Goal: Task Accomplishment & Management: Use online tool/utility

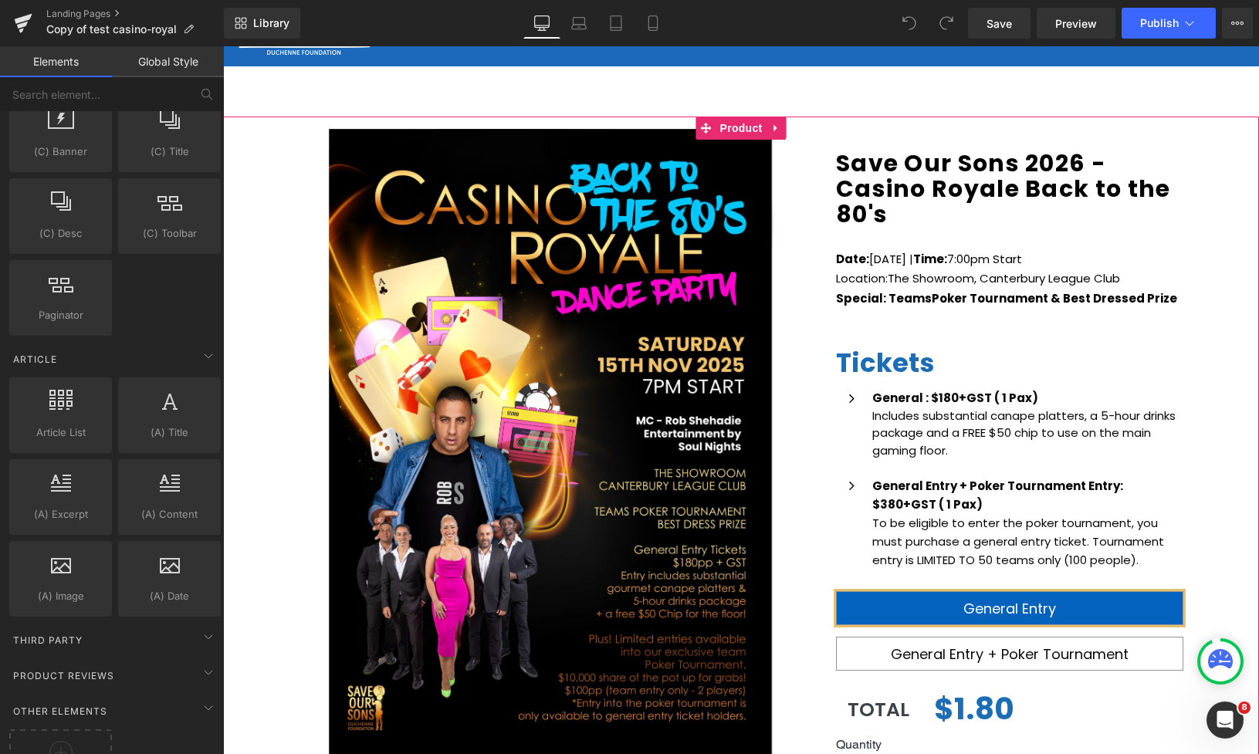
scroll to position [34, 0]
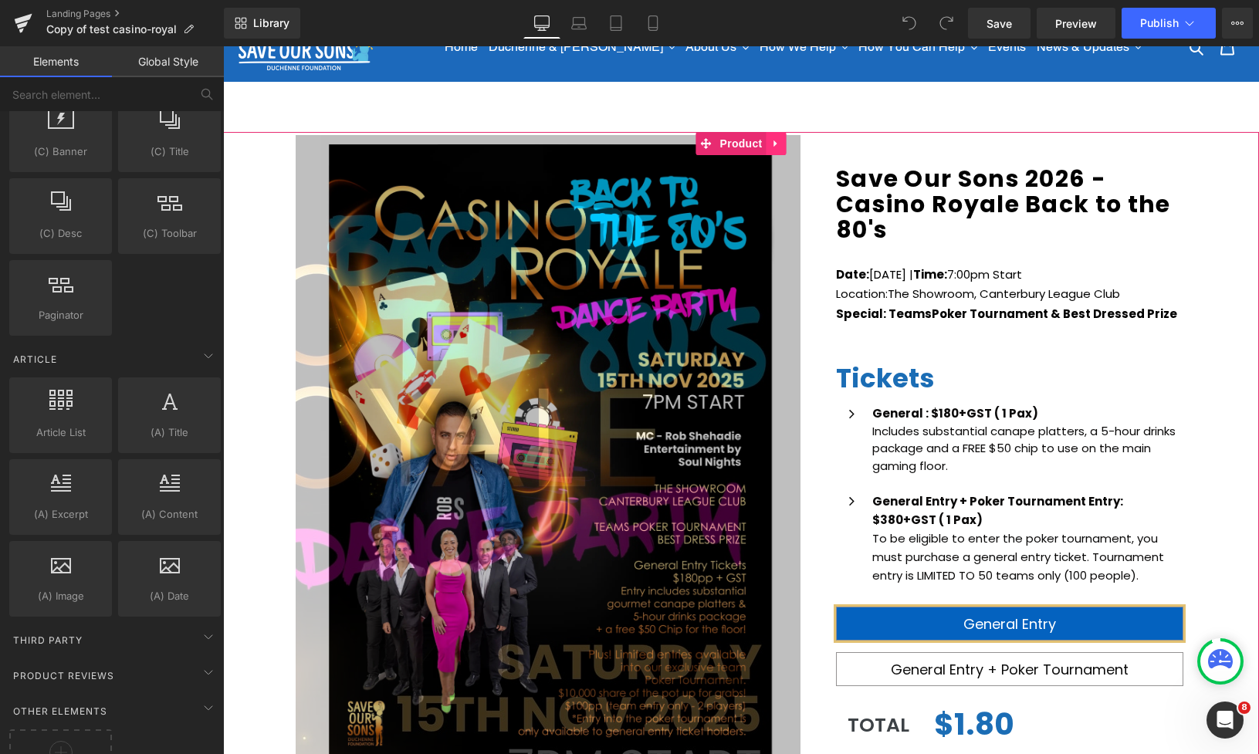
click at [778, 142] on icon at bounding box center [776, 144] width 11 height 12
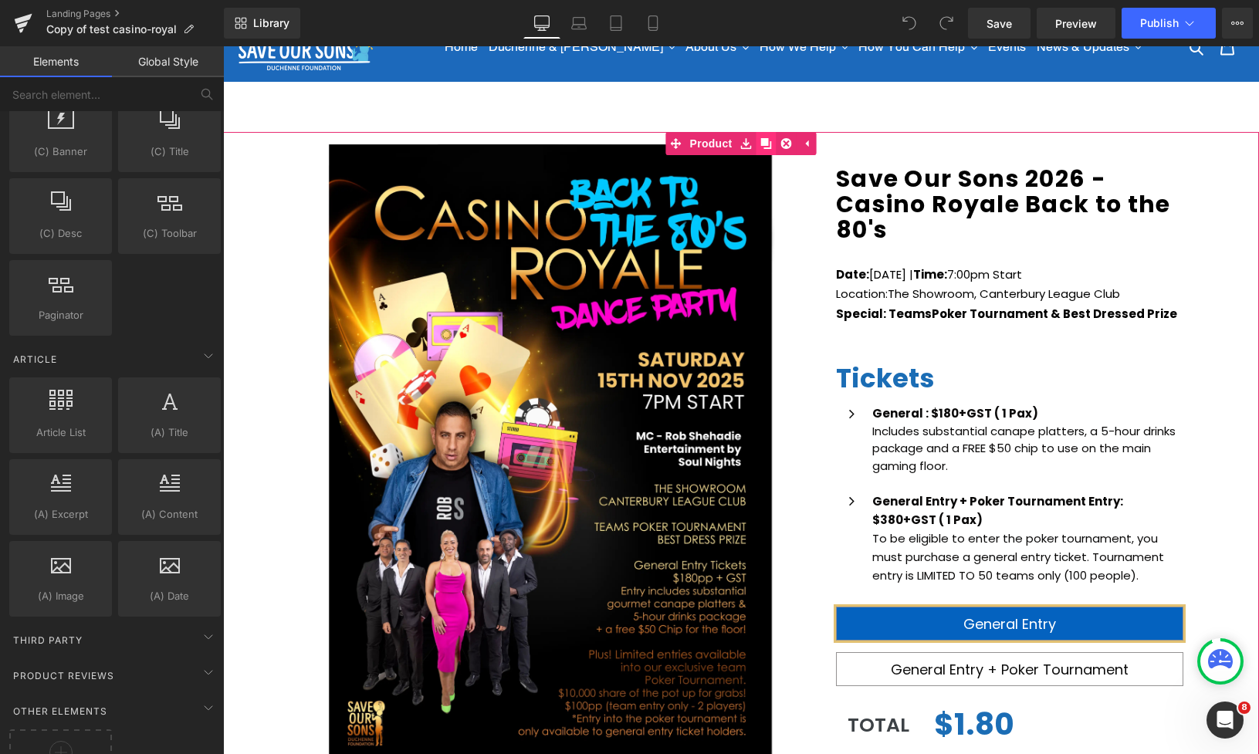
click at [773, 146] on link at bounding box center [767, 143] width 20 height 23
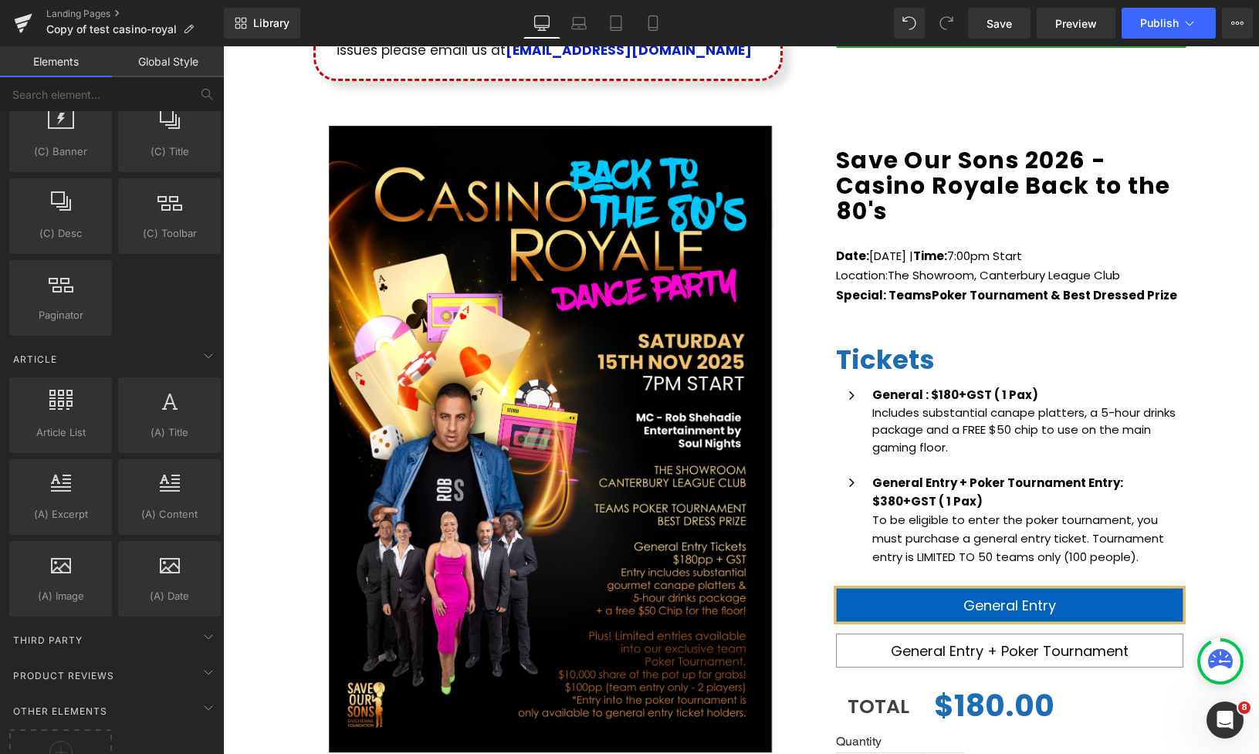
scroll to position [915, 0]
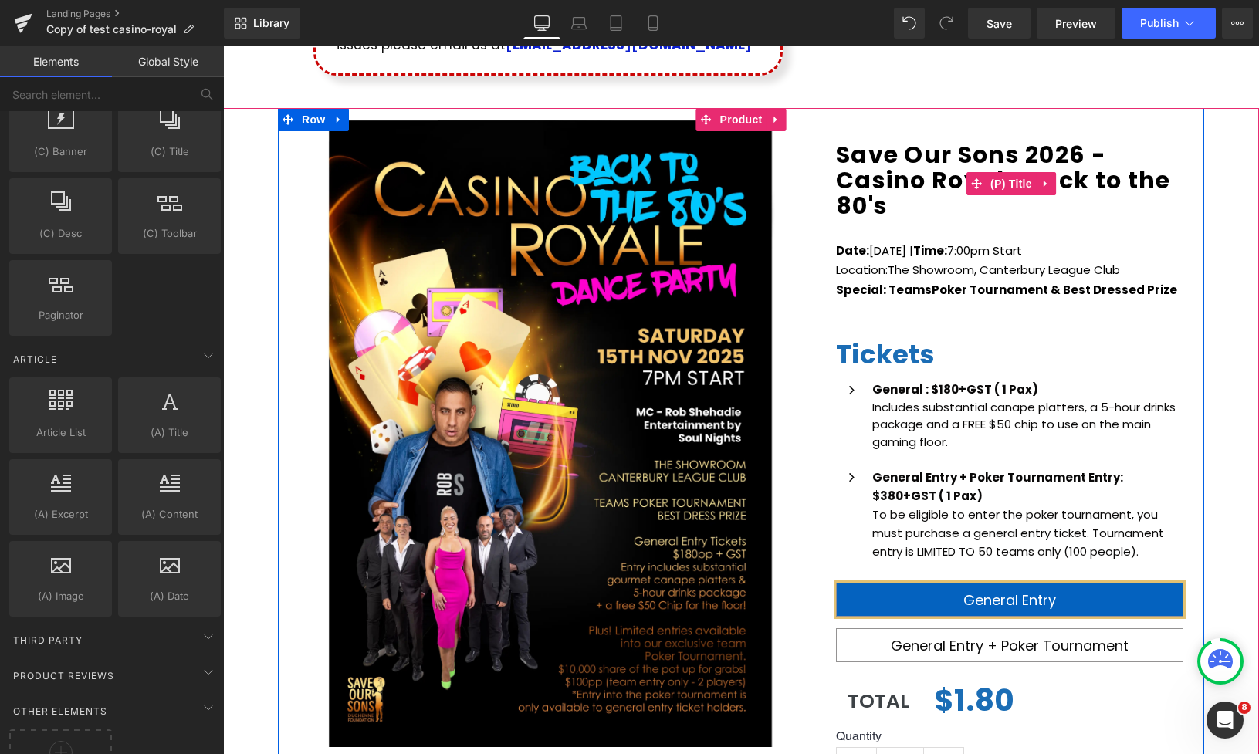
click at [1048, 183] on icon at bounding box center [1046, 184] width 11 height 12
click at [1053, 183] on icon at bounding box center [1056, 183] width 11 height 11
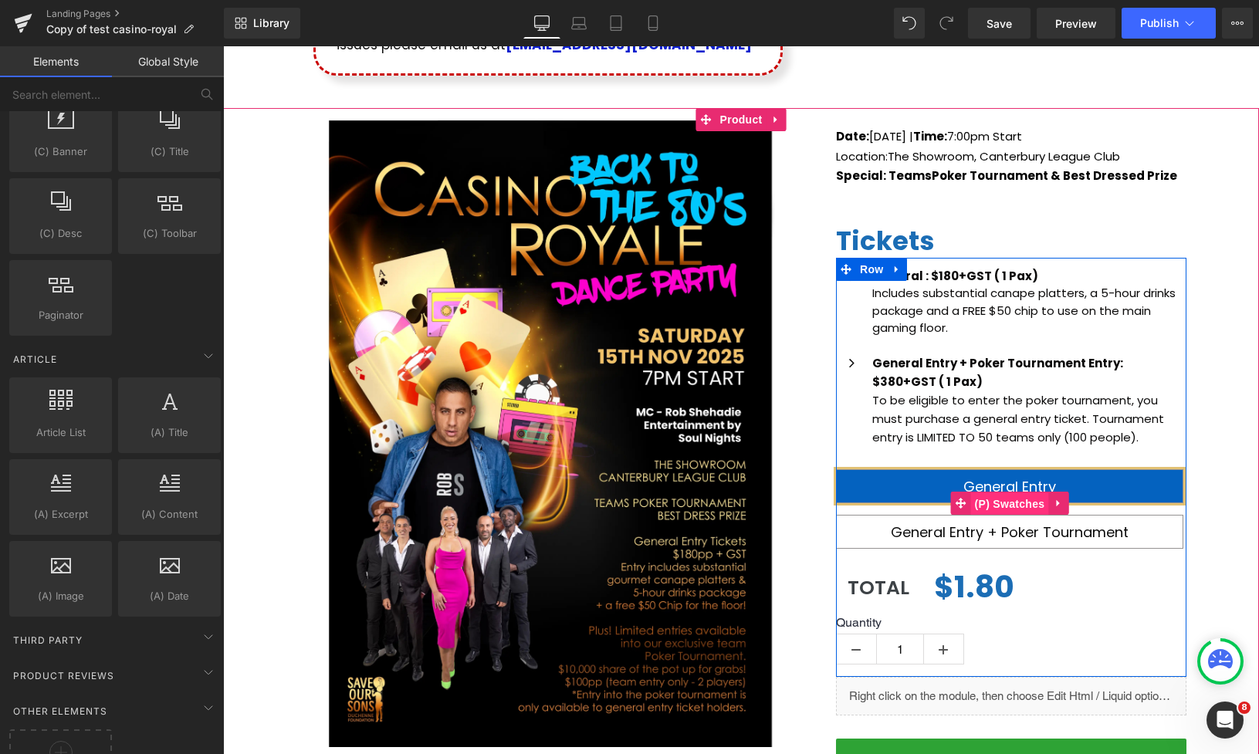
click at [1010, 500] on span "(P) Swatches" at bounding box center [1010, 504] width 78 height 23
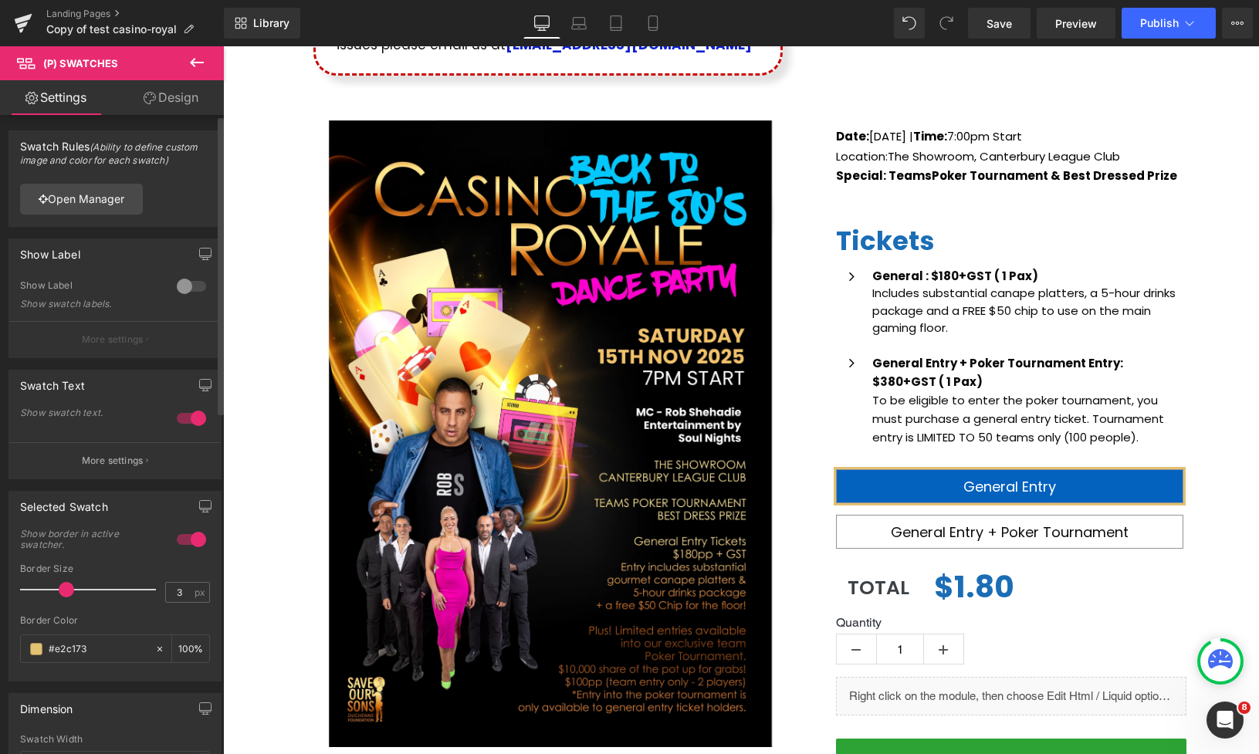
click at [178, 419] on div at bounding box center [191, 418] width 37 height 25
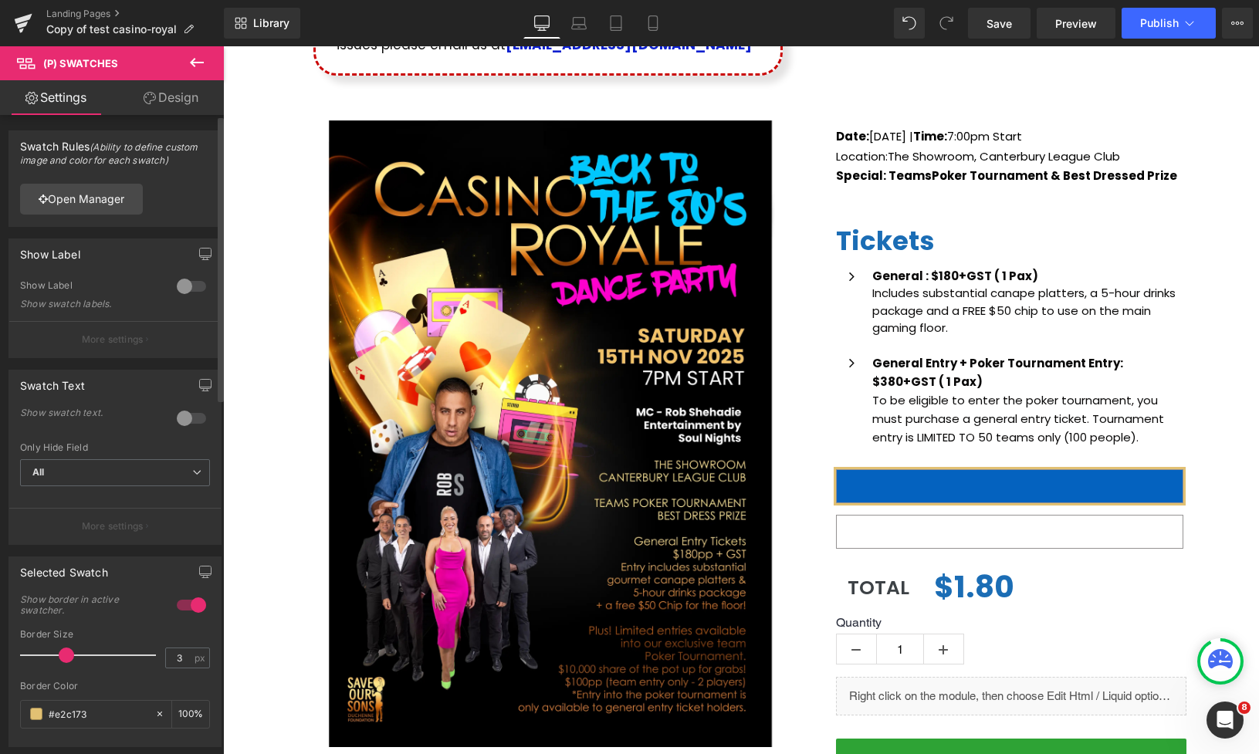
click at [191, 418] on div at bounding box center [191, 418] width 37 height 25
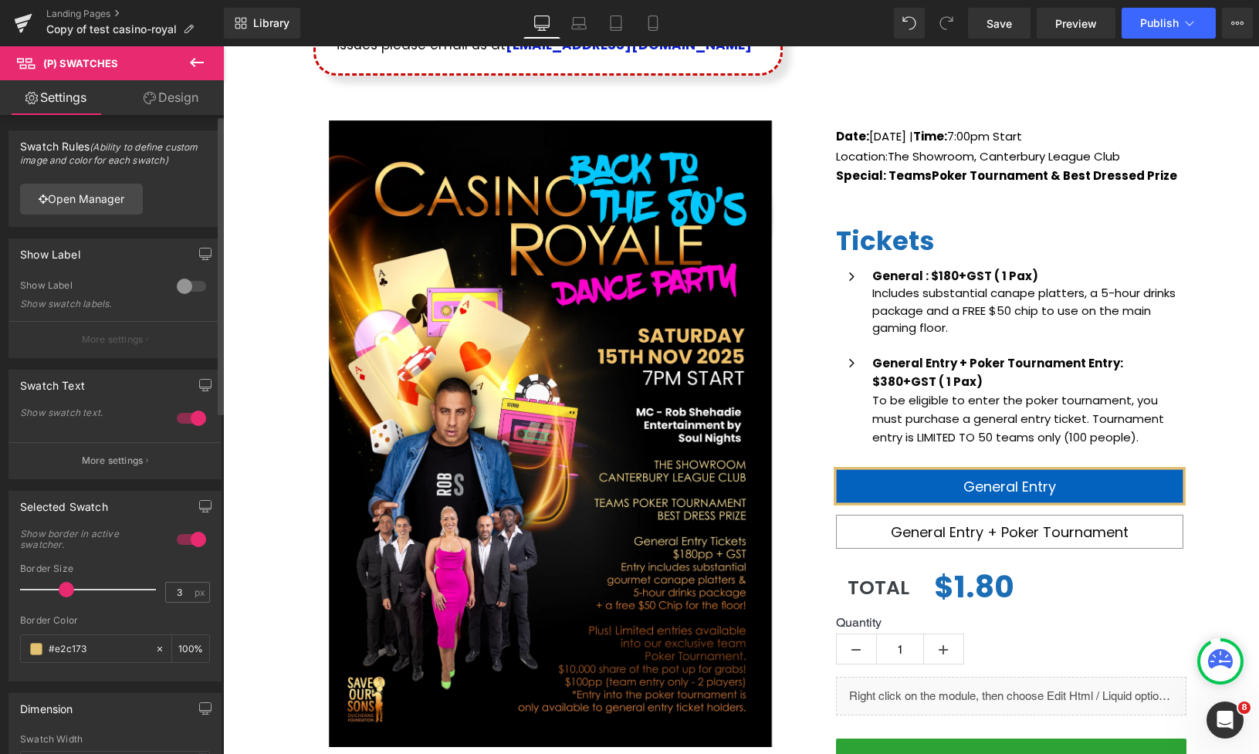
click at [186, 284] on div at bounding box center [191, 286] width 37 height 25
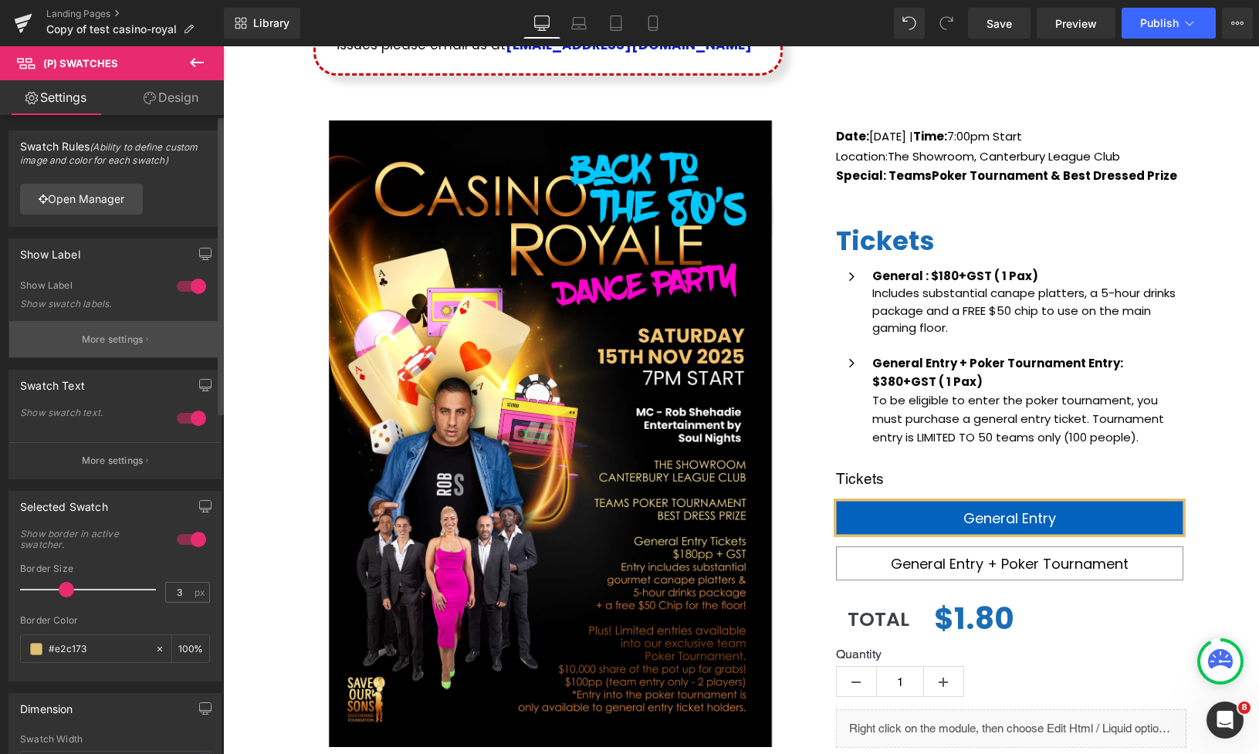
click at [113, 340] on p "More settings" at bounding box center [113, 340] width 62 height 14
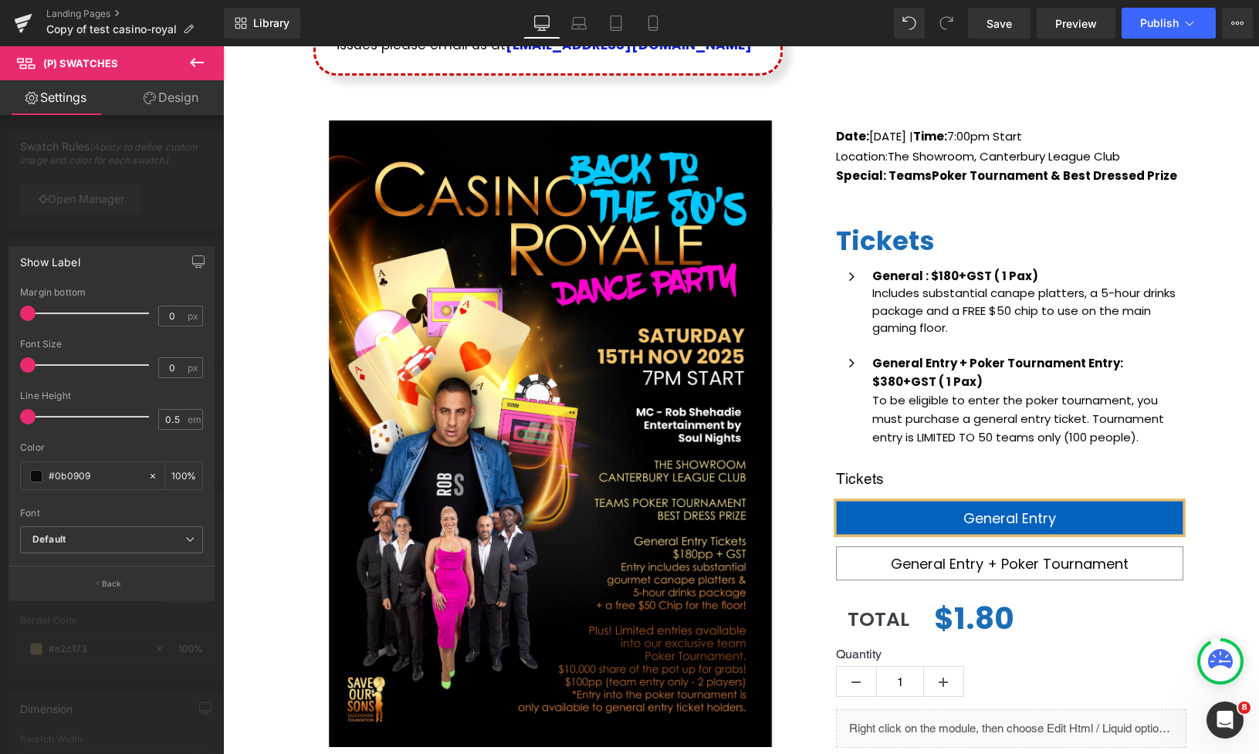
click at [143, 222] on div at bounding box center [112, 404] width 224 height 716
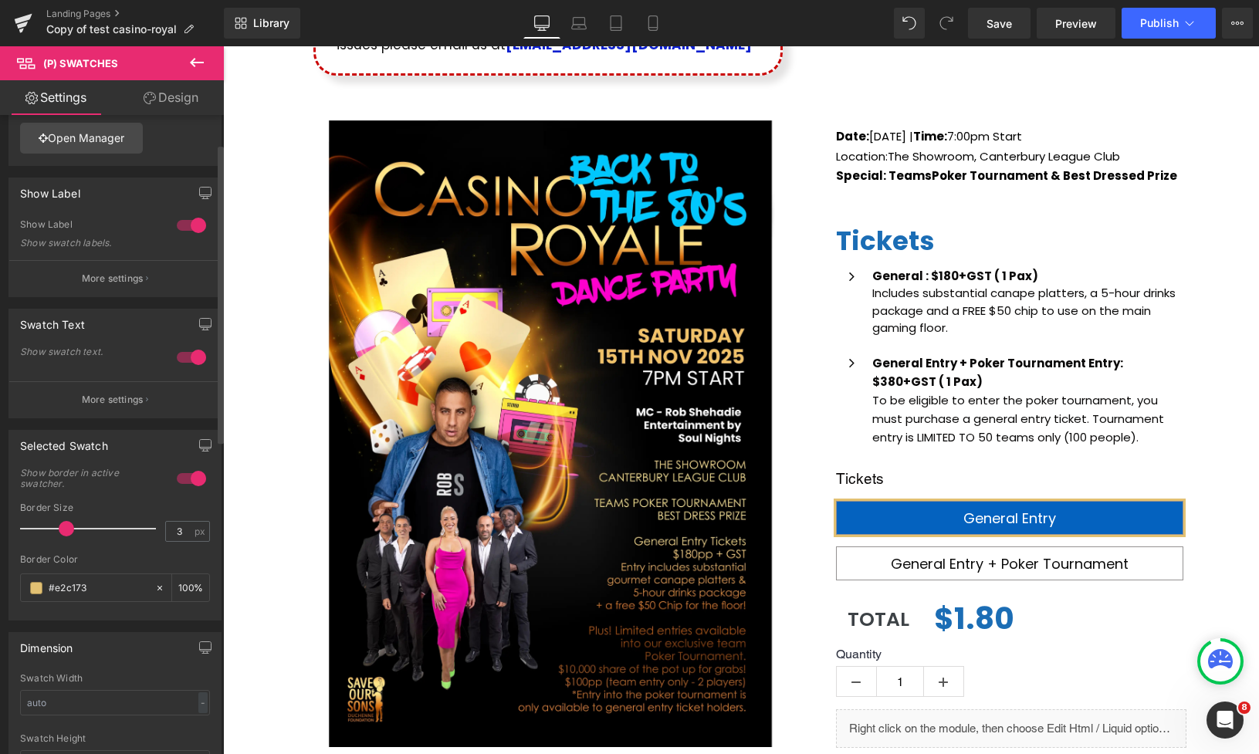
scroll to position [0, 0]
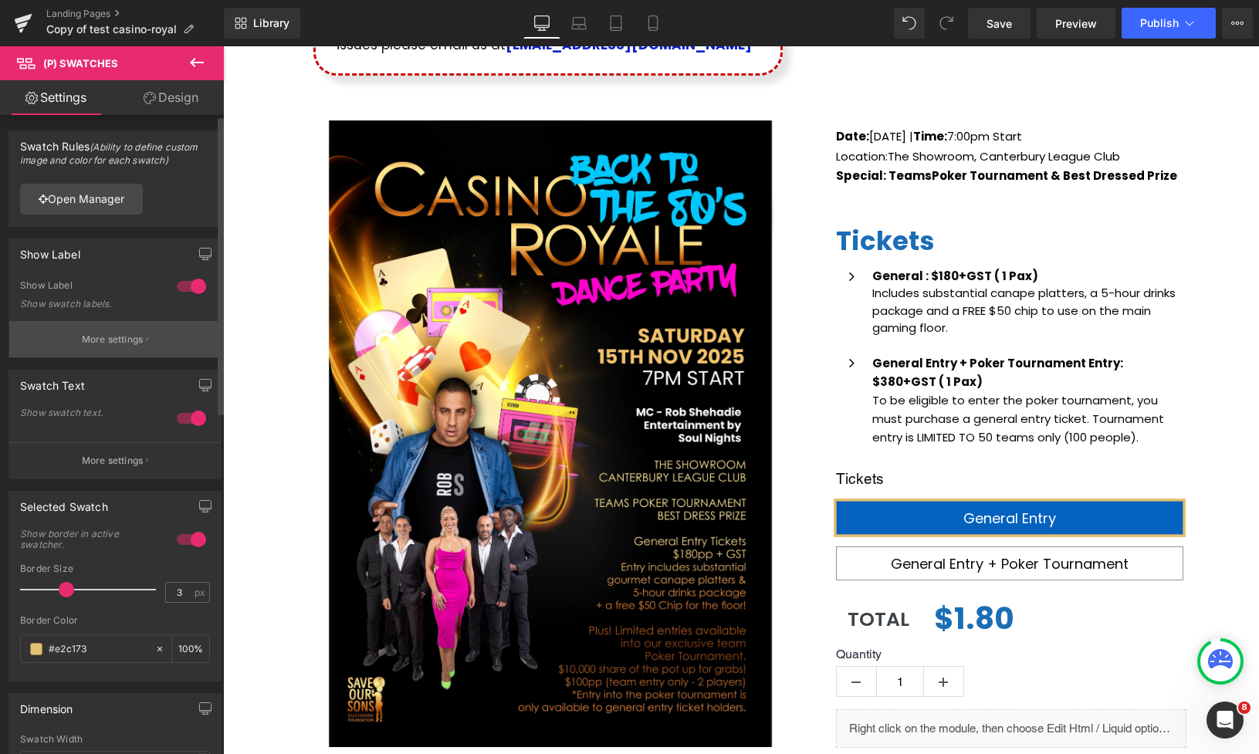
click at [132, 346] on p "More settings" at bounding box center [113, 340] width 62 height 14
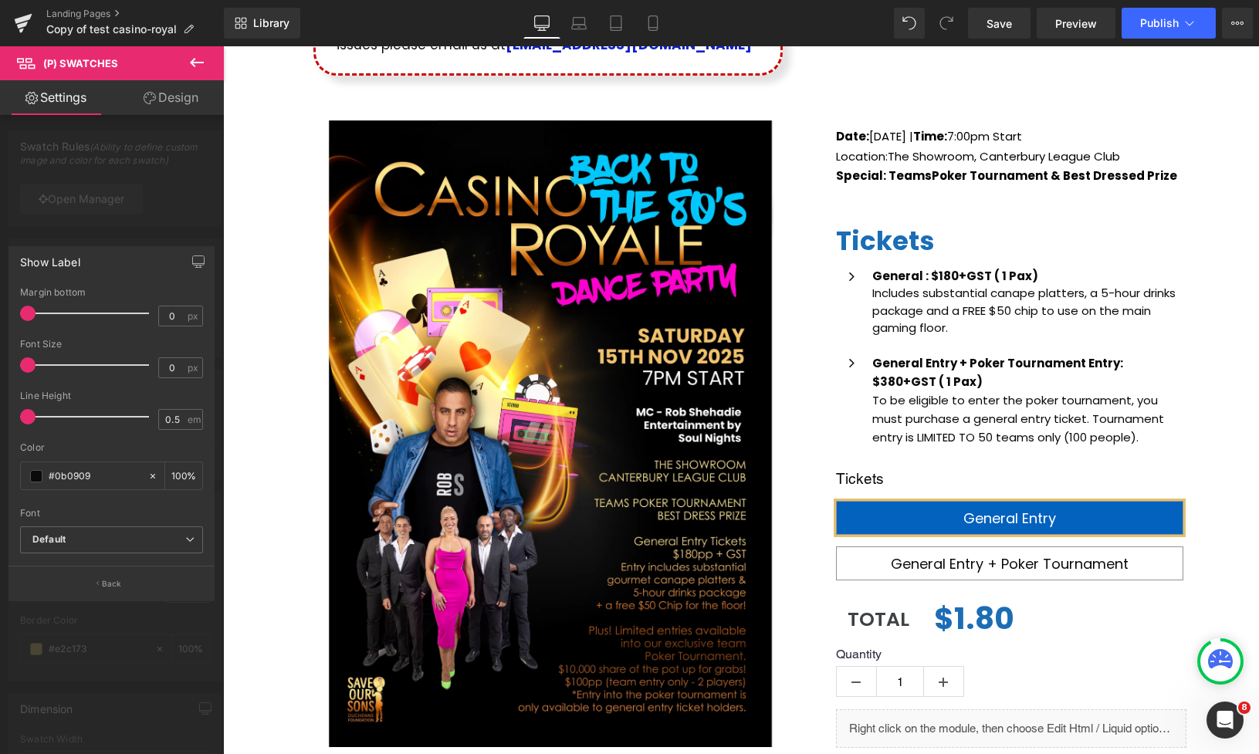
click at [139, 231] on div at bounding box center [112, 404] width 224 height 716
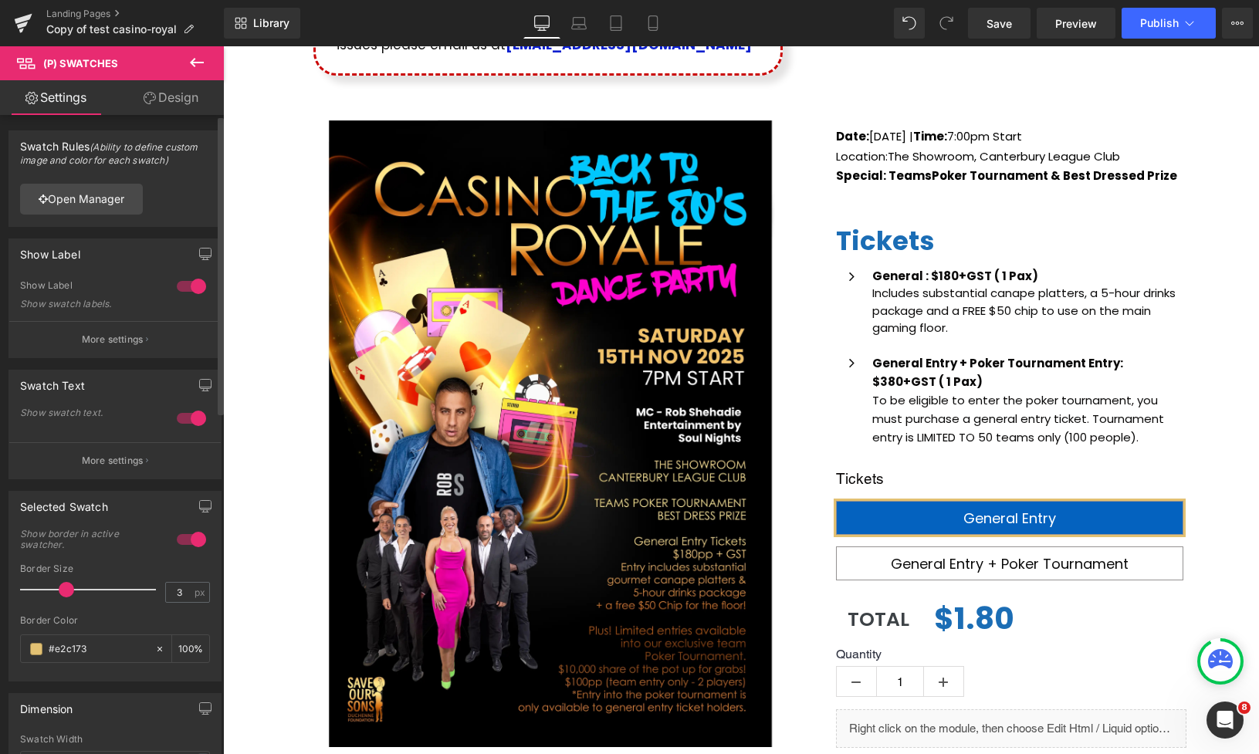
click at [188, 423] on div at bounding box center [191, 418] width 37 height 25
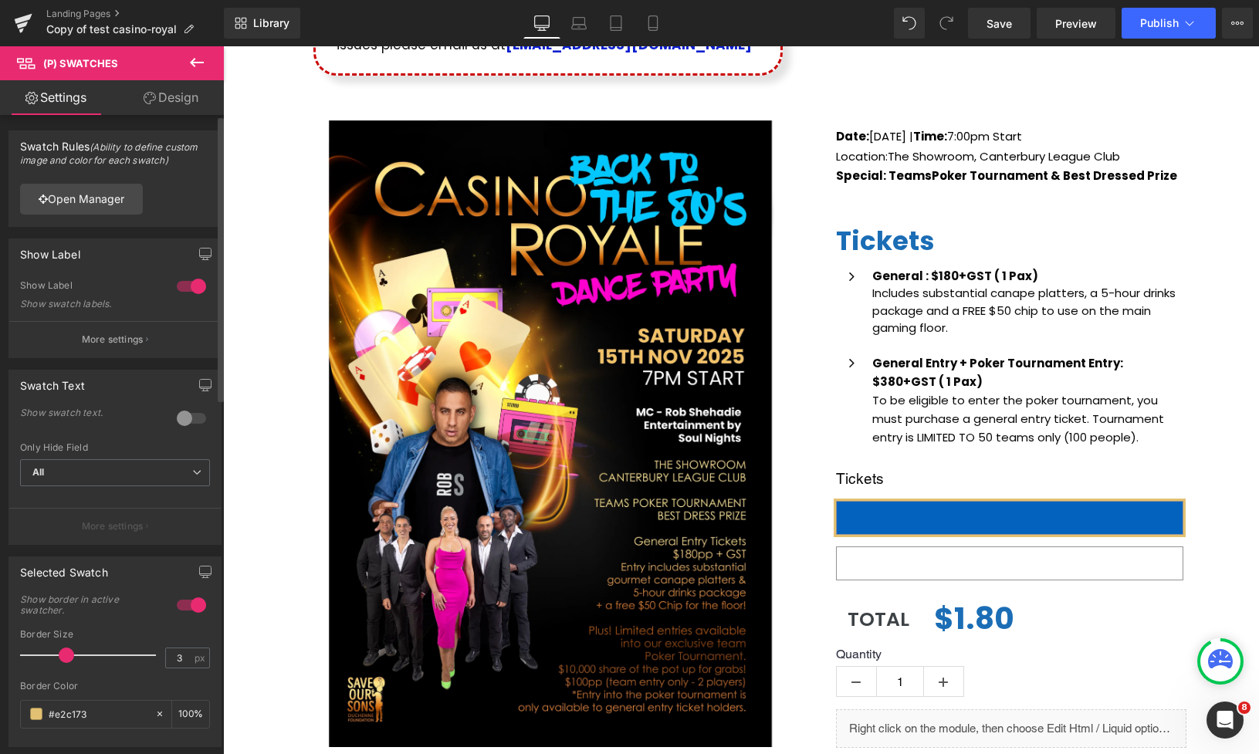
click at [191, 422] on div at bounding box center [191, 418] width 37 height 25
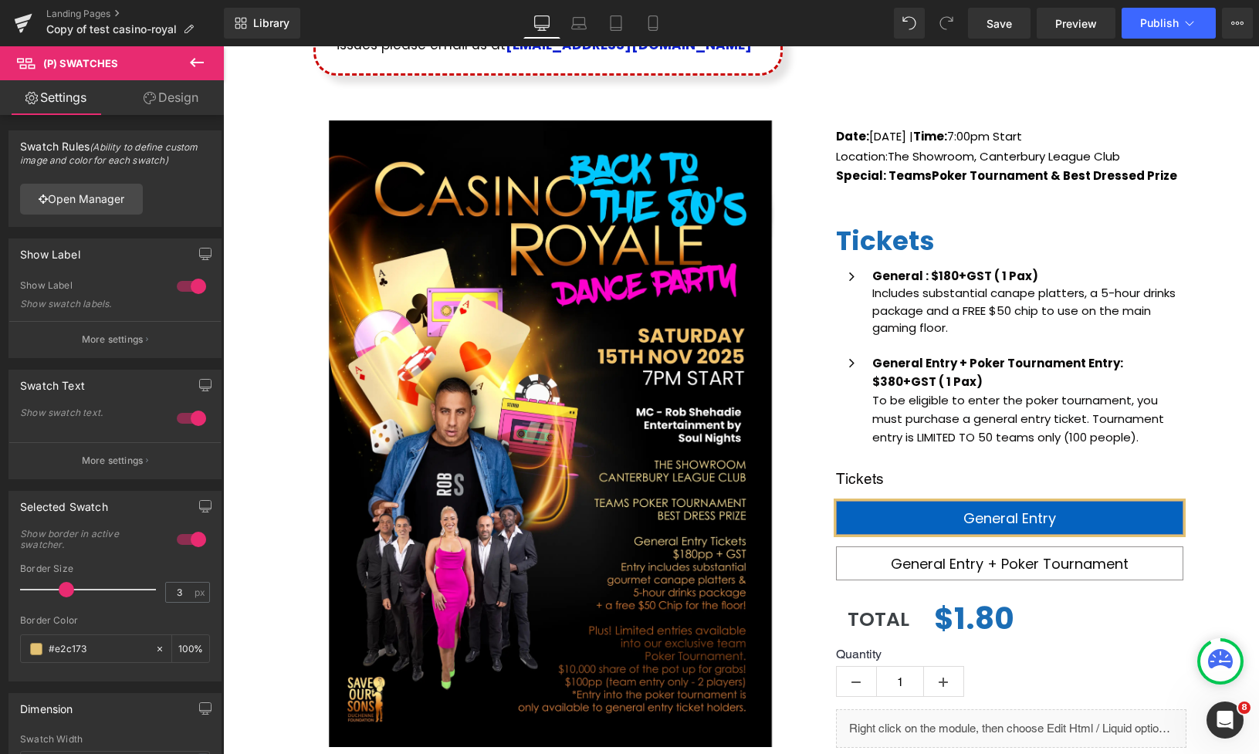
click at [195, 68] on icon at bounding box center [197, 62] width 19 height 19
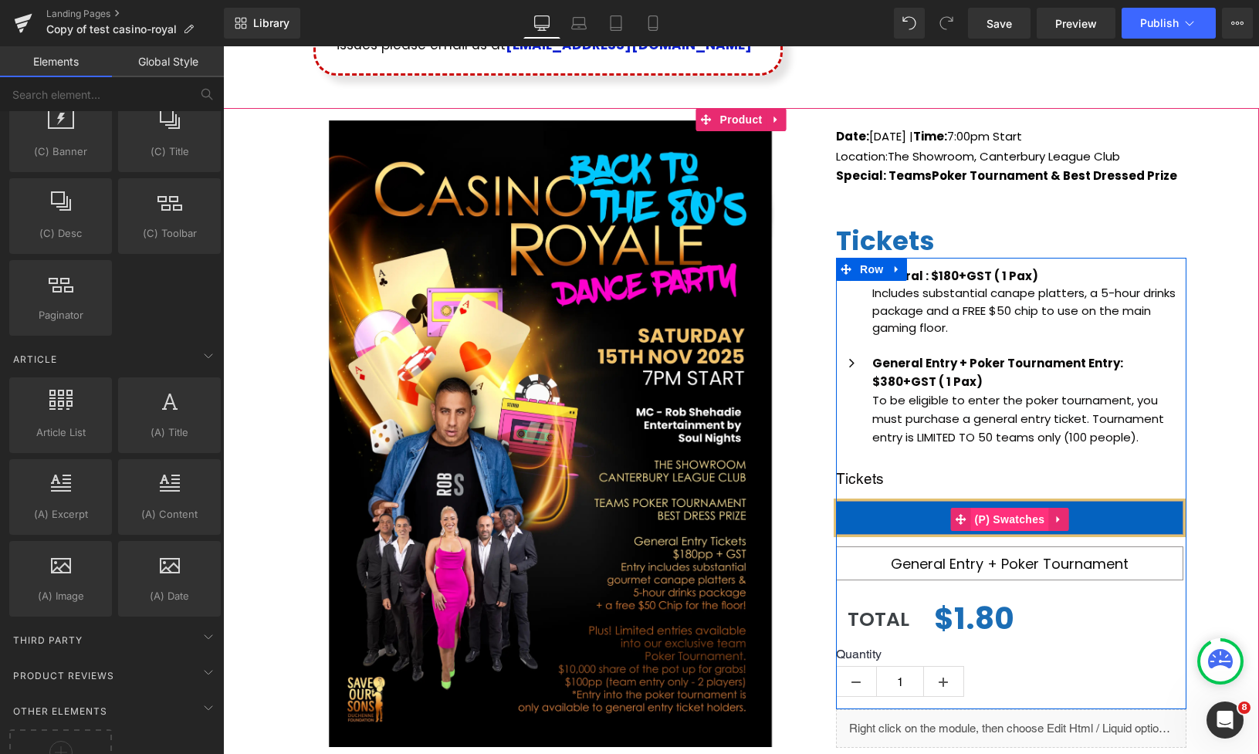
click at [988, 517] on span "(P) Swatches" at bounding box center [1010, 519] width 78 height 23
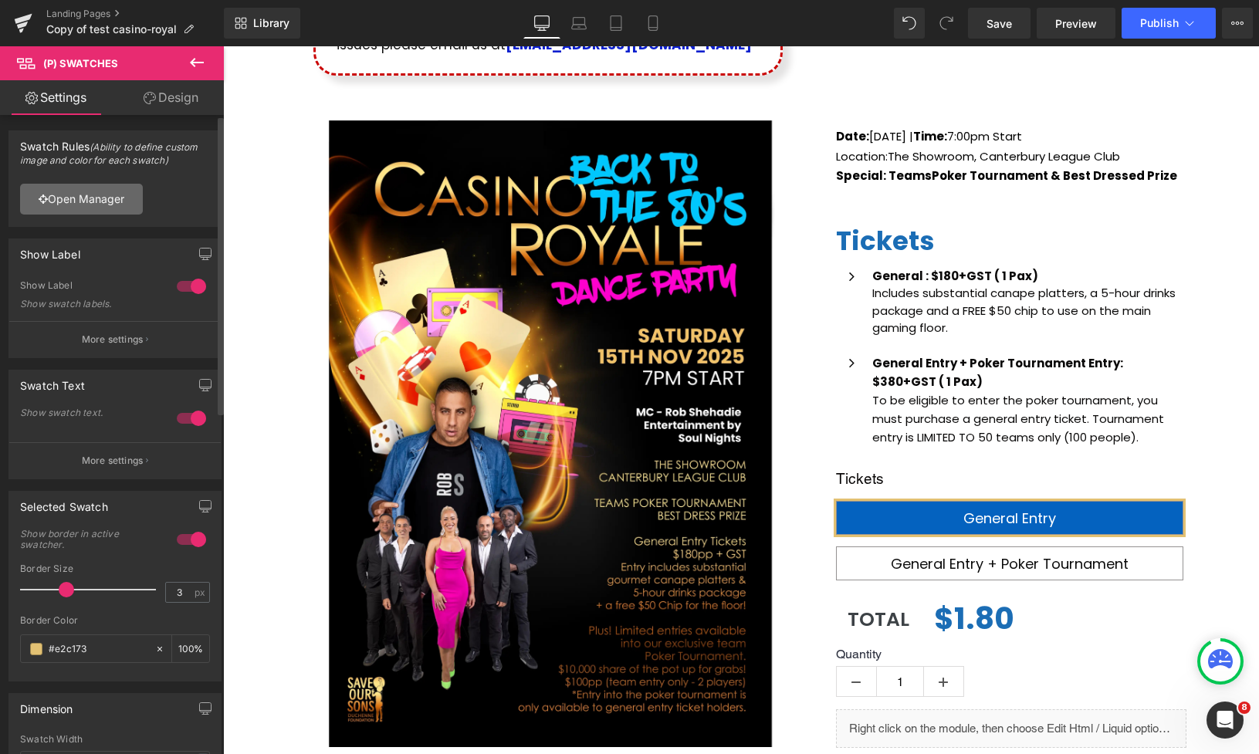
click at [82, 202] on link "Open Manager" at bounding box center [81, 199] width 123 height 31
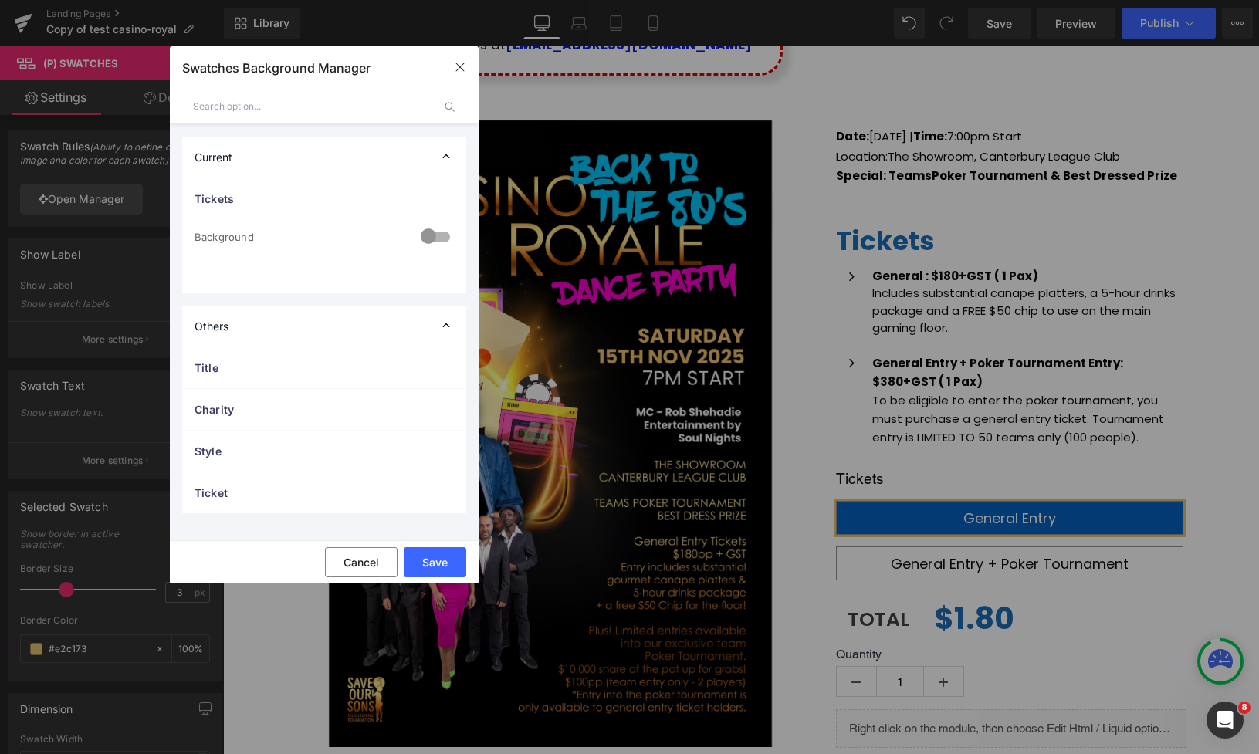
click at [276, 29] on div "Current" at bounding box center [324, 29] width 469 height 0
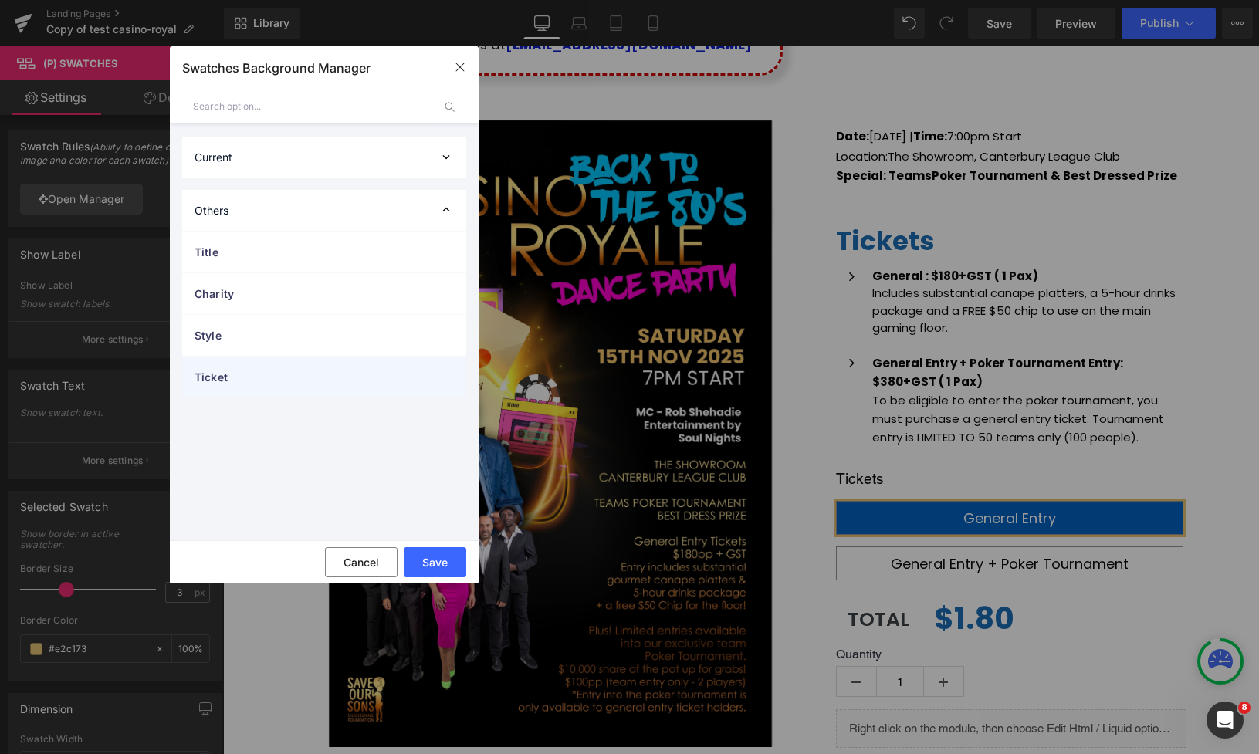
click at [0, 0] on span "Ticket" at bounding box center [0, 0] width 0 height 0
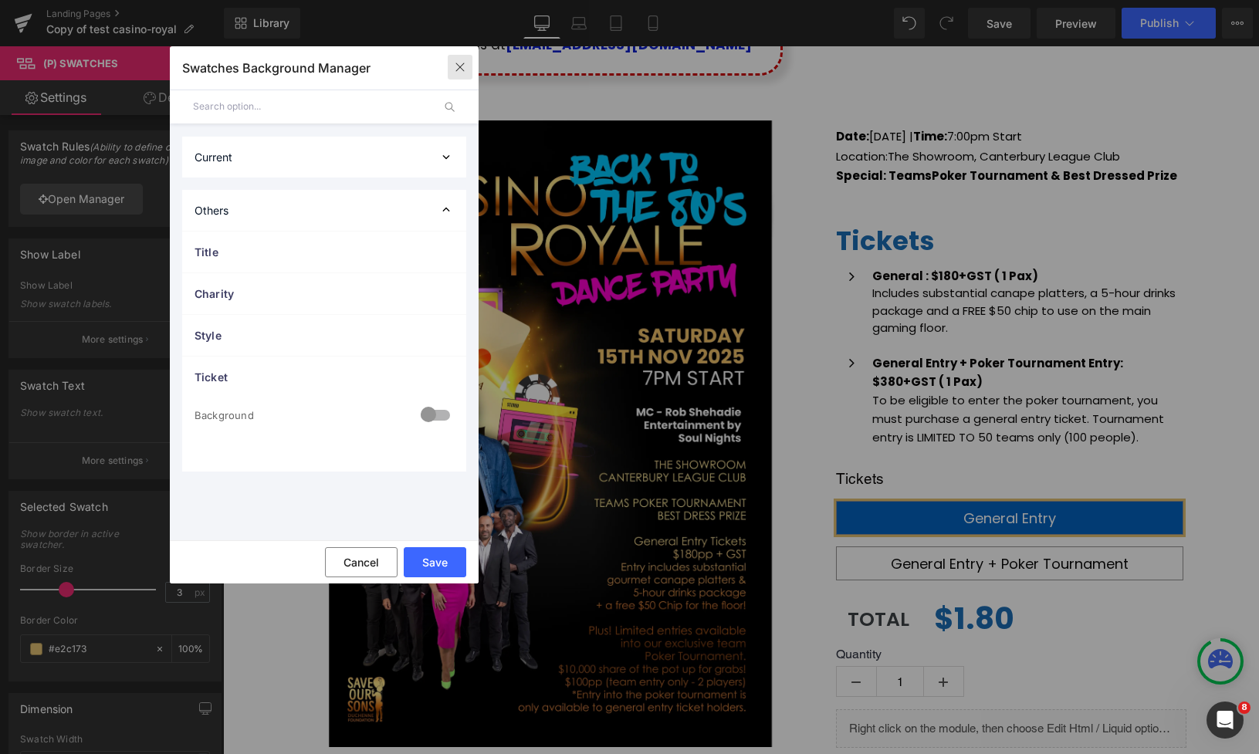
click at [0, 0] on icon "button" at bounding box center [0, 0] width 0 height 0
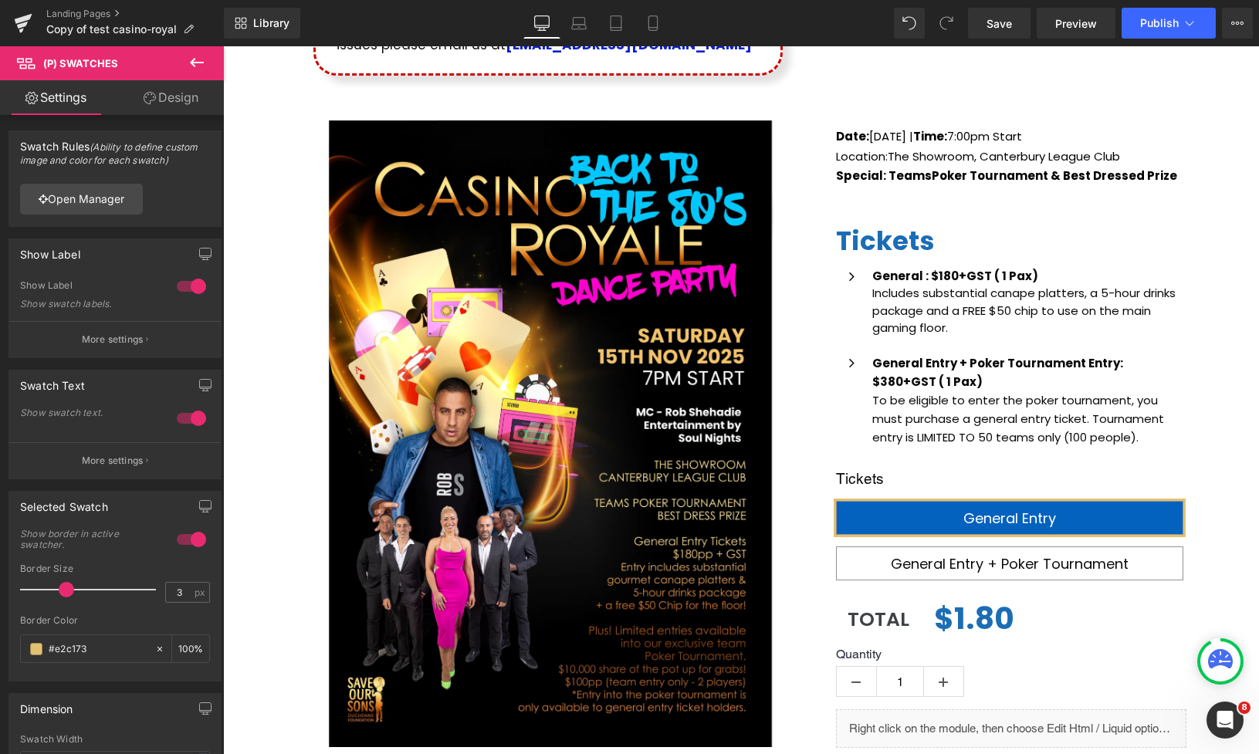
click at [191, 69] on icon at bounding box center [197, 62] width 19 height 19
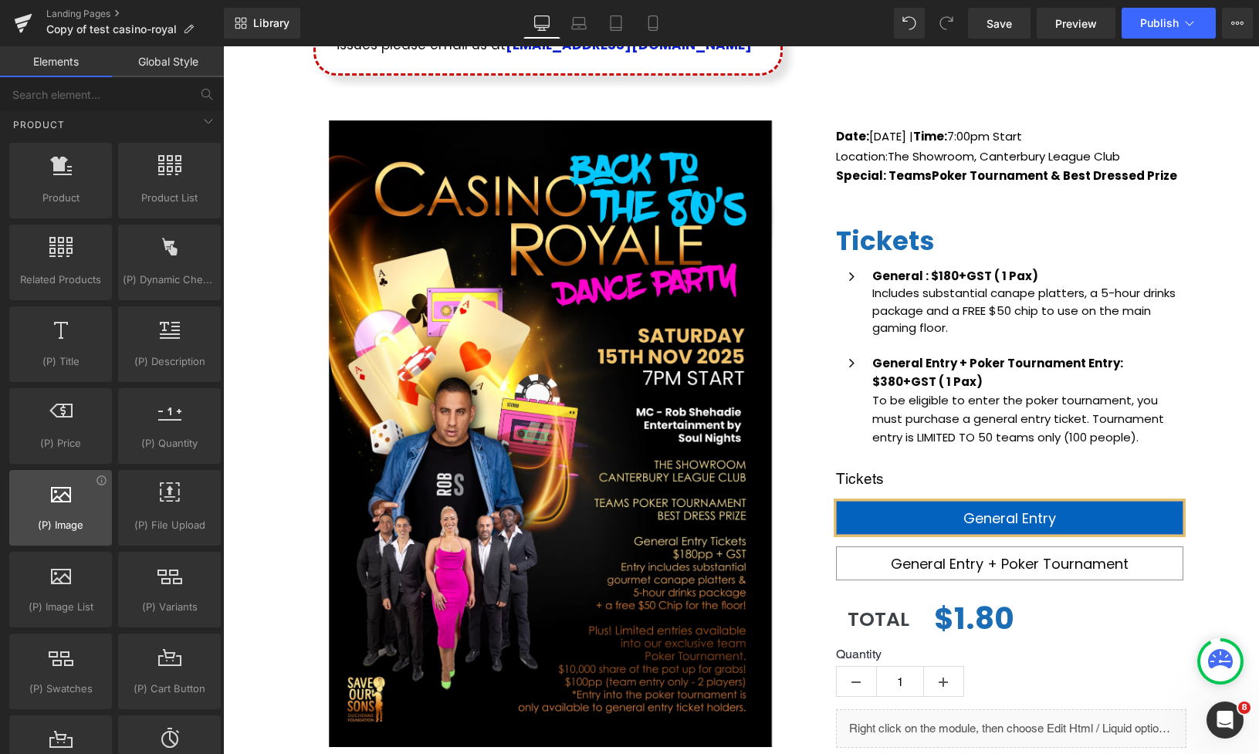
scroll to position [1265, 0]
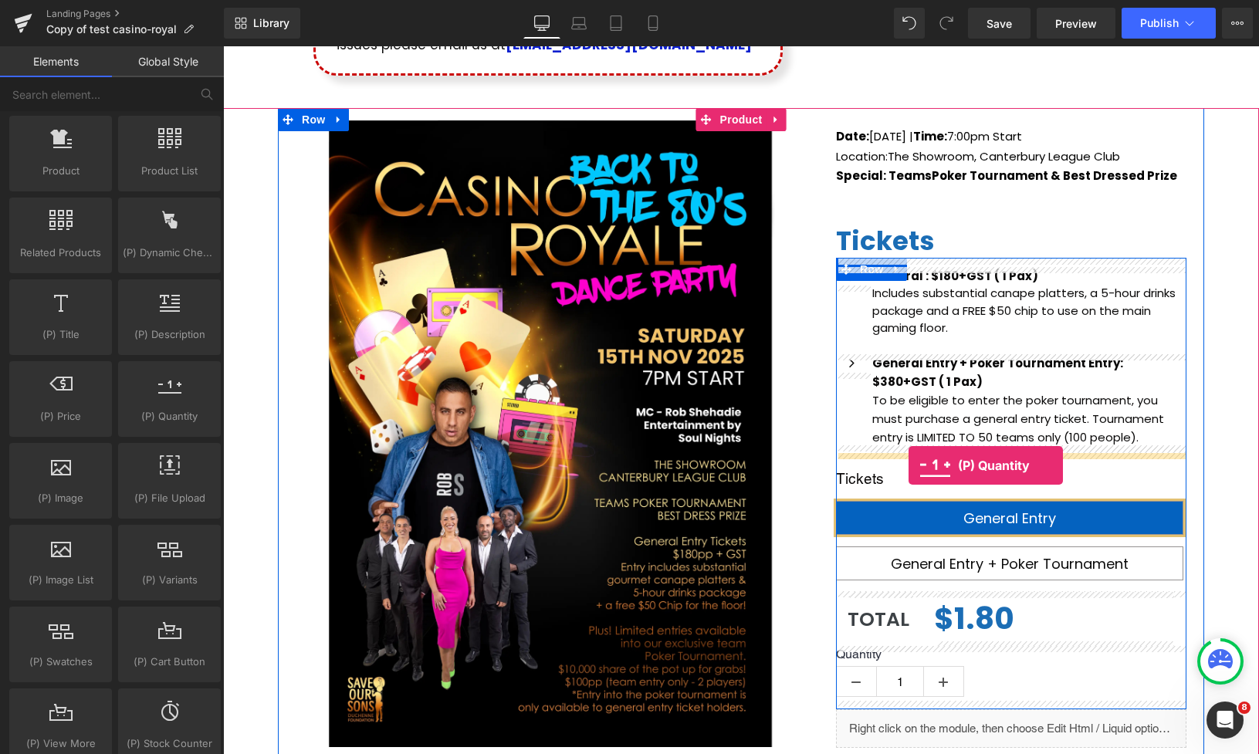
drag, startPoint x: 472, startPoint y: 386, endPoint x: 909, endPoint y: 466, distance: 444.2
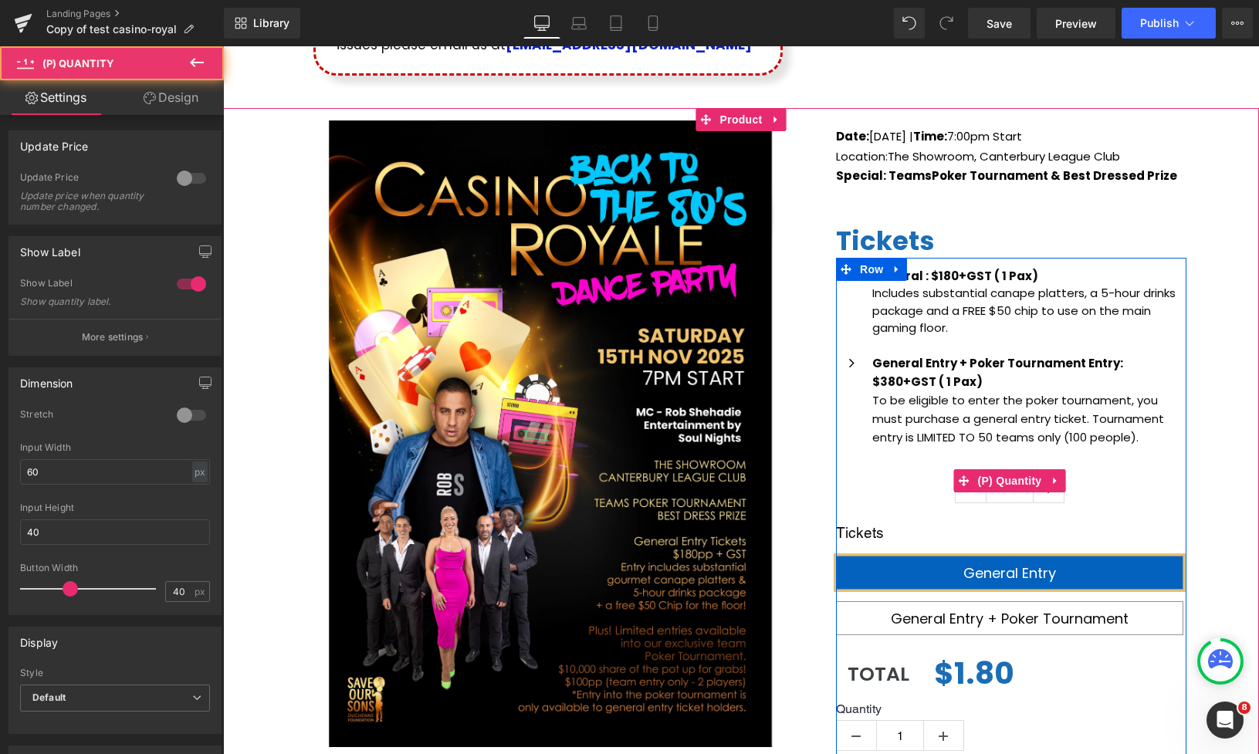
click at [1012, 494] on input "1" at bounding box center [1010, 488] width 46 height 31
drag, startPoint x: 1012, startPoint y: 494, endPoint x: 1040, endPoint y: 493, distance: 28.6
click at [1012, 494] on input "1" at bounding box center [1010, 488] width 46 height 31
click at [1165, 467] on label "Quantity" at bounding box center [1009, 463] width 347 height 19
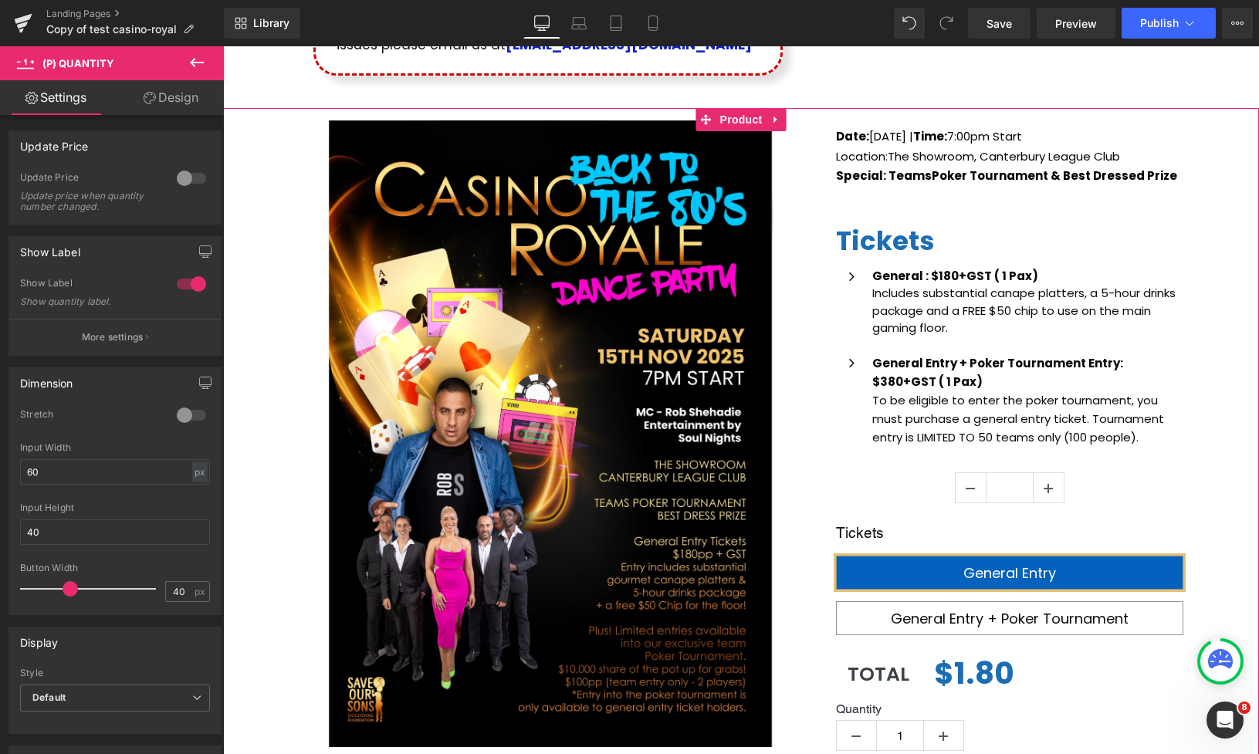
click at [1208, 422] on div "(P) Image Icon Email Check Reminder Text Block Please check your junk/spam fold…" at bounding box center [741, 528] width 1036 height 841
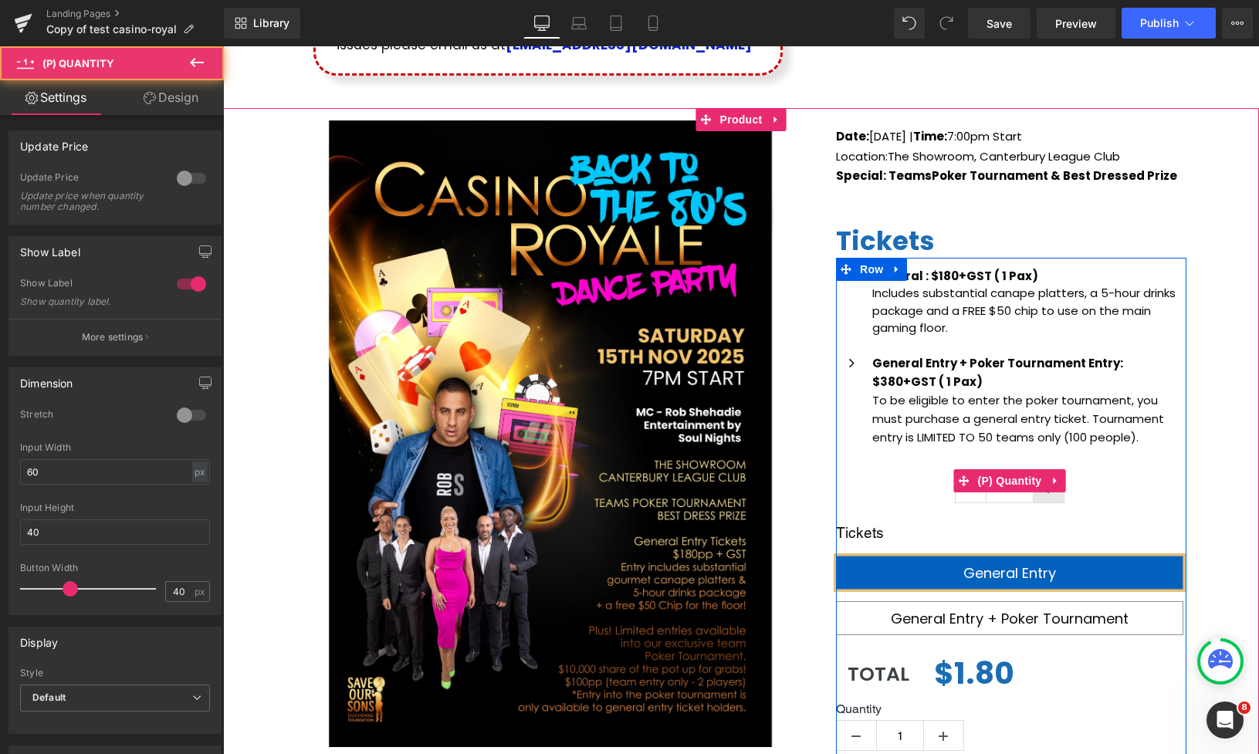
click at [1052, 493] on span at bounding box center [1048, 488] width 9 height 16
type input "2"
click at [1057, 484] on icon at bounding box center [1055, 482] width 11 height 12
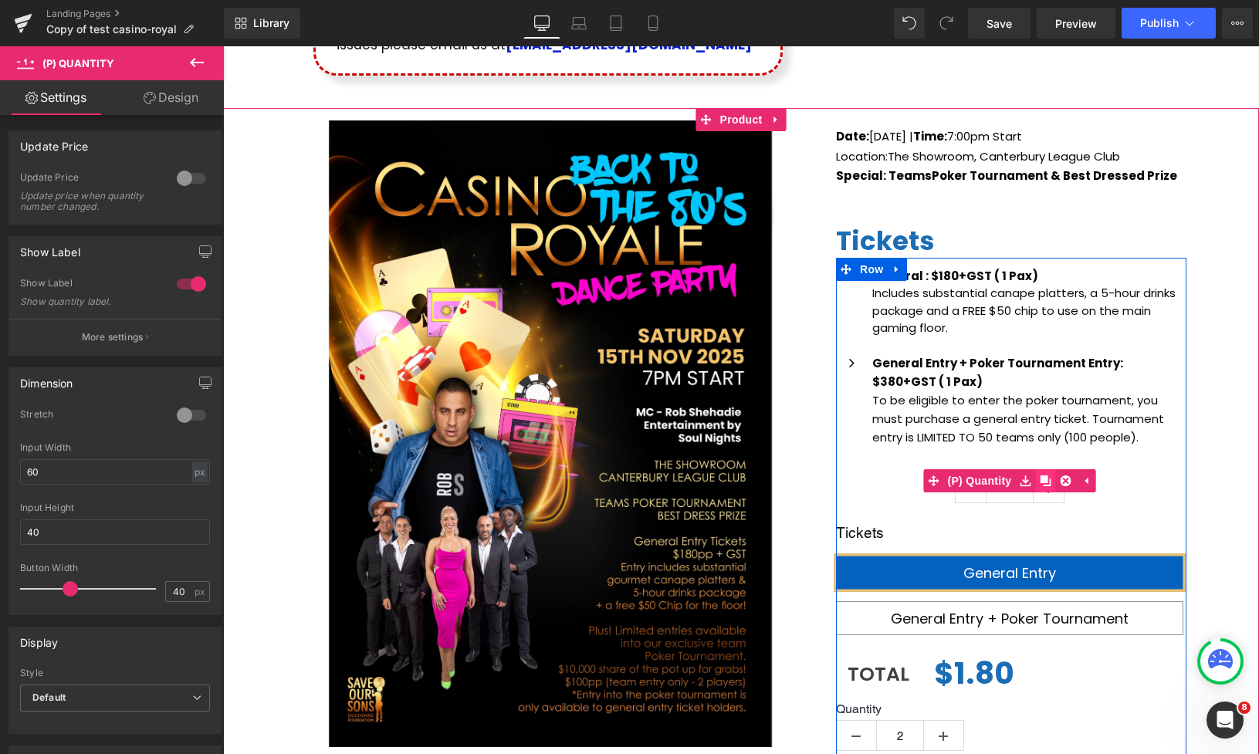
click at [1048, 484] on icon at bounding box center [1045, 481] width 11 height 11
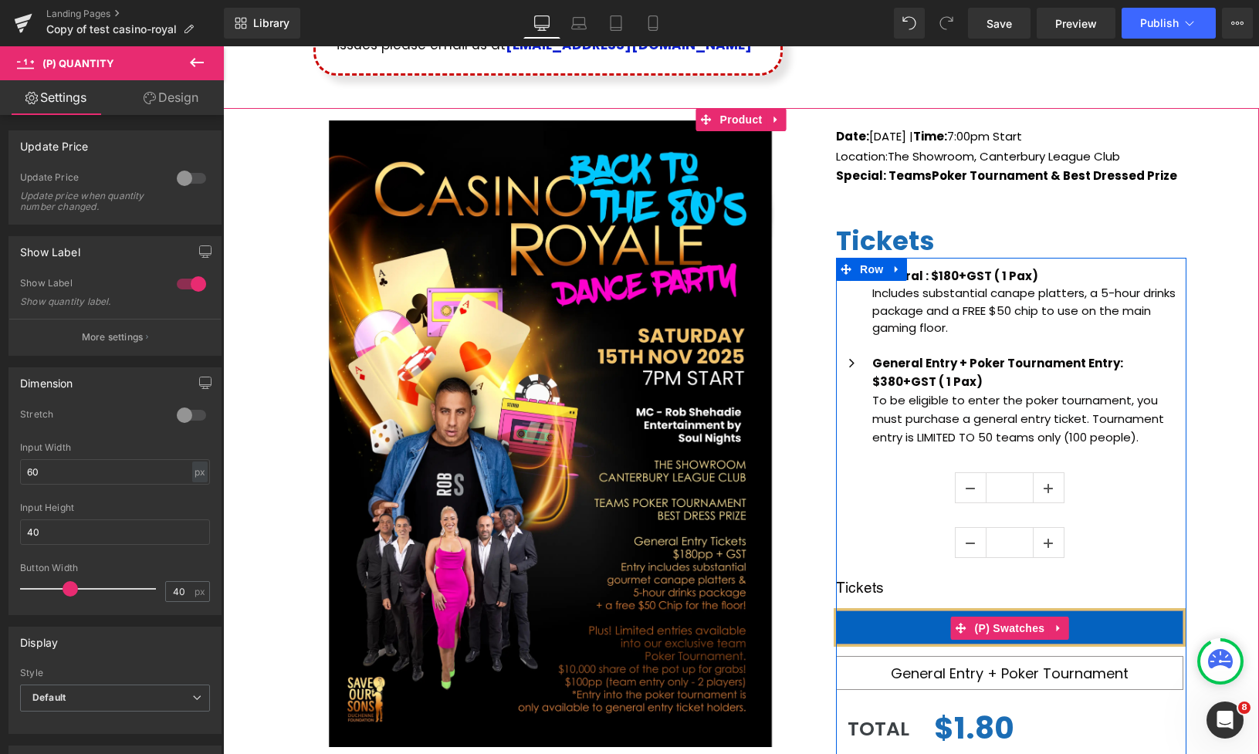
click at [1042, 665] on span "General Entry + Poker Tournament" at bounding box center [1010, 673] width 238 height 19
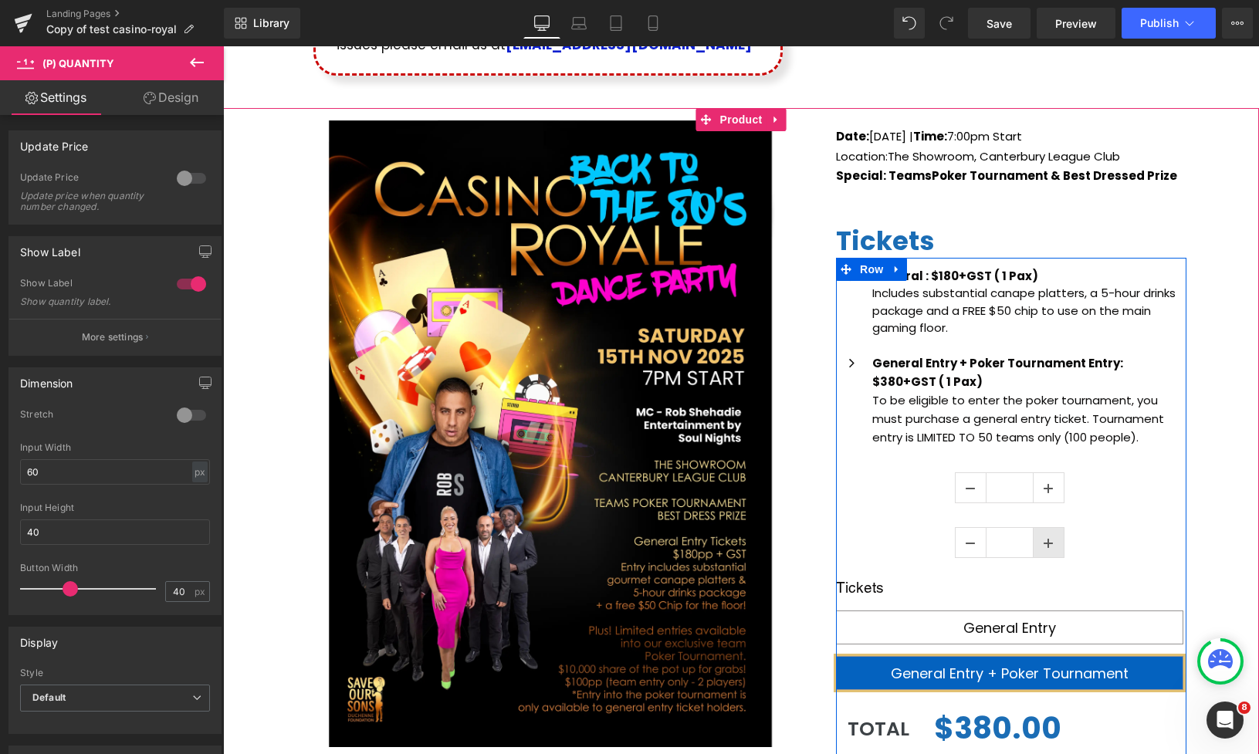
click at [1050, 542] on div "Quantity 1 (P) Quantity" at bounding box center [1009, 535] width 347 height 55
click at [1060, 536] on icon at bounding box center [1055, 536] width 11 height 12
click at [1063, 532] on icon at bounding box center [1065, 535] width 11 height 11
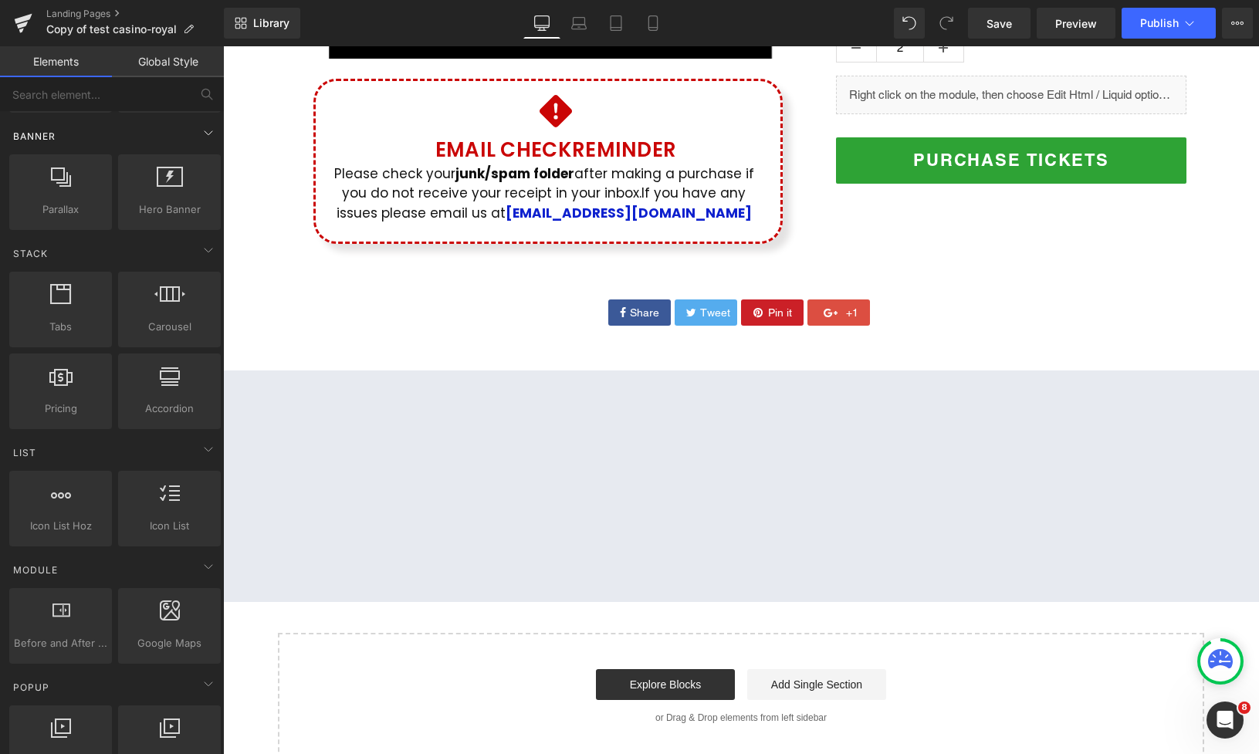
scroll to position [0, 0]
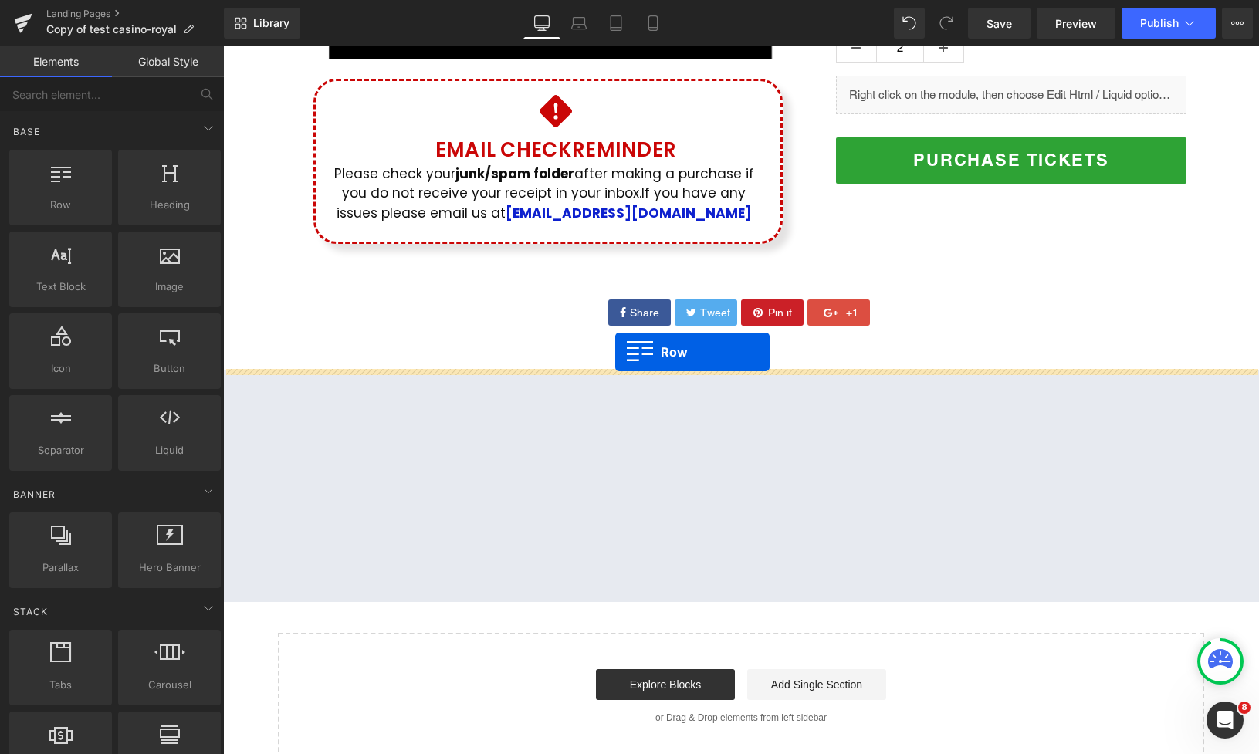
drag, startPoint x: 287, startPoint y: 239, endPoint x: 615, endPoint y: 352, distance: 347.0
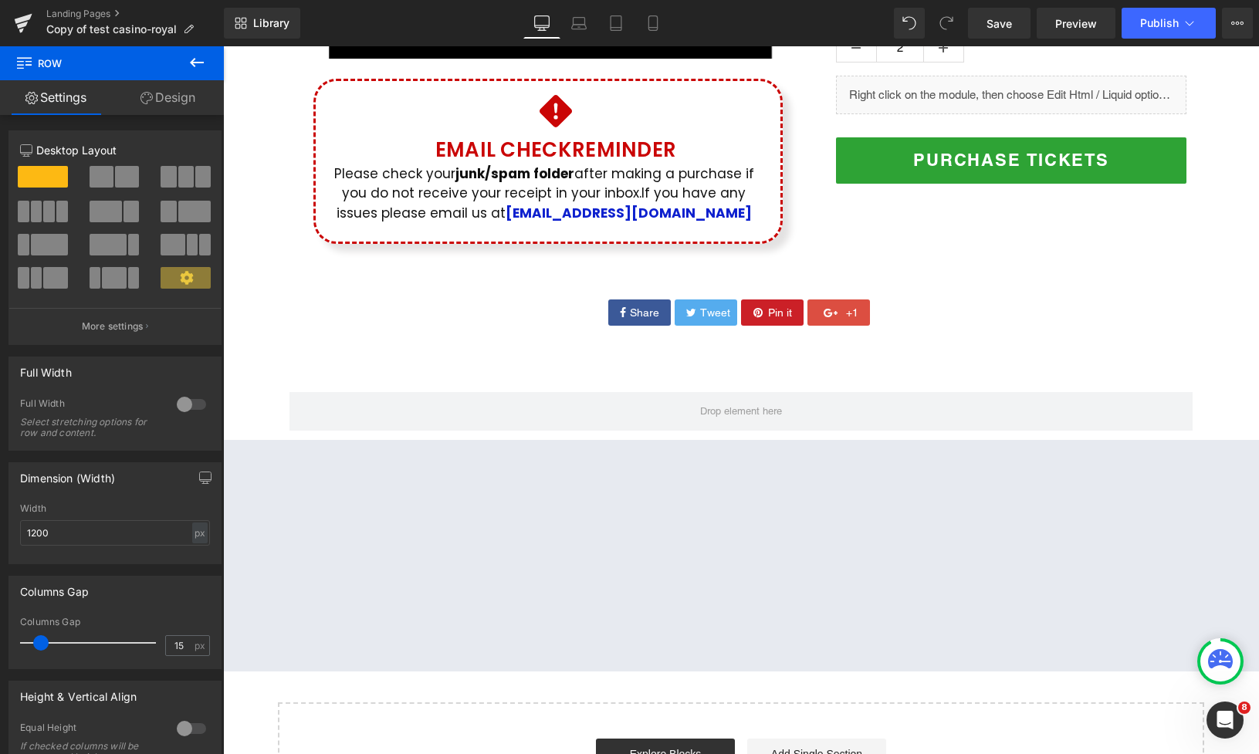
drag, startPoint x: 199, startPoint y: 66, endPoint x: 200, endPoint y: 96, distance: 29.4
click at [199, 67] on icon at bounding box center [197, 62] width 19 height 19
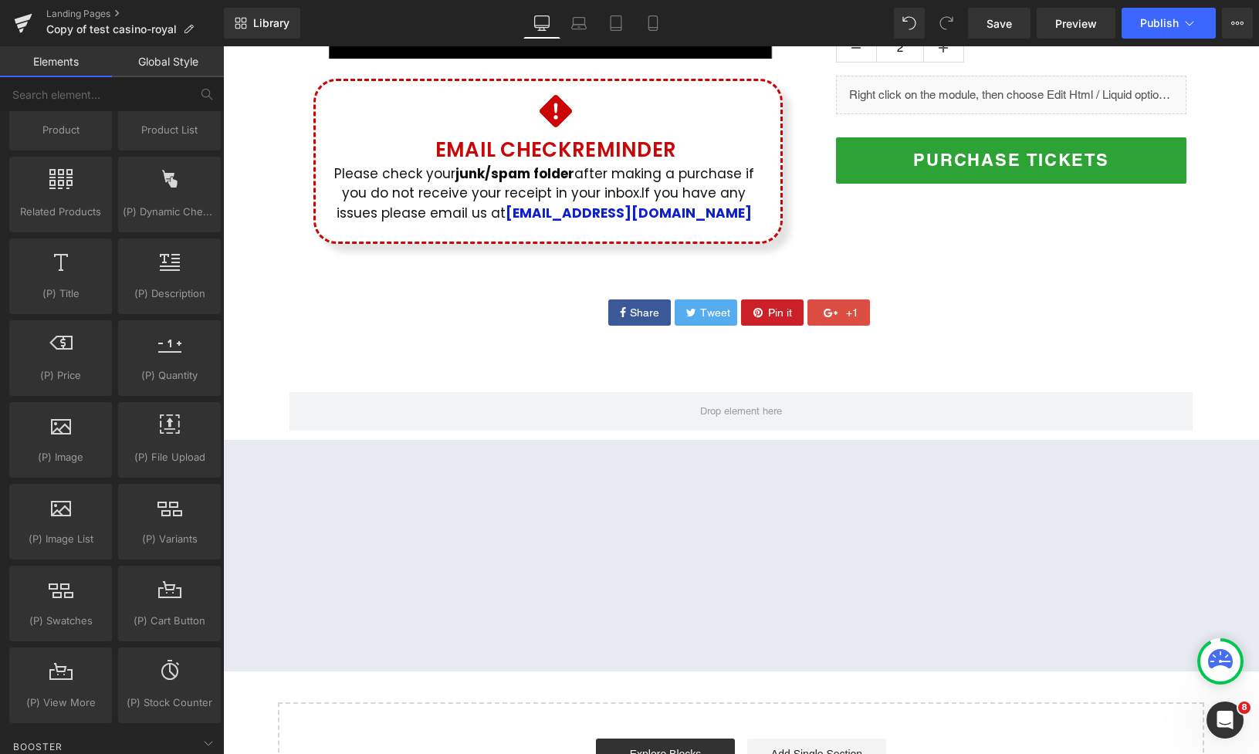
scroll to position [1152, 0]
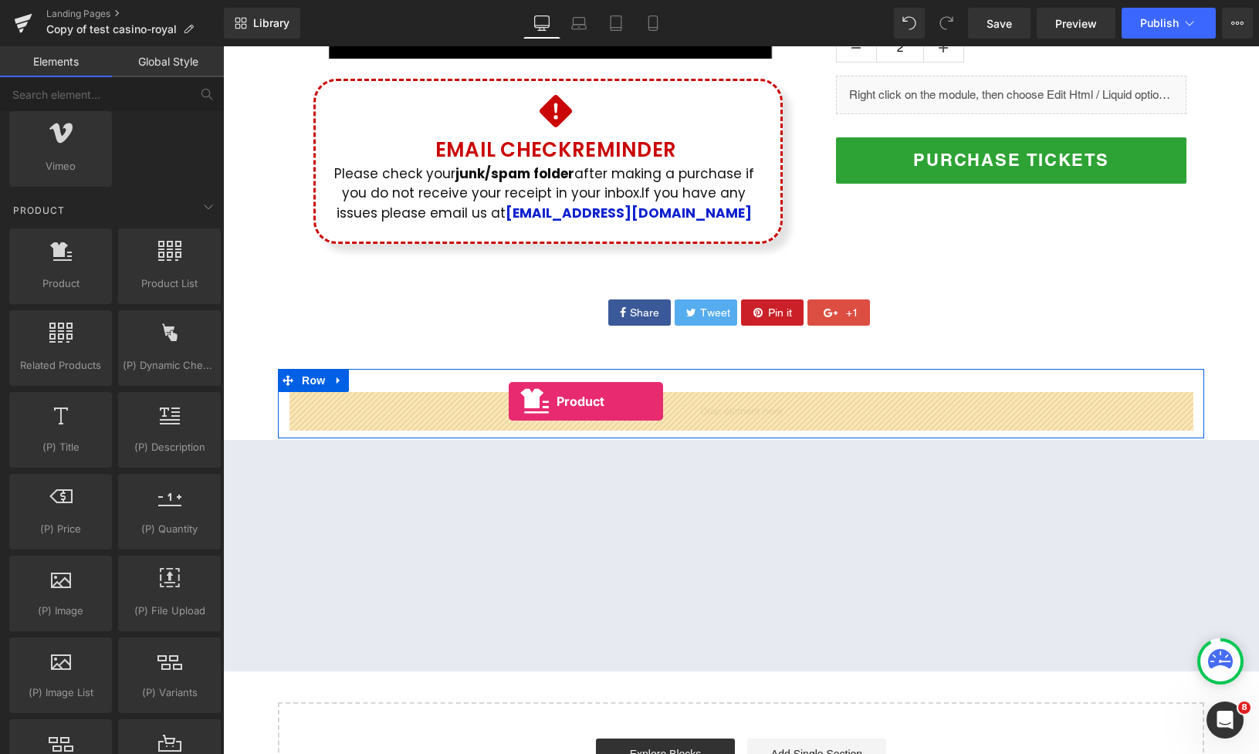
drag, startPoint x: 300, startPoint y: 328, endPoint x: 509, endPoint y: 402, distance: 221.0
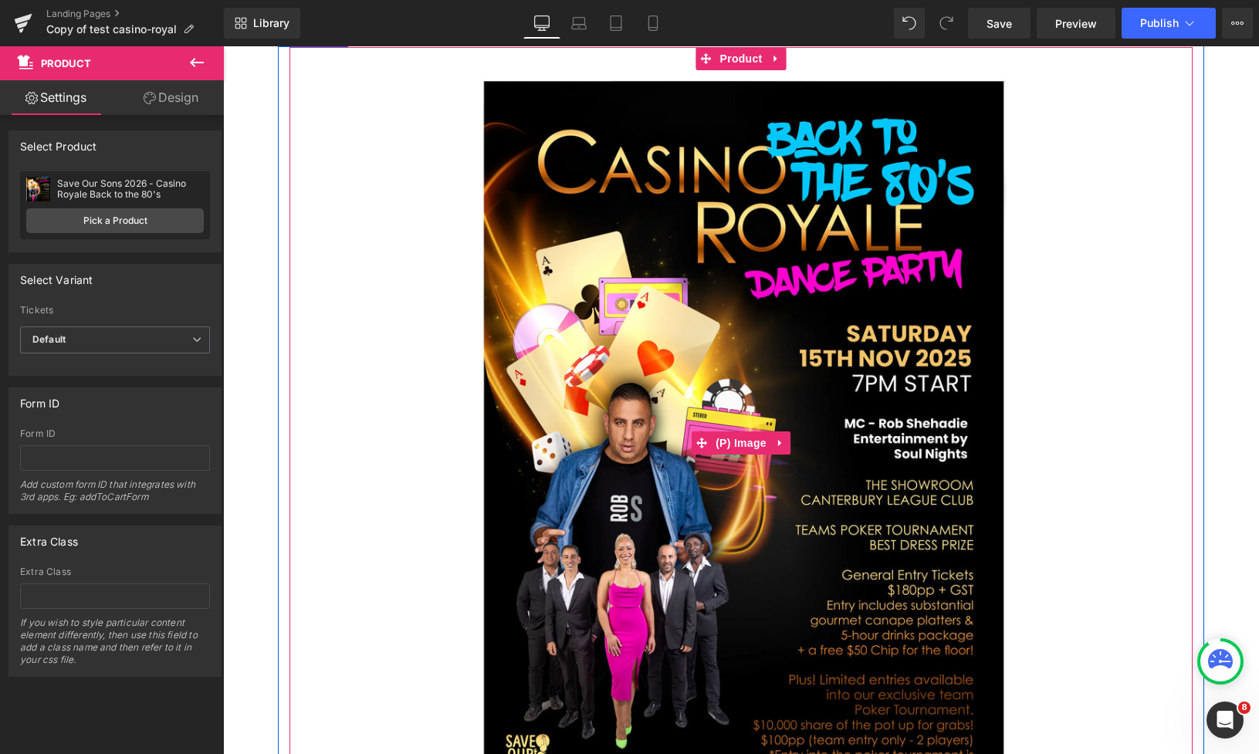
scroll to position [1993, 0]
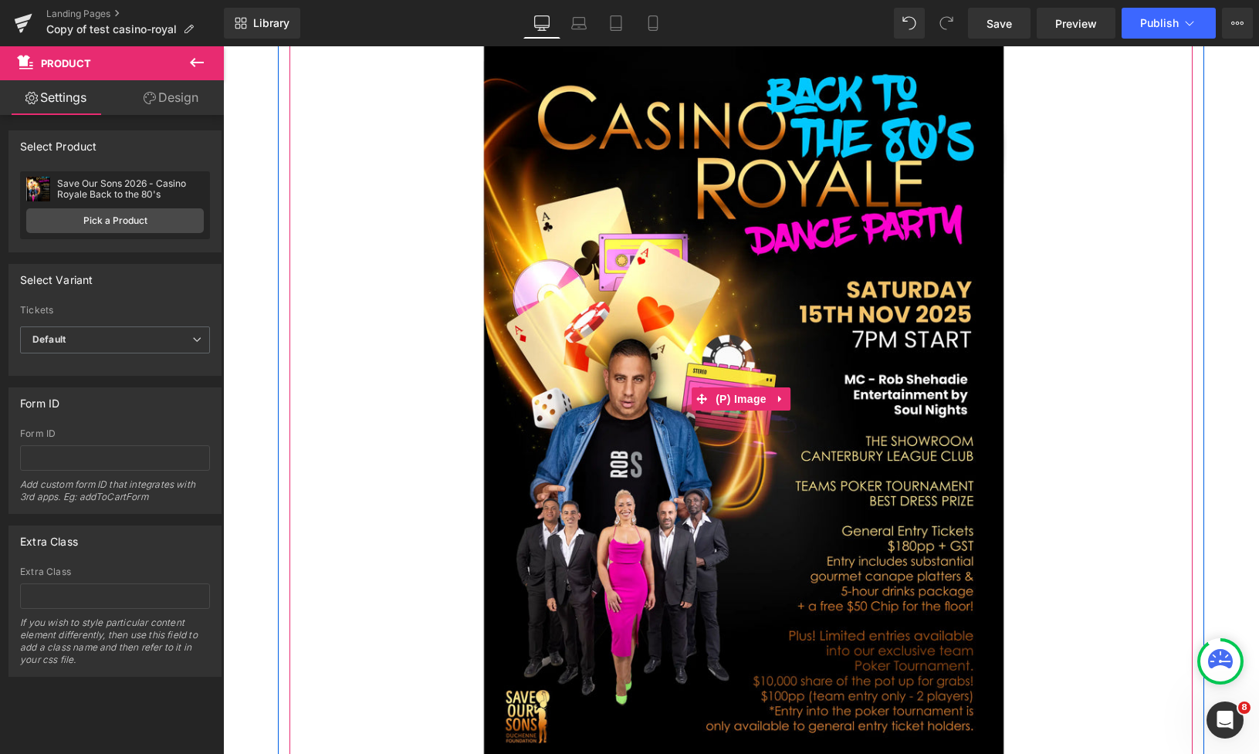
click at [782, 511] on img at bounding box center [741, 399] width 533 height 747
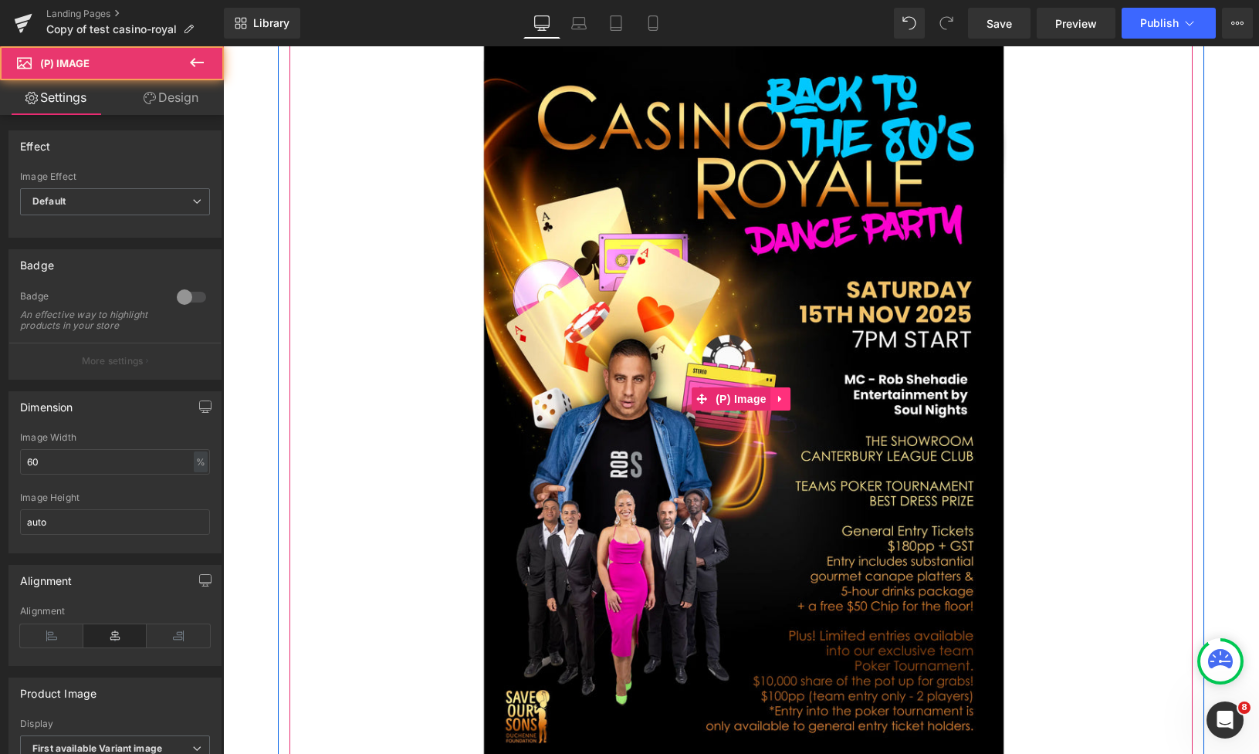
click at [785, 402] on icon at bounding box center [780, 400] width 11 height 12
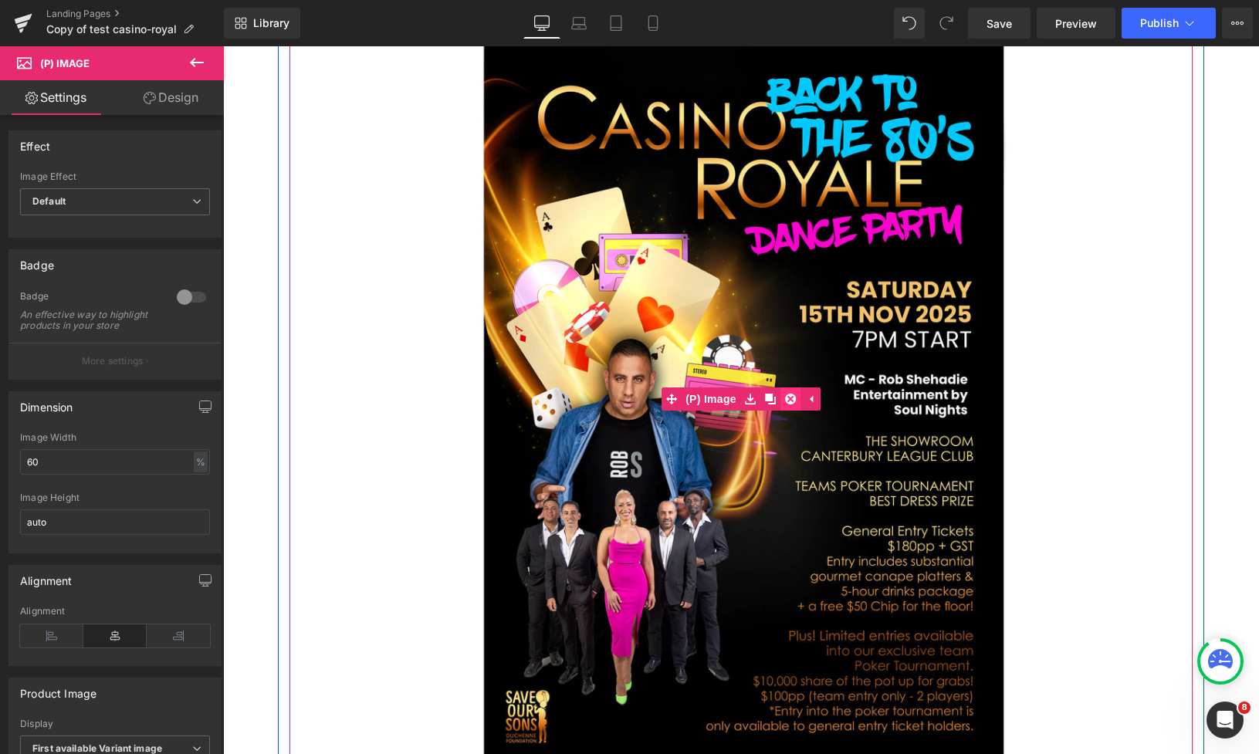
click at [795, 401] on icon at bounding box center [790, 399] width 11 height 11
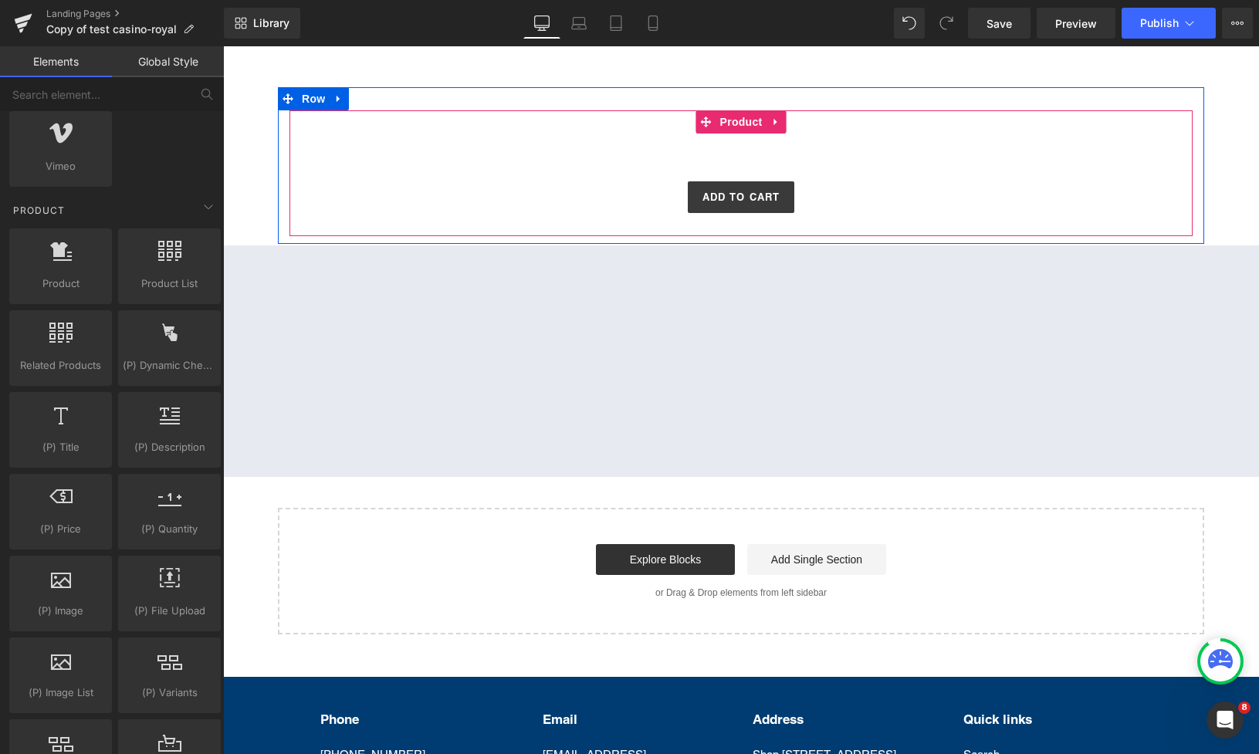
scroll to position [1778, 0]
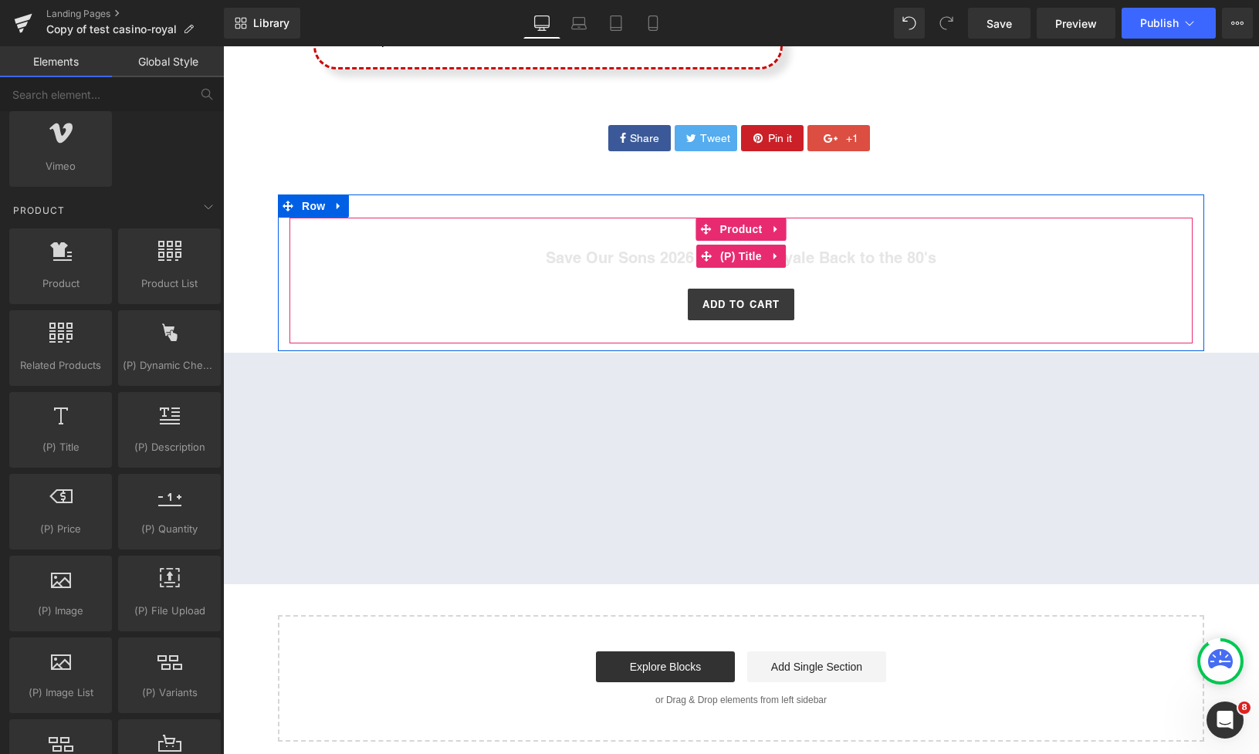
click at [691, 259] on link "Save Our Sons 2026 - Casino Royale Back to the 80's" at bounding box center [741, 258] width 391 height 19
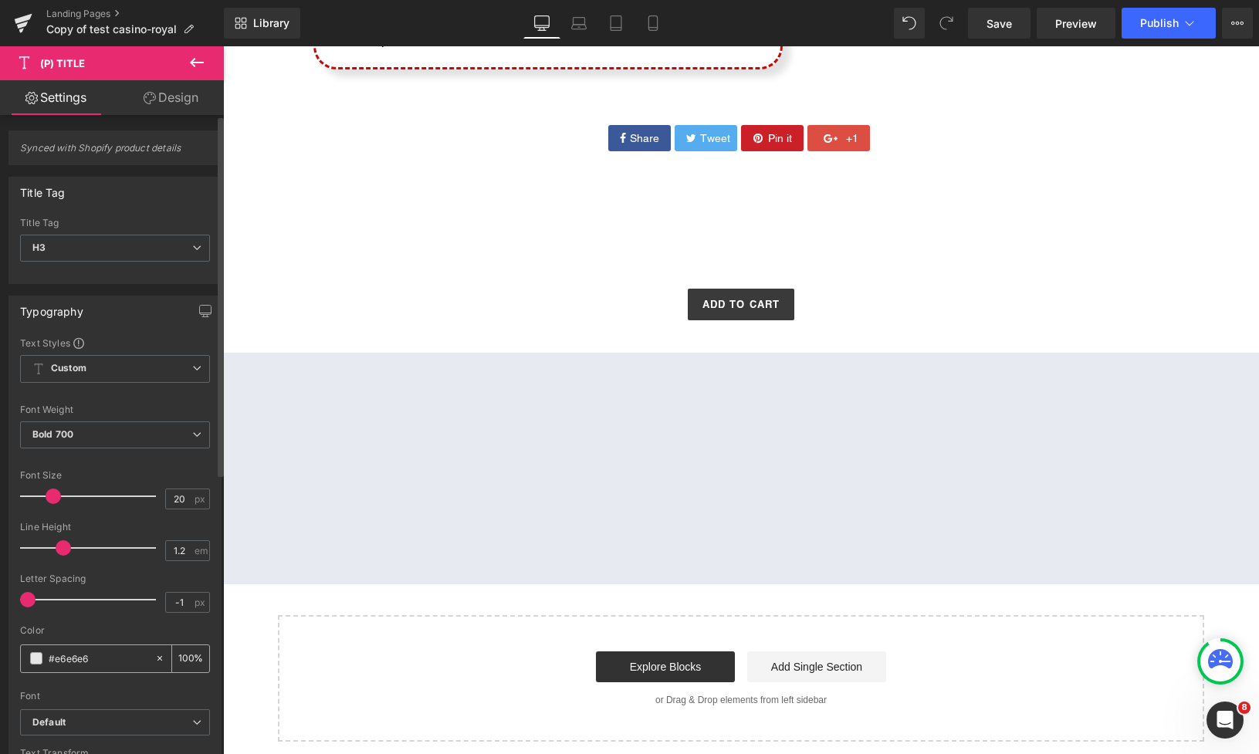
click at [32, 659] on span at bounding box center [36, 659] width 12 height 12
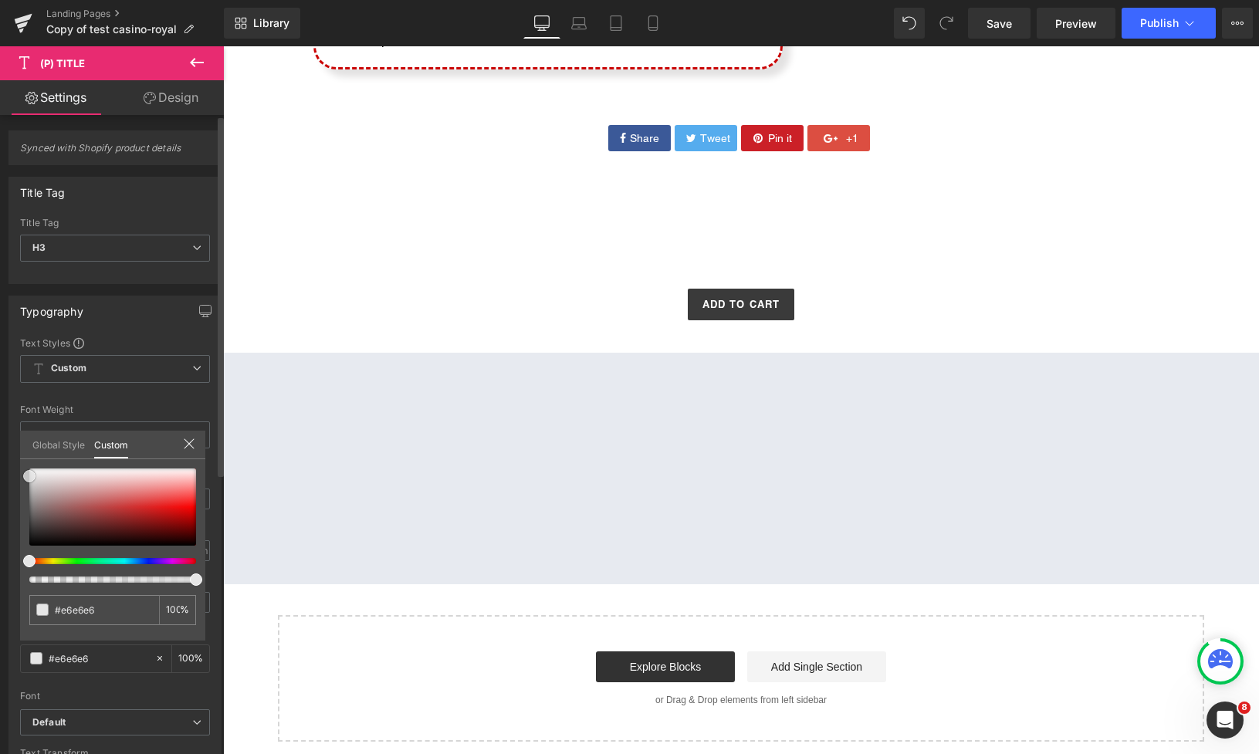
type input "#b39898"
type input "#866969"
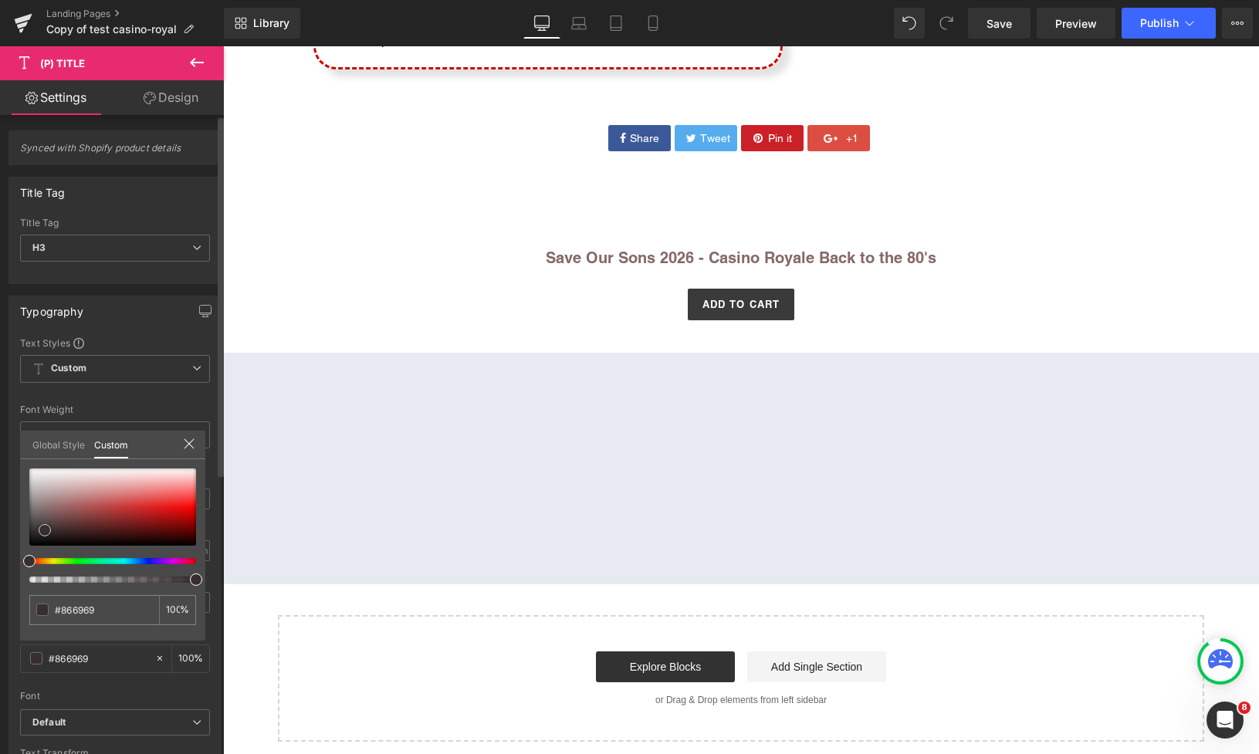
type input "#372e2e"
type input "#000000"
drag, startPoint x: 45, startPoint y: 530, endPoint x: 38, endPoint y: 564, distance: 33.9
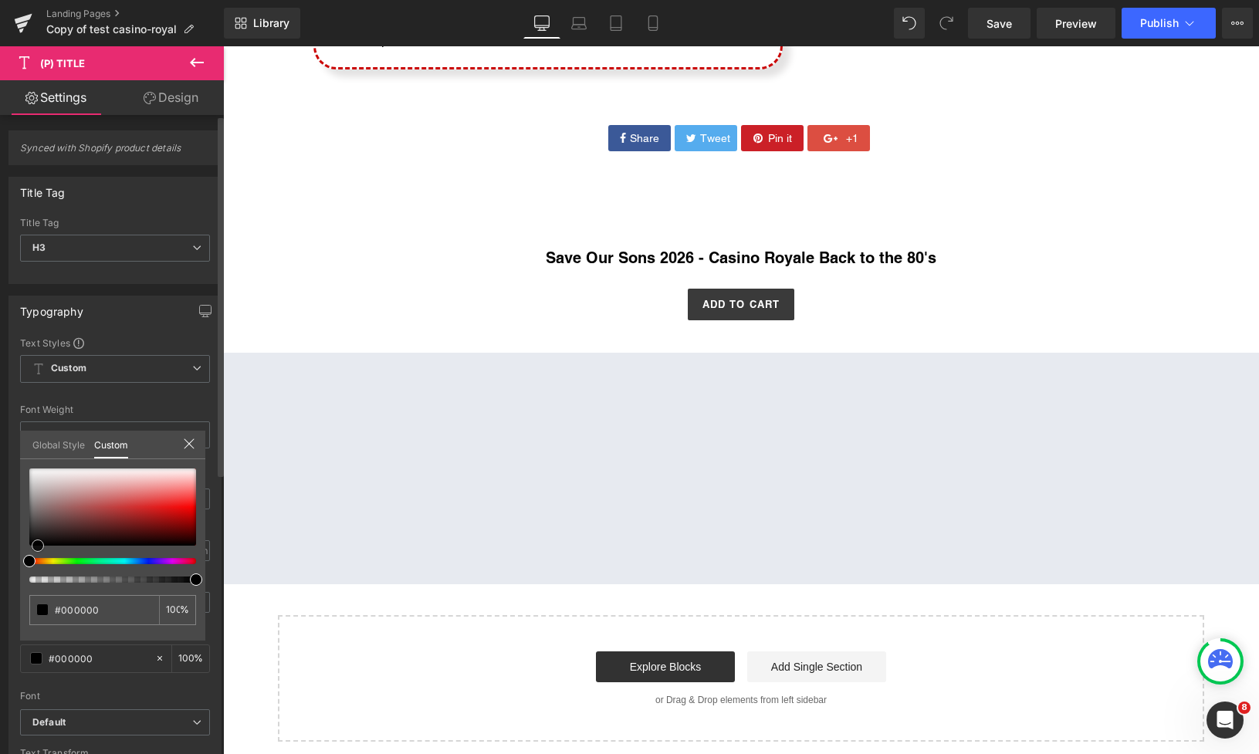
click at [38, 564] on div at bounding box center [112, 526] width 167 height 114
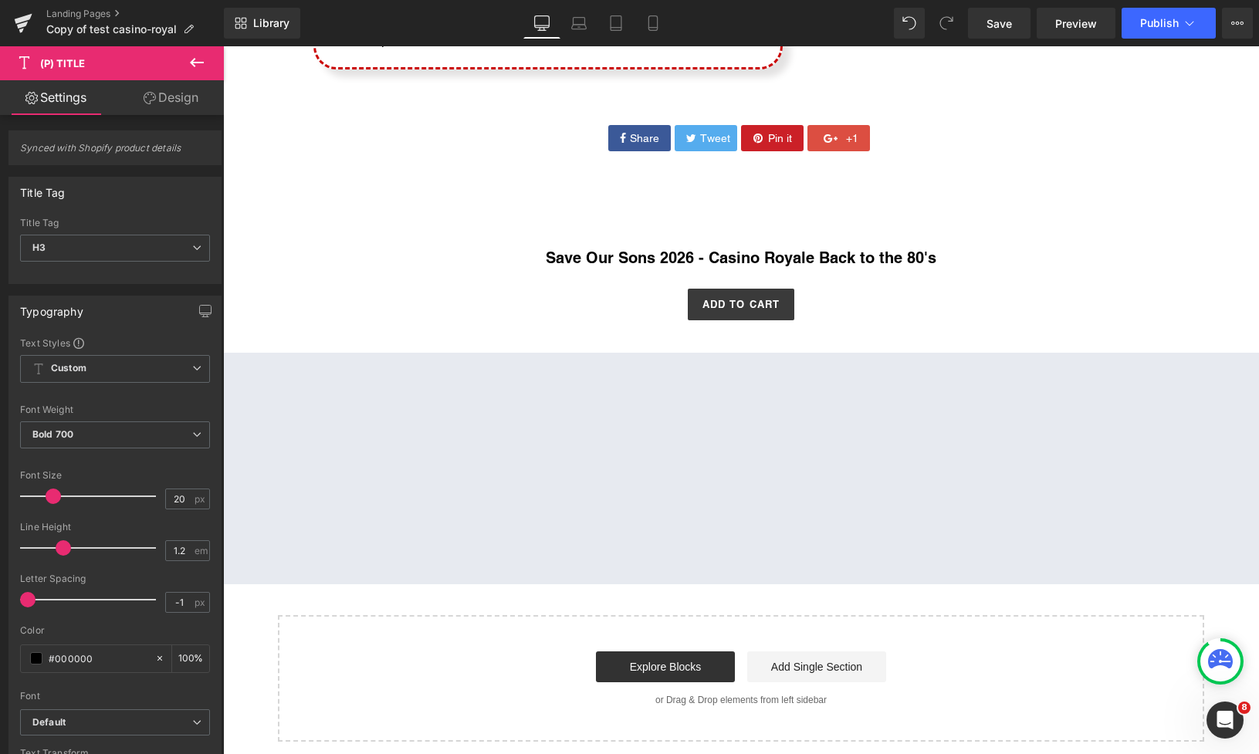
click at [190, 65] on icon at bounding box center [197, 62] width 19 height 19
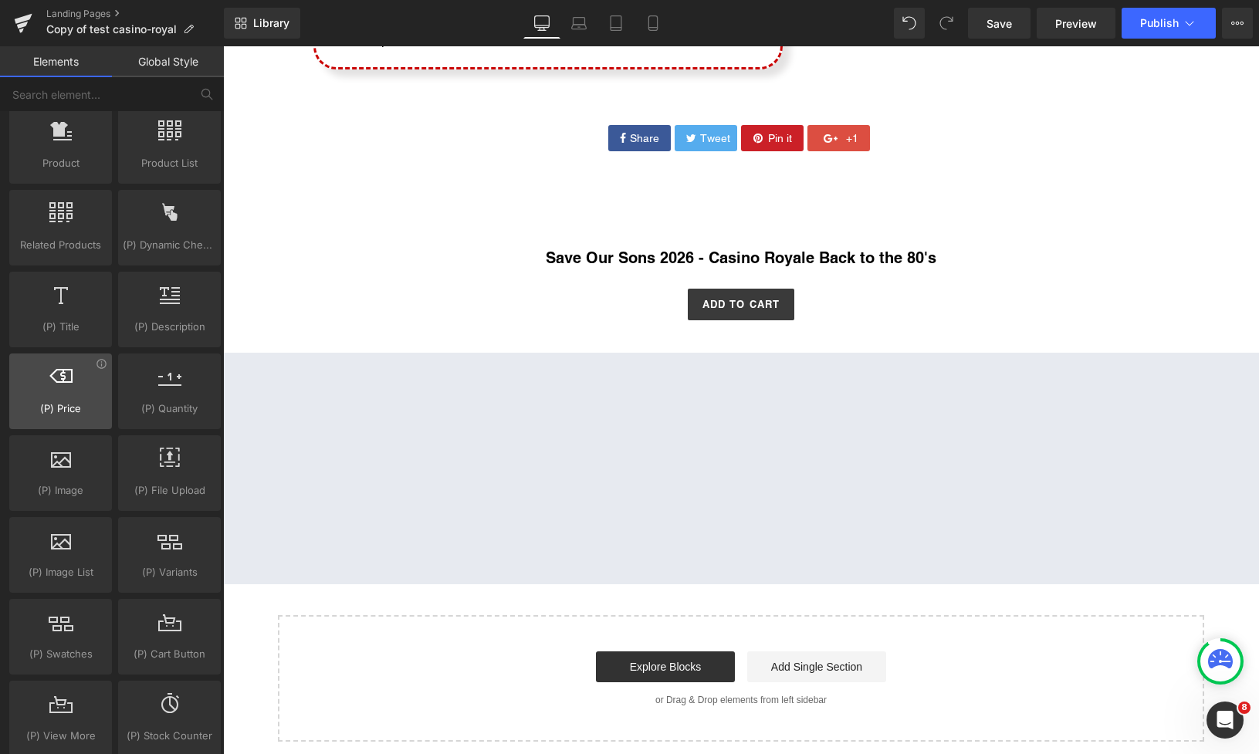
scroll to position [1368, 0]
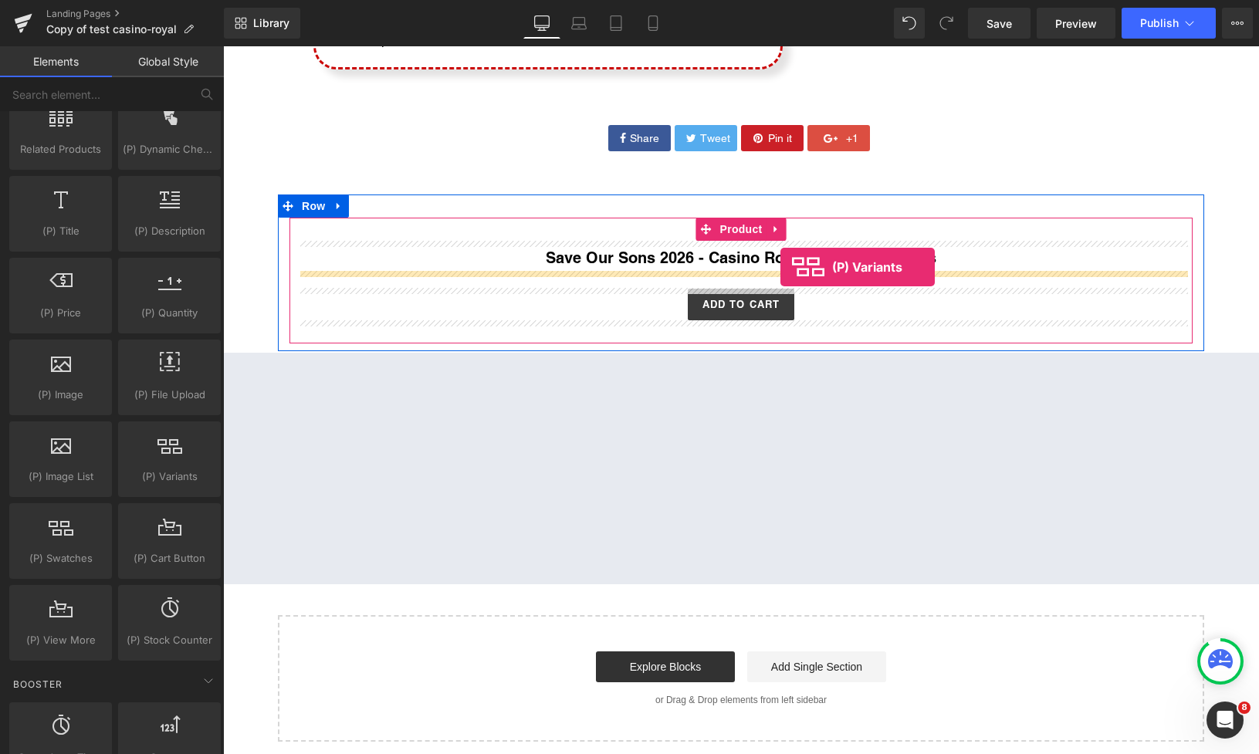
drag, startPoint x: 377, startPoint y: 520, endPoint x: 781, endPoint y: 267, distance: 476.3
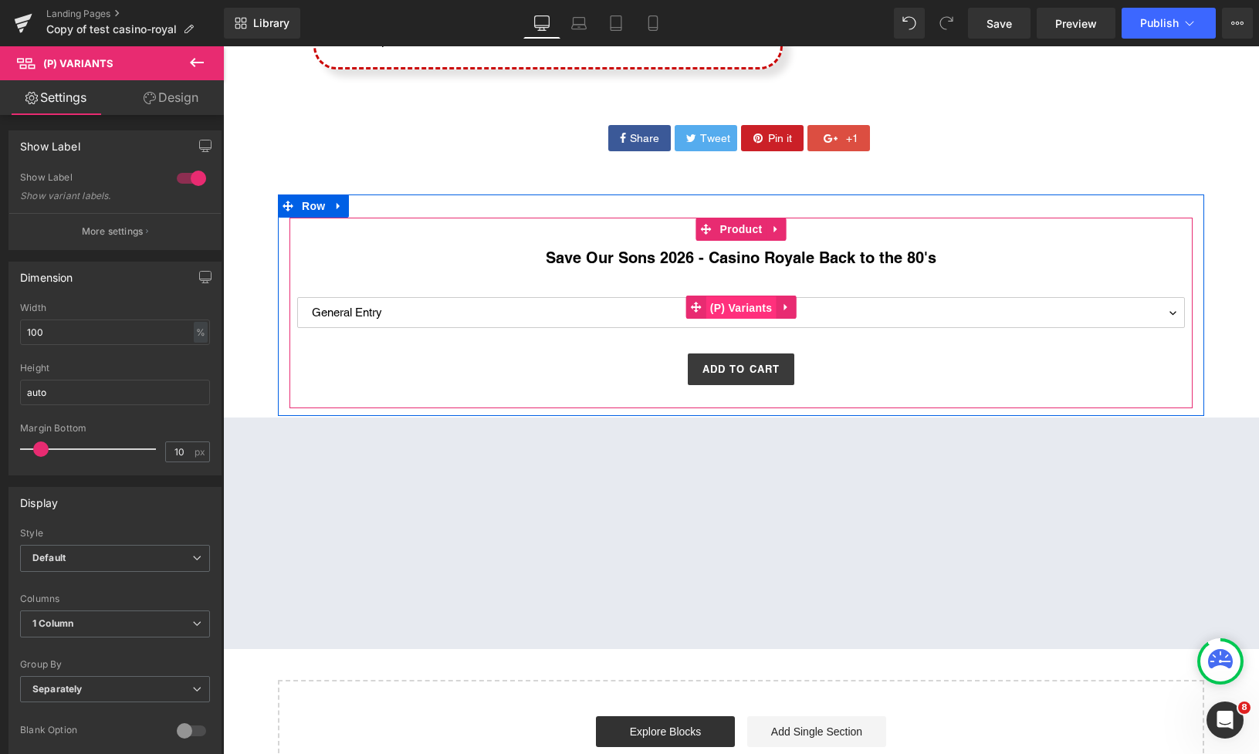
click at [758, 310] on span "(P) Variants" at bounding box center [742, 308] width 70 height 23
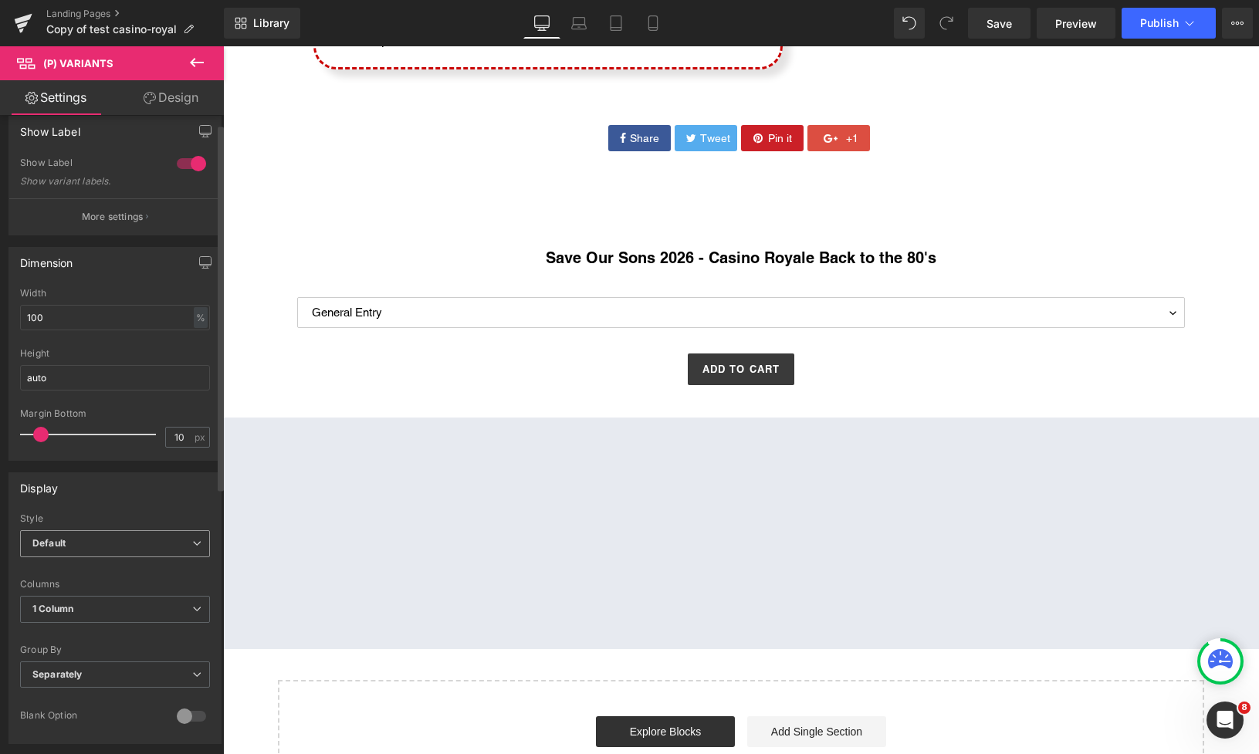
scroll to position [76, 0]
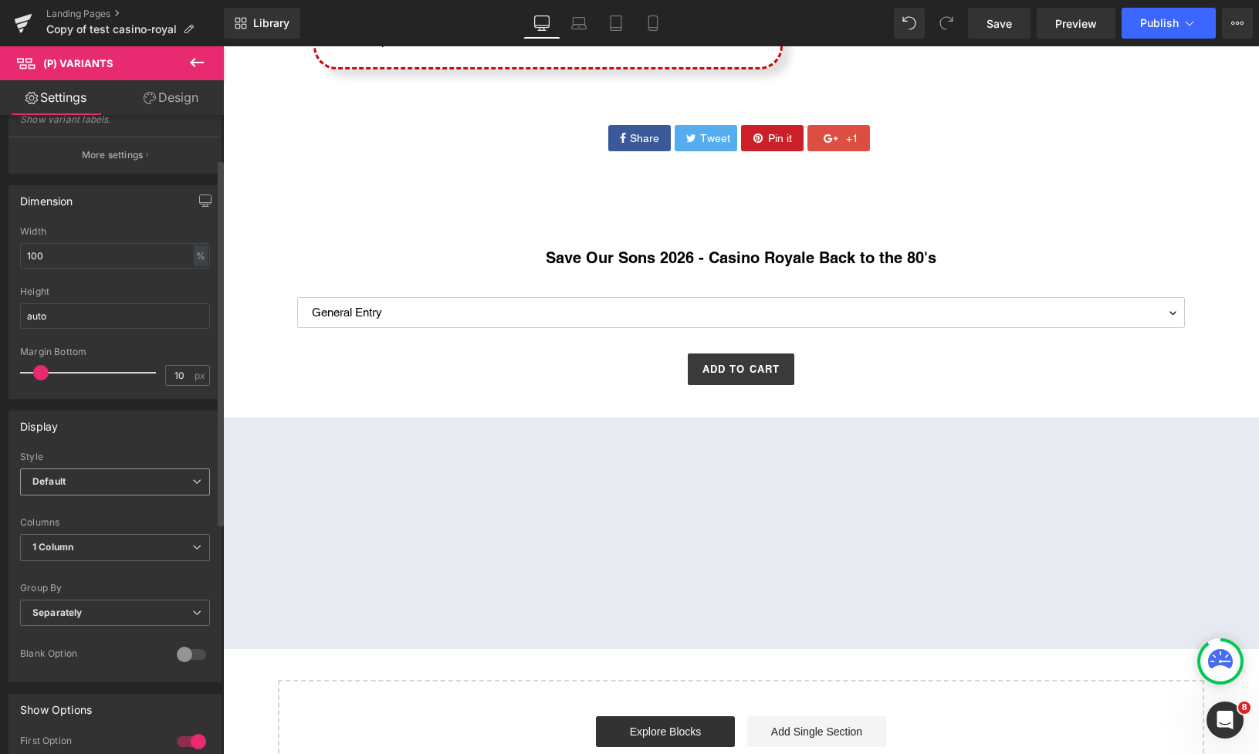
click at [116, 486] on span "Default" at bounding box center [115, 482] width 190 height 27
click at [90, 537] on li "Inline" at bounding box center [112, 532] width 184 height 23
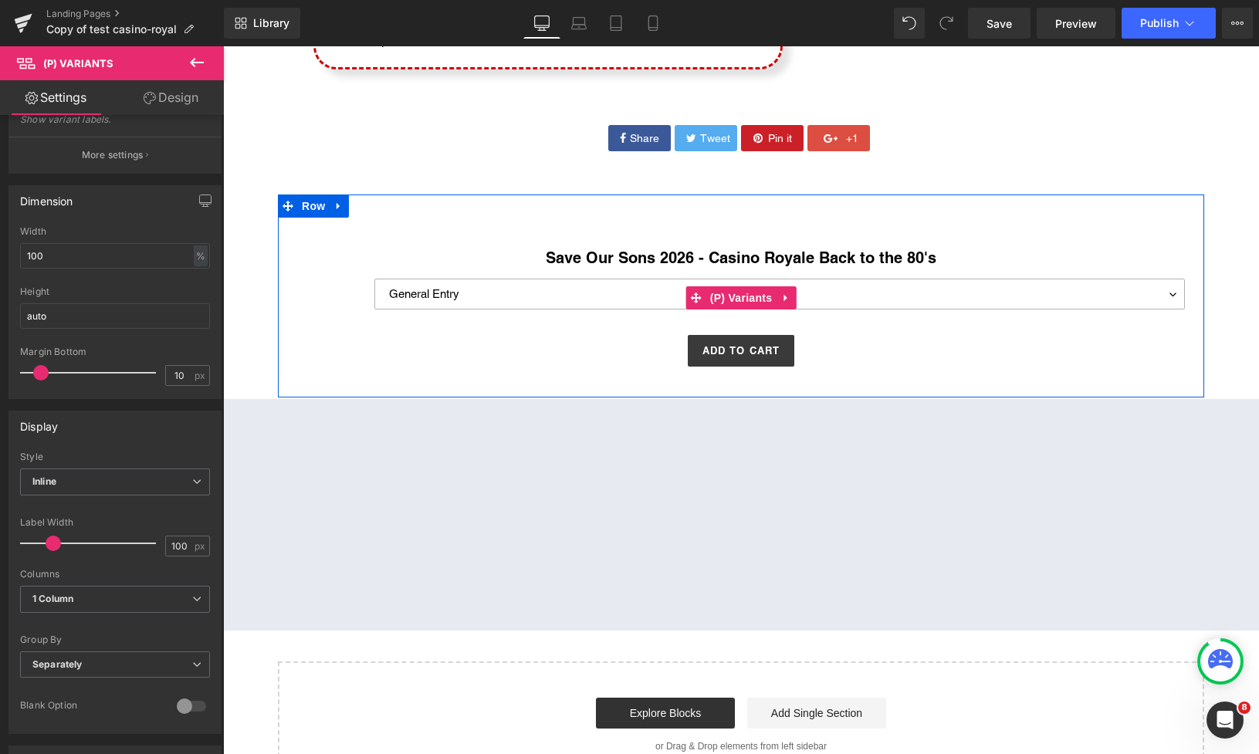
click at [1168, 291] on select "General Entry General Entry + Poker Tournament" at bounding box center [780, 294] width 811 height 31
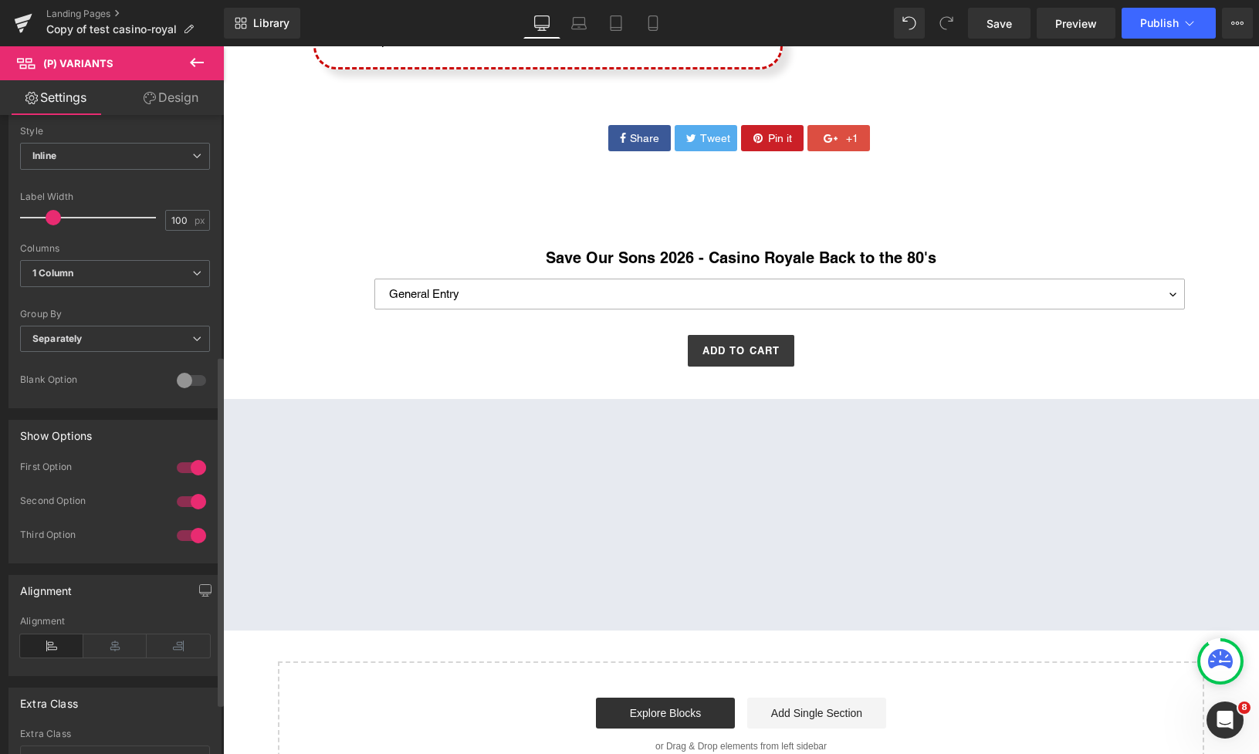
scroll to position [447, 0]
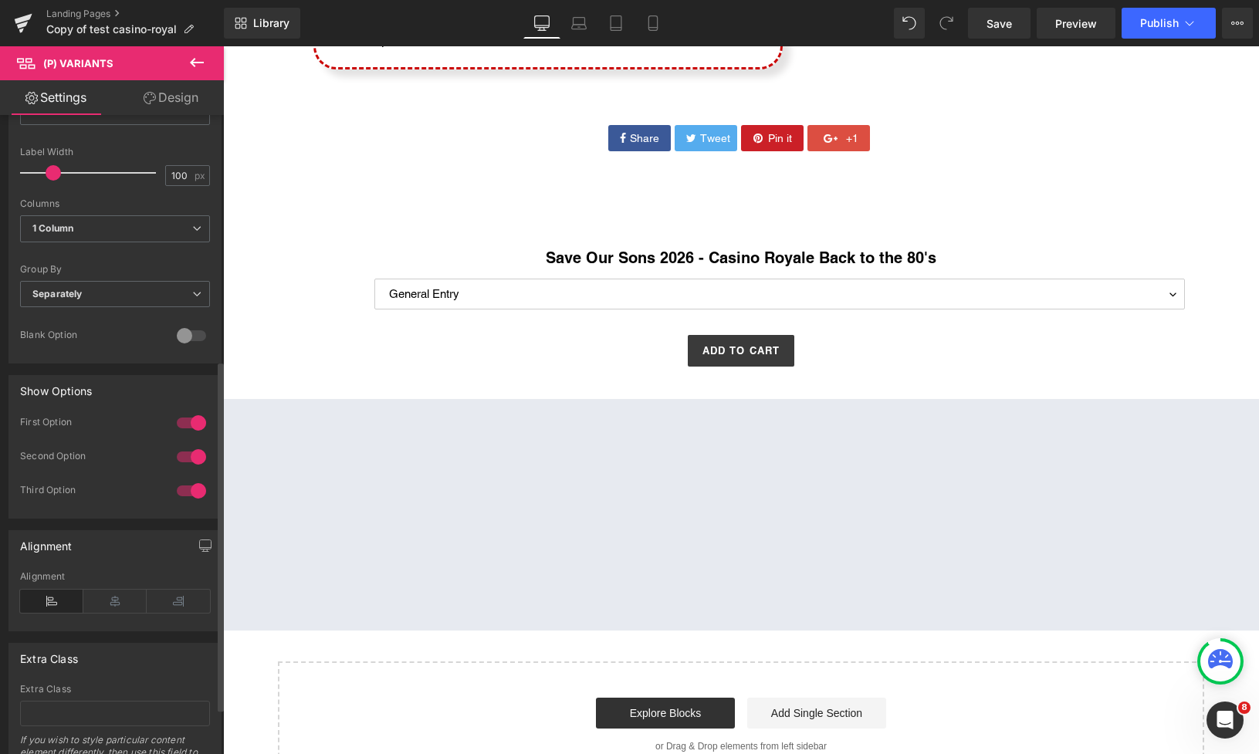
click at [189, 490] on div at bounding box center [191, 491] width 37 height 25
click at [192, 490] on div at bounding box center [191, 491] width 37 height 25
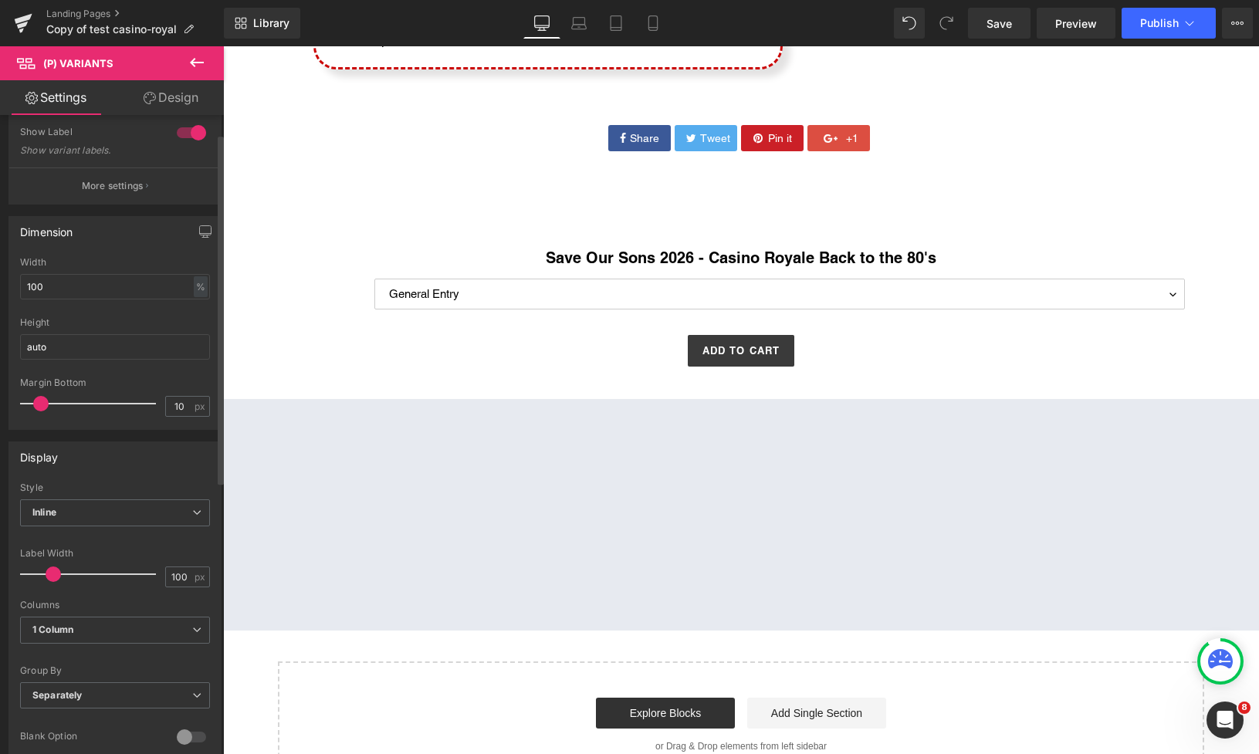
scroll to position [0, 0]
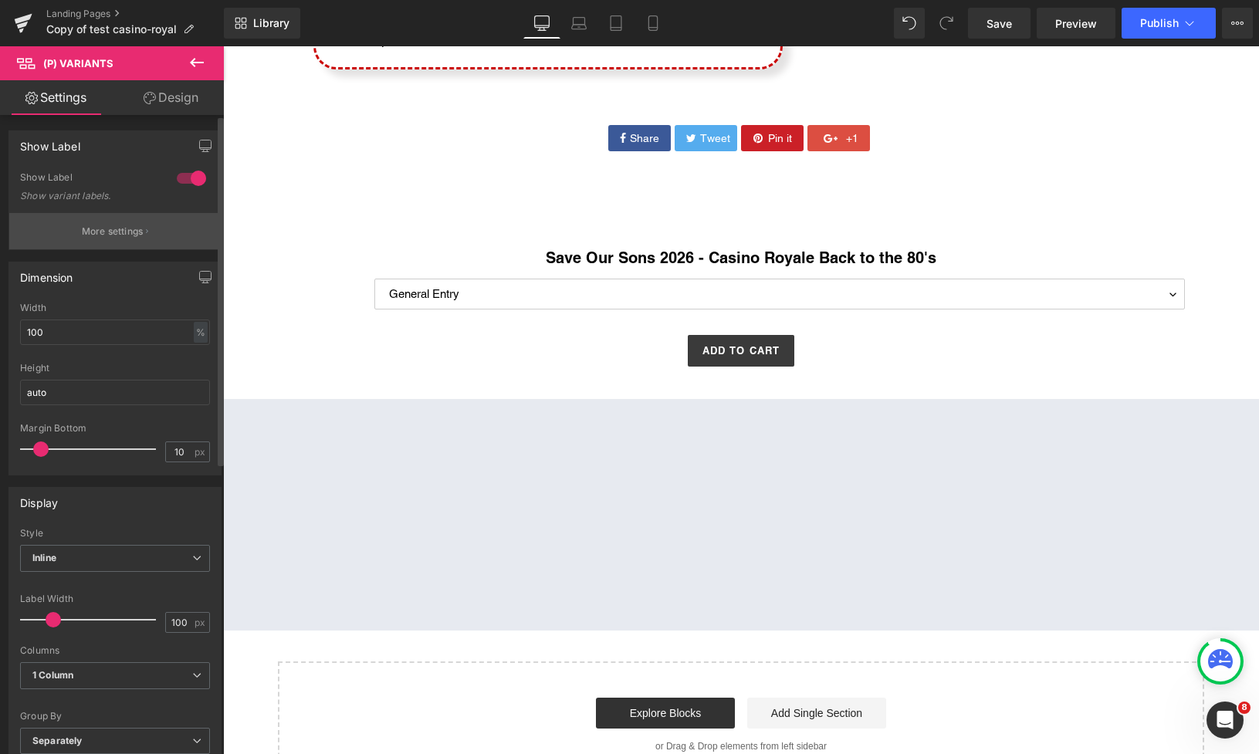
click at [145, 239] on button "More settings" at bounding box center [115, 231] width 212 height 36
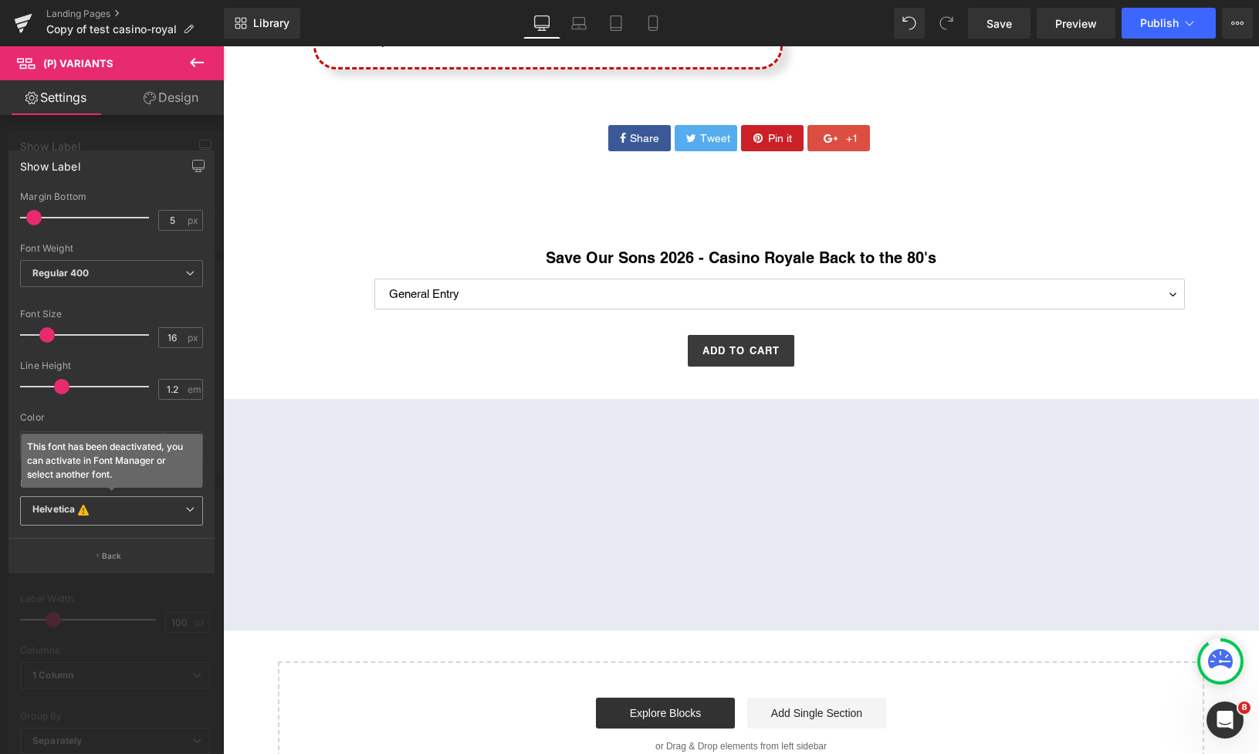
click at [110, 507] on b "Helvetica This font has been deactivated, you can activate in Font Manager or s…" at bounding box center [108, 510] width 153 height 15
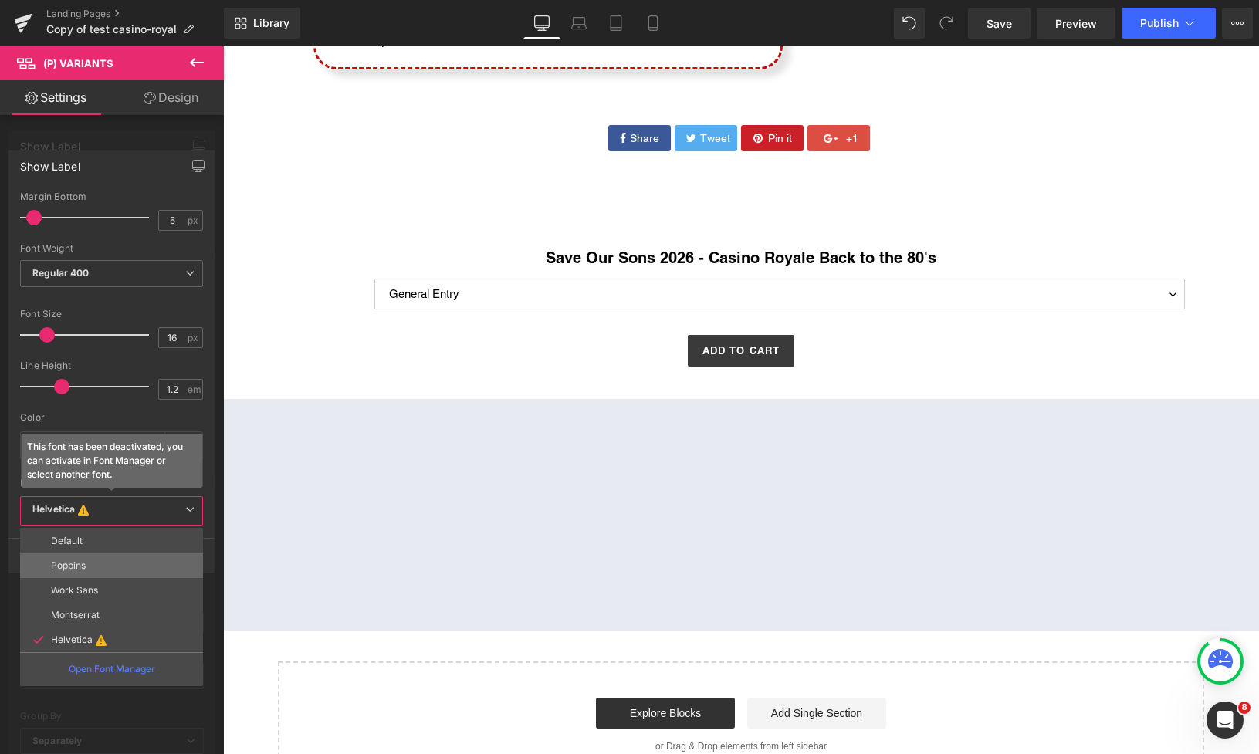
click at [80, 572] on li "Poppins" at bounding box center [111, 566] width 183 height 25
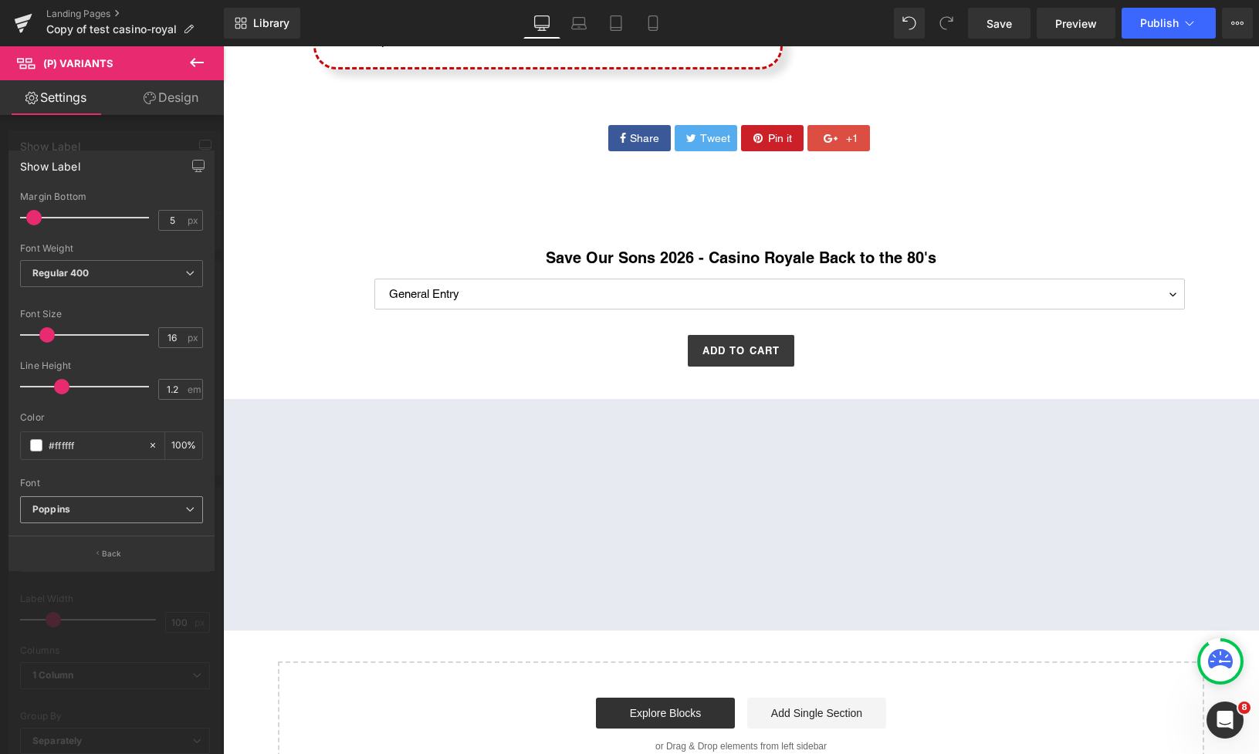
click at [94, 510] on b "Poppins" at bounding box center [108, 509] width 153 height 13
drag, startPoint x: 568, startPoint y: 289, endPoint x: 529, endPoint y: 285, distance: 39.6
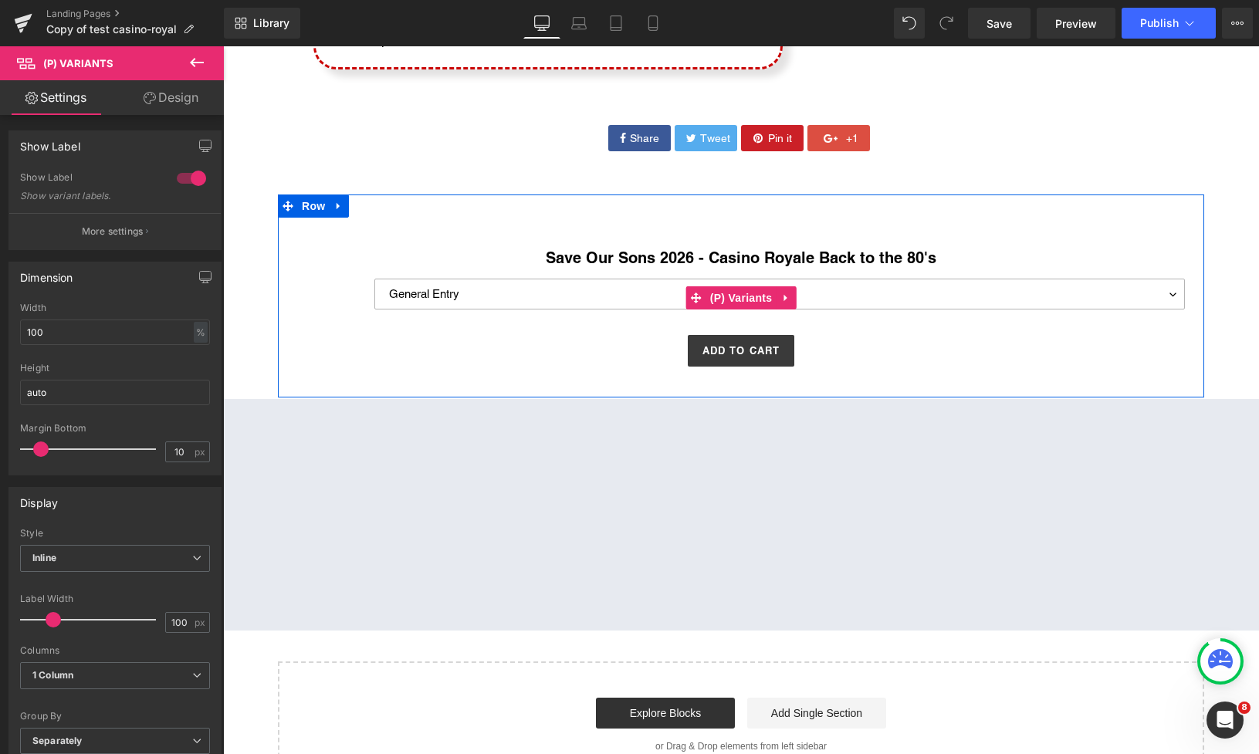
click at [517, 295] on select "General Entry General Entry + Poker Tournament" at bounding box center [780, 294] width 811 height 31
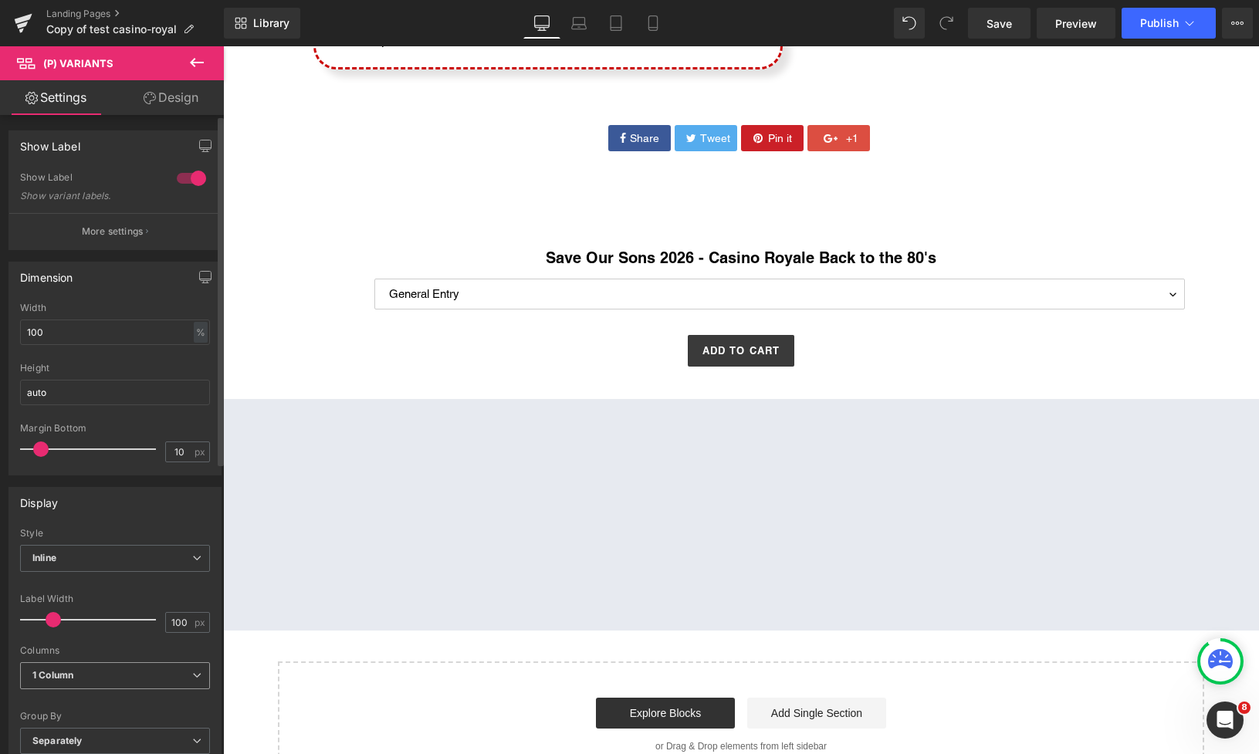
click at [123, 673] on span "1 Column" at bounding box center [115, 676] width 190 height 27
click at [83, 721] on div "2 Columns" at bounding box center [66, 726] width 47 height 11
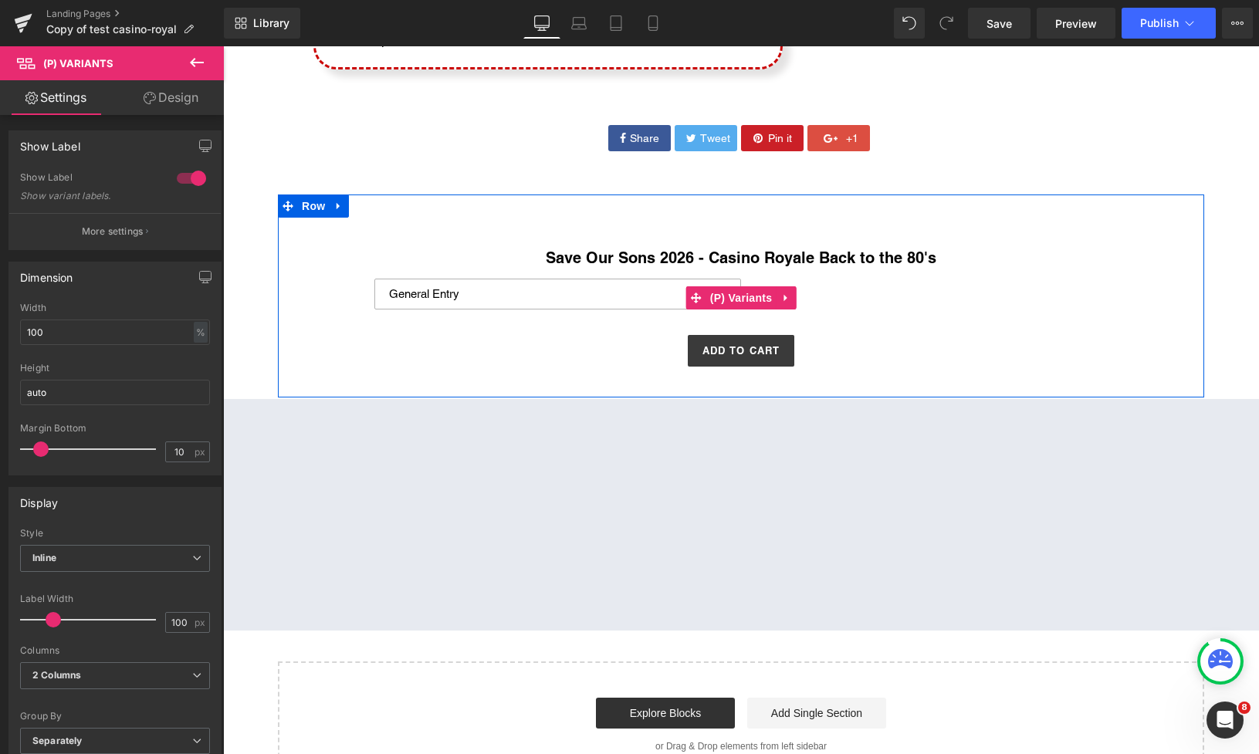
click at [571, 293] on select "General Entry General Entry + Poker Tournament" at bounding box center [558, 294] width 367 height 31
click at [558, 293] on select "General Entry General Entry + Poker Tournament" at bounding box center [558, 294] width 367 height 31
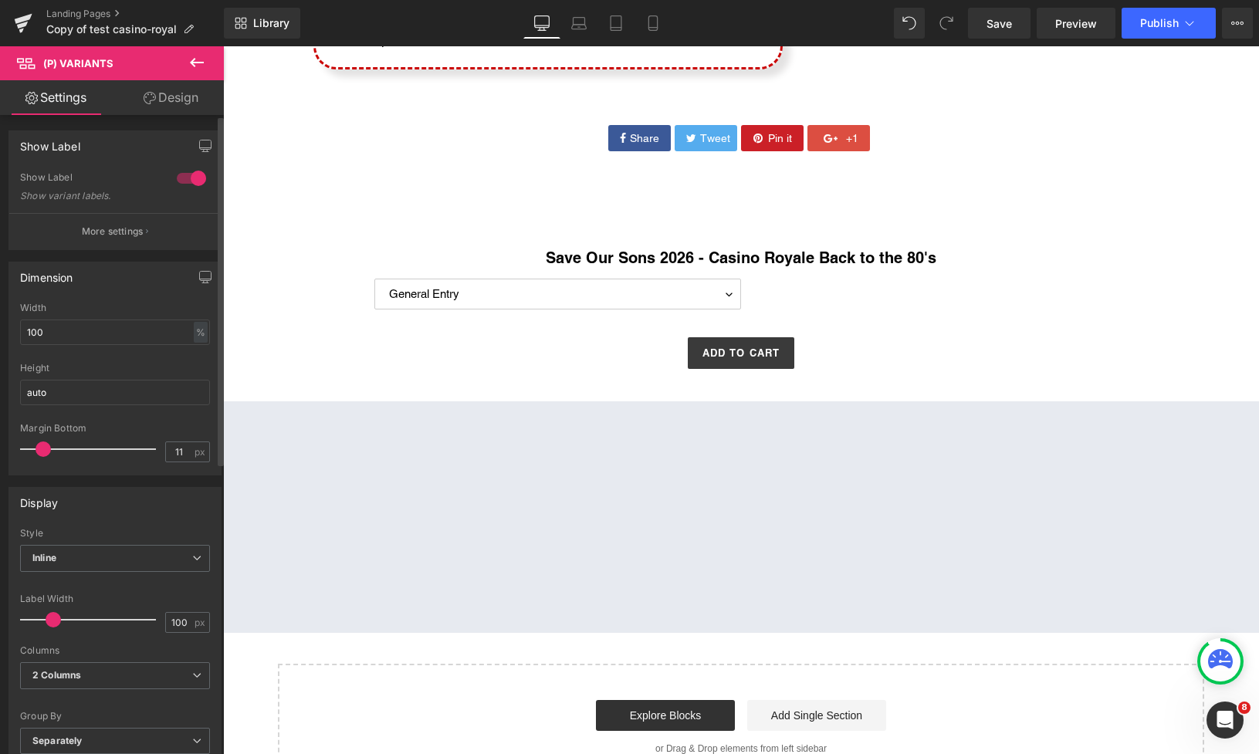
type input "10"
click at [39, 447] on span at bounding box center [40, 449] width 15 height 15
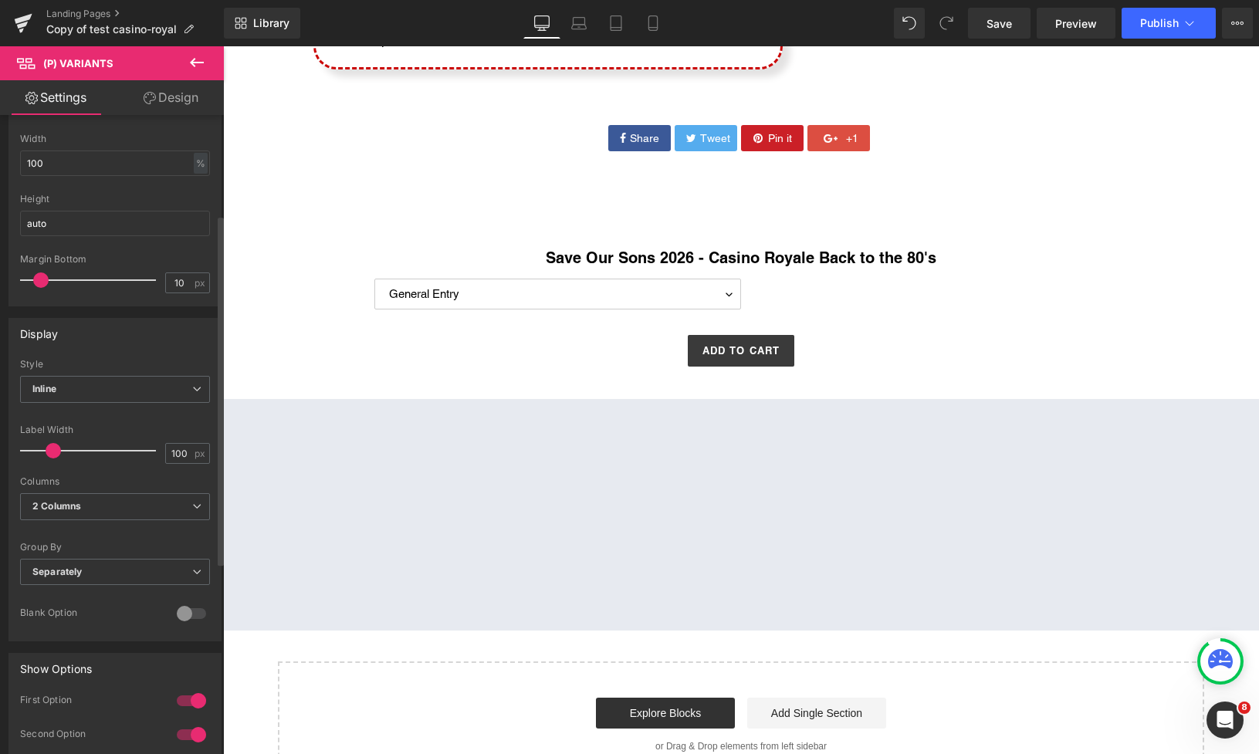
scroll to position [181, 0]
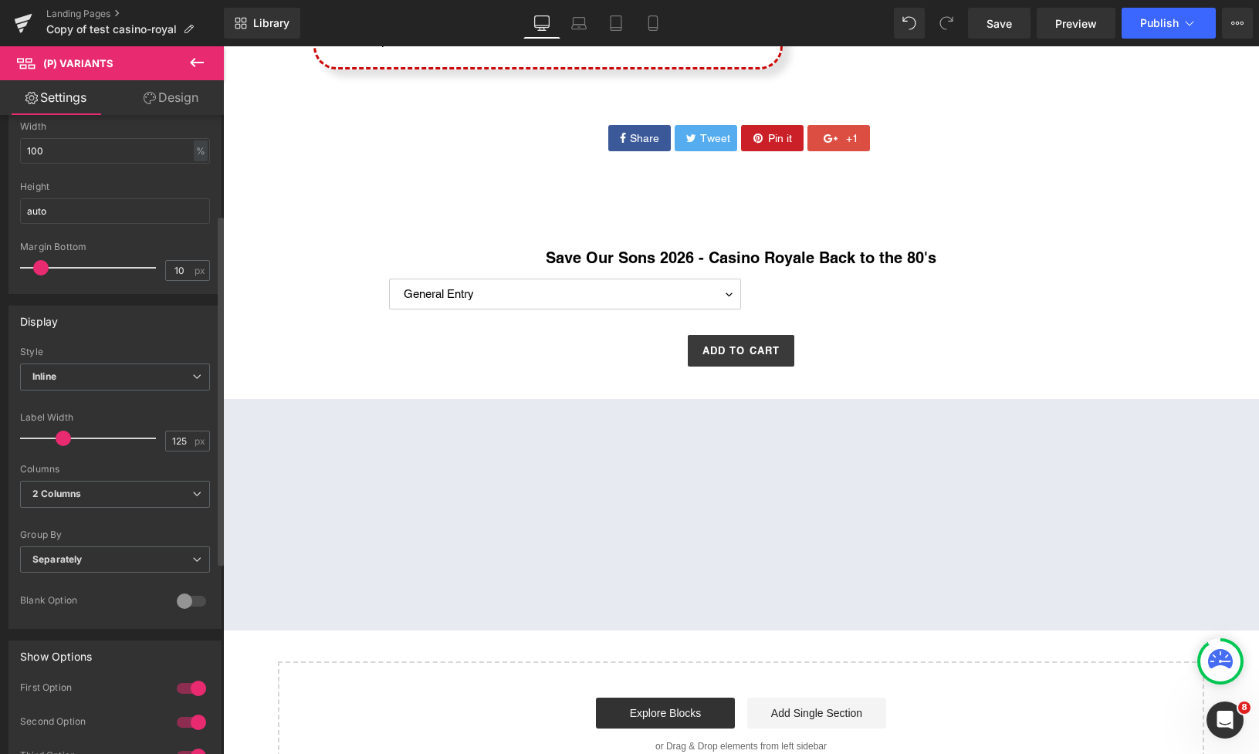
type input "127"
drag, startPoint x: 49, startPoint y: 438, endPoint x: 63, endPoint y: 435, distance: 13.5
click at [63, 435] on span at bounding box center [66, 438] width 15 height 15
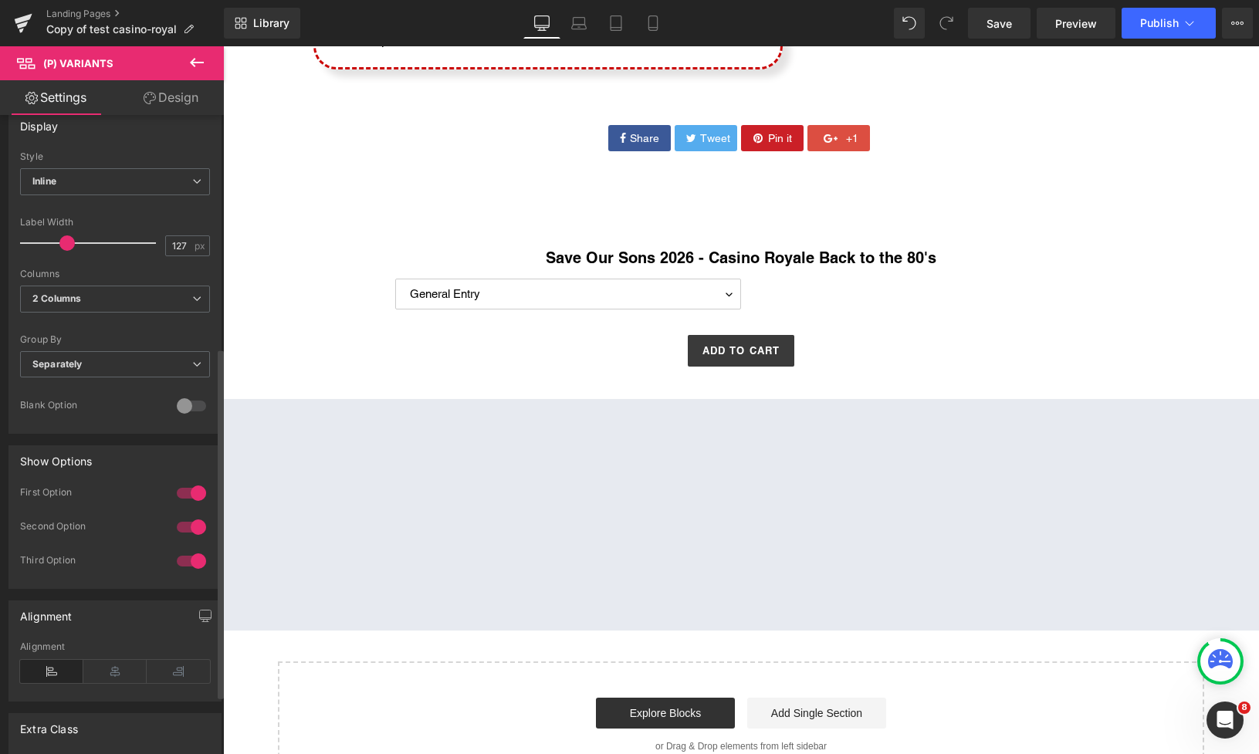
scroll to position [424, 0]
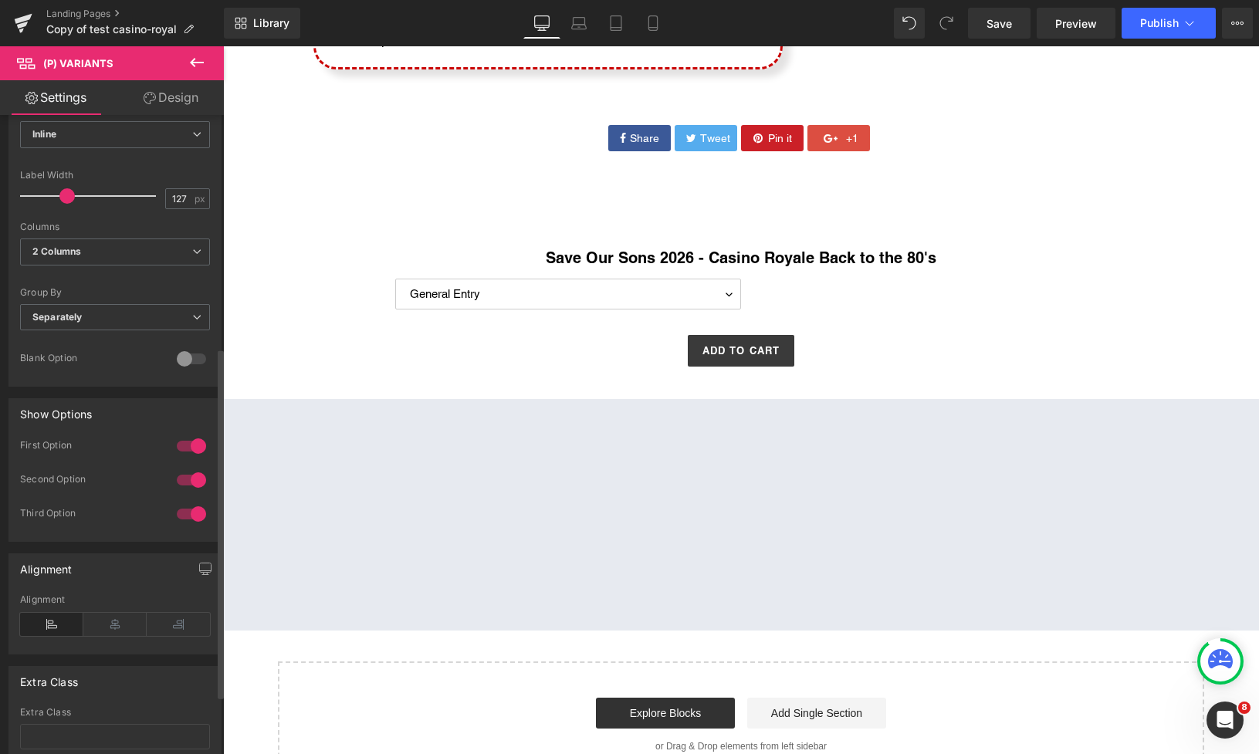
click at [188, 361] on div at bounding box center [191, 359] width 37 height 25
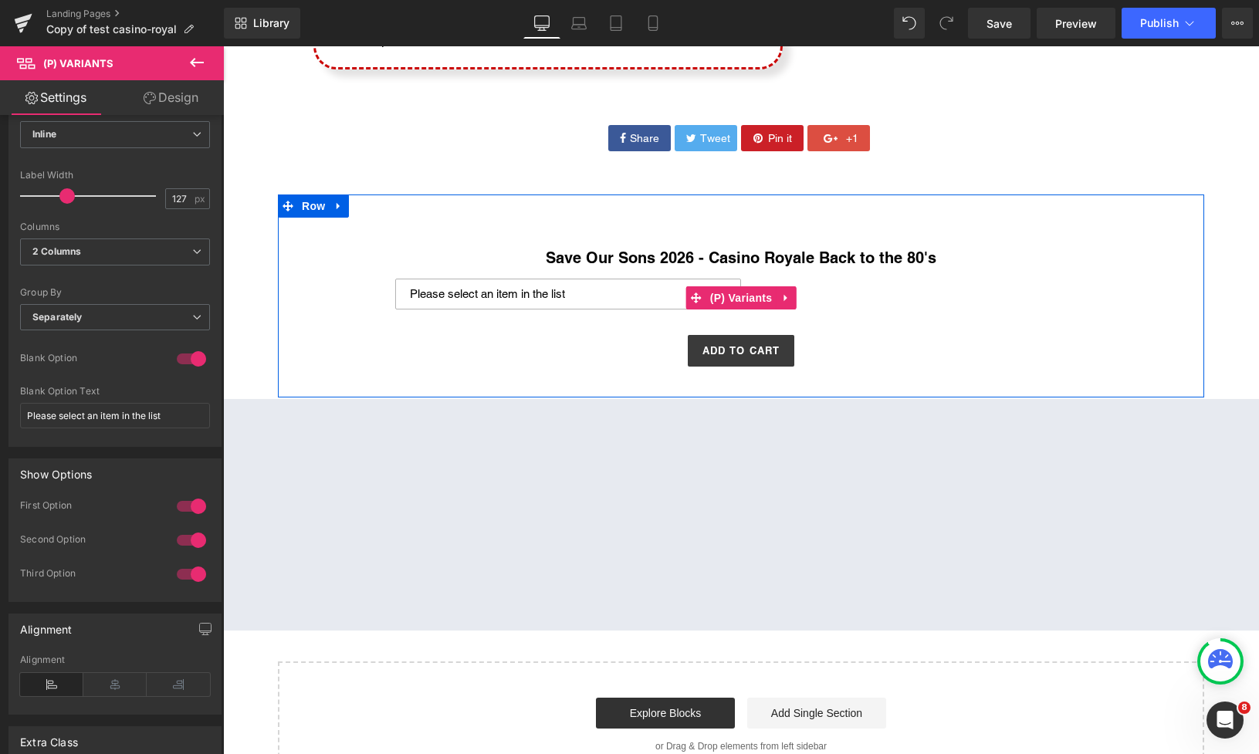
click at [601, 288] on select "Please select an item in the list General Entry General Entry + Poker Tournament" at bounding box center [568, 294] width 346 height 31
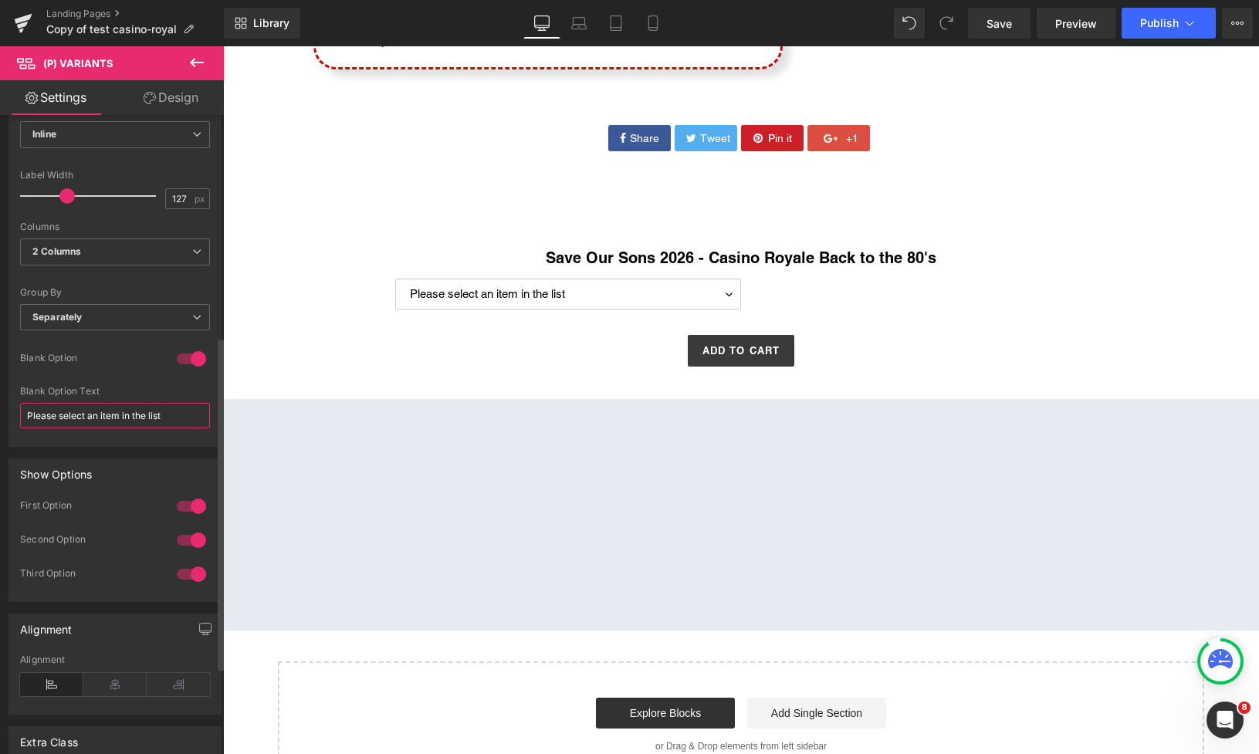
drag, startPoint x: 178, startPoint y: 415, endPoint x: 87, endPoint y: 414, distance: 90.4
click at [87, 414] on input "Please select an item in the list" at bounding box center [115, 415] width 190 height 25
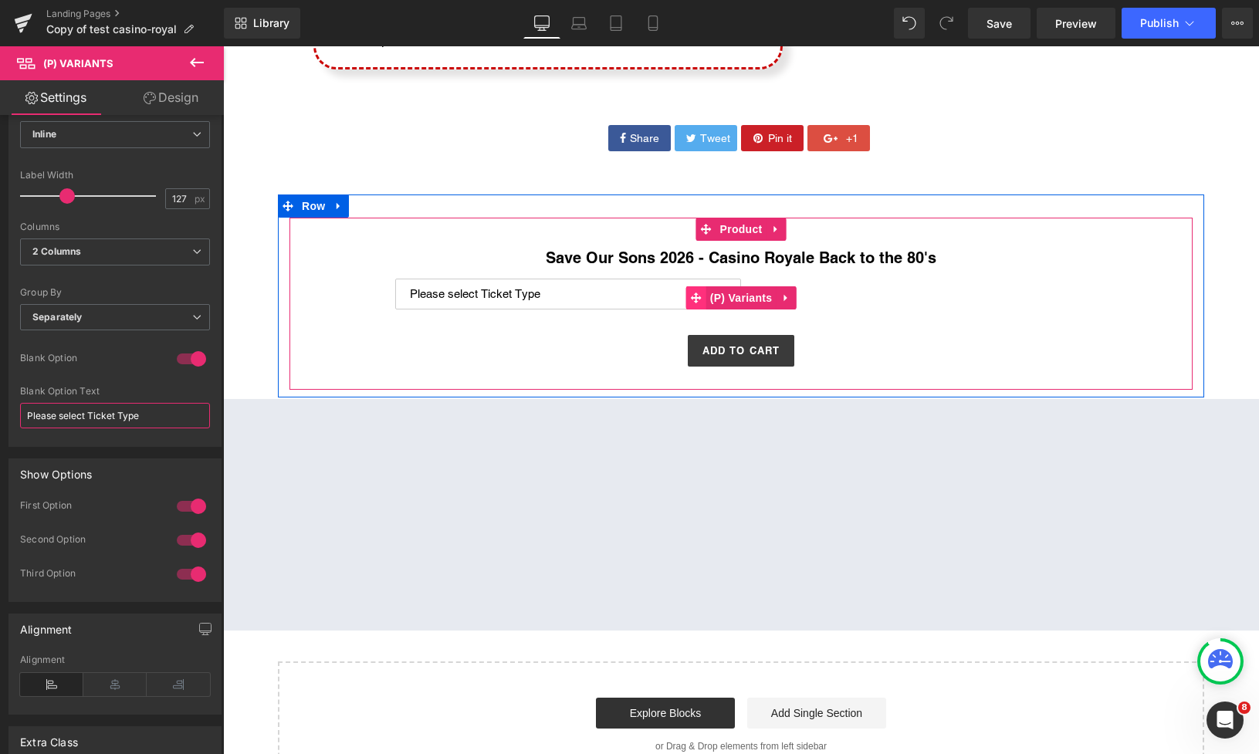
click at [700, 297] on span at bounding box center [696, 297] width 20 height 23
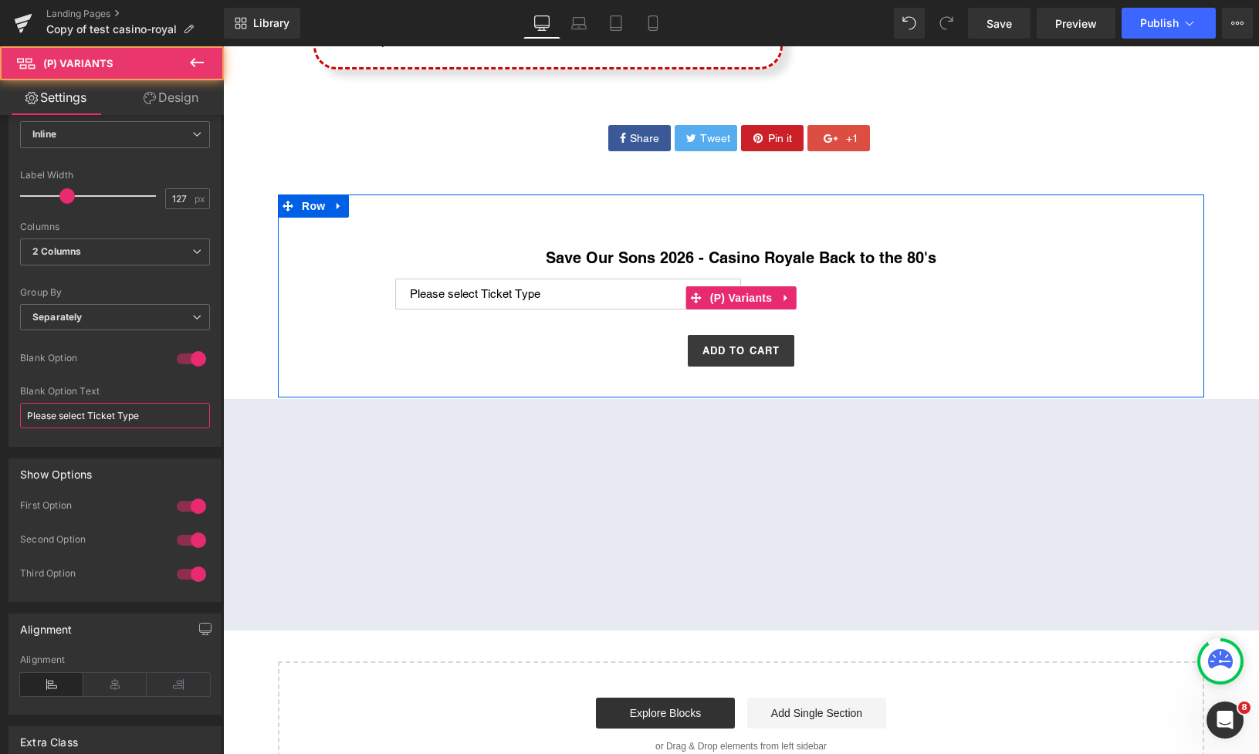
type input "Please select Ticket Type"
click at [628, 301] on select "Please select Ticket Type General Entry General Entry + Poker Tournament" at bounding box center [568, 294] width 346 height 31
click at [602, 291] on select "Please select Ticket Type General Entry General Entry + Poker Tournament" at bounding box center [568, 294] width 346 height 31
click at [395, 279] on select "Please select Ticket Type General Entry General Entry + Poker Tournament" at bounding box center [568, 294] width 346 height 31
click at [586, 297] on select "Please select Ticket Type General Entry General Entry + Poker Tournament" at bounding box center [568, 294] width 346 height 31
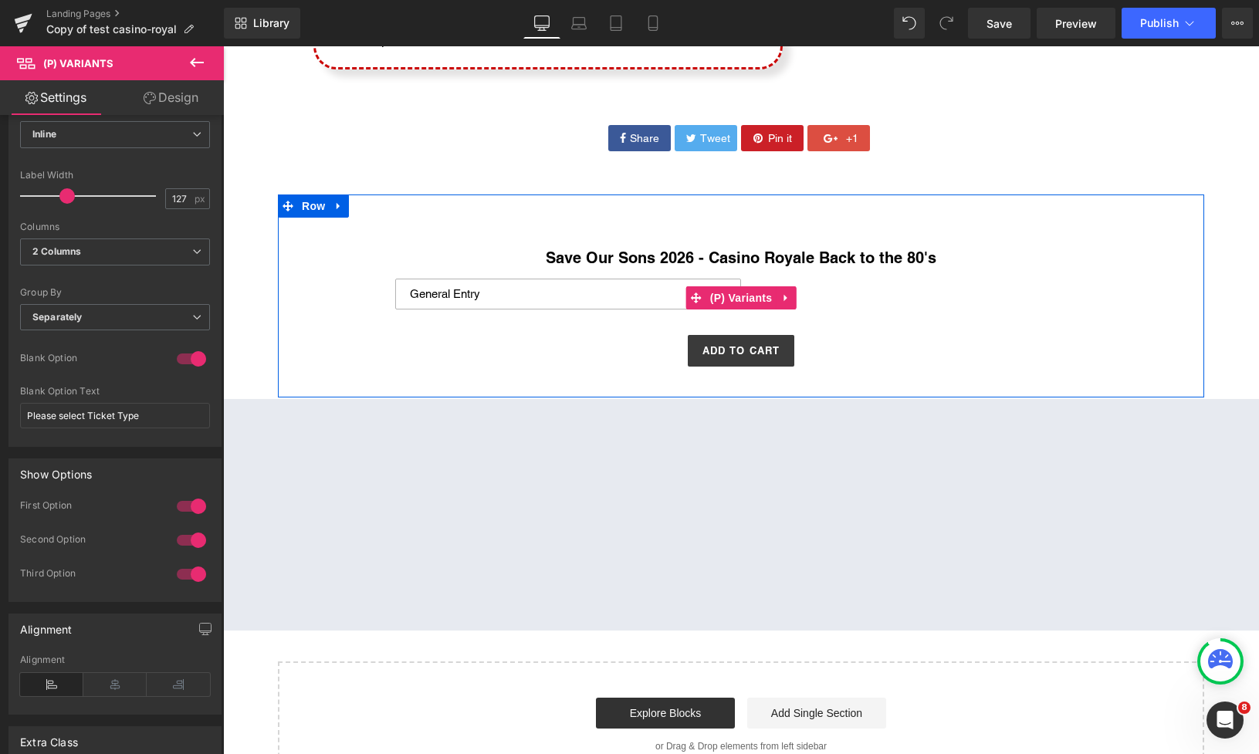
select select "General Entry + Poker Tournament"
click at [395, 279] on select "Please select Ticket Type General Entry General Entry + Poker Tournament" at bounding box center [568, 294] width 346 height 31
click at [578, 296] on select "Please select Ticket Type General Entry General Entry + Poker Tournament" at bounding box center [568, 294] width 346 height 31
select select
click at [395, 279] on select "Please select Ticket Type General Entry General Entry + Poker Tournament" at bounding box center [568, 294] width 346 height 31
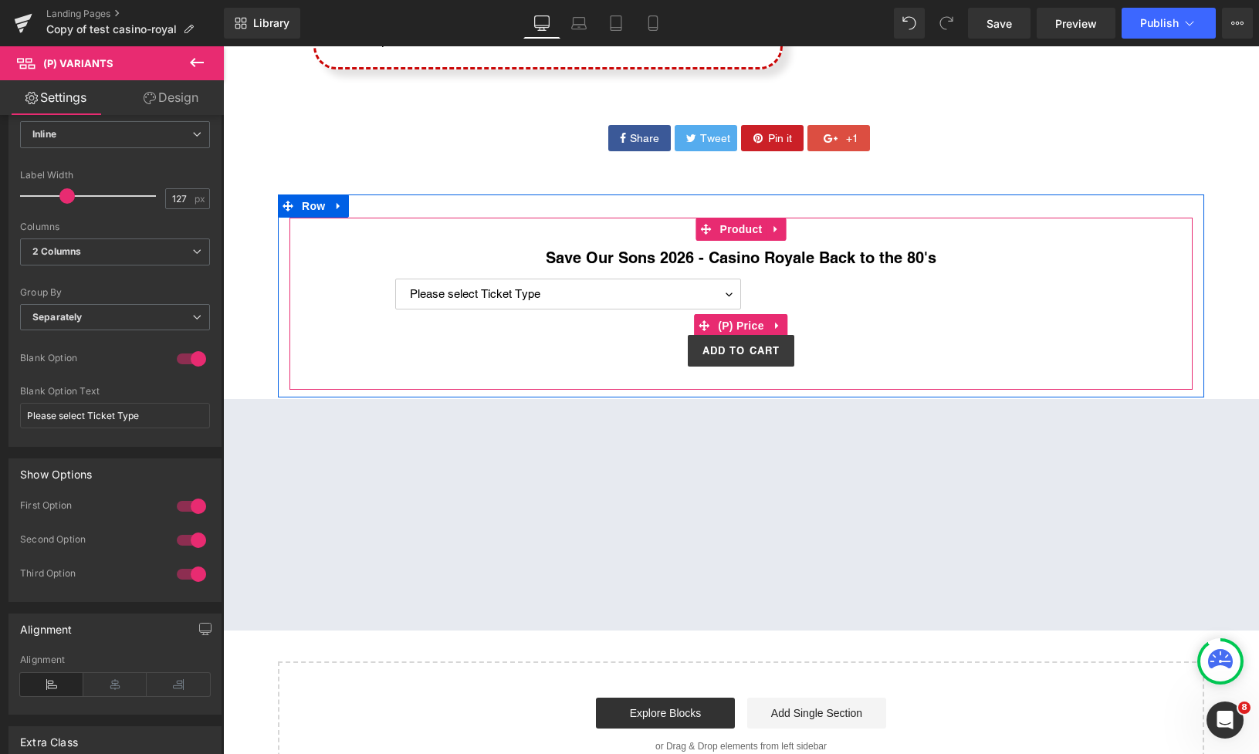
click at [565, 334] on div "$0 $380.00" at bounding box center [741, 326] width 888 height 18
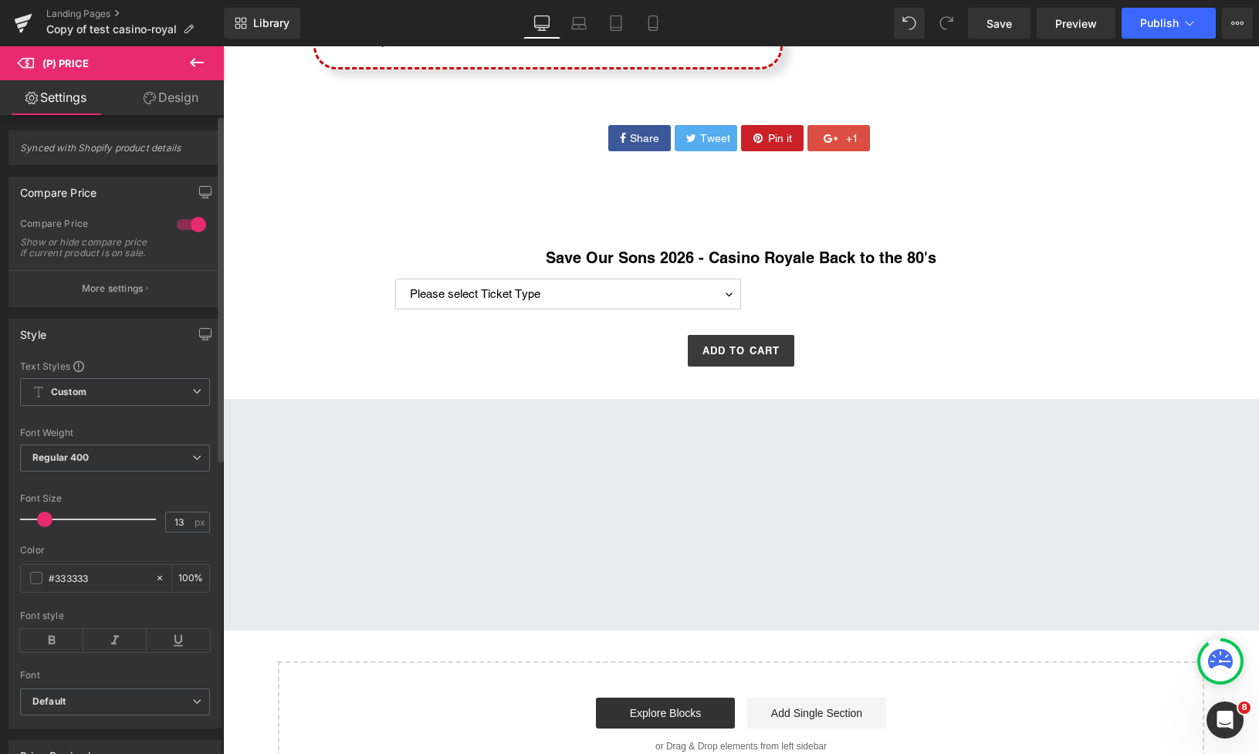
type input "12"
drag, startPoint x: 44, startPoint y: 530, endPoint x: 36, endPoint y: 522, distance: 11.5
click at [41, 526] on span at bounding box center [43, 519] width 15 height 15
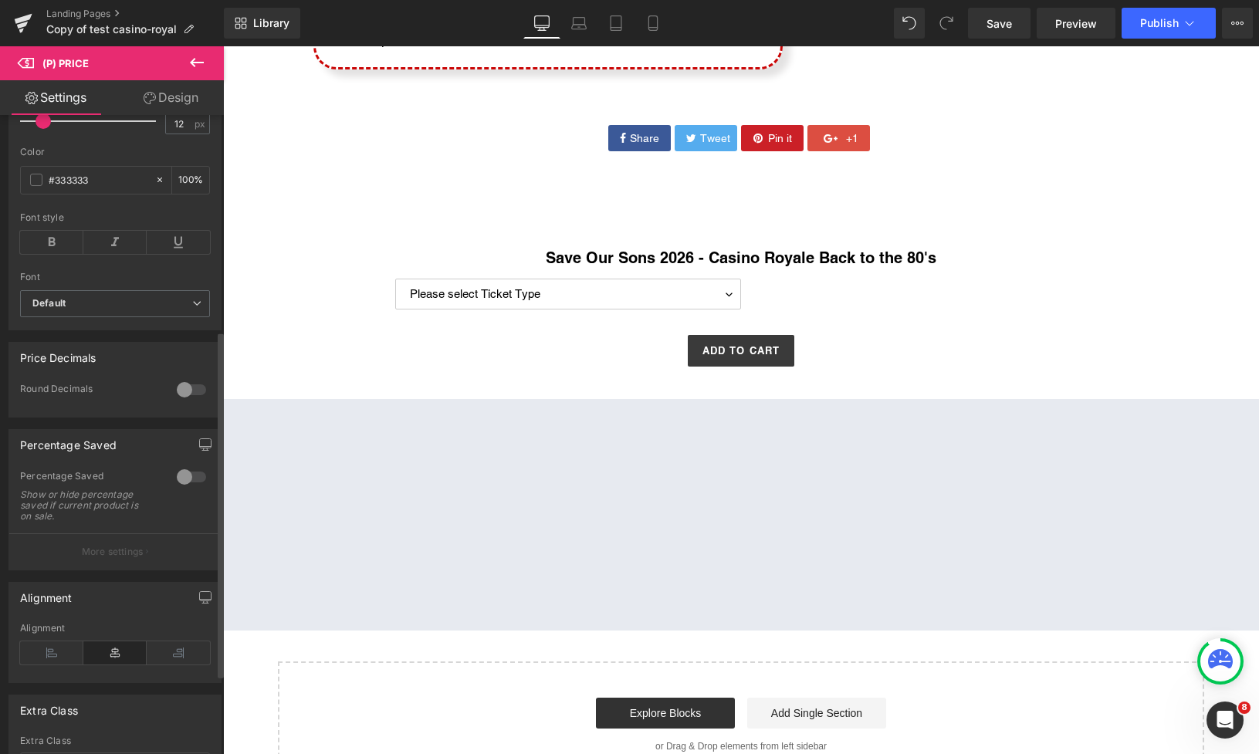
scroll to position [398, 0]
click at [170, 308] on span "Default" at bounding box center [115, 304] width 190 height 27
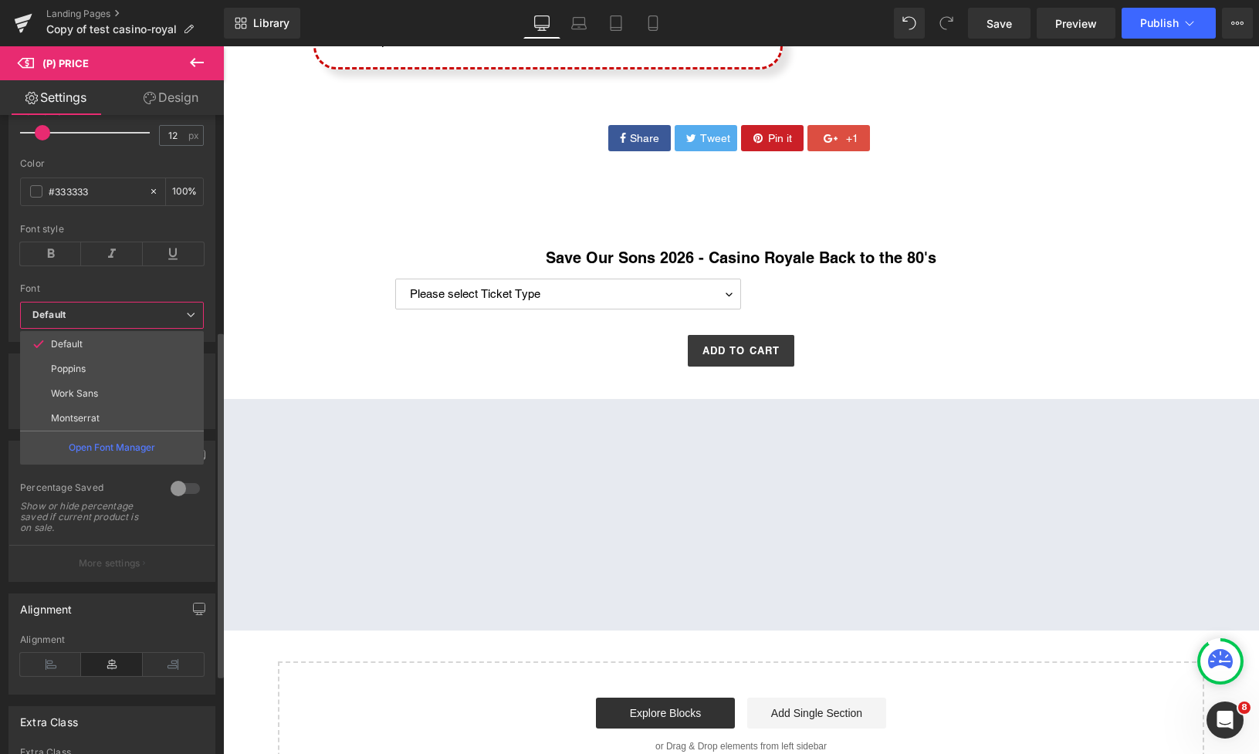
click at [127, 360] on li "Poppins" at bounding box center [112, 369] width 184 height 25
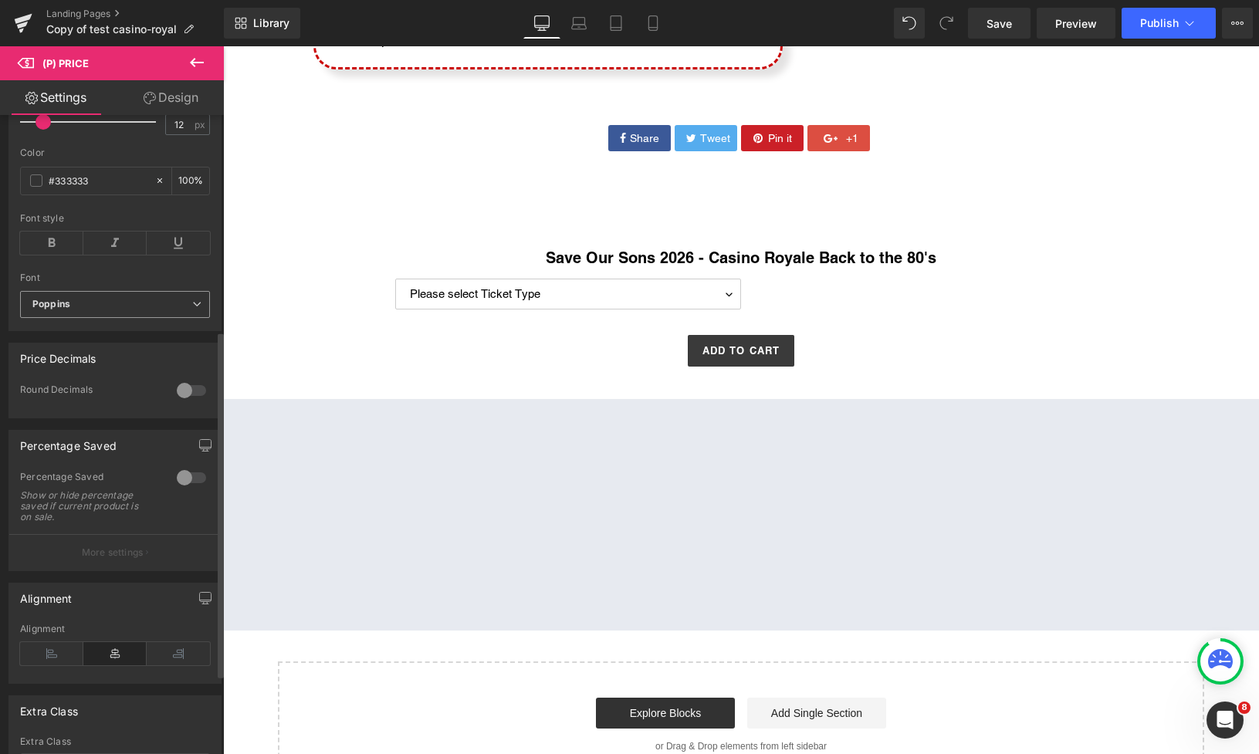
click at [106, 310] on b "Poppins" at bounding box center [112, 304] width 160 height 13
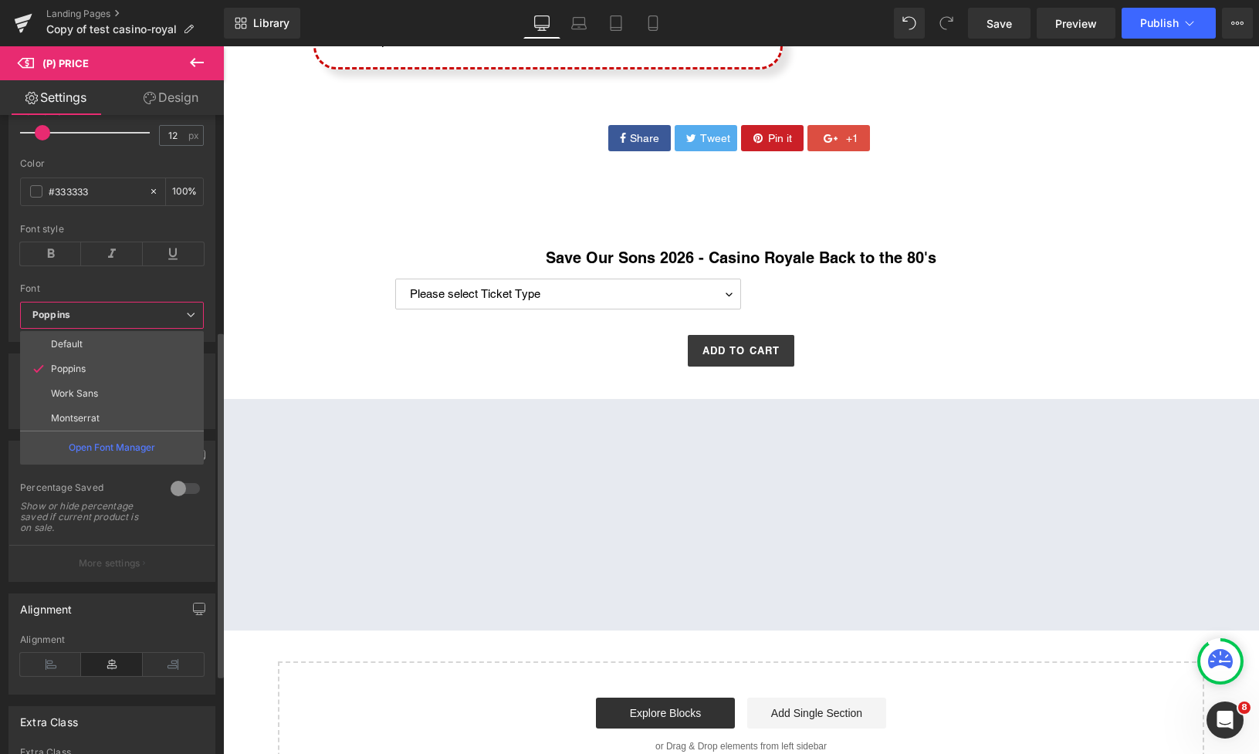
click at [103, 291] on div "Font" at bounding box center [112, 288] width 184 height 11
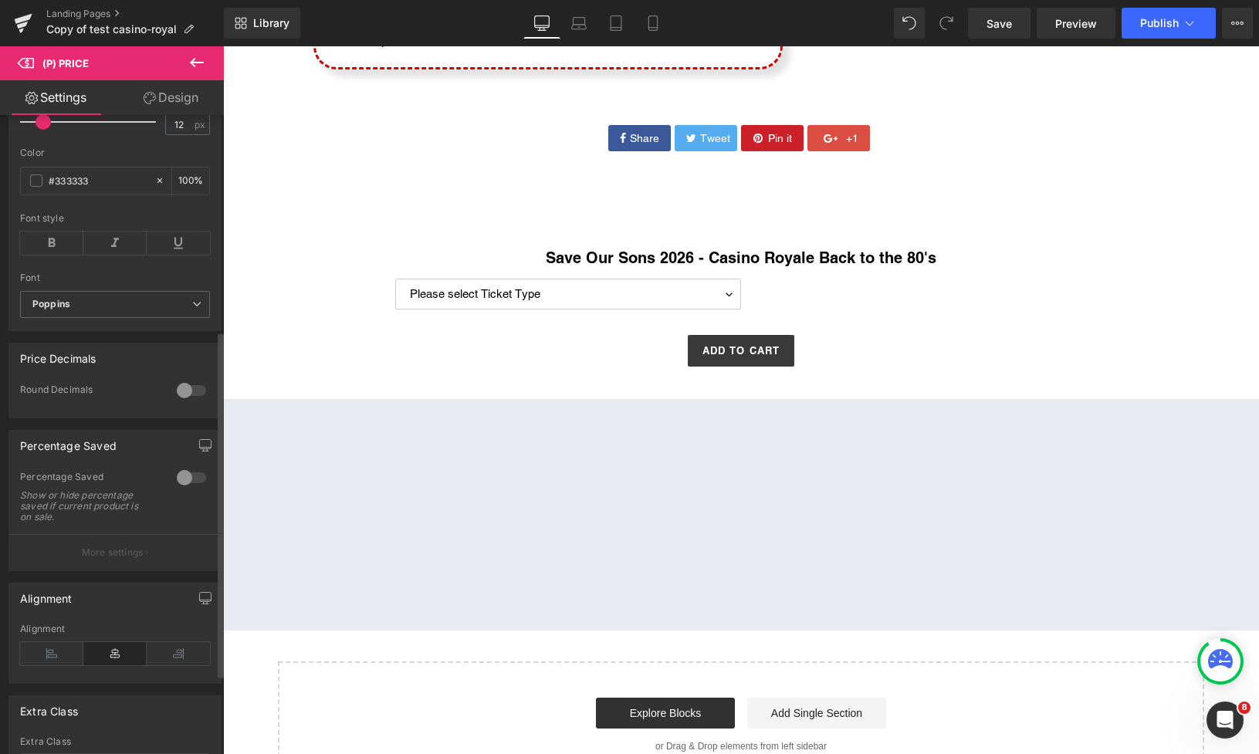
click at [195, 397] on div at bounding box center [191, 390] width 37 height 25
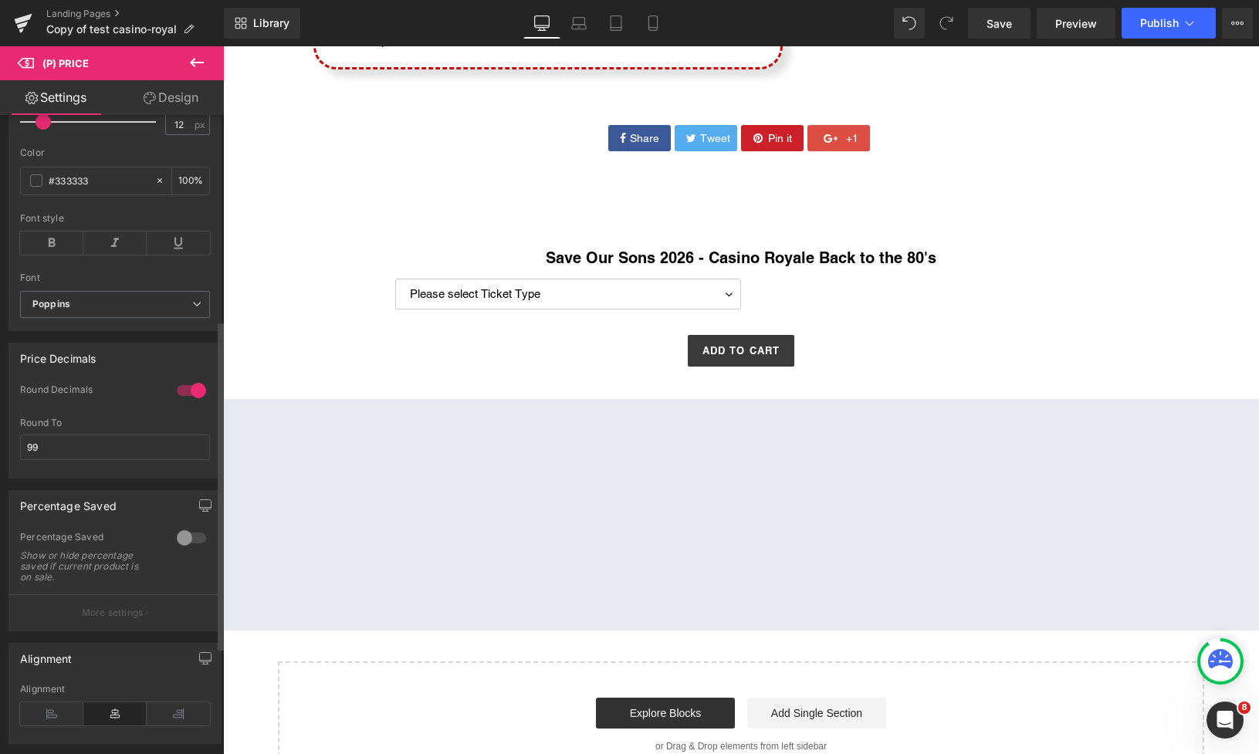
click at [183, 402] on div at bounding box center [191, 390] width 37 height 25
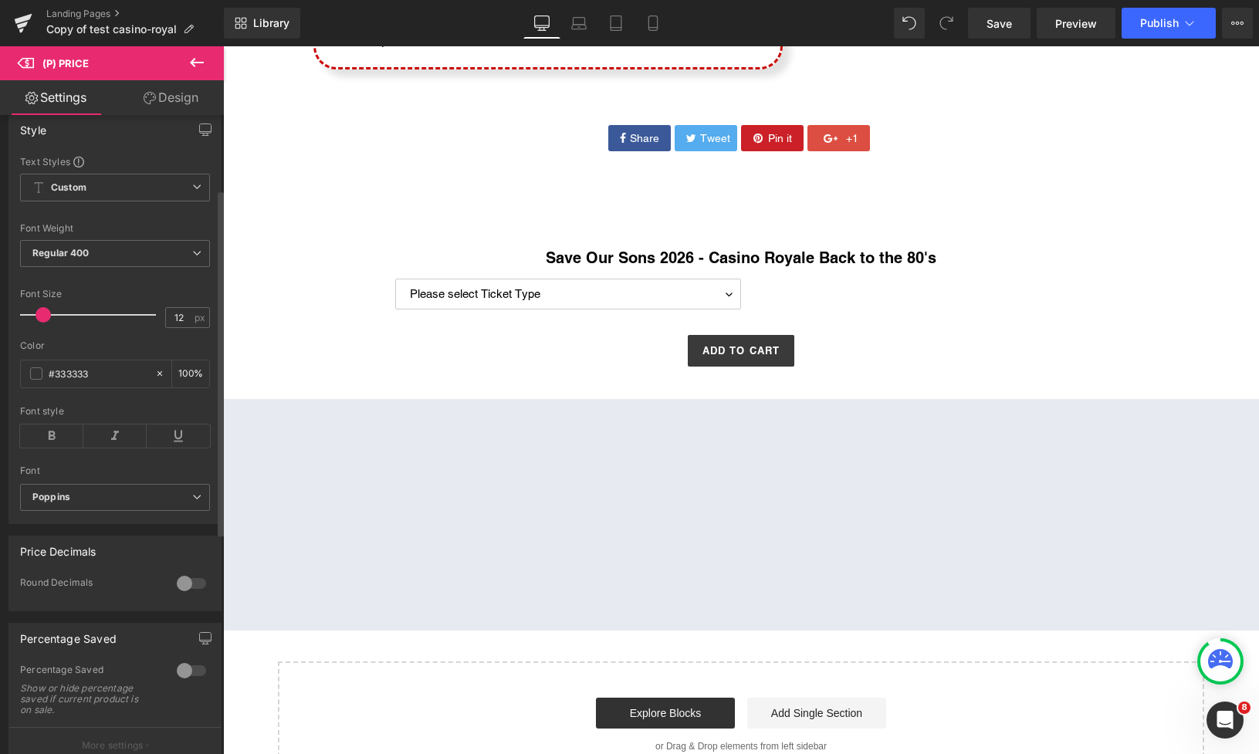
scroll to position [0, 0]
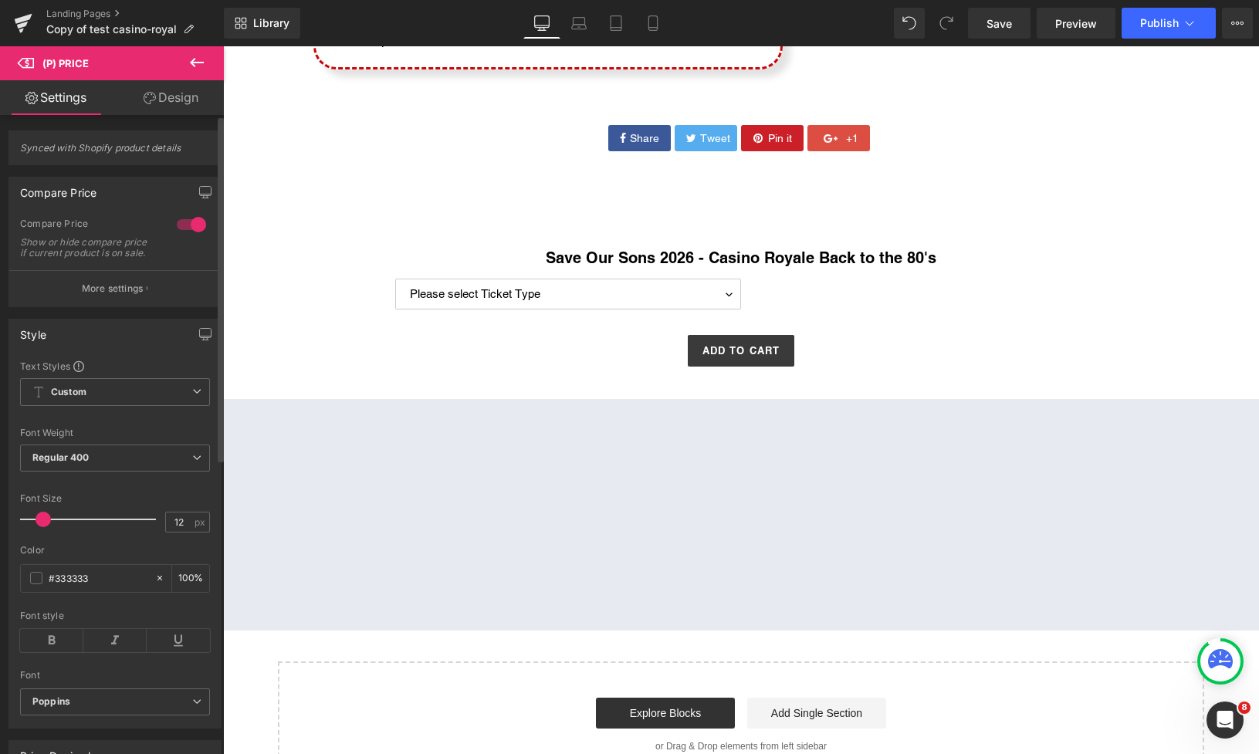
click at [178, 221] on div at bounding box center [191, 224] width 37 height 25
click at [618, 286] on select "Please select Ticket Type General Entry General Entry + Poker Tournament" at bounding box center [568, 294] width 346 height 31
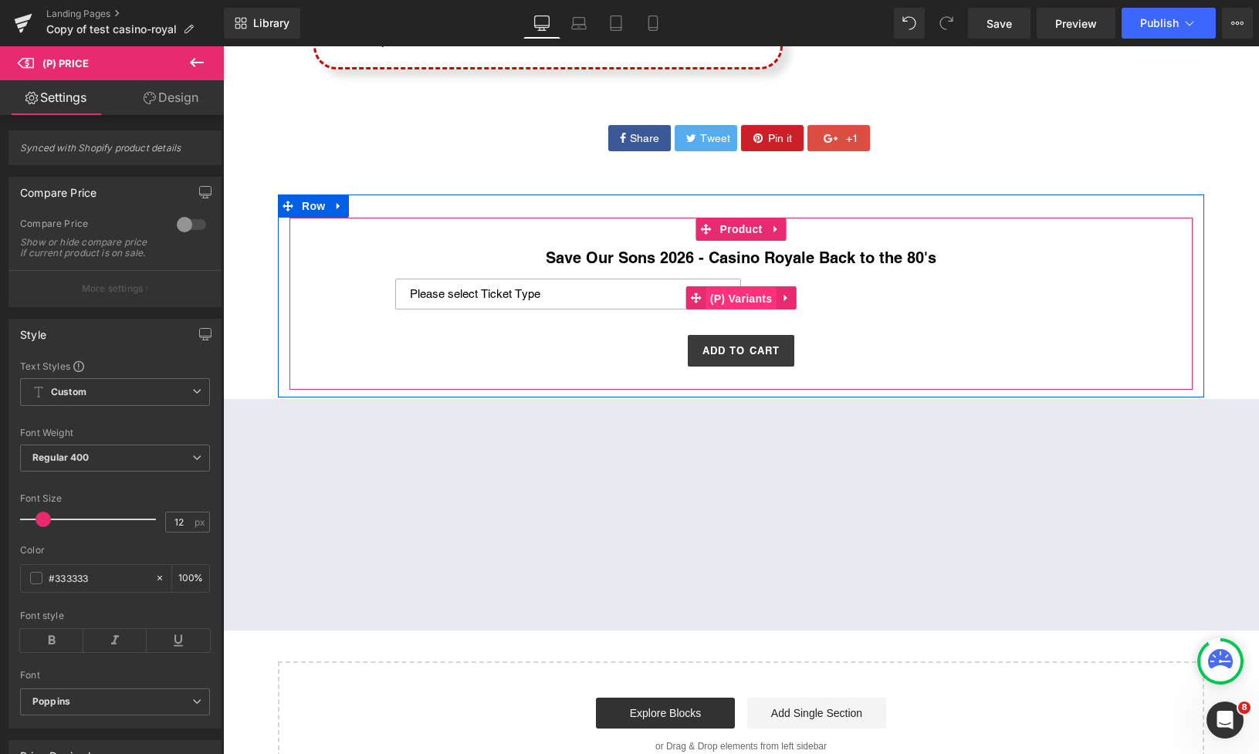
click at [751, 299] on span "(P) Variants" at bounding box center [742, 298] width 70 height 23
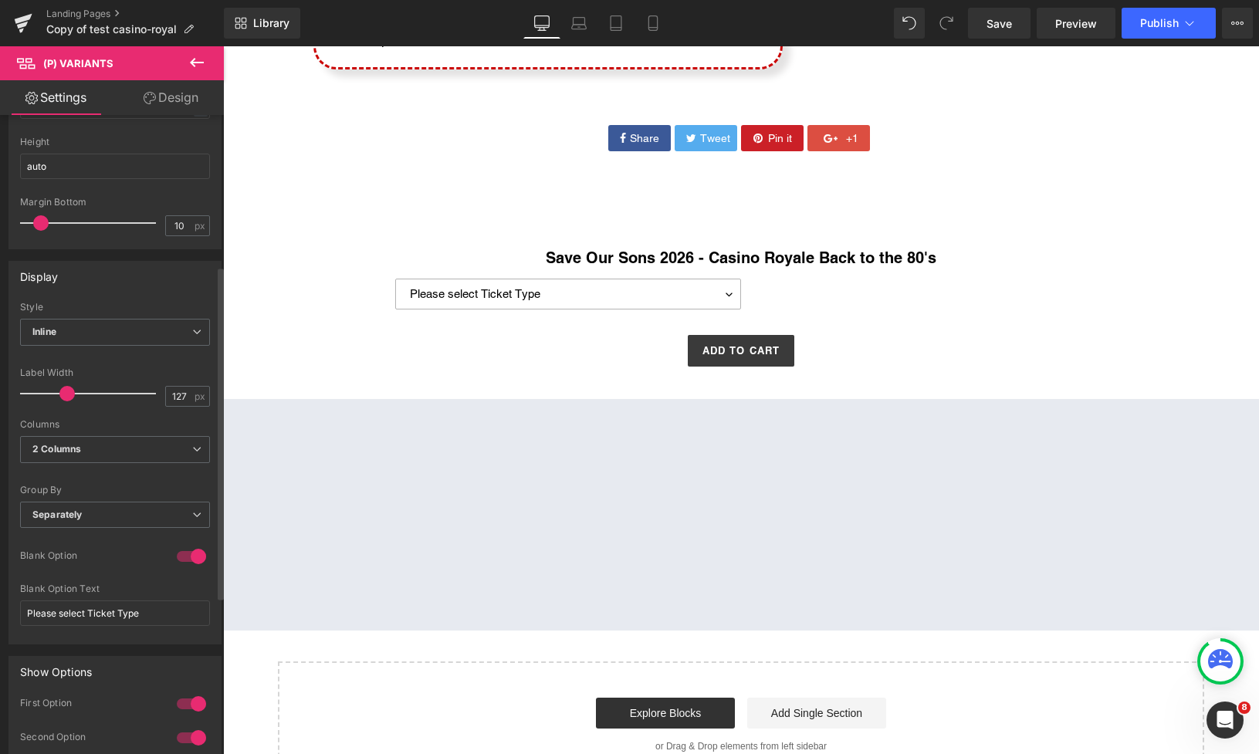
scroll to position [289, 0]
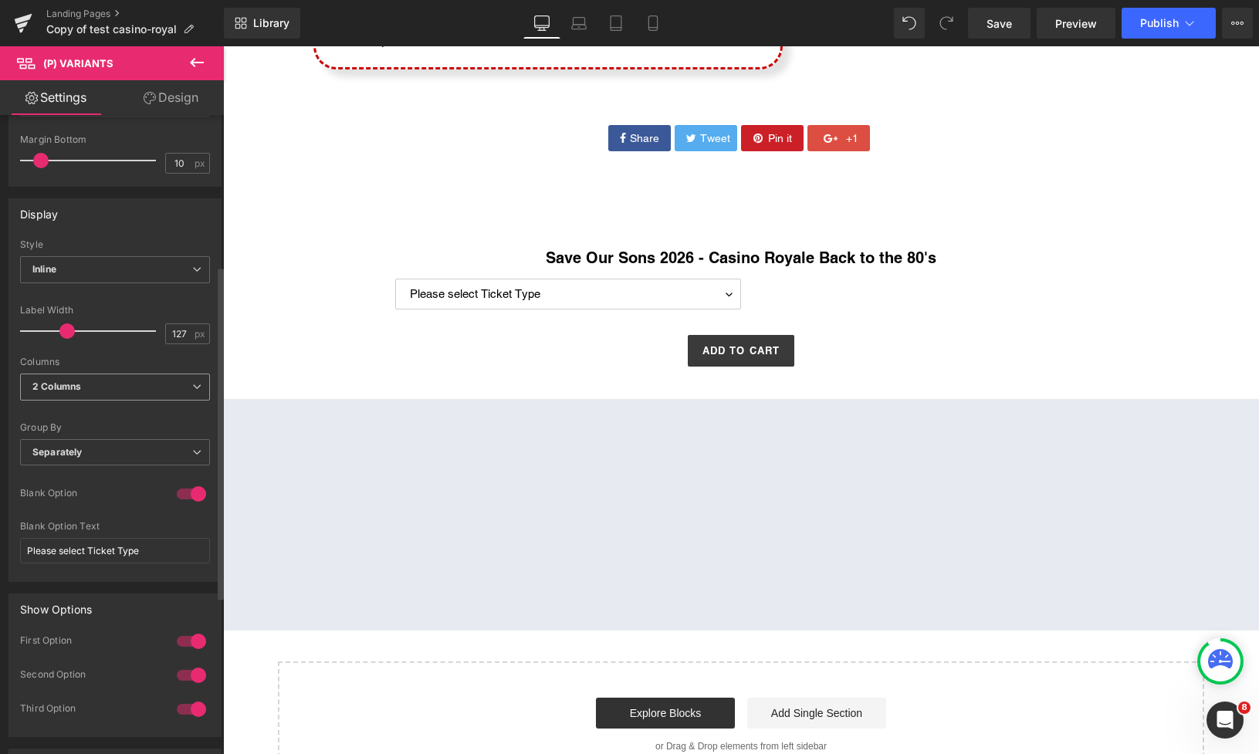
drag, startPoint x: 107, startPoint y: 385, endPoint x: 96, endPoint y: 389, distance: 12.2
click at [107, 385] on span "2 Columns" at bounding box center [115, 387] width 190 height 27
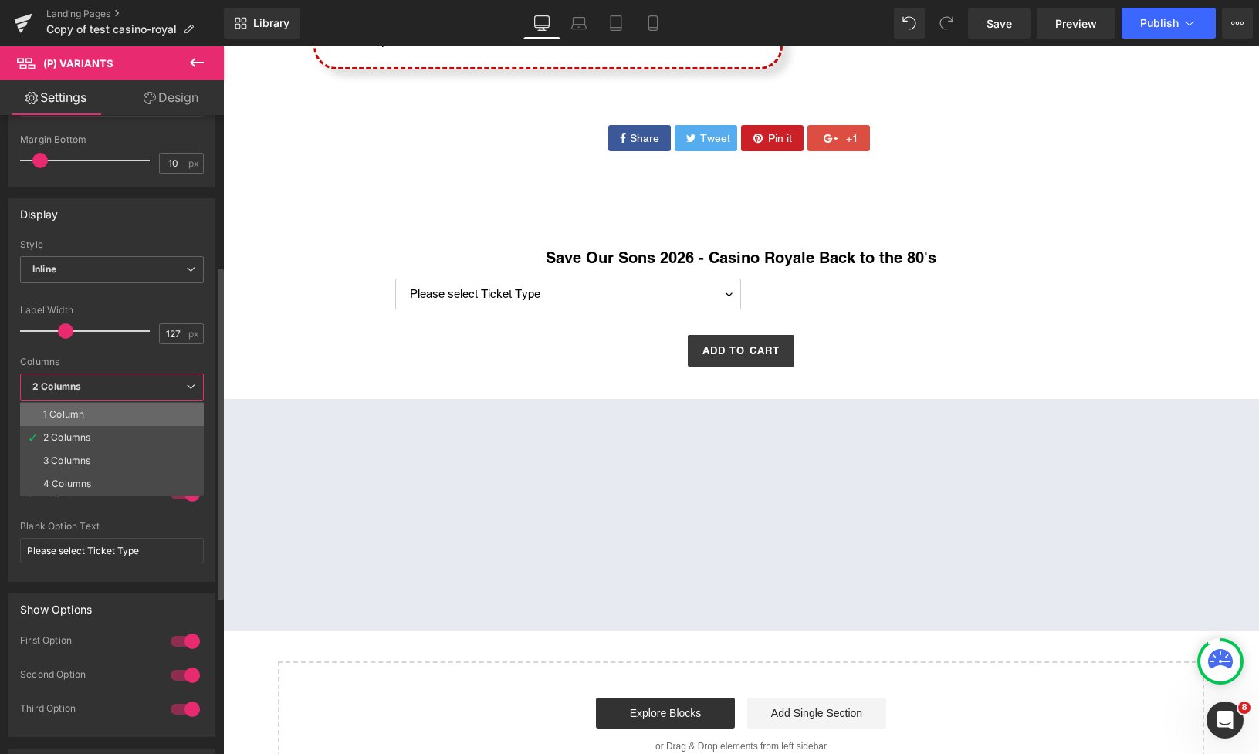
click at [69, 419] on li "1 Column" at bounding box center [112, 414] width 184 height 23
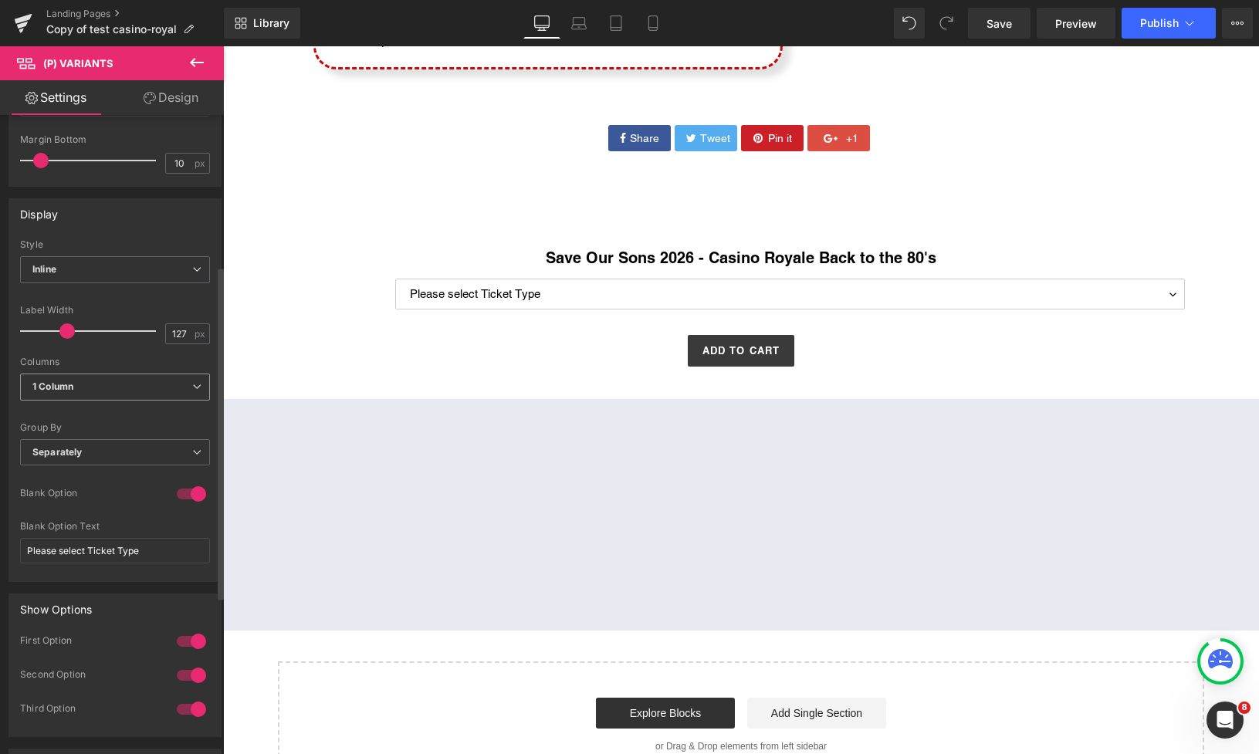
click at [80, 379] on span "1 Column" at bounding box center [115, 387] width 190 height 27
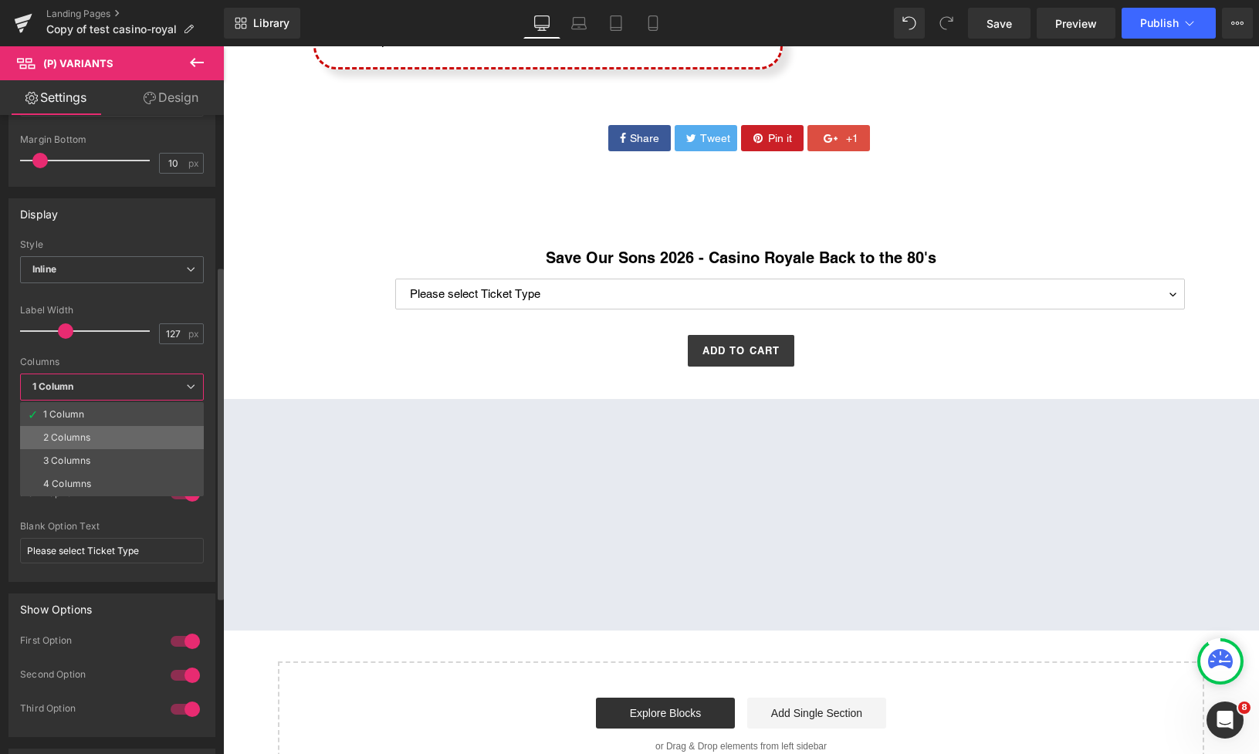
click at [68, 430] on li "2 Columns" at bounding box center [112, 437] width 184 height 23
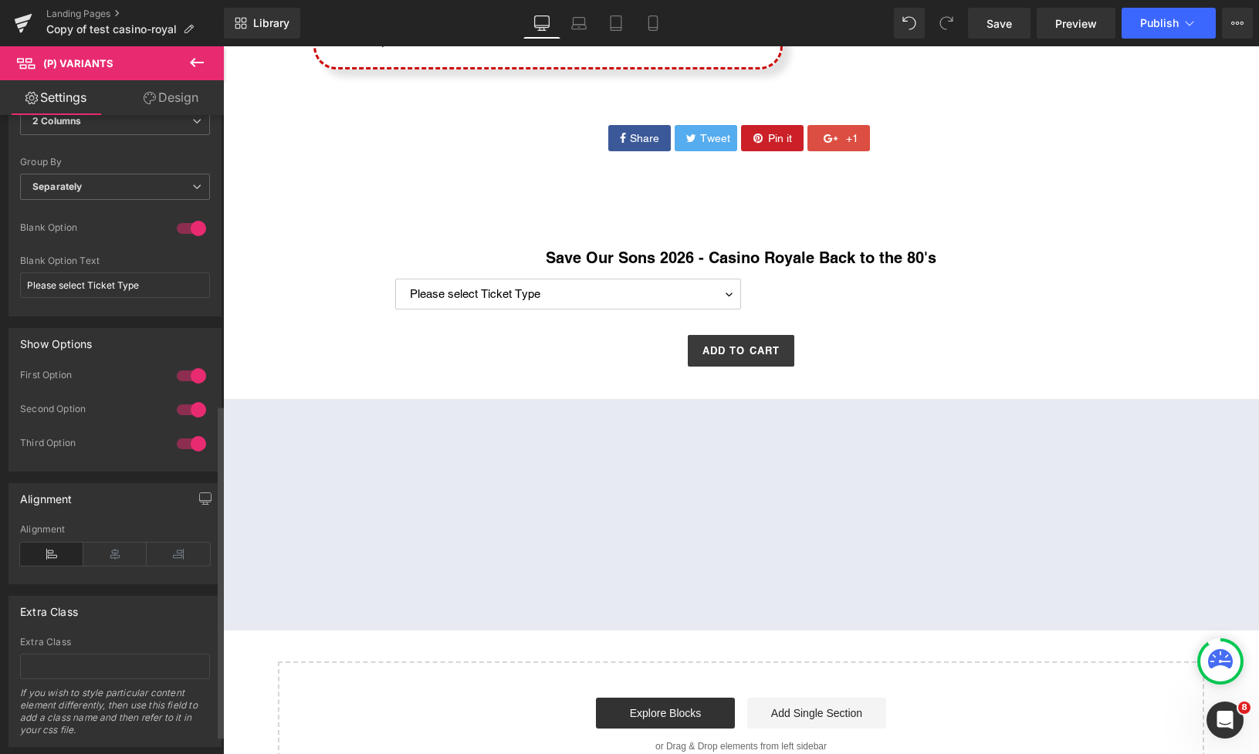
scroll to position [590, 0]
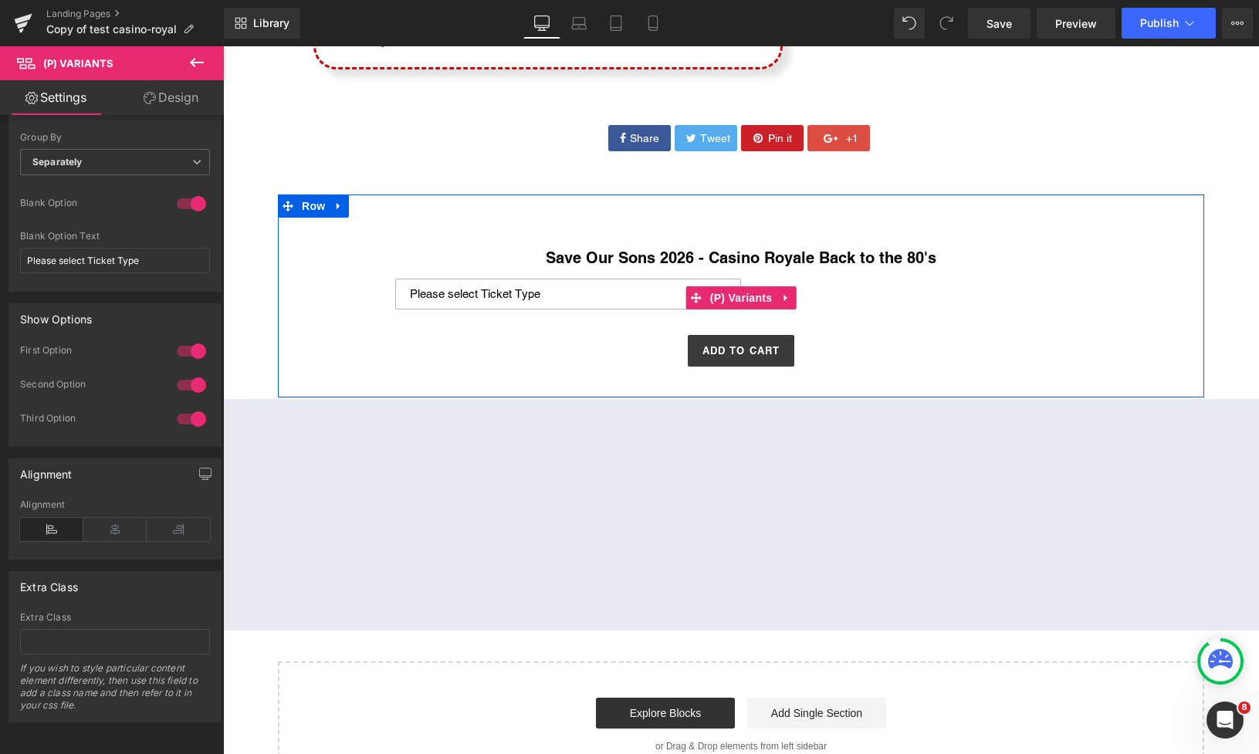
click at [636, 295] on select "Please select Ticket Type General Entry General Entry + Poker Tournament" at bounding box center [568, 294] width 346 height 31
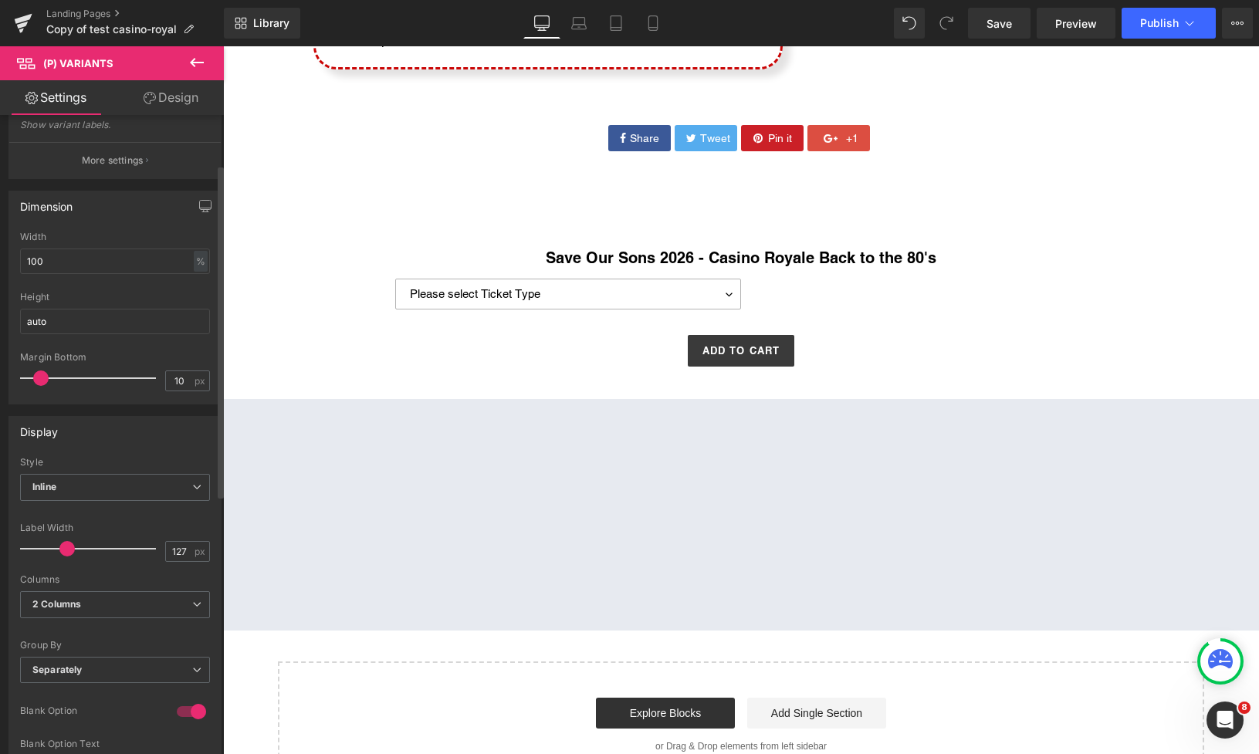
scroll to position [0, 0]
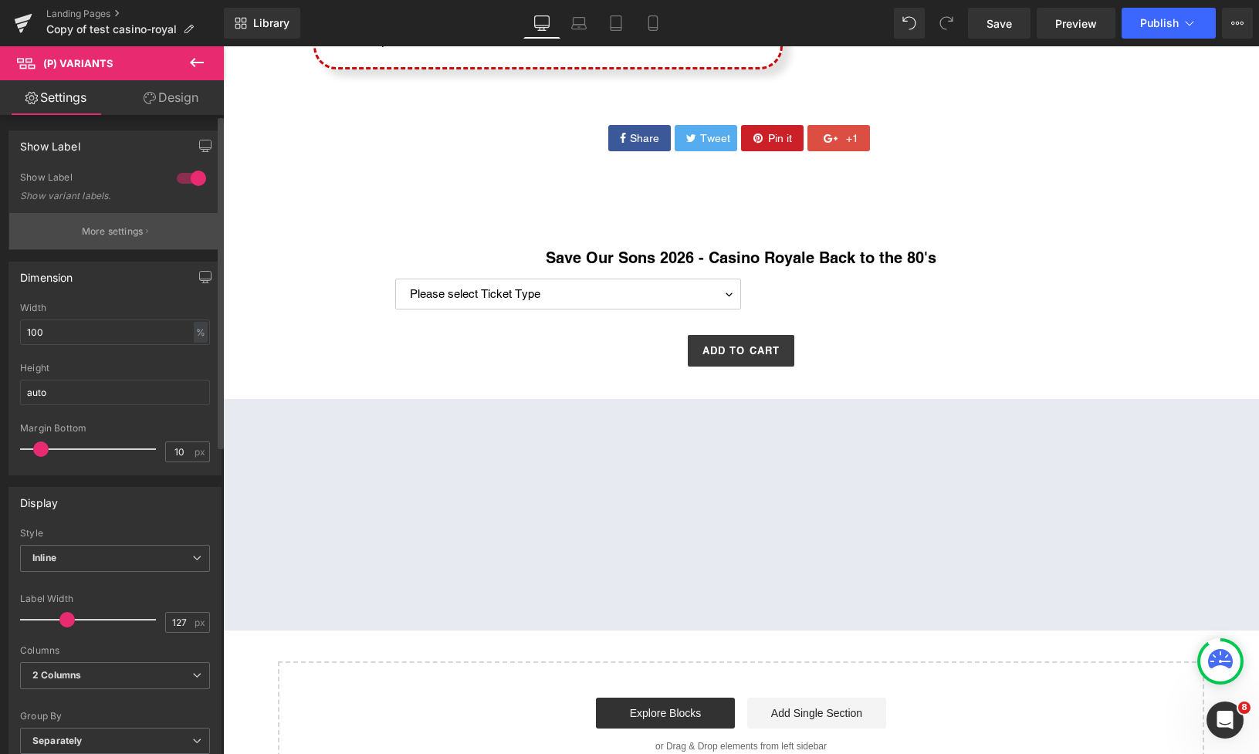
click at [119, 232] on p "More settings" at bounding box center [113, 232] width 62 height 14
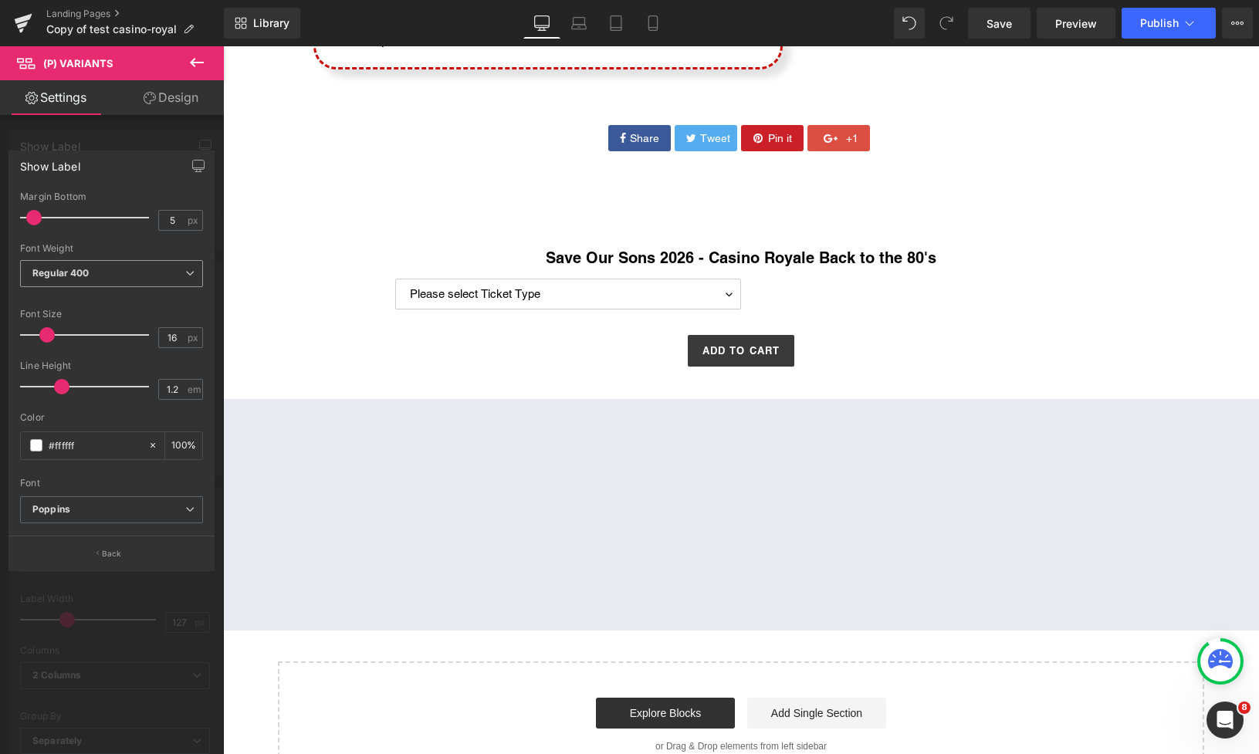
click at [110, 275] on span "Regular 400" at bounding box center [111, 273] width 183 height 27
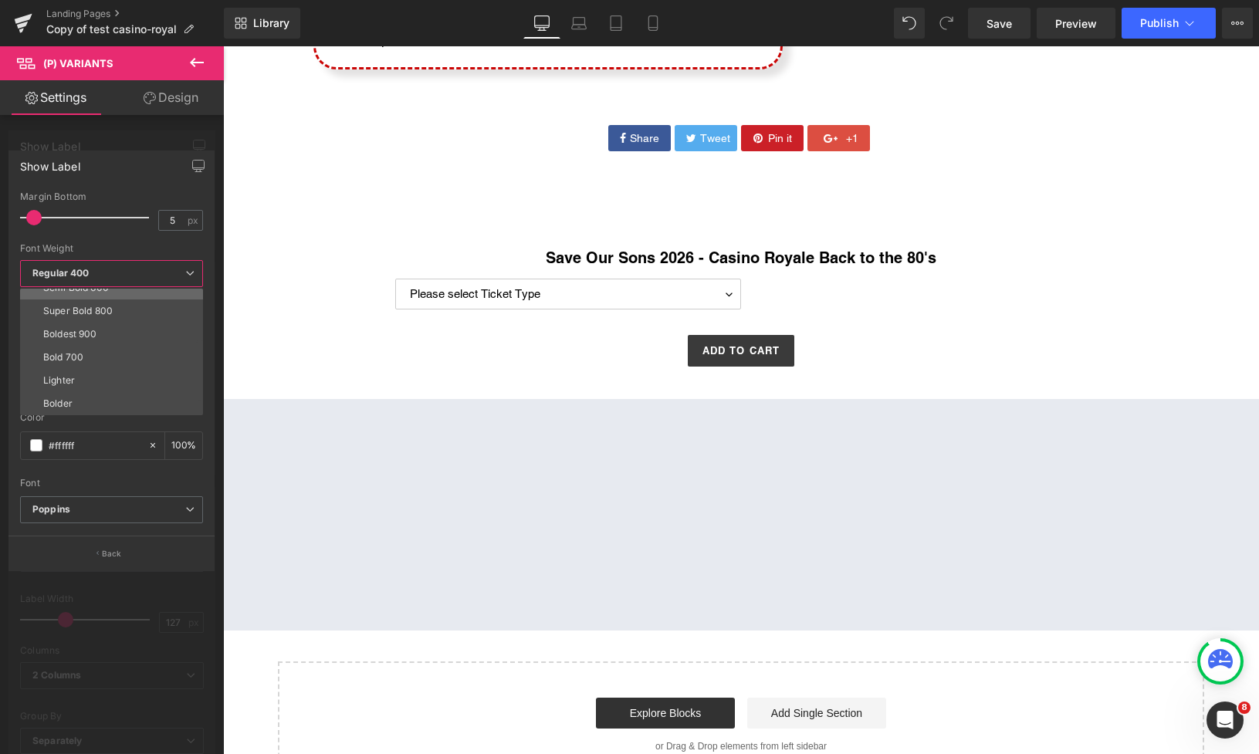
scroll to position [69, 0]
click at [94, 348] on div "Semi Bold 600" at bounding box center [76, 347] width 66 height 11
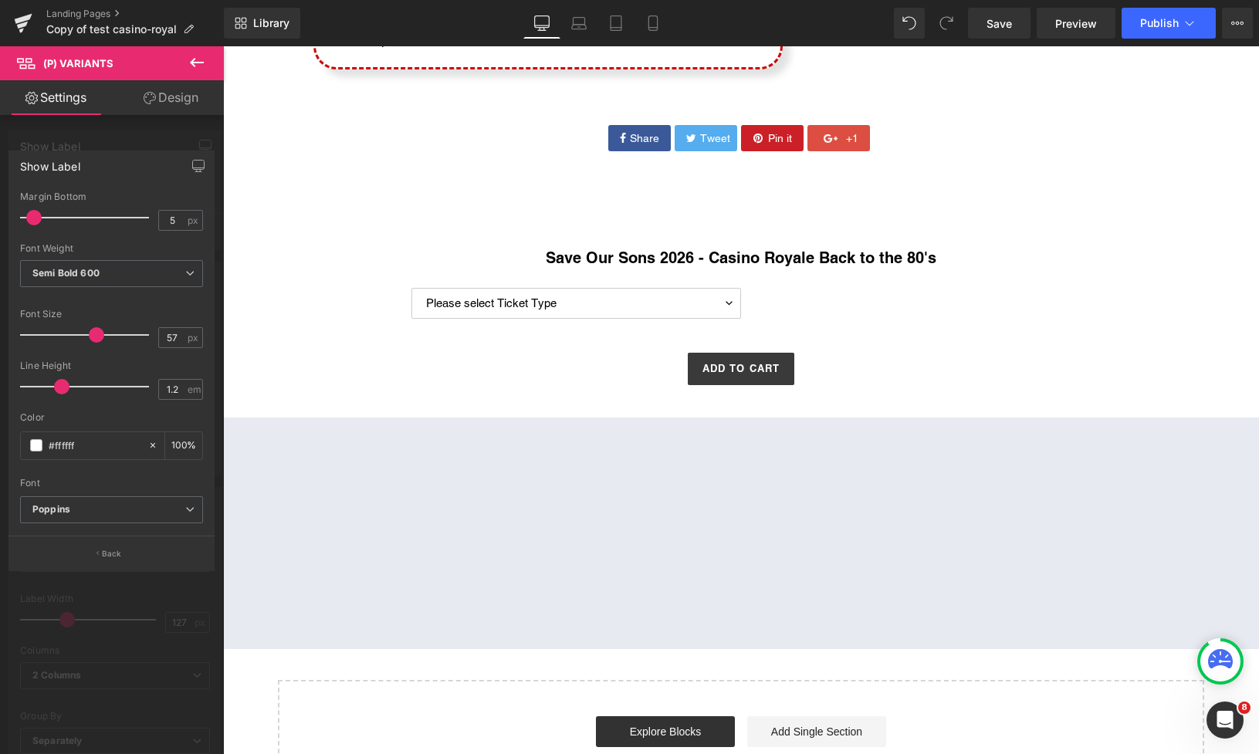
drag, startPoint x: 49, startPoint y: 333, endPoint x: 99, endPoint y: 327, distance: 50.5
click at [99, 327] on span at bounding box center [96, 334] width 15 height 15
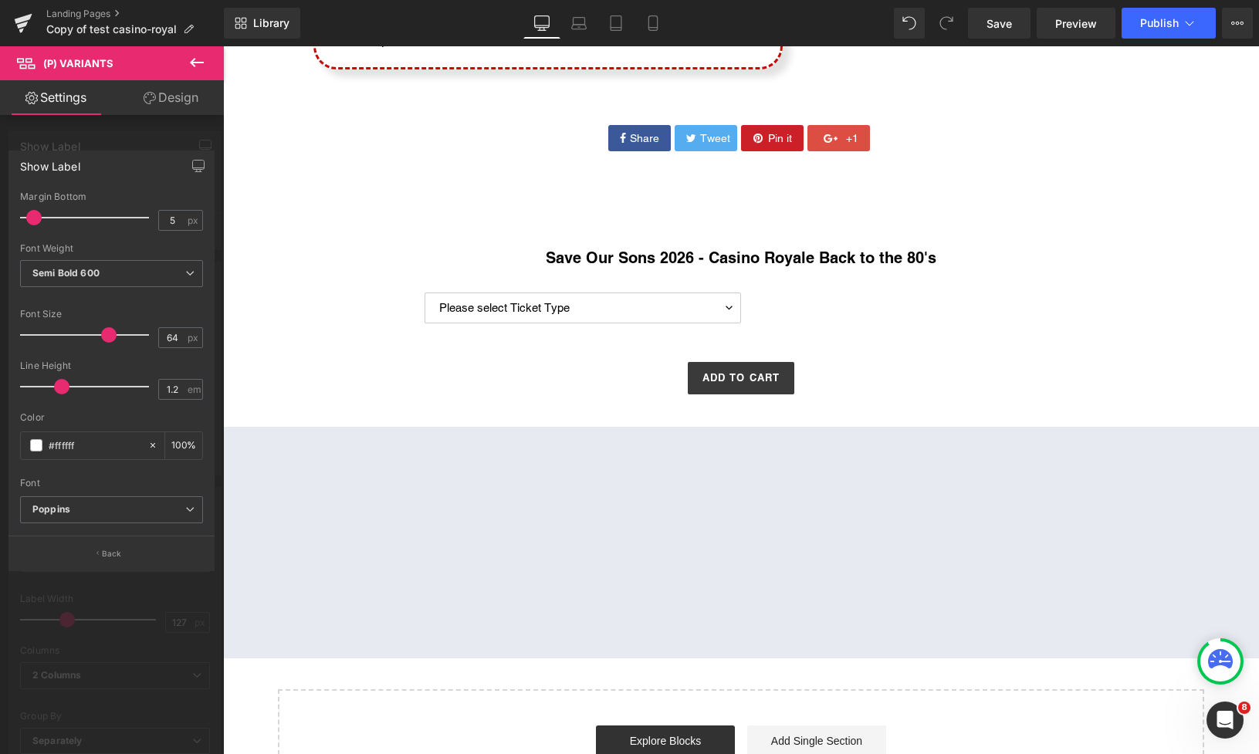
click at [101, 335] on span at bounding box center [108, 334] width 15 height 15
type input "63"
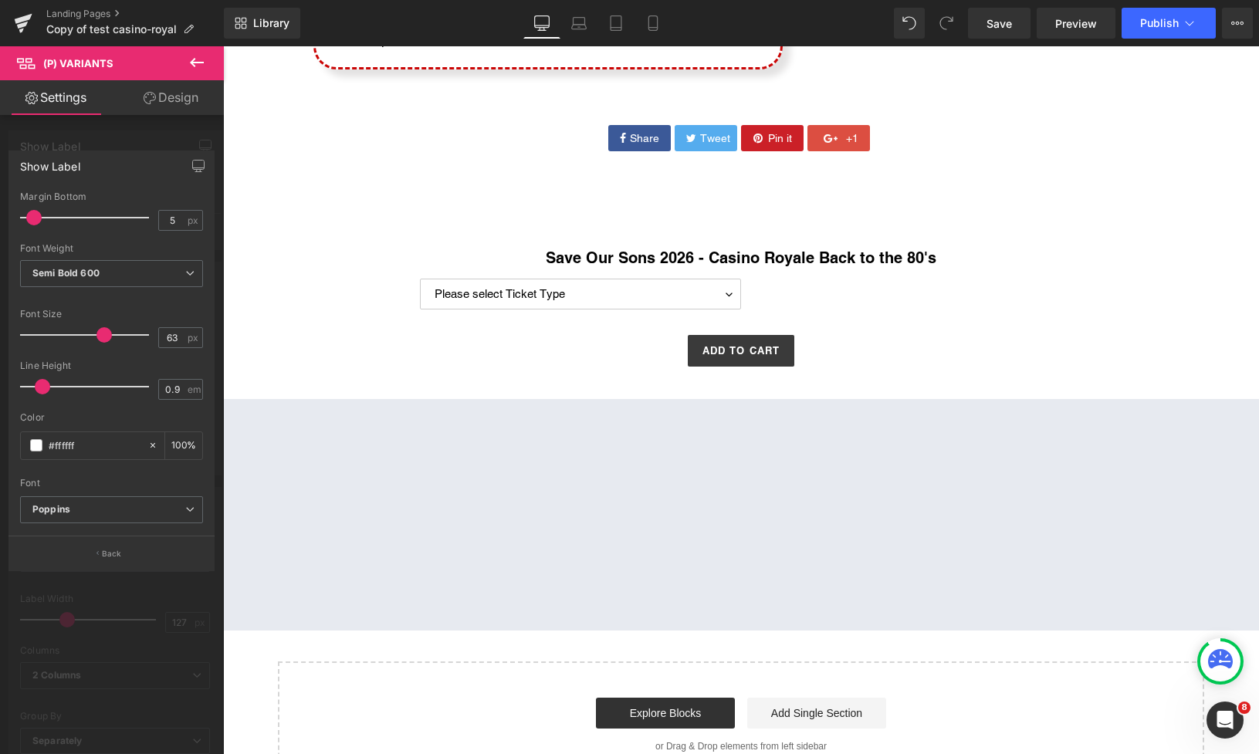
type input "1"
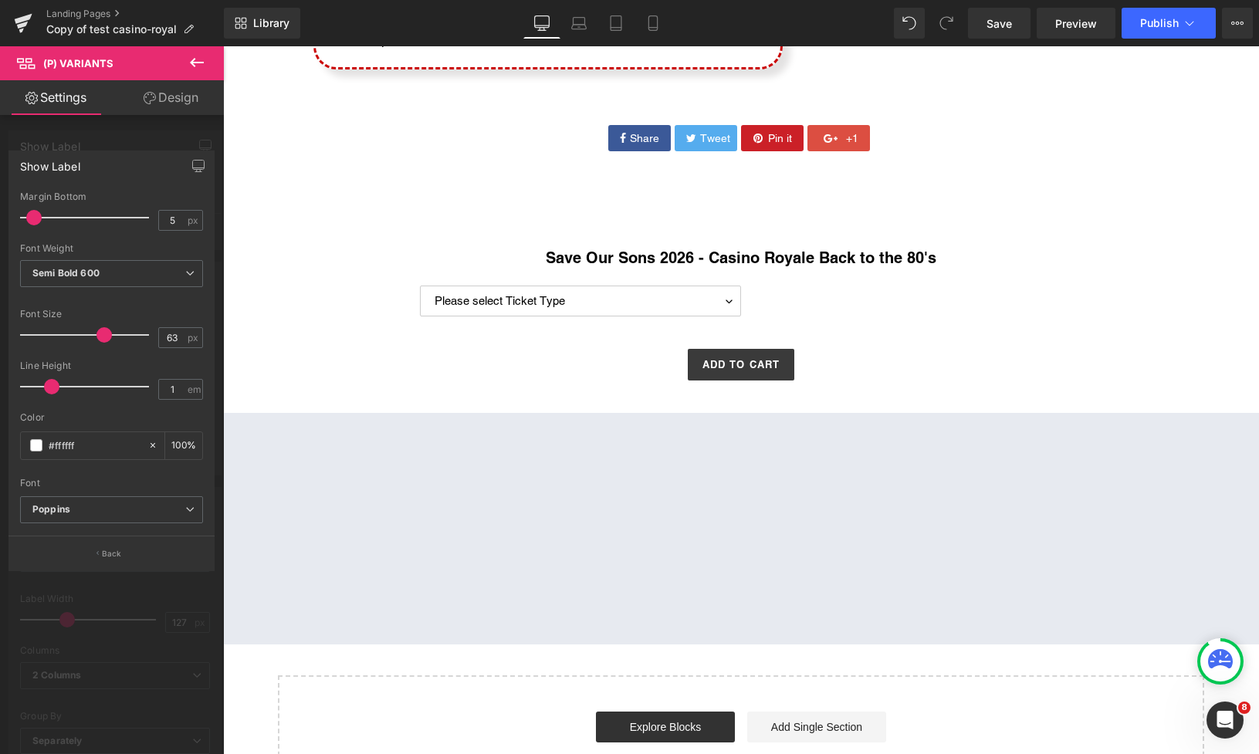
drag, startPoint x: 59, startPoint y: 385, endPoint x: 49, endPoint y: 379, distance: 12.1
click at [49, 379] on span at bounding box center [51, 386] width 15 height 15
click at [90, 276] on b "Semi Bold 600" at bounding box center [65, 273] width 67 height 12
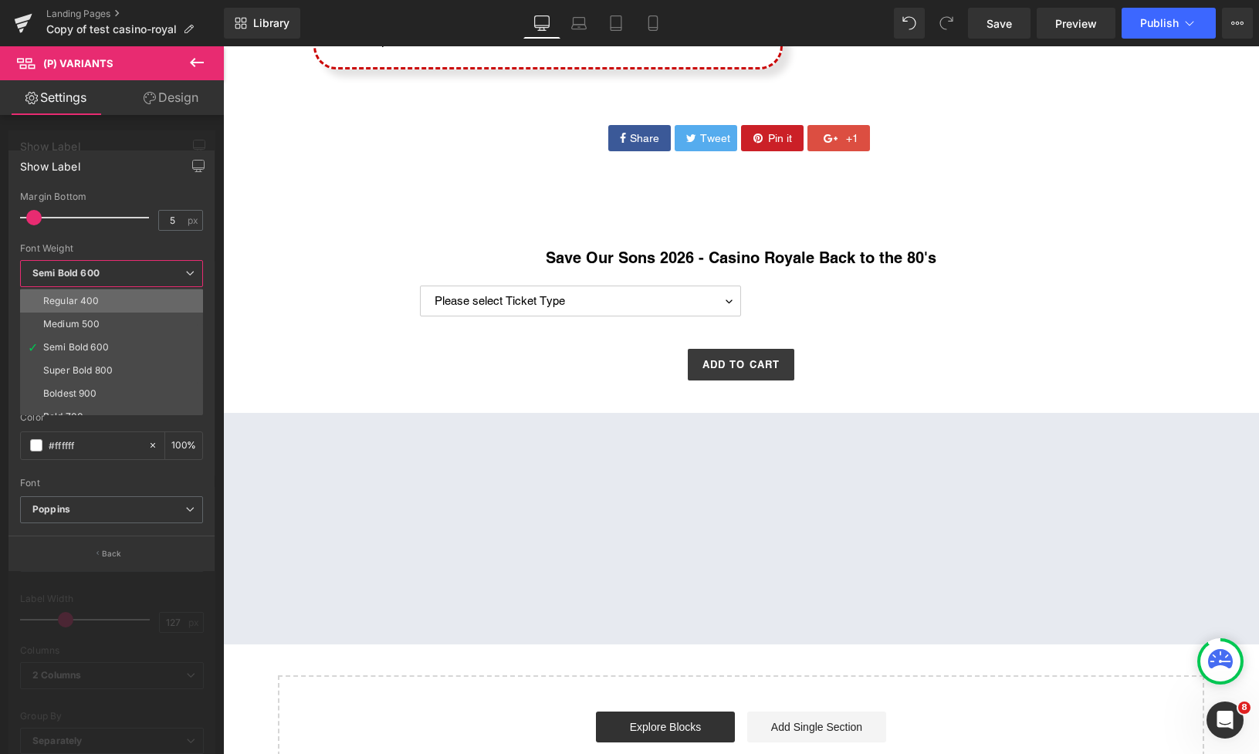
click at [87, 305] on div "Regular 400" at bounding box center [71, 301] width 56 height 11
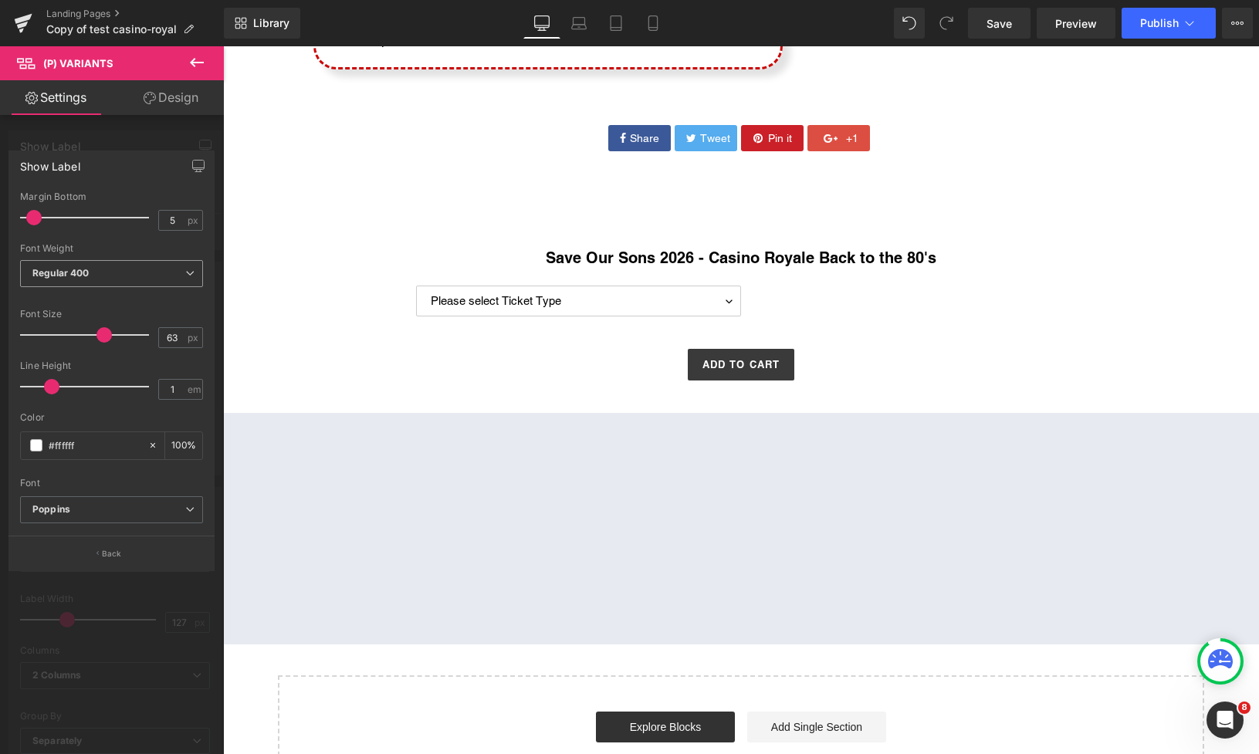
drag, startPoint x: 93, startPoint y: 271, endPoint x: 85, endPoint y: 291, distance: 21.5
click at [92, 273] on span "Regular 400" at bounding box center [111, 273] width 183 height 27
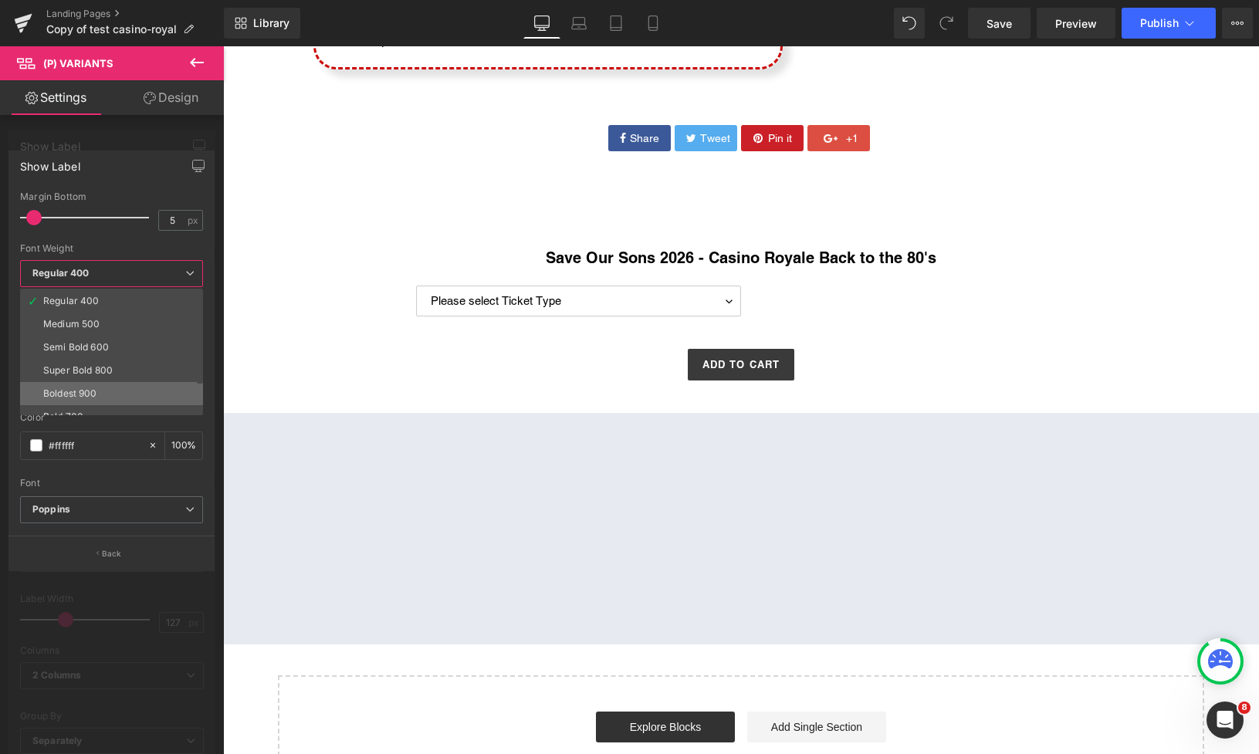
click at [73, 385] on li "Boldest 900" at bounding box center [115, 393] width 190 height 23
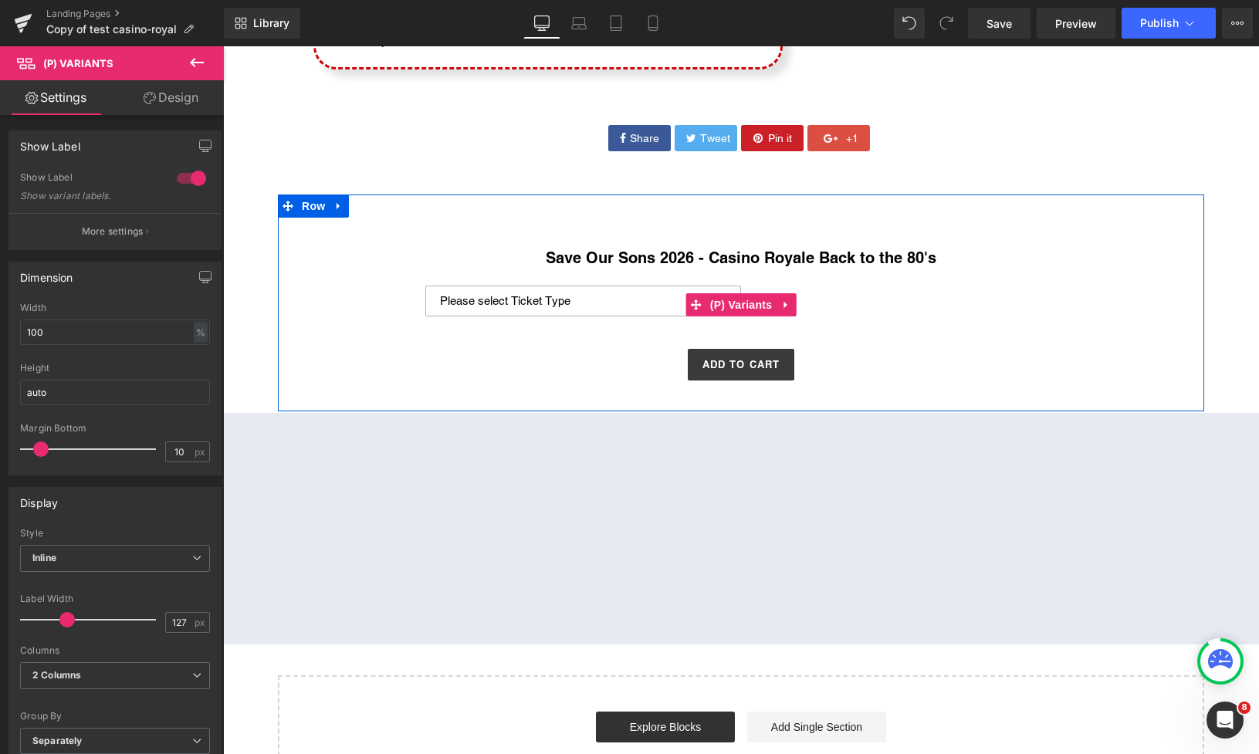
click at [510, 301] on select "Please select Ticket Type General Entry General Entry + Poker Tournament" at bounding box center [583, 301] width 316 height 31
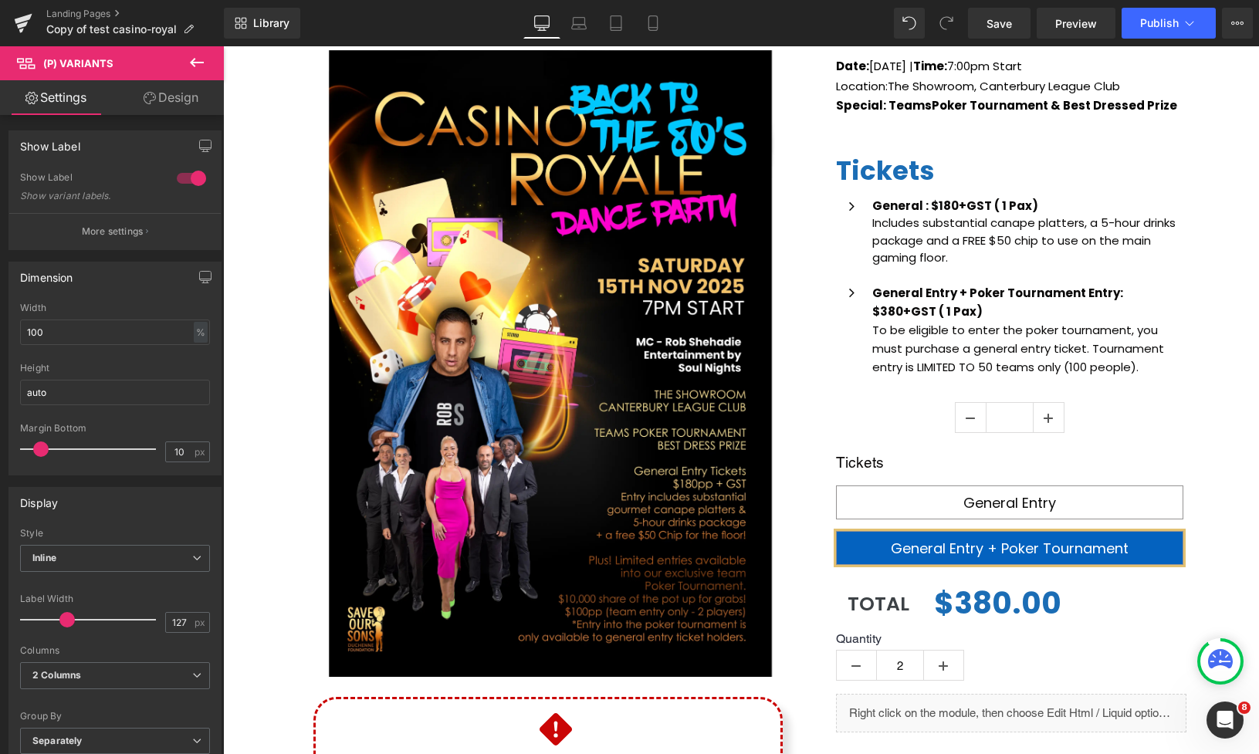
scroll to position [1232, 0]
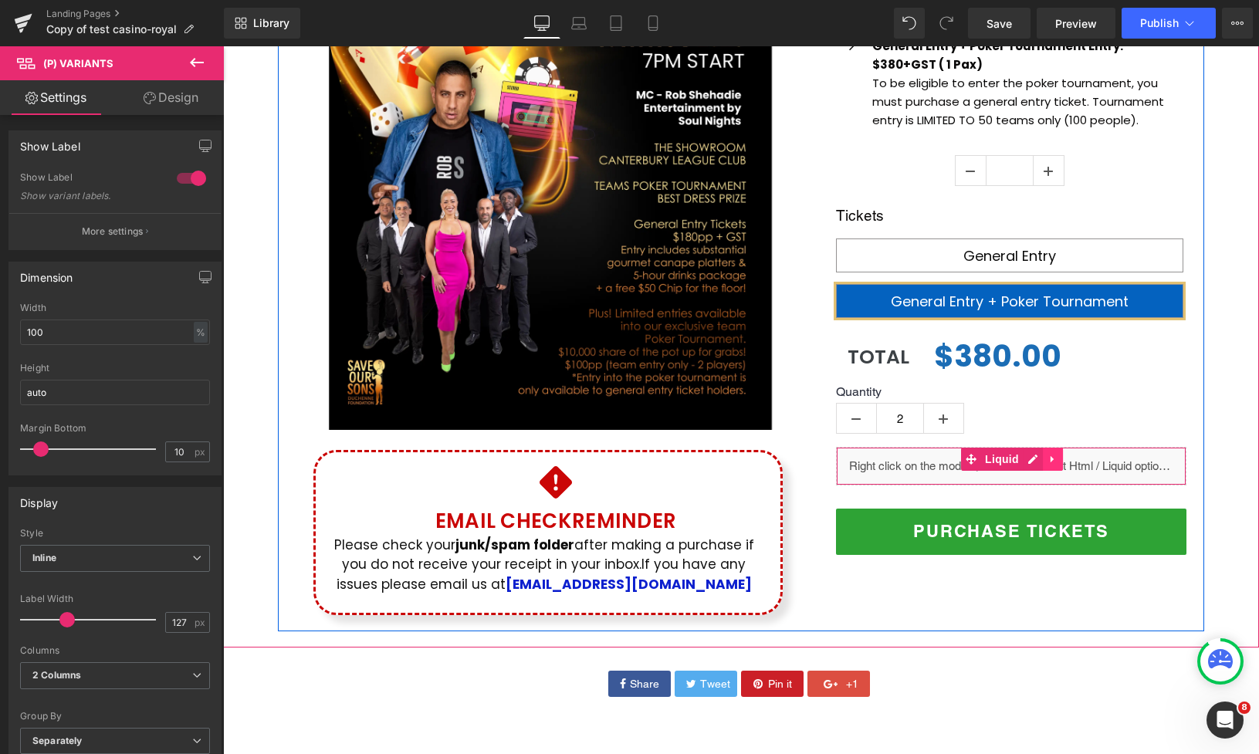
click at [1051, 459] on icon at bounding box center [1052, 459] width 3 height 7
click at [1062, 458] on icon at bounding box center [1063, 459] width 11 height 11
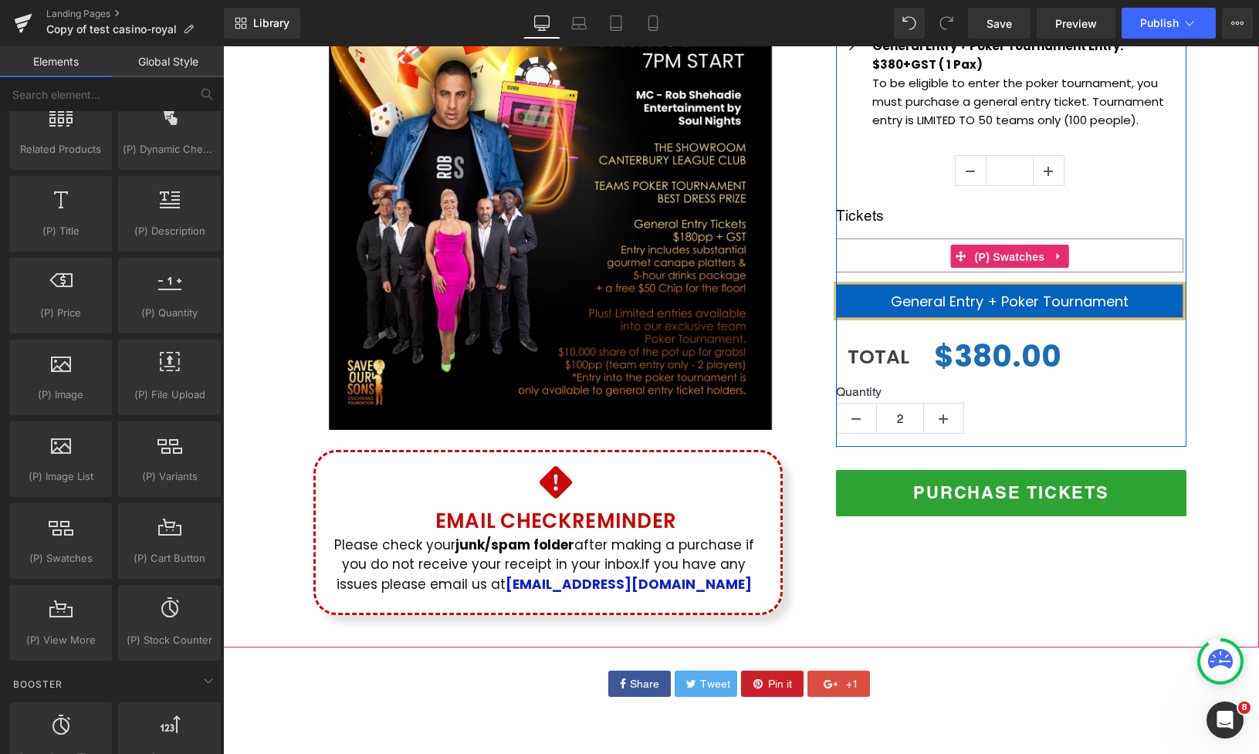
click at [1005, 248] on span "(P) Swatches" at bounding box center [1010, 257] width 78 height 23
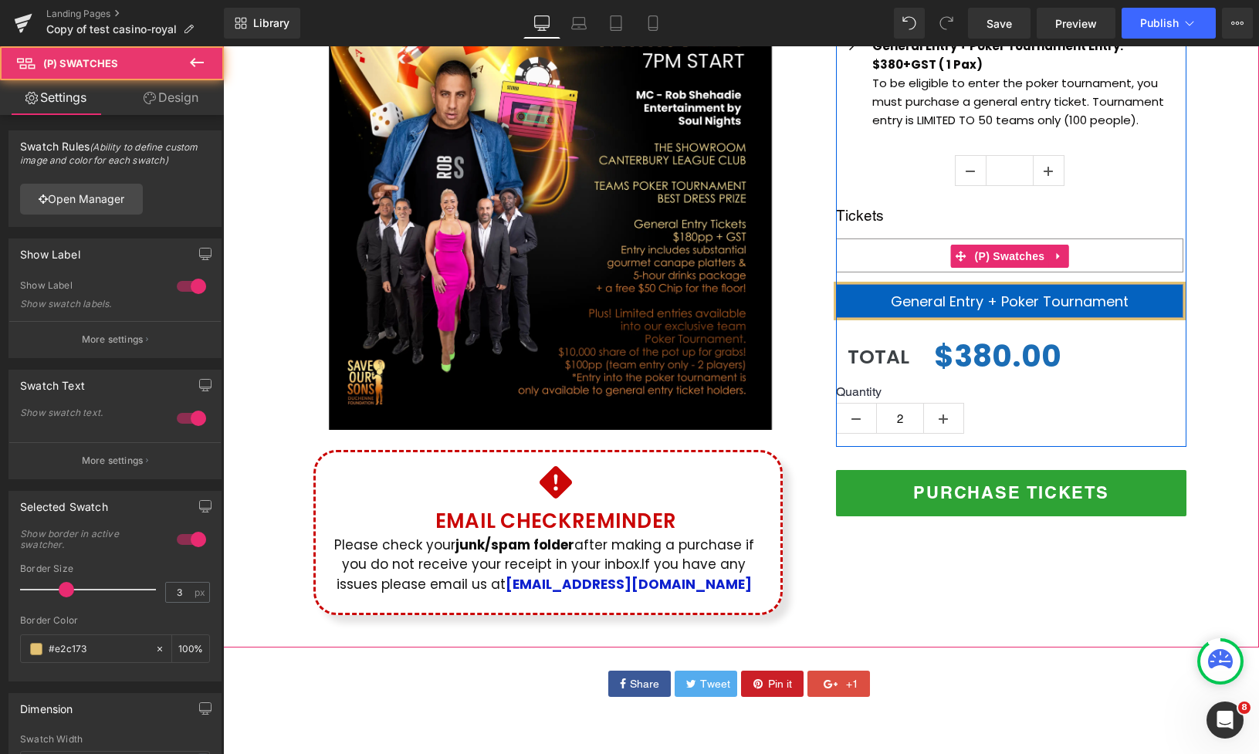
click at [907, 257] on span "General Entry" at bounding box center [1009, 256] width 347 height 34
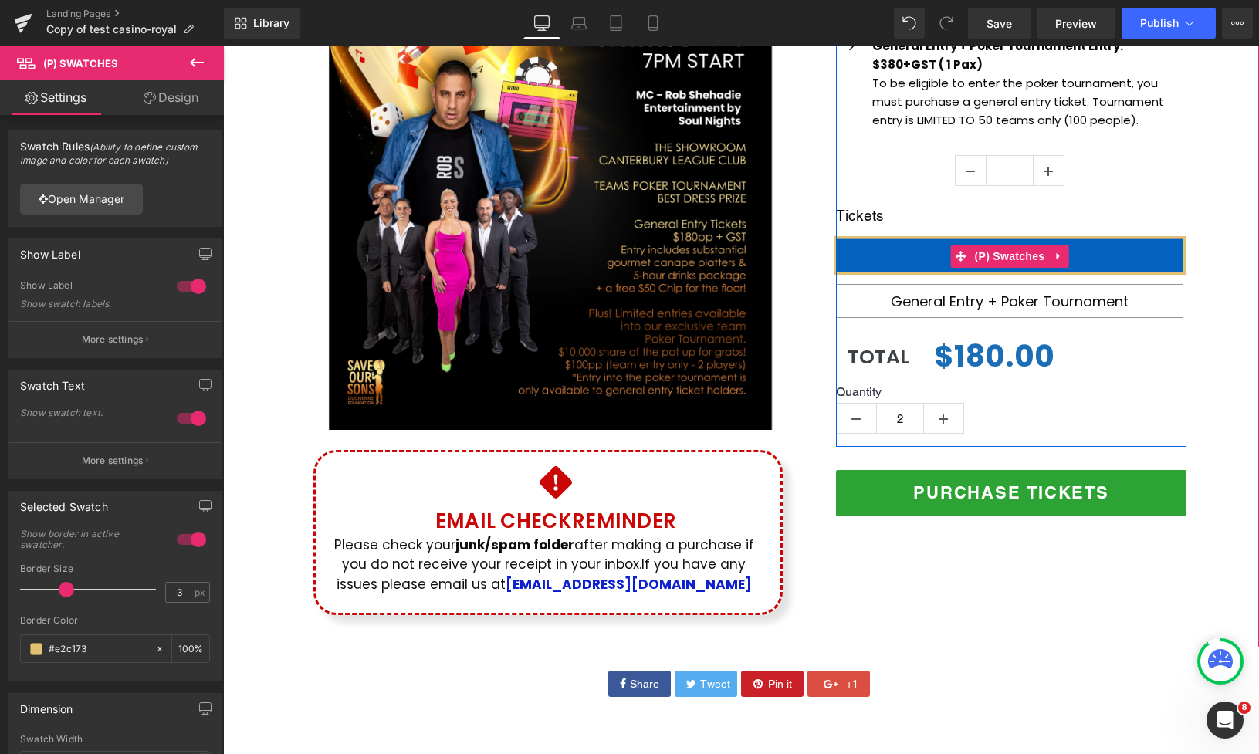
click at [920, 311] on span "General Entry + Poker Tournament" at bounding box center [1009, 301] width 347 height 34
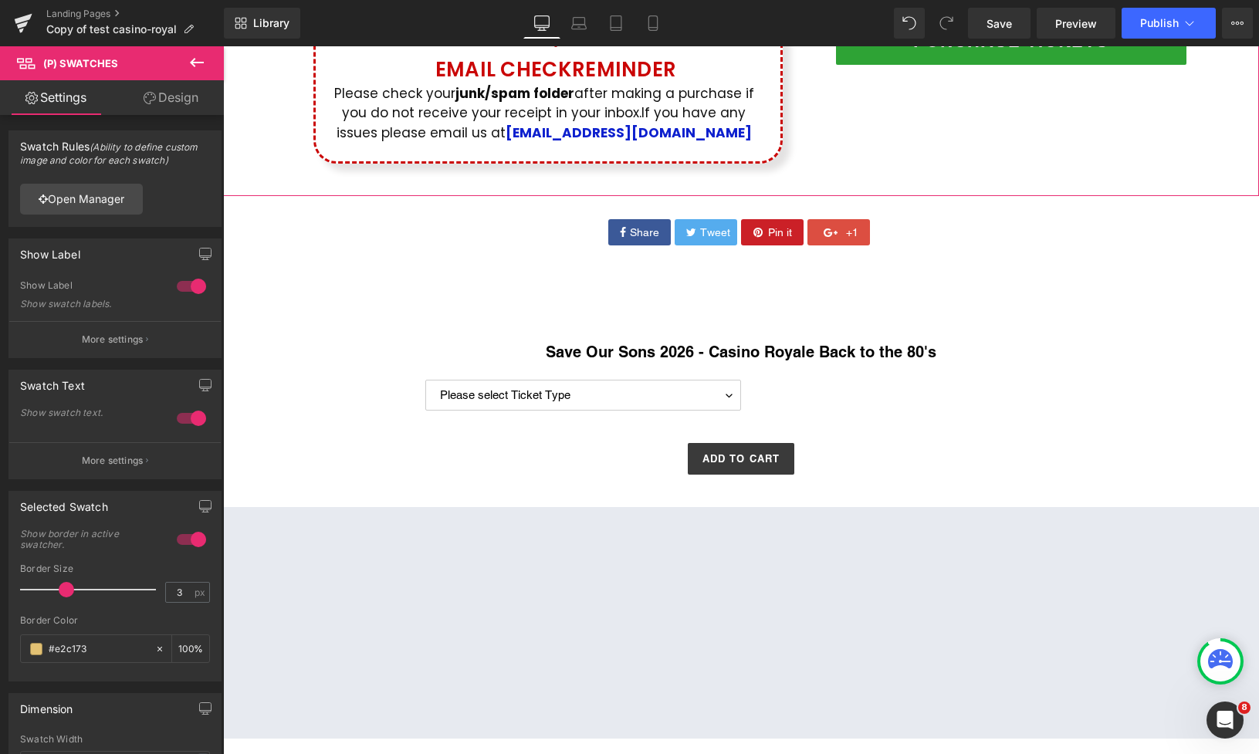
scroll to position [1829, 0]
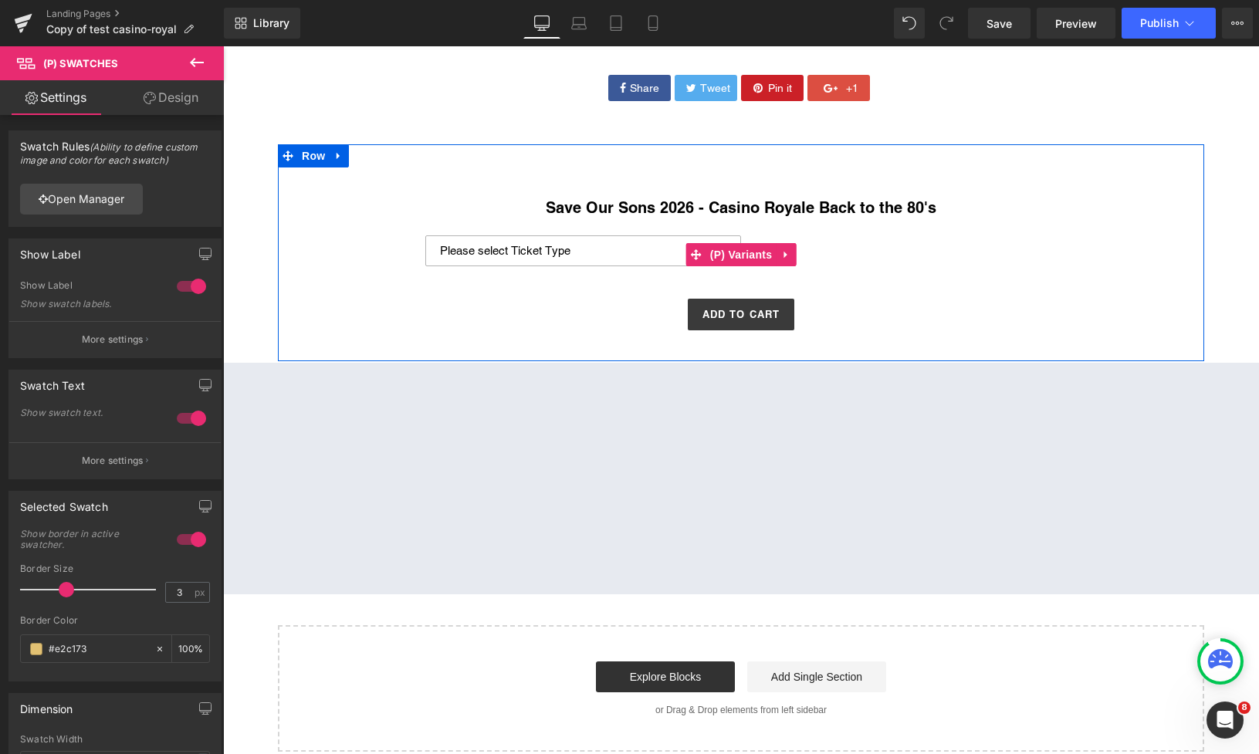
click at [602, 250] on select "Please select Ticket Type General Entry General Entry + Poker Tournament" at bounding box center [583, 251] width 316 height 31
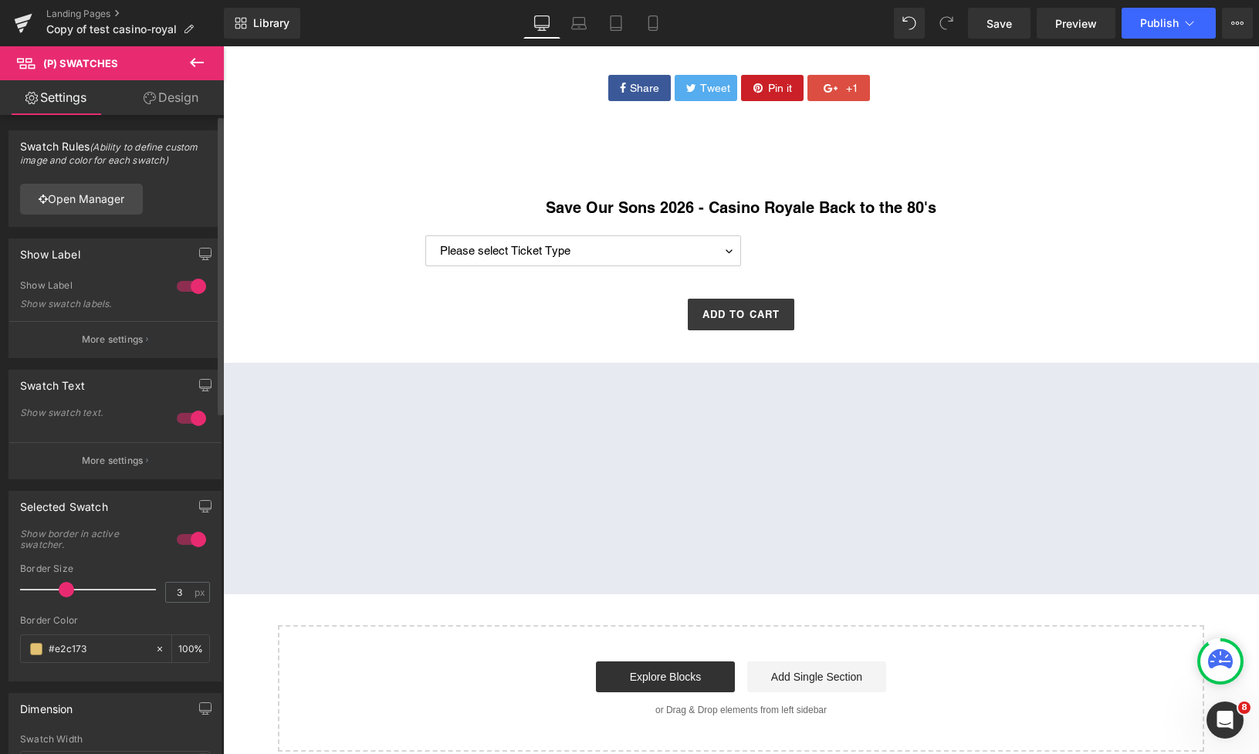
click at [179, 420] on div at bounding box center [191, 418] width 37 height 25
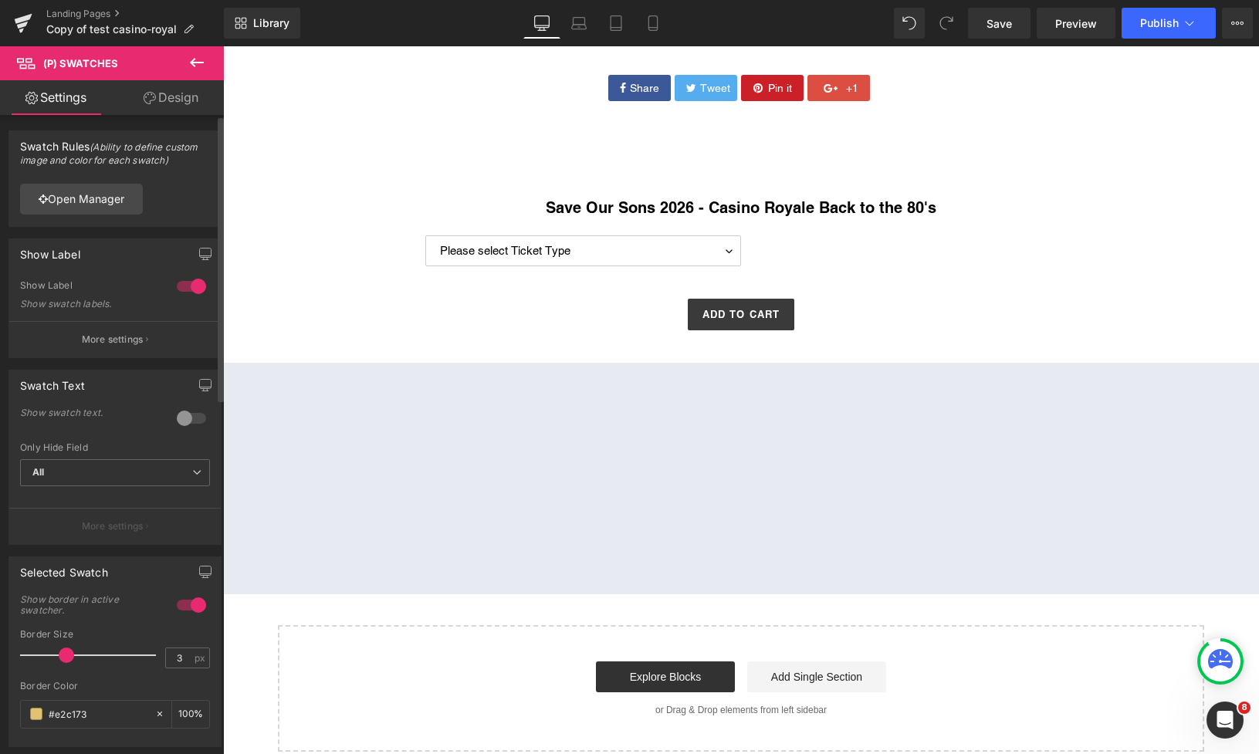
click at [195, 421] on div at bounding box center [191, 418] width 37 height 25
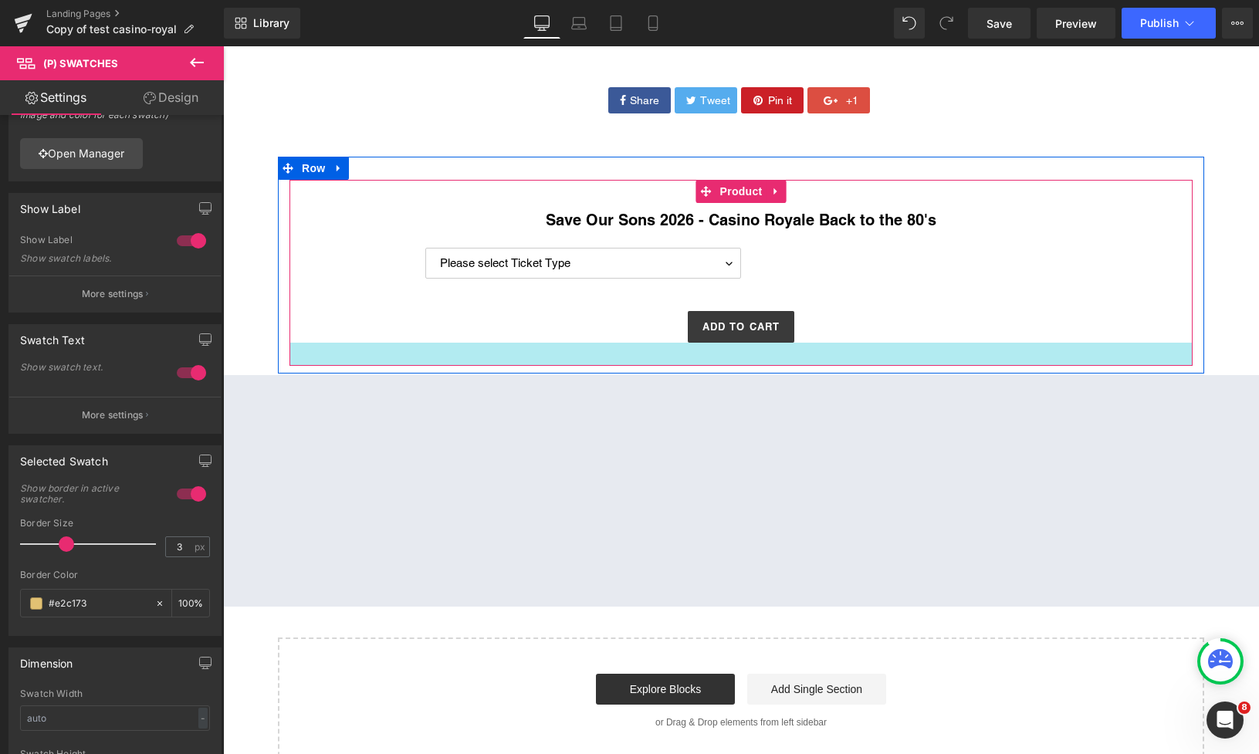
scroll to position [1700, 0]
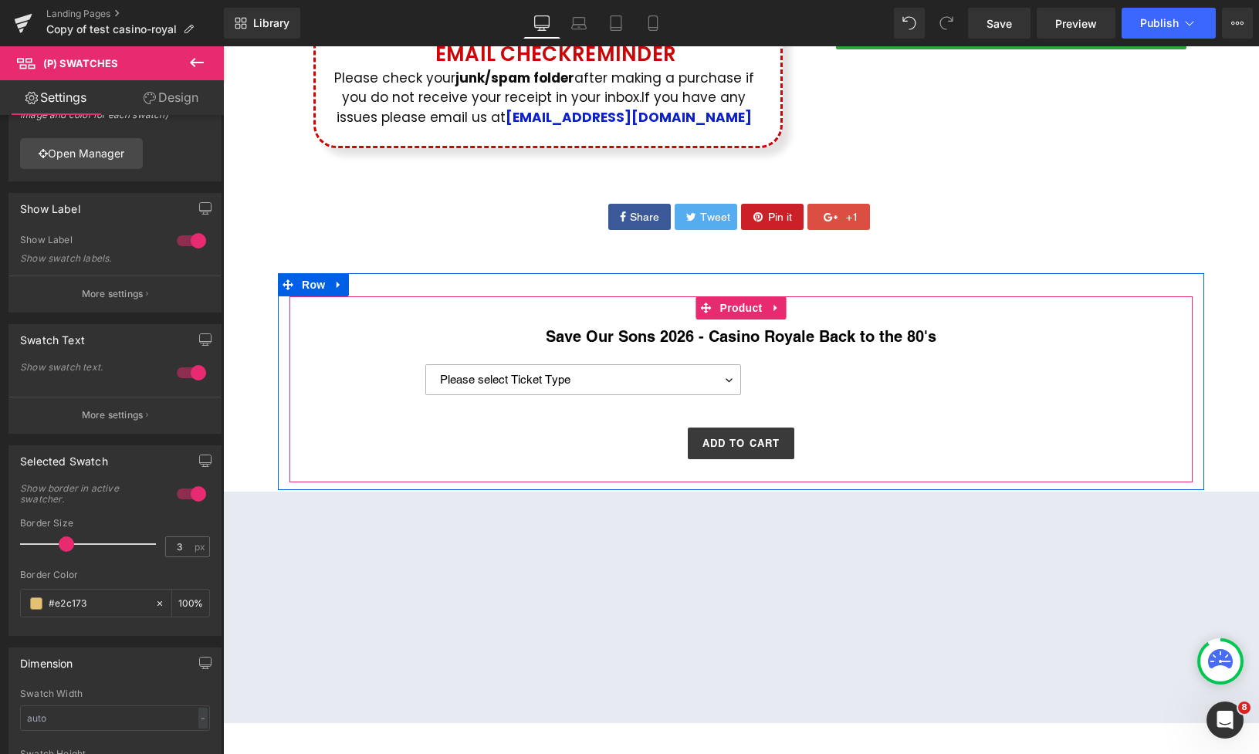
click at [672, 386] on select "Please select Ticket Type General Entry General Entry + Poker Tournament" at bounding box center [583, 379] width 316 height 31
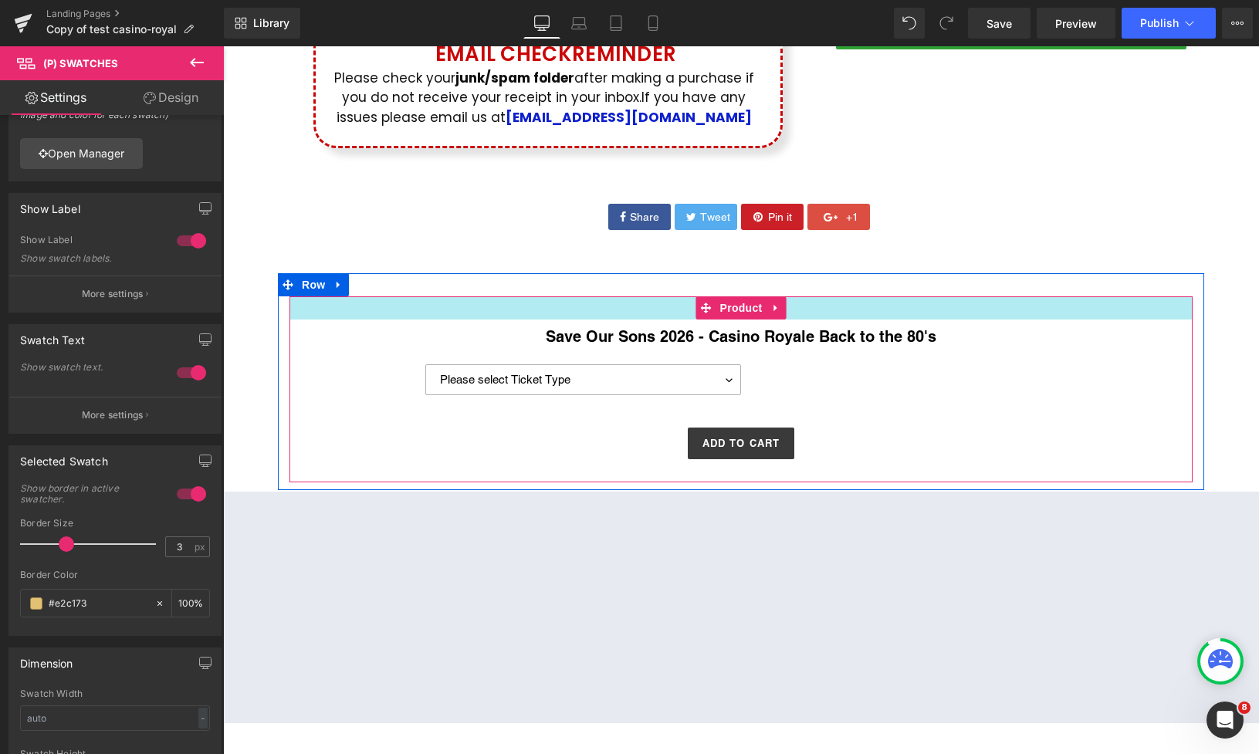
click at [223, 46] on div "56px" at bounding box center [223, 46] width 0 height 0
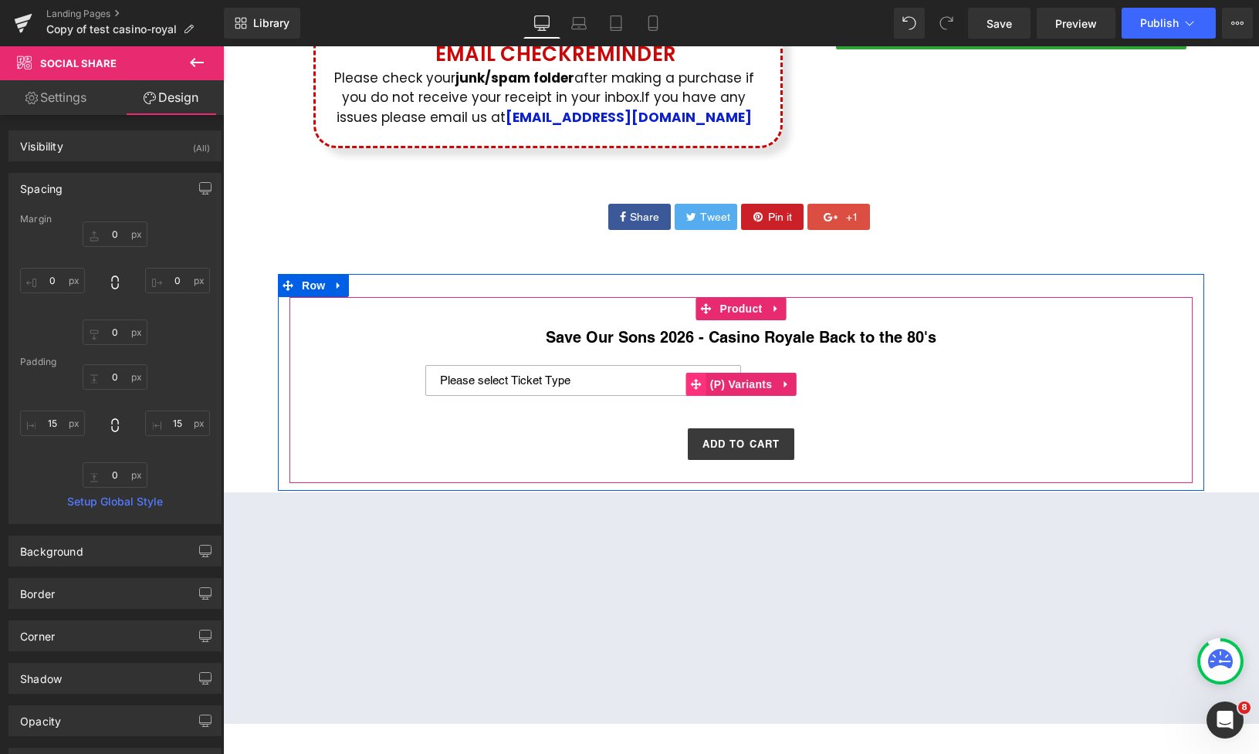
click at [701, 381] on span at bounding box center [696, 384] width 20 height 23
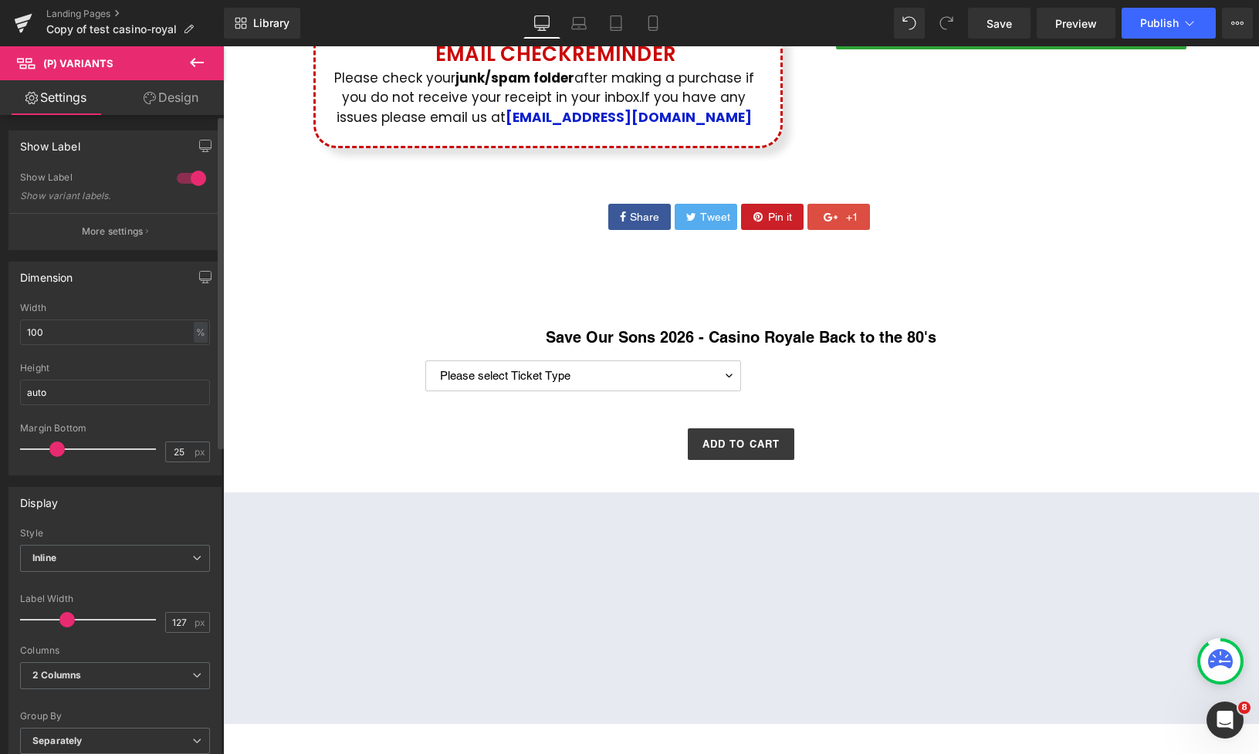
type input "26"
drag, startPoint x: 40, startPoint y: 451, endPoint x: 59, endPoint y: 448, distance: 19.6
click at [59, 448] on span at bounding box center [56, 449] width 15 height 15
click at [117, 244] on button "More settings" at bounding box center [115, 231] width 212 height 36
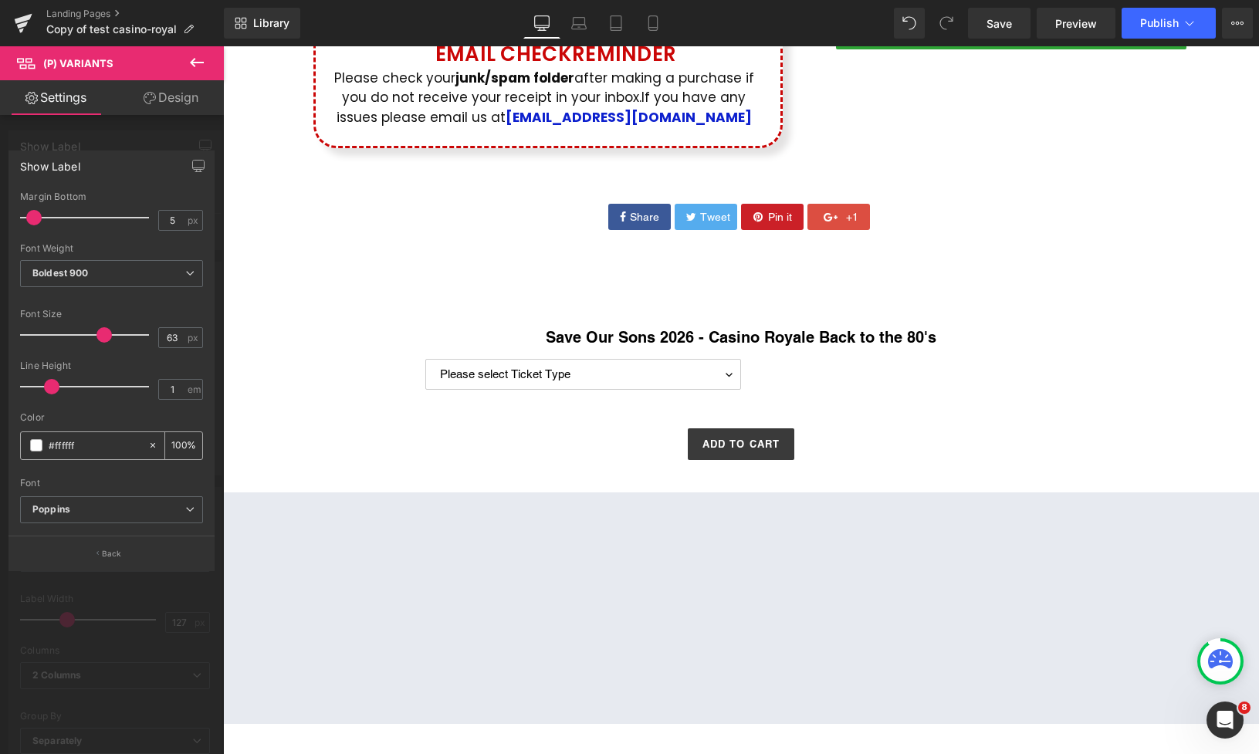
click at [39, 446] on span at bounding box center [36, 445] width 12 height 12
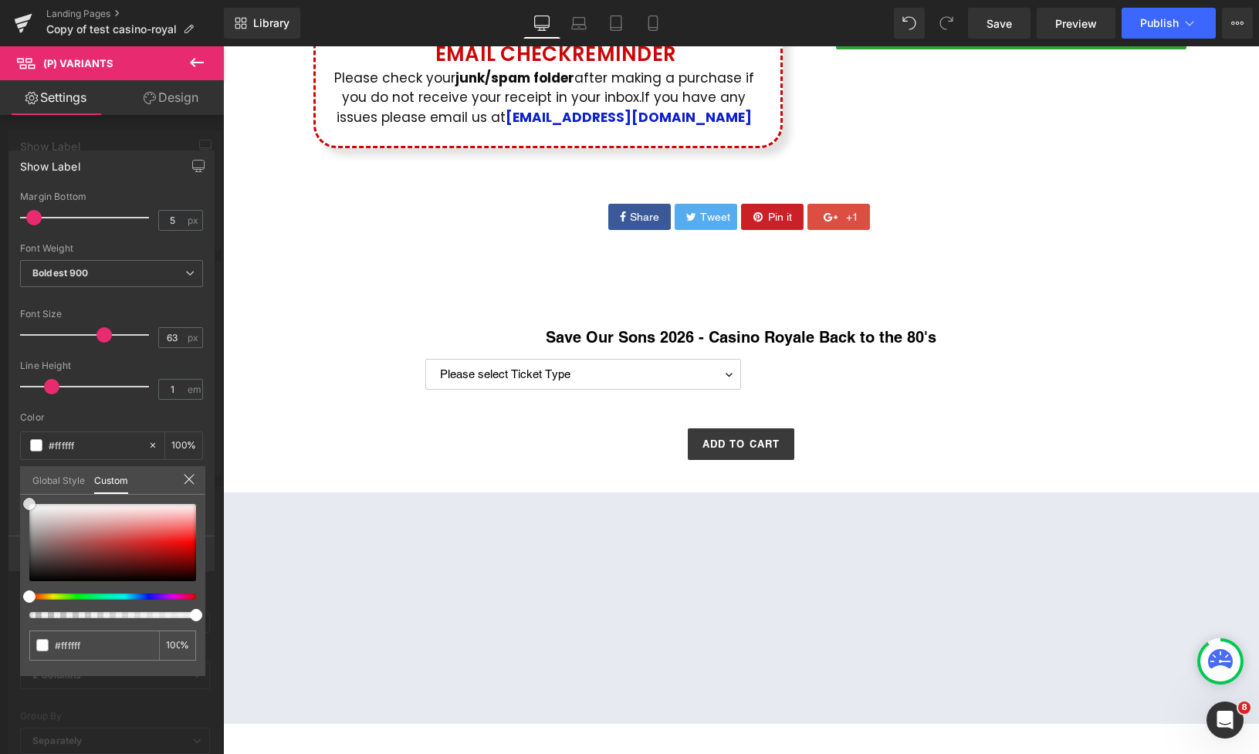
type input "#c4aaaa"
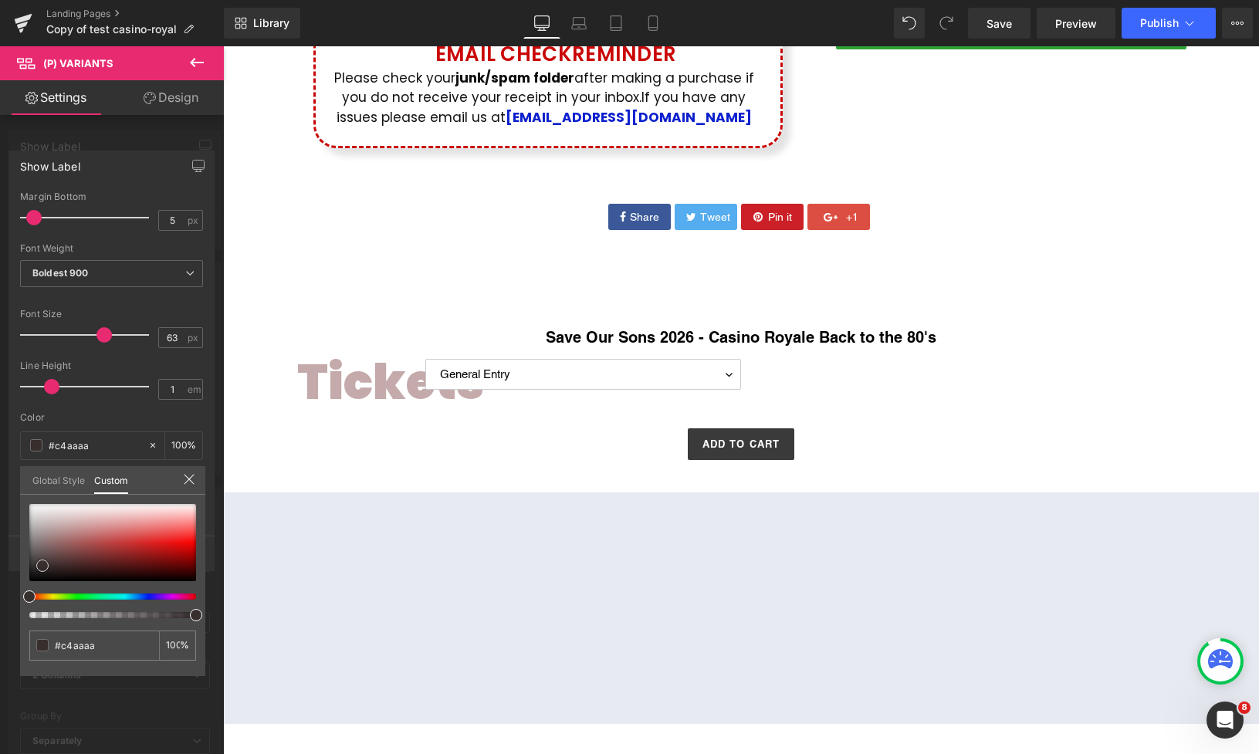
type input "#3f3535"
type input "#231e1e"
type input "#1e1a1a"
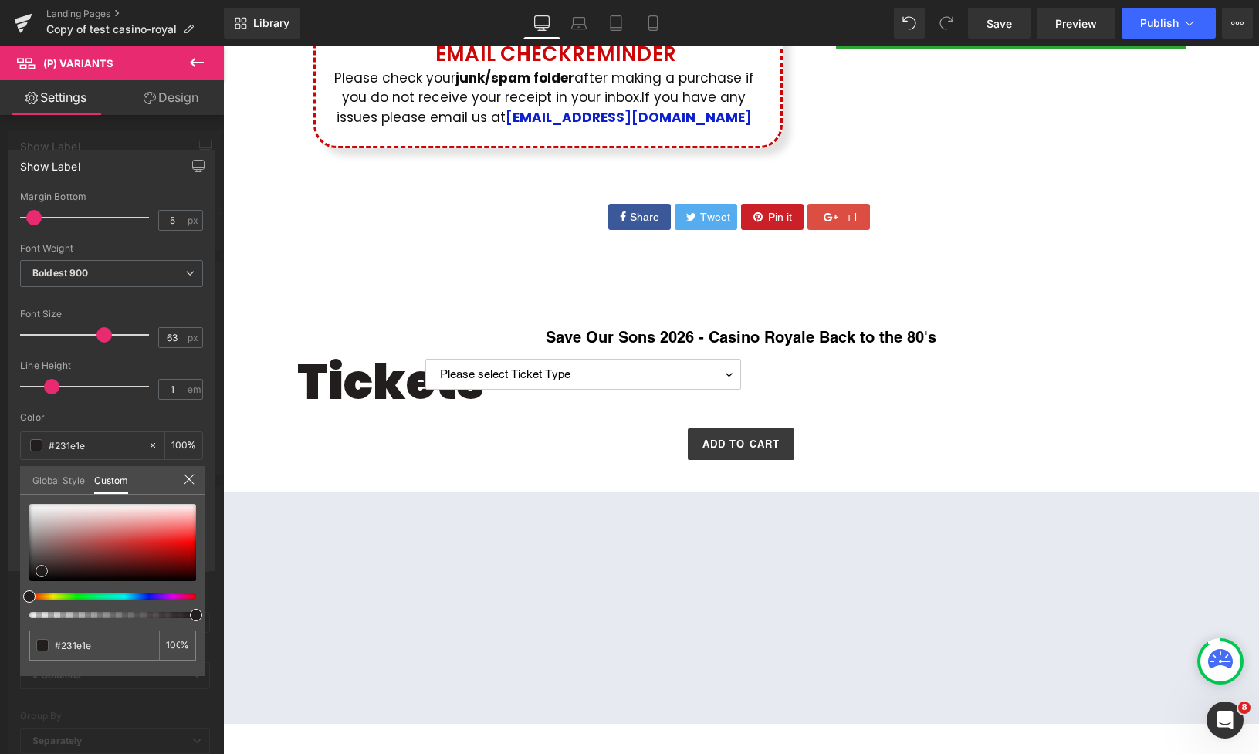
type input "#1e1a1a"
type input "#181515"
type input "#231e1e"
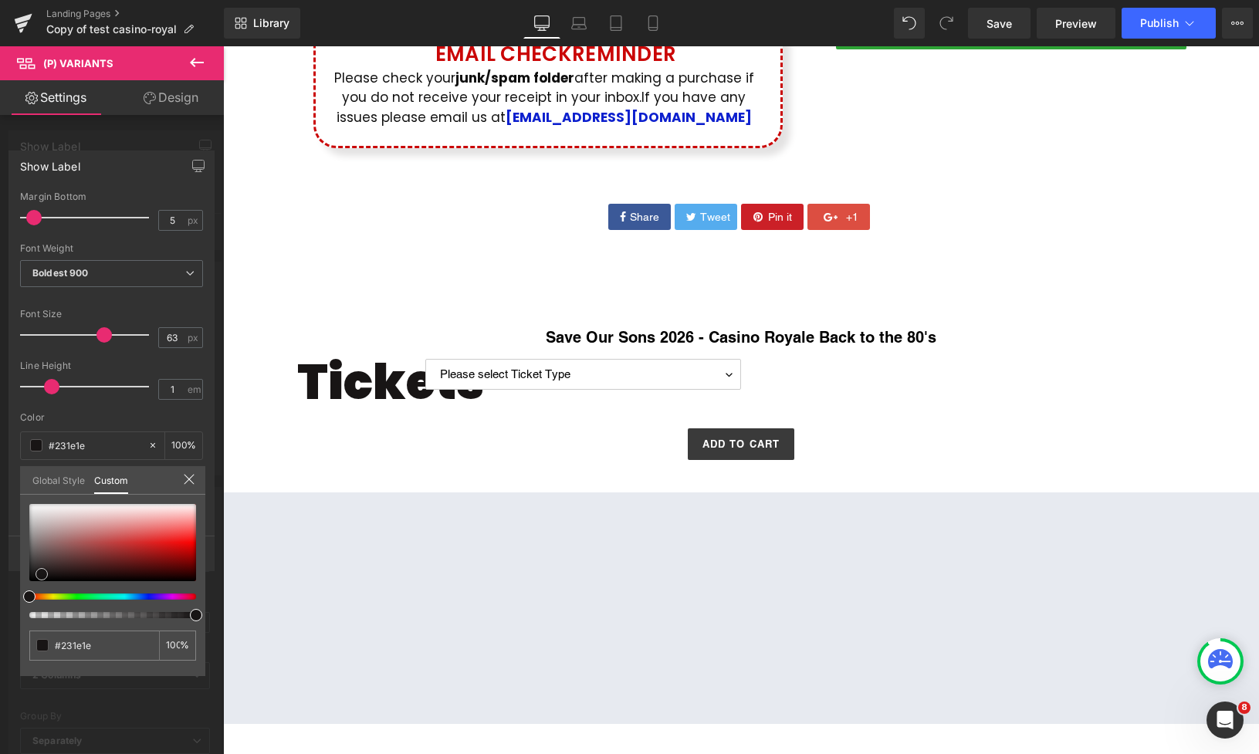
type input "#2c2525"
click at [42, 569] on div at bounding box center [112, 542] width 167 height 77
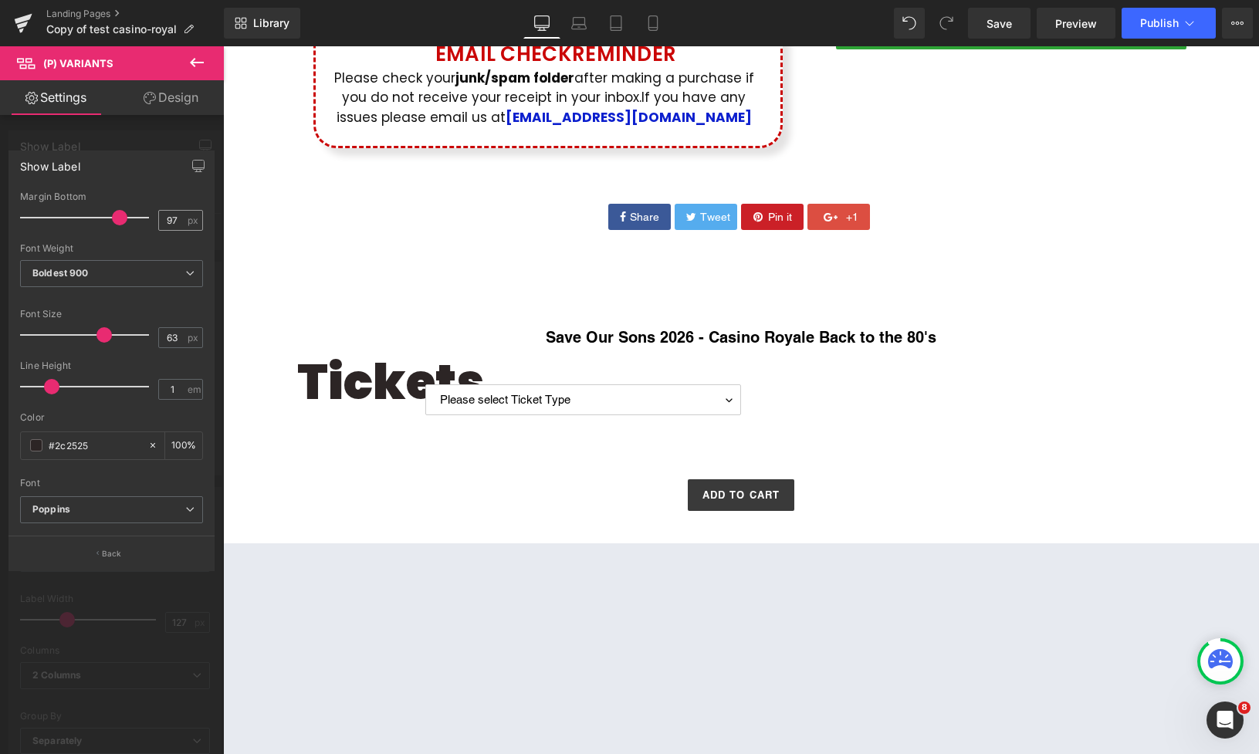
type input "100"
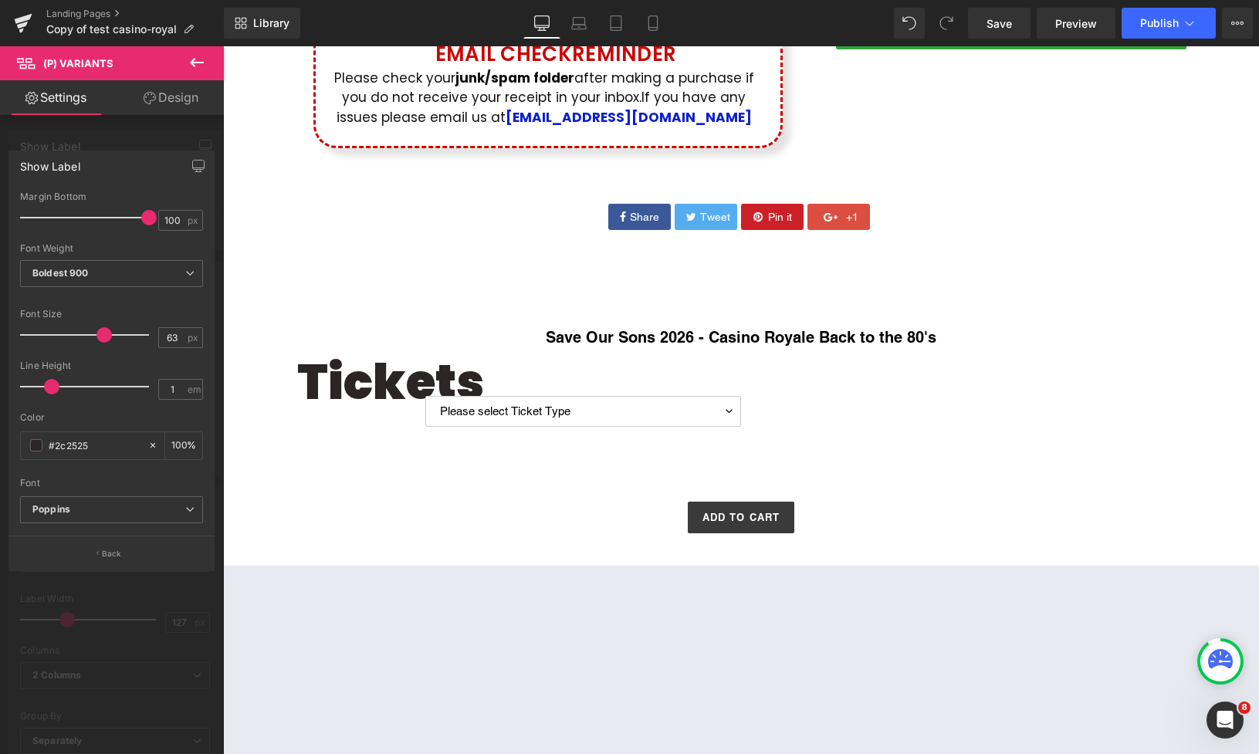
drag, startPoint x: 259, startPoint y: 263, endPoint x: 235, endPoint y: 218, distance: 51.8
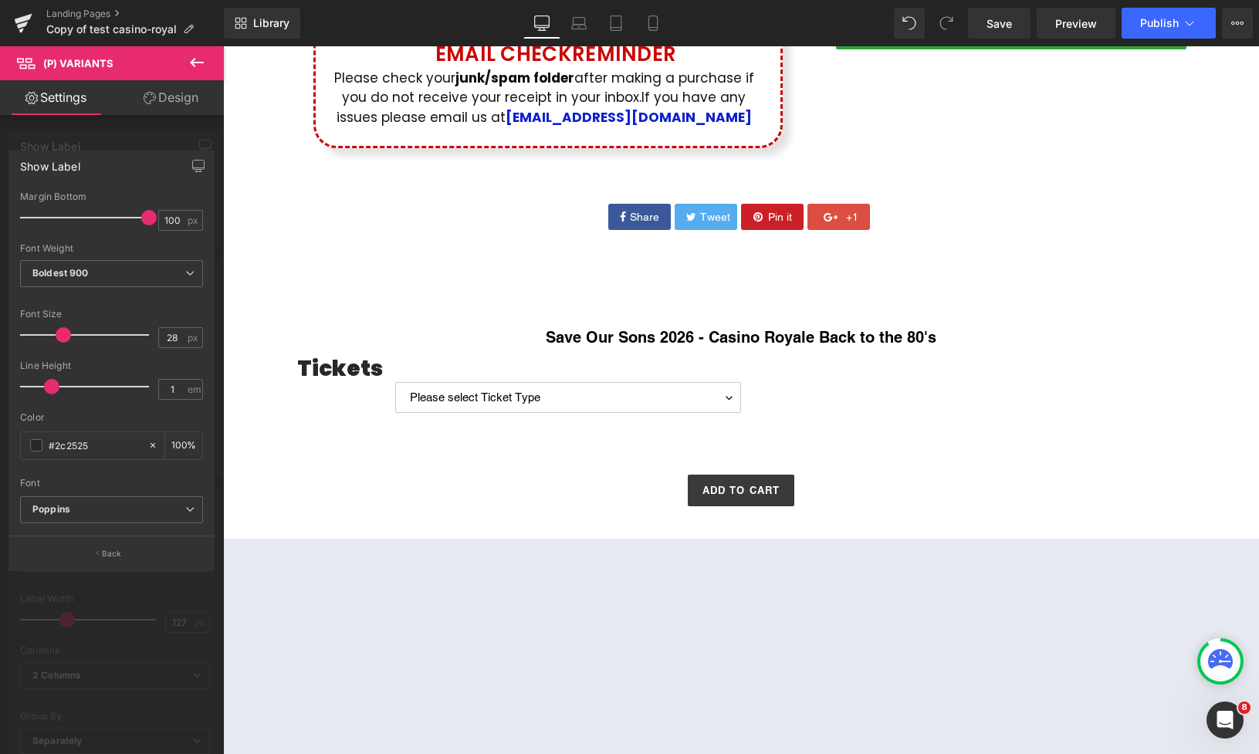
type input "29"
drag, startPoint x: 107, startPoint y: 334, endPoint x: 65, endPoint y: 345, distance: 43.1
click at [65, 345] on div at bounding box center [88, 335] width 121 height 31
click at [114, 304] on div at bounding box center [111, 300] width 183 height 10
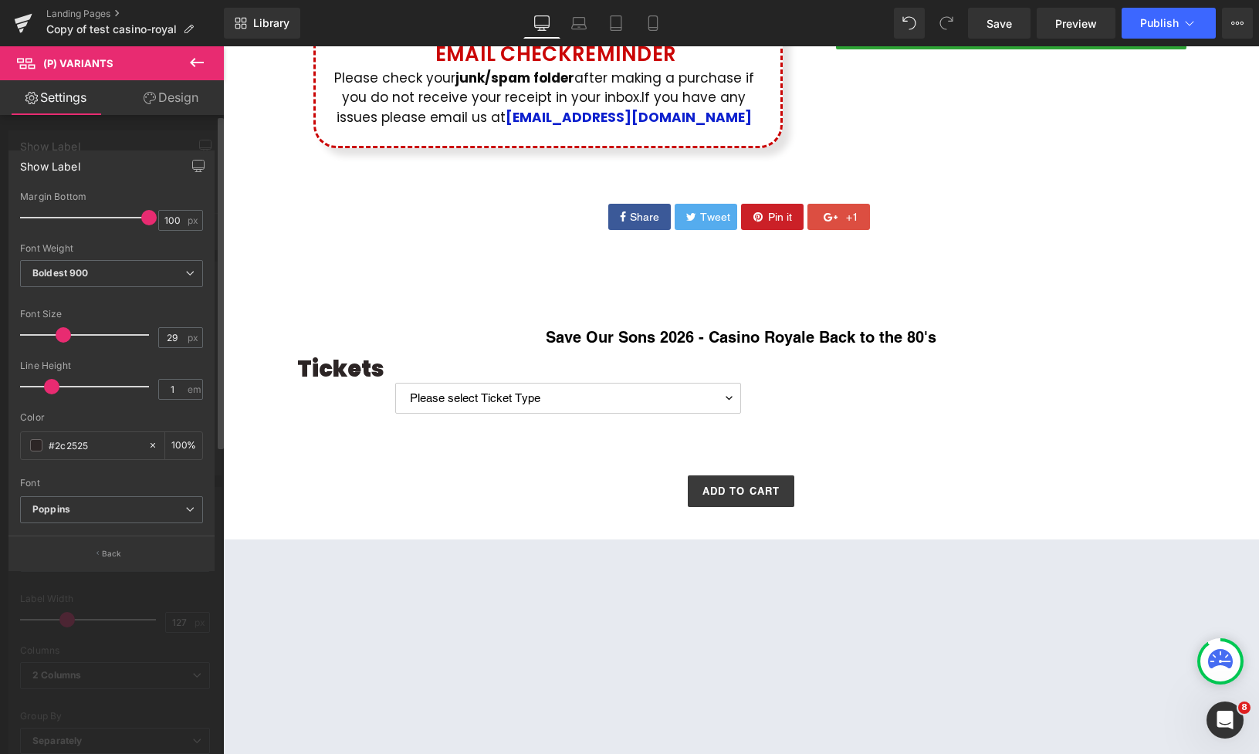
click at [141, 126] on div at bounding box center [112, 404] width 224 height 716
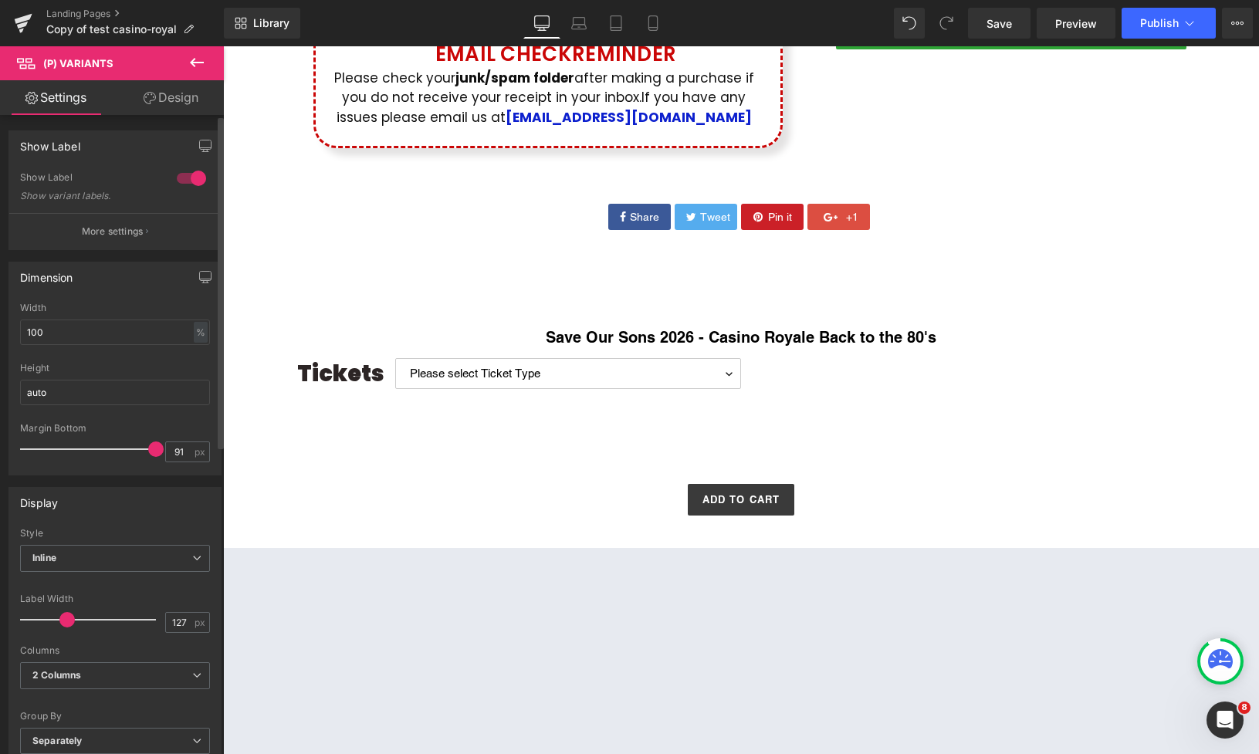
type input "90"
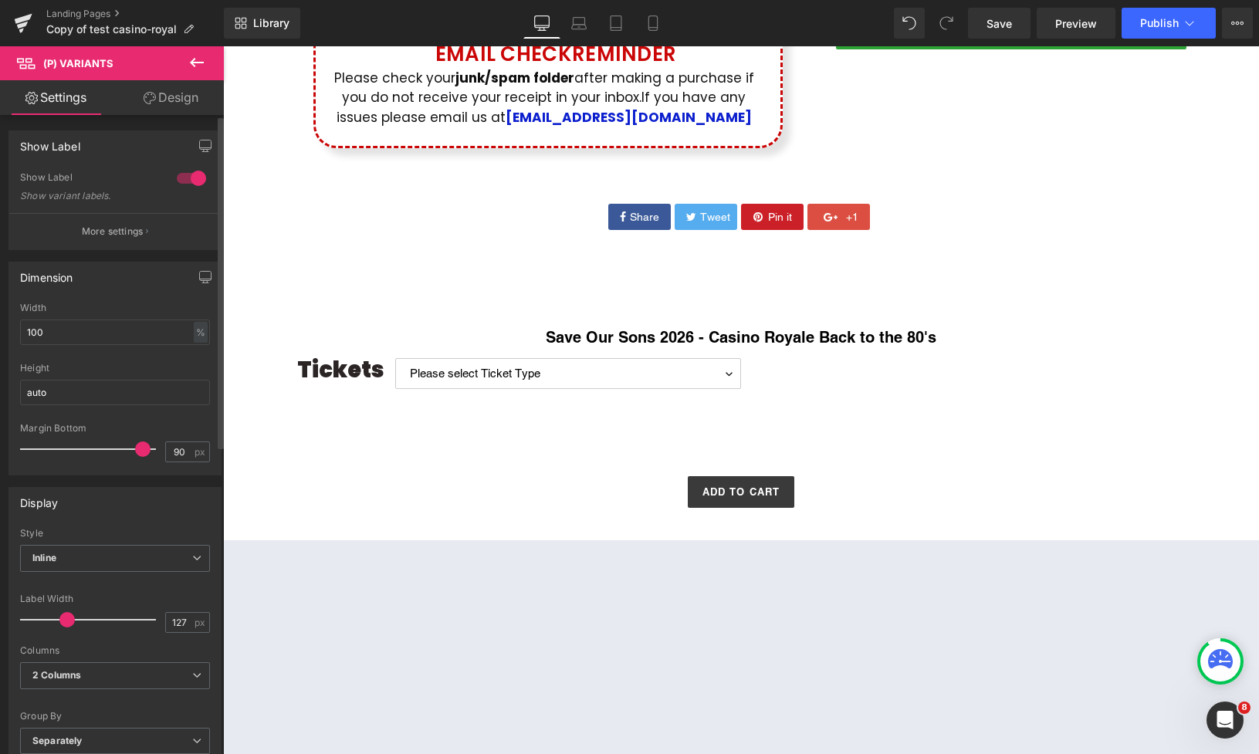
drag, startPoint x: 62, startPoint y: 450, endPoint x: 140, endPoint y: 432, distance: 80.0
click at [140, 434] on div at bounding box center [92, 449] width 128 height 31
click at [84, 562] on span "Inline" at bounding box center [115, 558] width 190 height 27
click at [71, 590] on div "Default" at bounding box center [59, 586] width 32 height 11
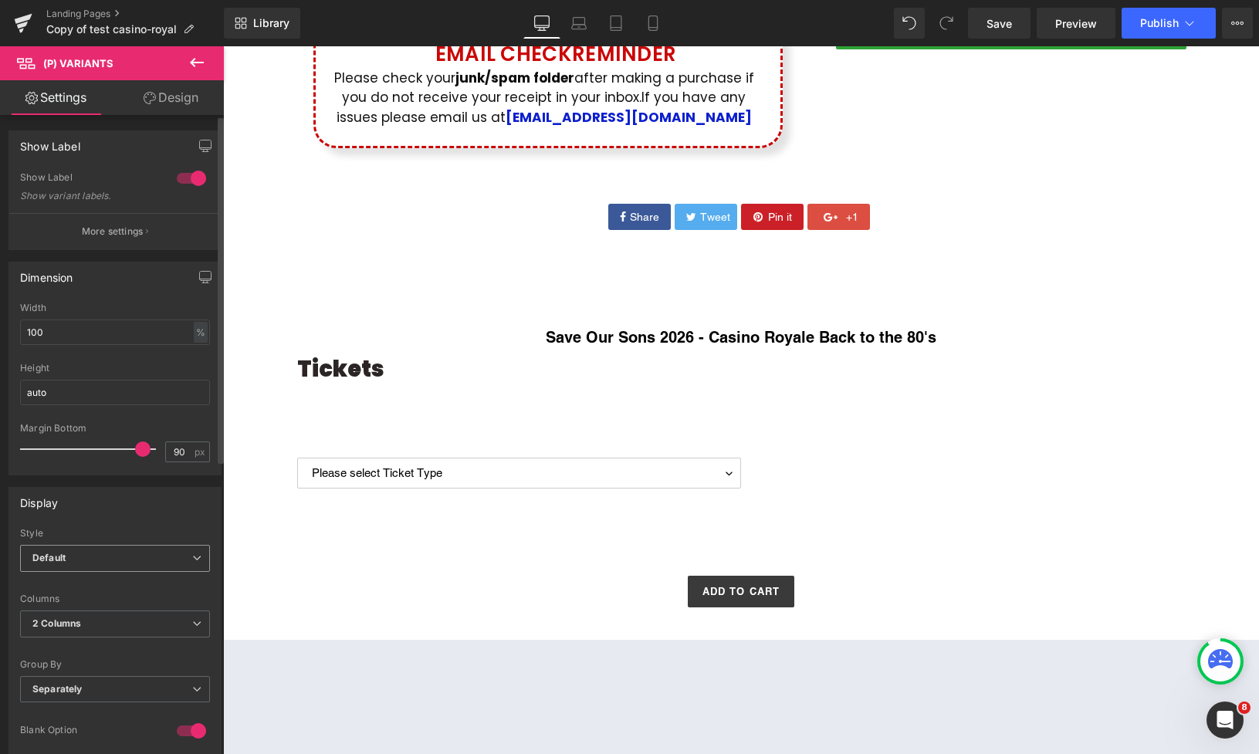
click at [84, 558] on span "Default" at bounding box center [115, 558] width 190 height 27
click at [71, 605] on li "Inline" at bounding box center [112, 609] width 184 height 23
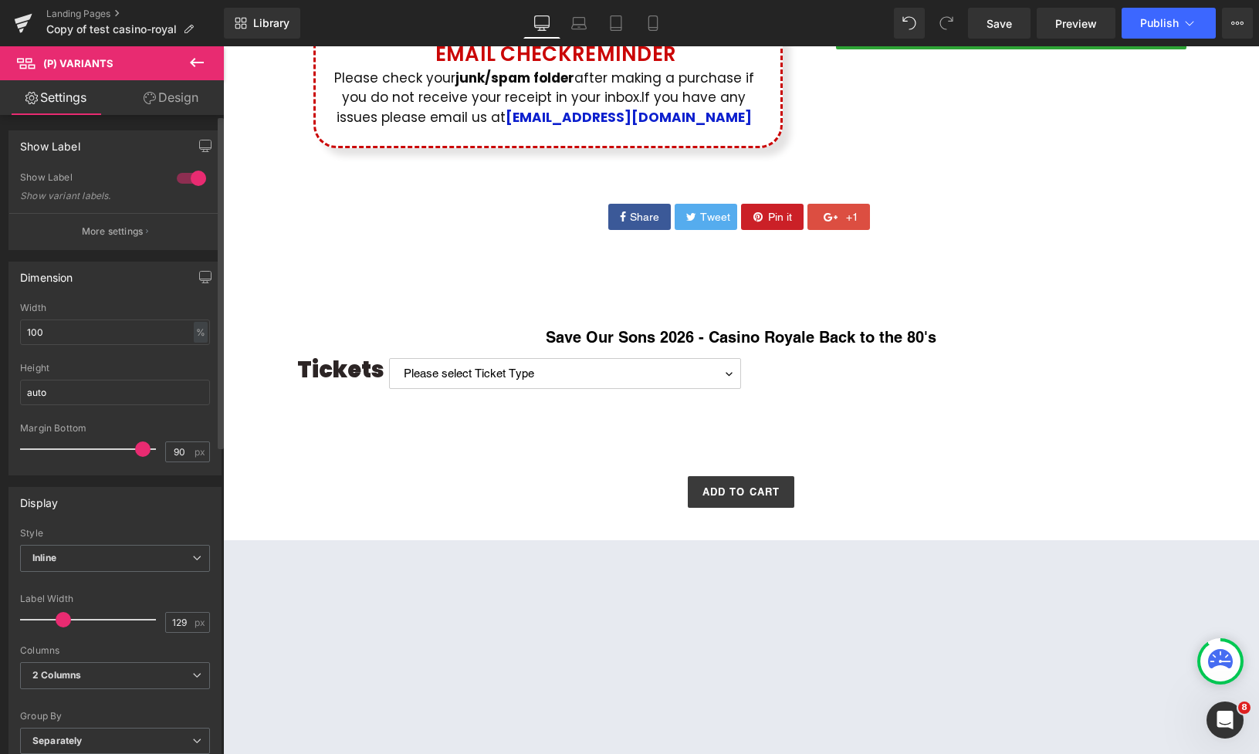
type input "130"
drag, startPoint x: 60, startPoint y: 622, endPoint x: 62, endPoint y: 614, distance: 7.9
click at [62, 614] on span at bounding box center [68, 619] width 15 height 15
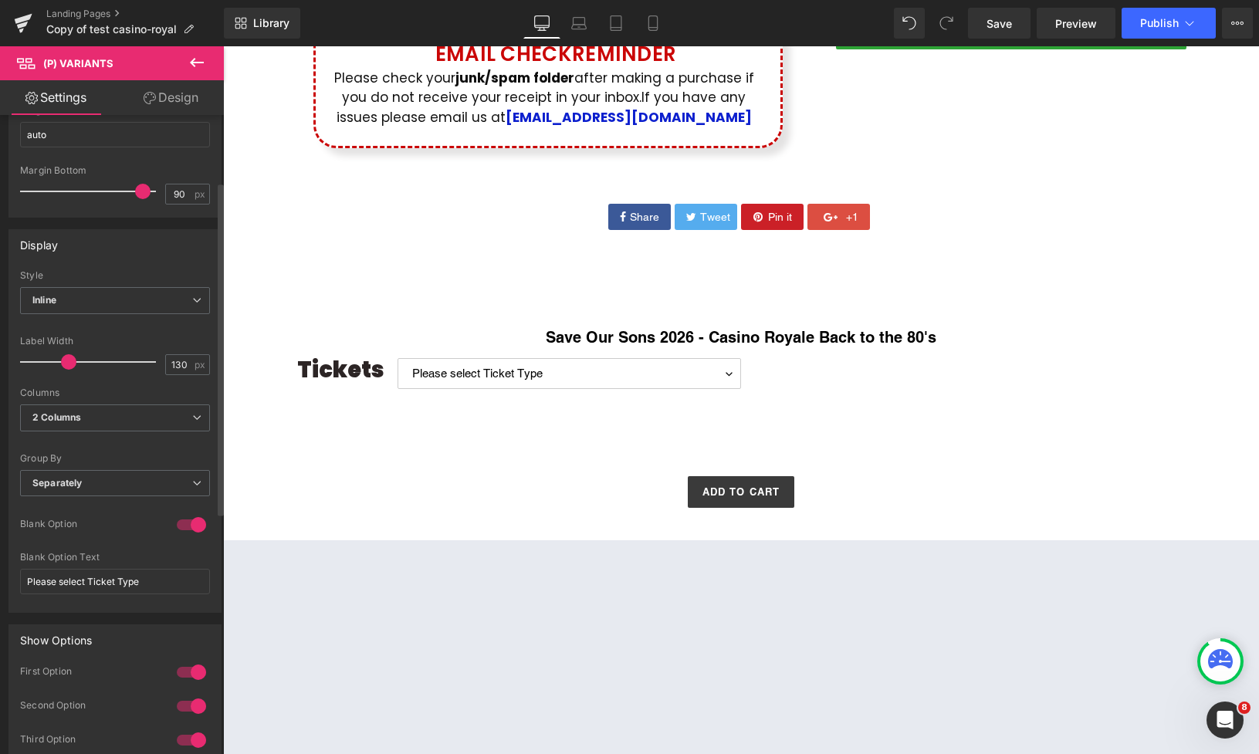
scroll to position [0, 0]
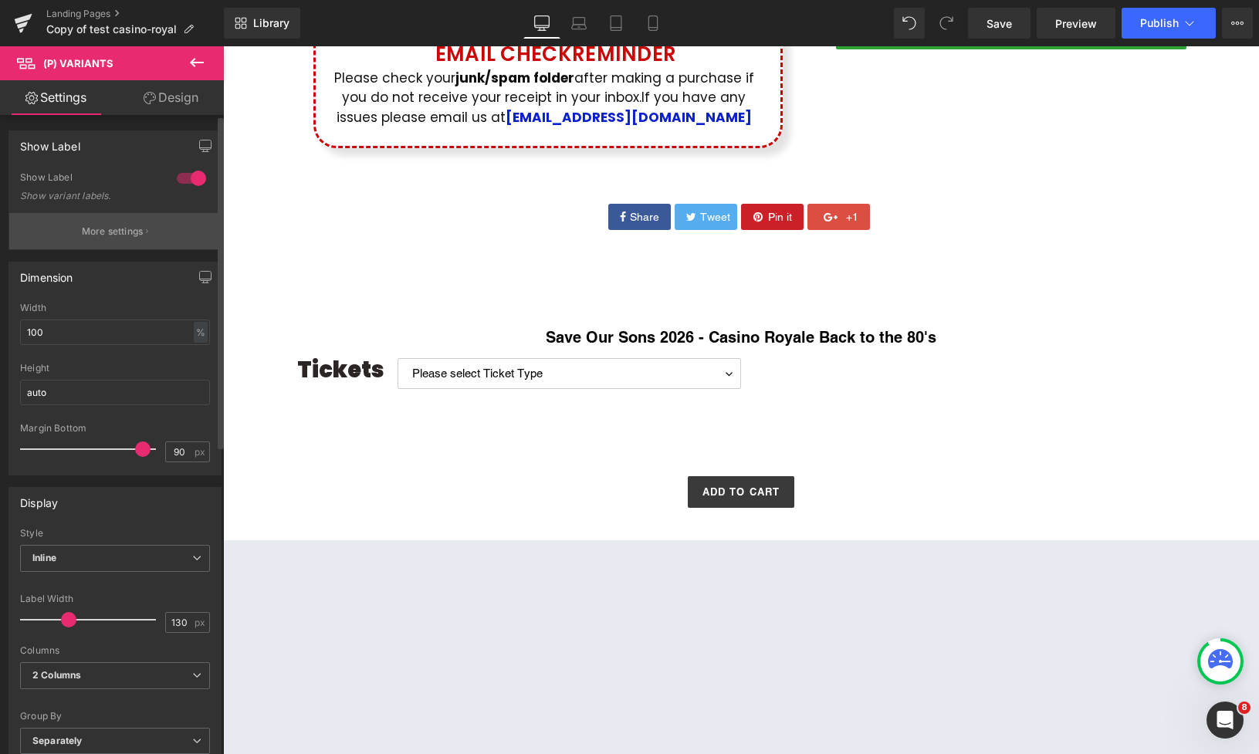
click at [123, 240] on button "More settings" at bounding box center [115, 231] width 212 height 36
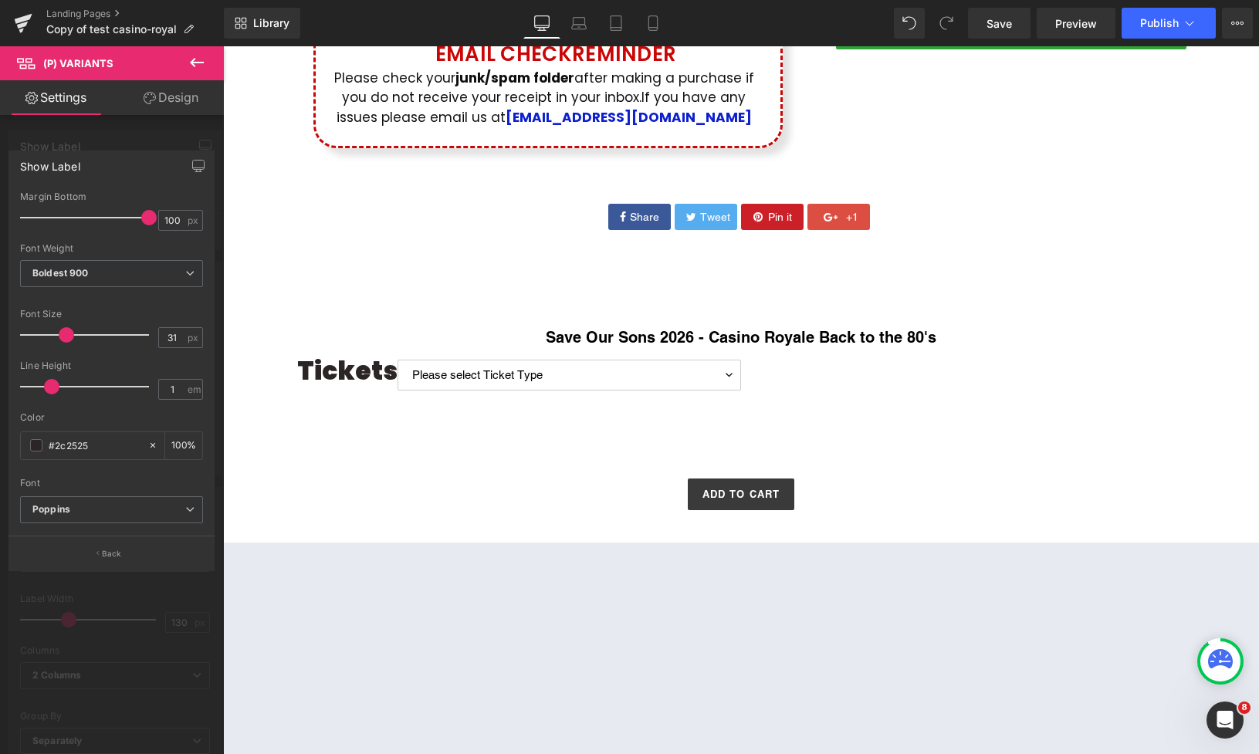
type input "30"
click at [63, 334] on span at bounding box center [63, 334] width 15 height 15
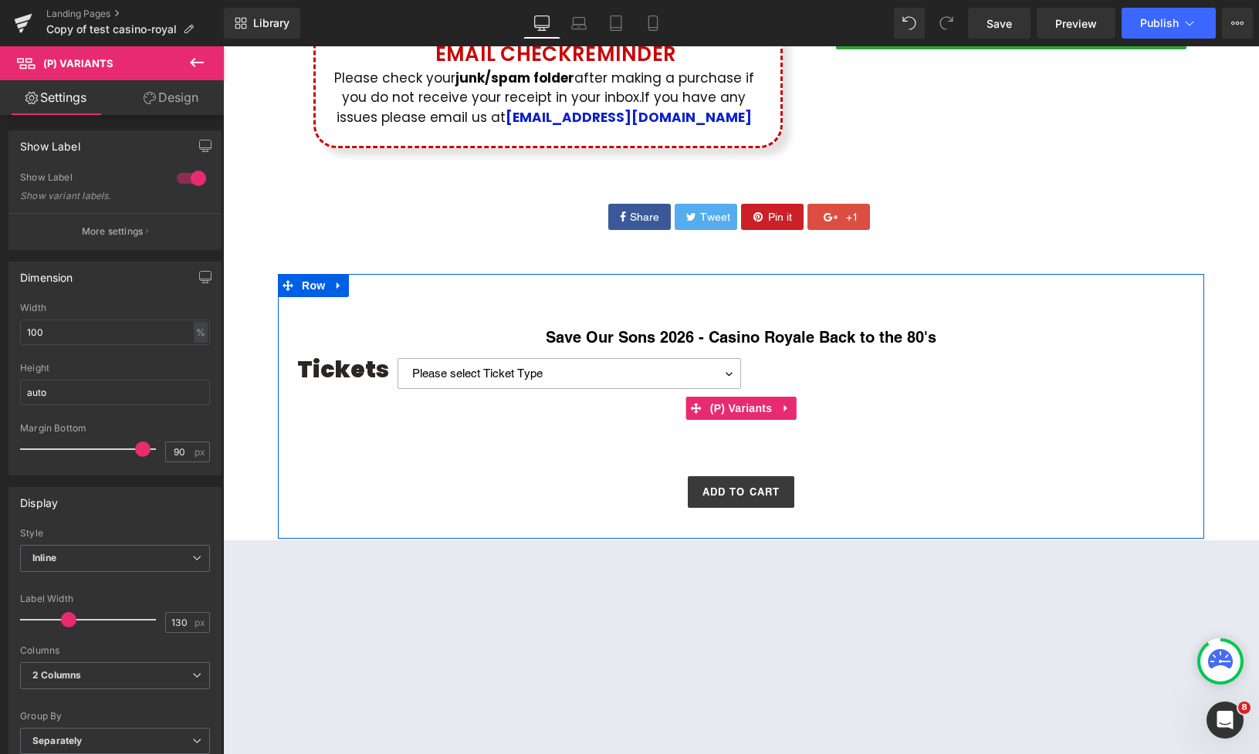
click at [487, 381] on select "Please select Ticket Type General Entry General Entry + Poker Tournament" at bounding box center [570, 373] width 344 height 31
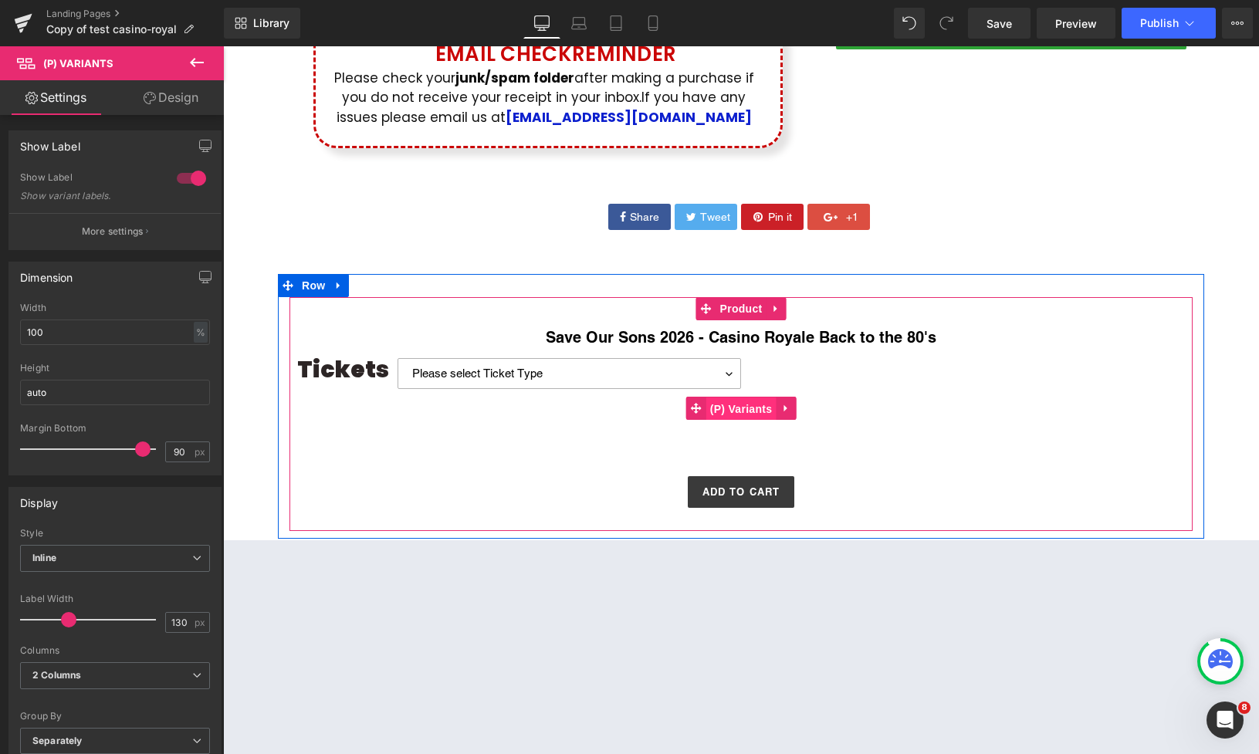
click at [736, 405] on span "(P) Variants" at bounding box center [742, 409] width 70 height 23
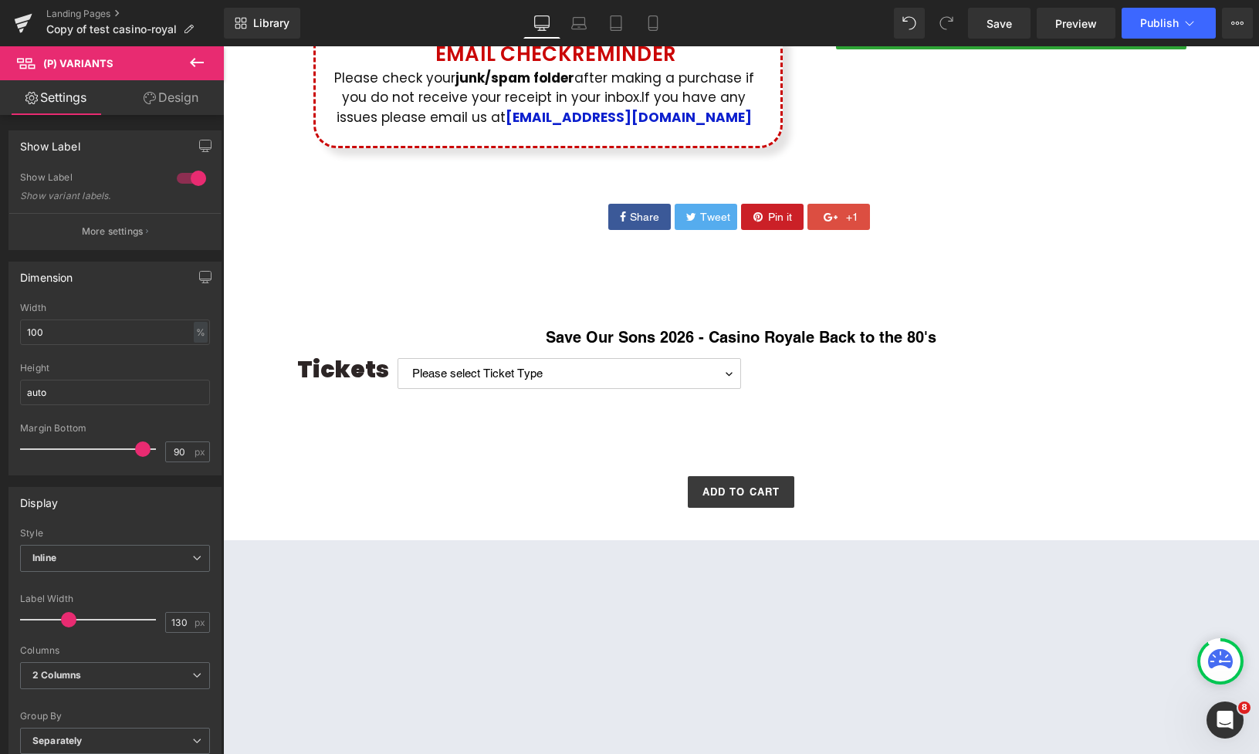
click at [196, 63] on icon at bounding box center [197, 62] width 19 height 19
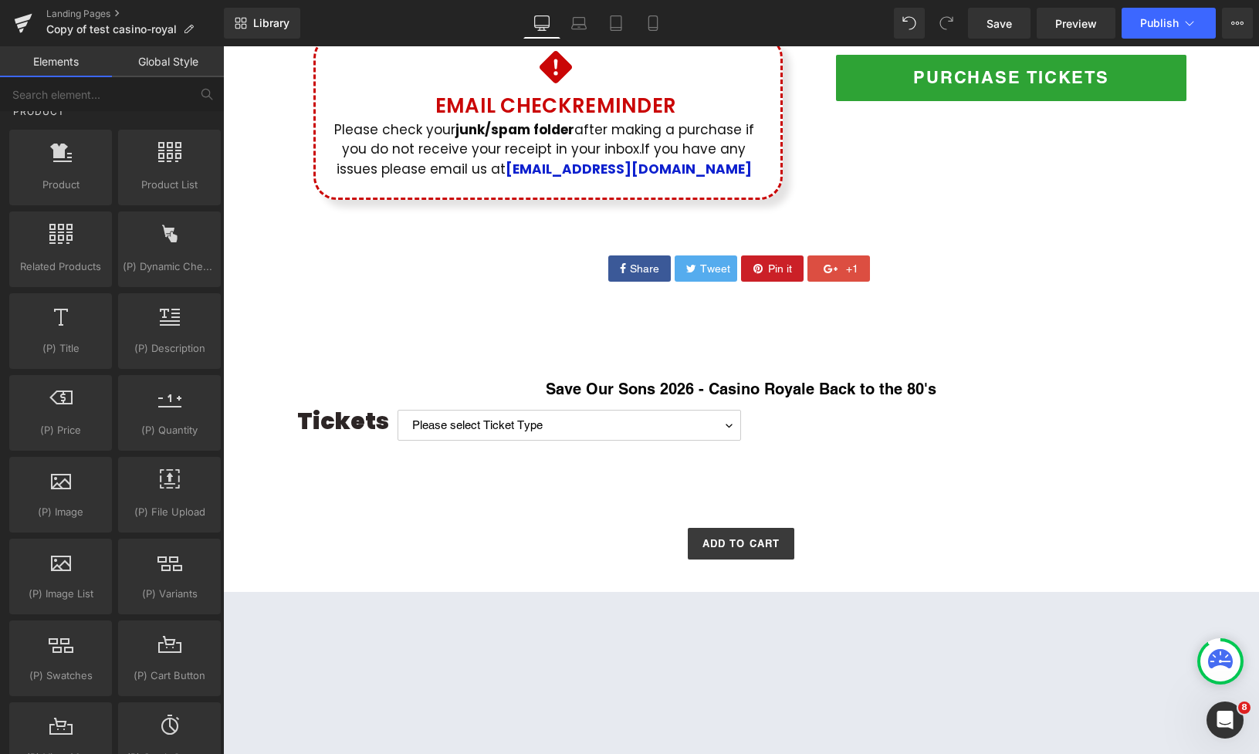
scroll to position [1661, 0]
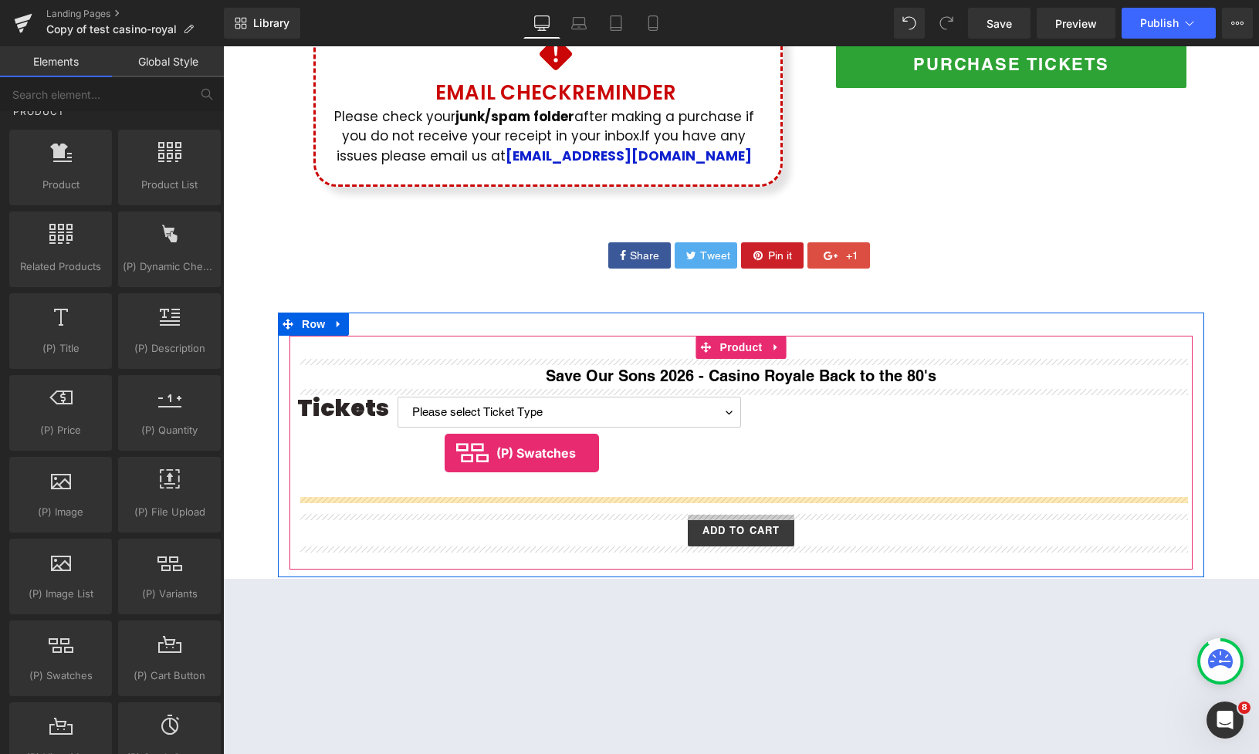
drag, startPoint x: 290, startPoint y: 697, endPoint x: 446, endPoint y: 456, distance: 285.9
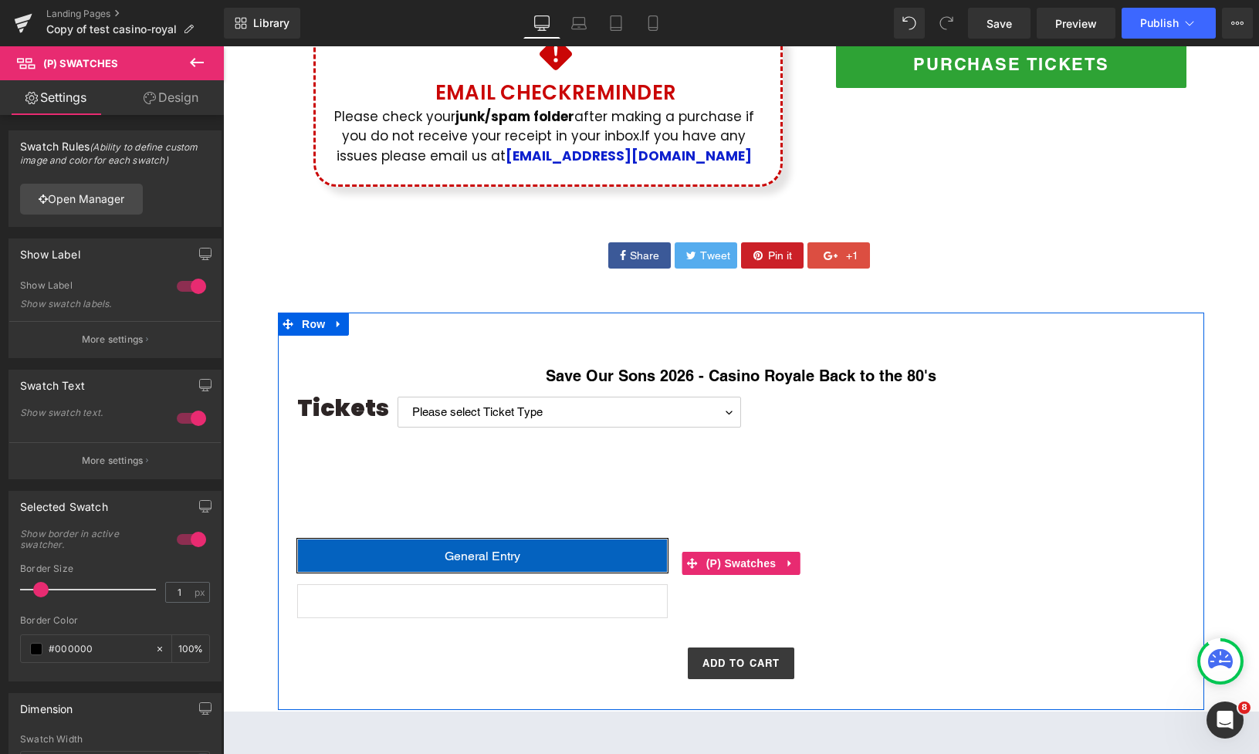
click at [508, 597] on span "General Entry + Poker Tournament" at bounding box center [483, 602] width 191 height 15
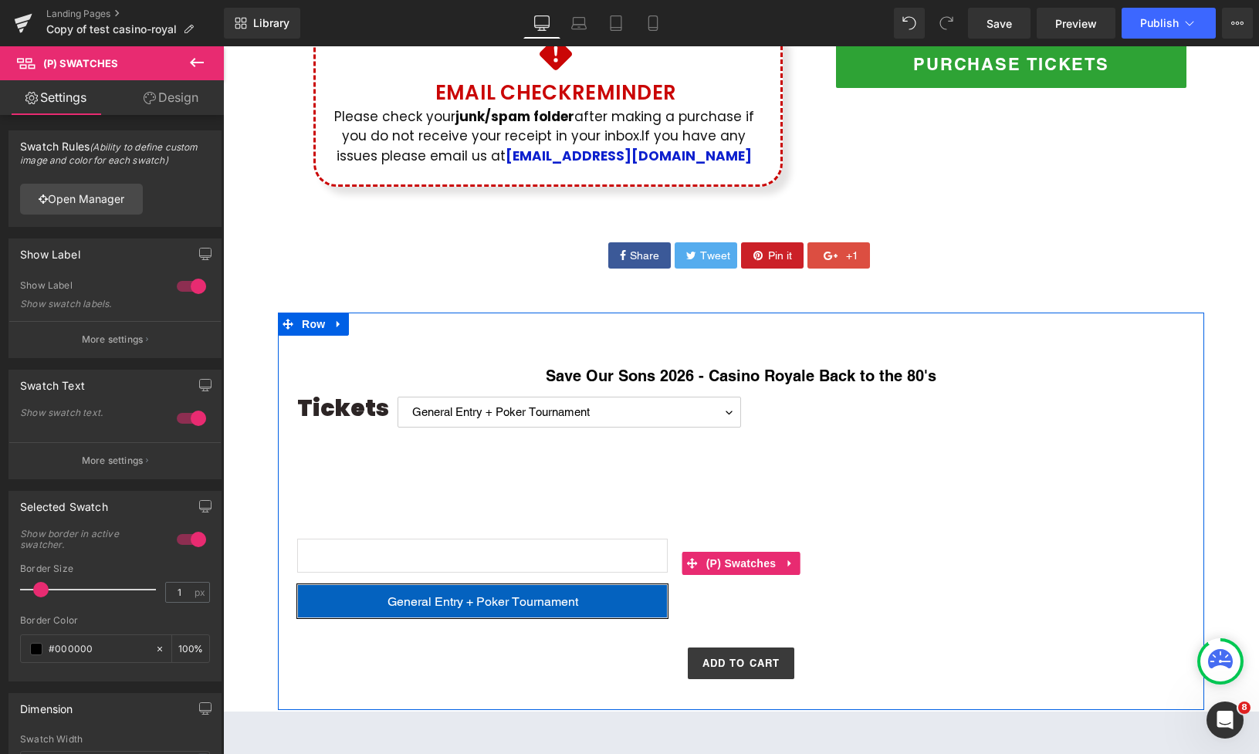
click at [507, 560] on span "General Entry" at bounding box center [483, 556] width 76 height 15
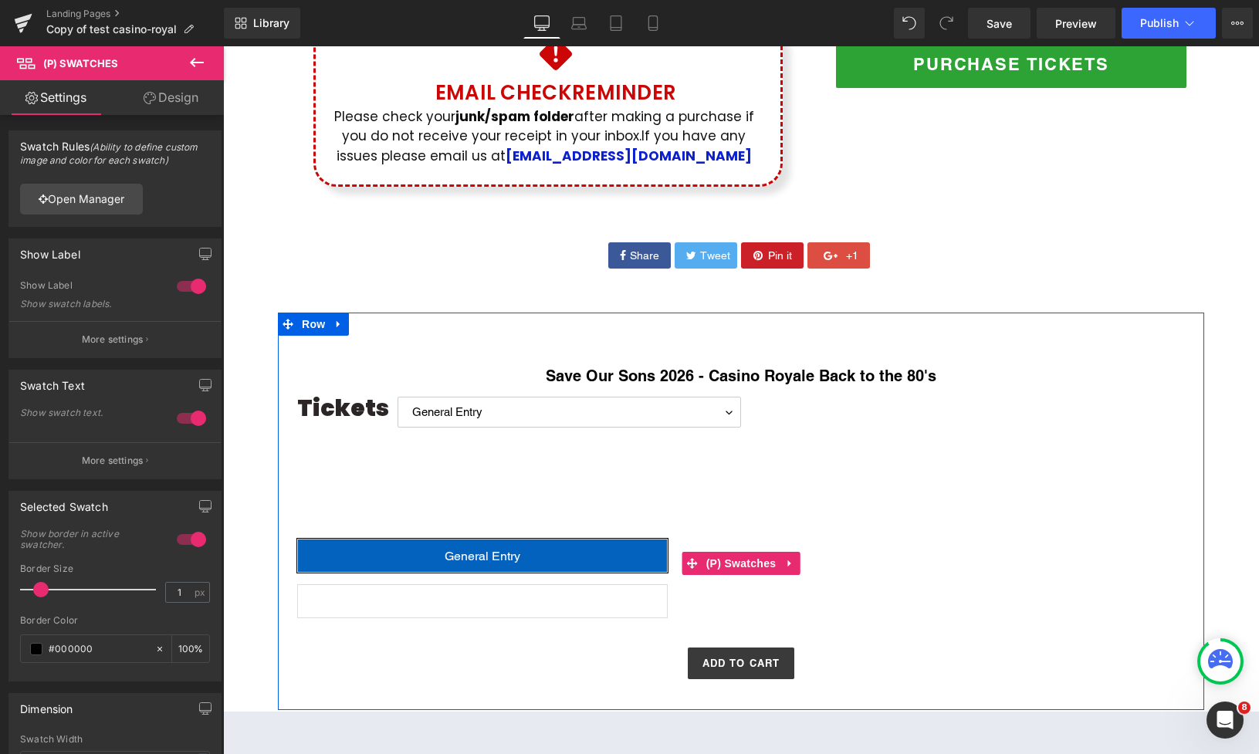
click at [513, 606] on span "General Entry + Poker Tournament" at bounding box center [483, 602] width 191 height 15
select select "General Entry + Poker Tournament"
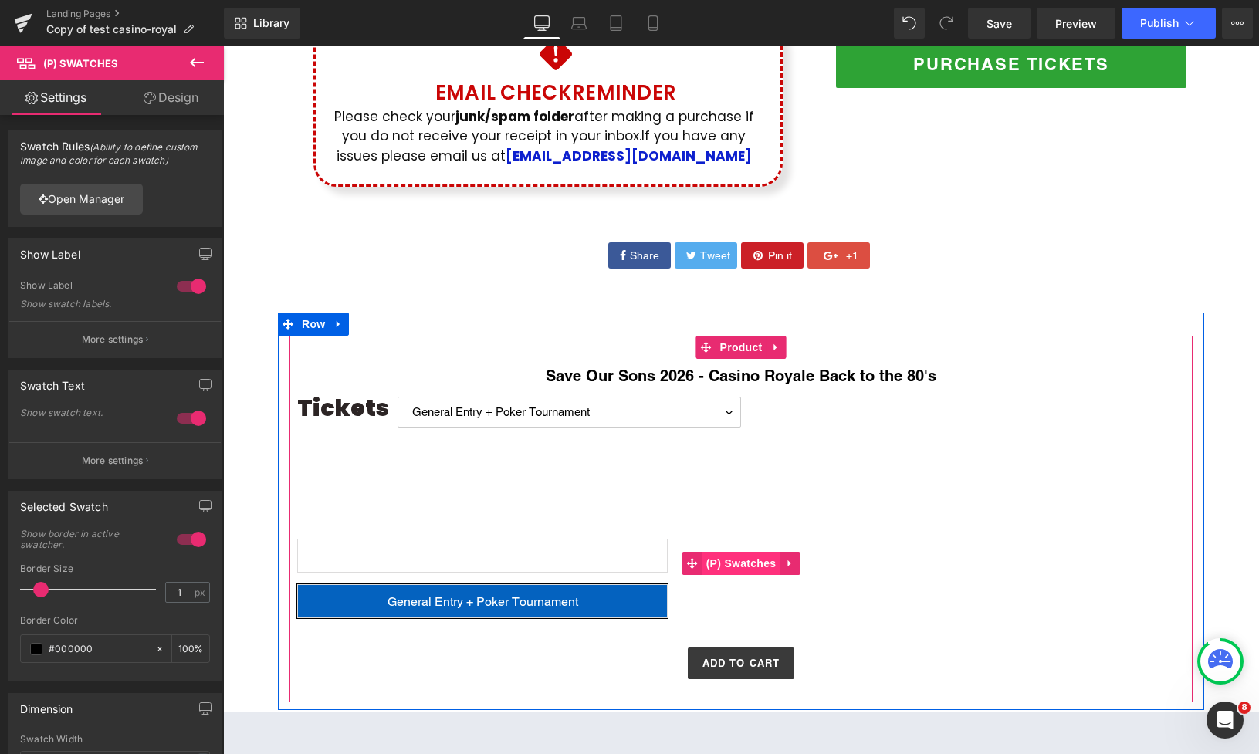
click at [734, 564] on span "(P) Swatches" at bounding box center [742, 563] width 78 height 23
click at [791, 561] on icon at bounding box center [789, 564] width 3 height 7
click at [808, 566] on link at bounding box center [800, 563] width 20 height 23
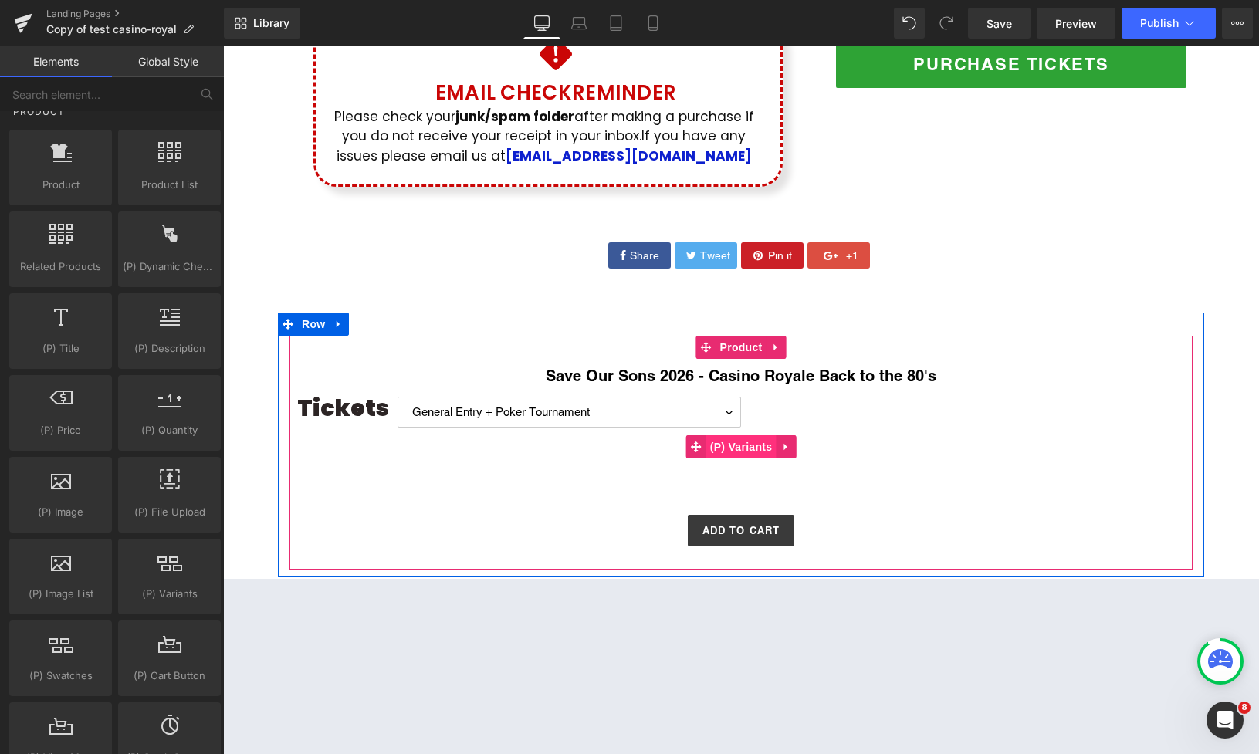
click at [767, 446] on span "(P) Variants" at bounding box center [742, 447] width 70 height 23
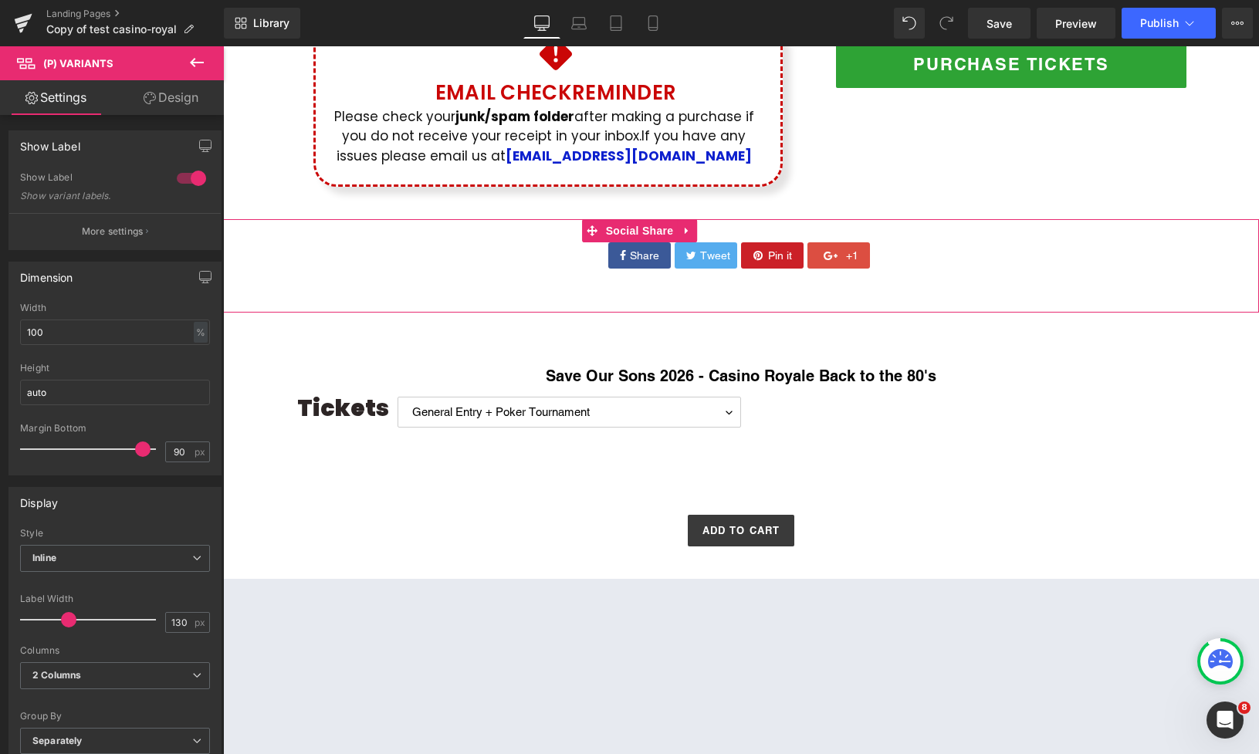
click at [974, 259] on div "Share Tweet Pin it +1" at bounding box center [741, 255] width 1036 height 26
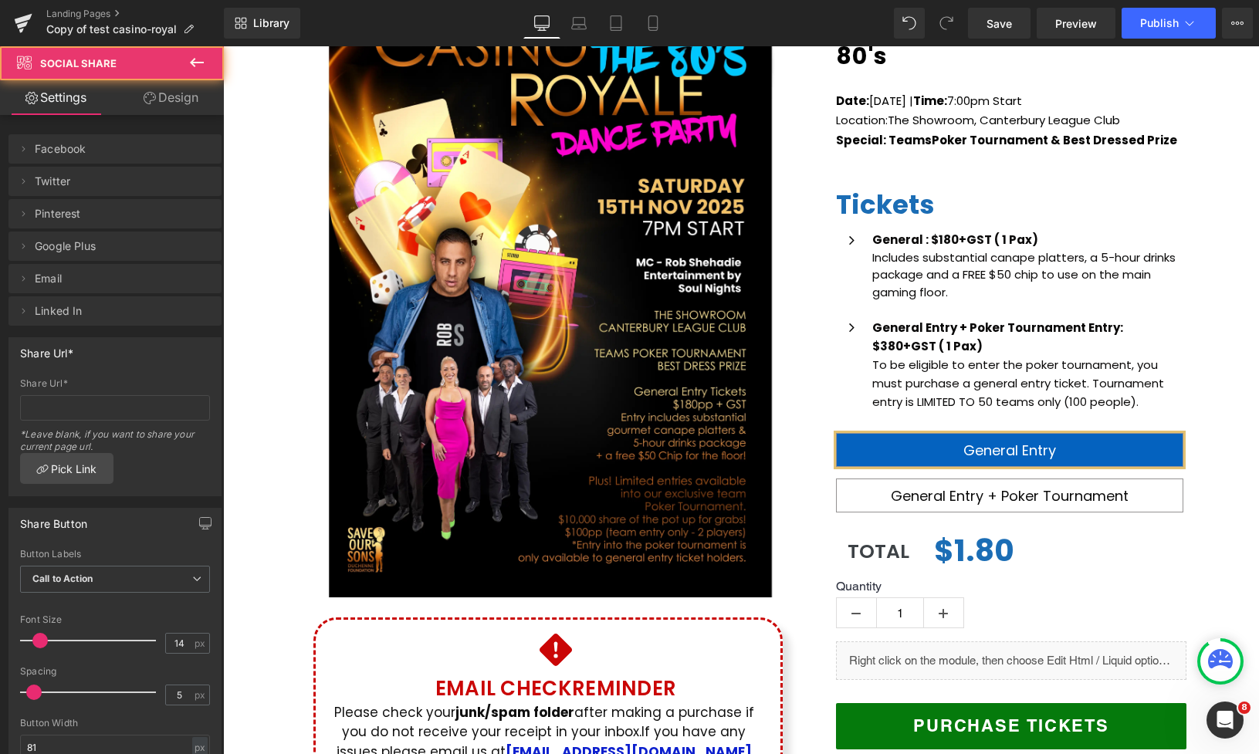
scroll to position [0, 0]
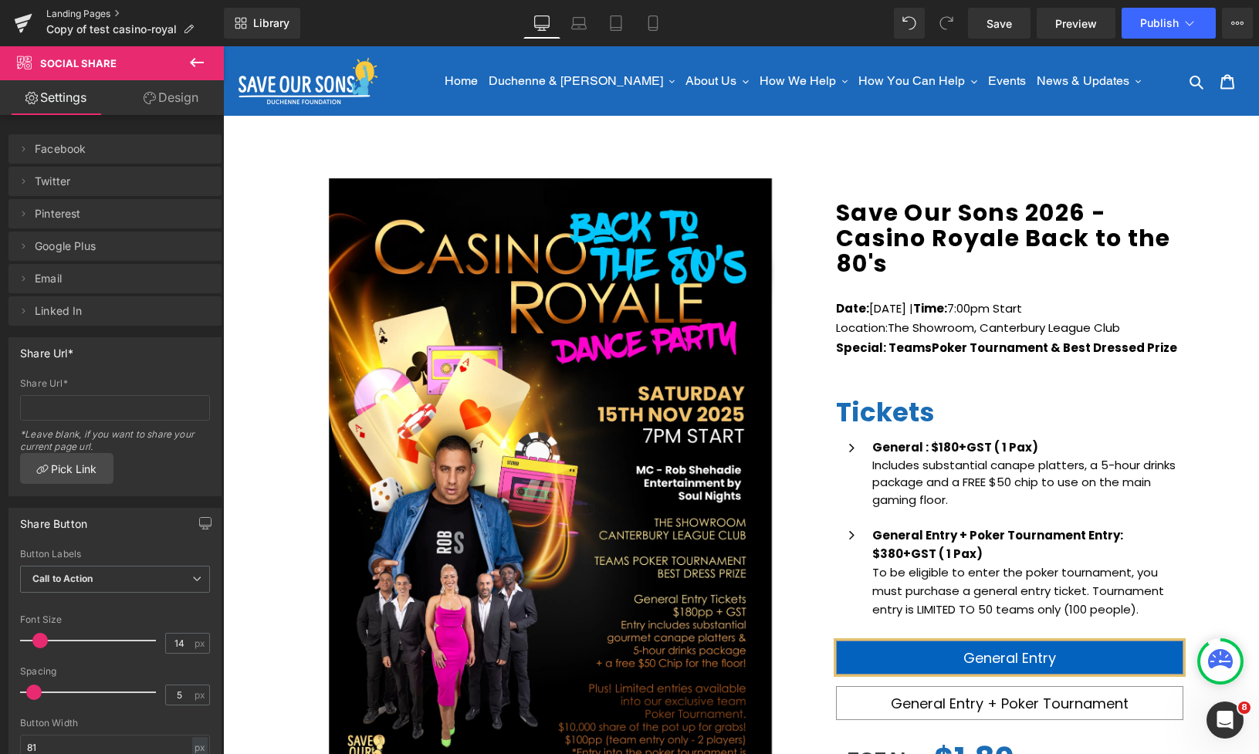
click at [61, 14] on link "Landing Pages" at bounding box center [135, 14] width 178 height 12
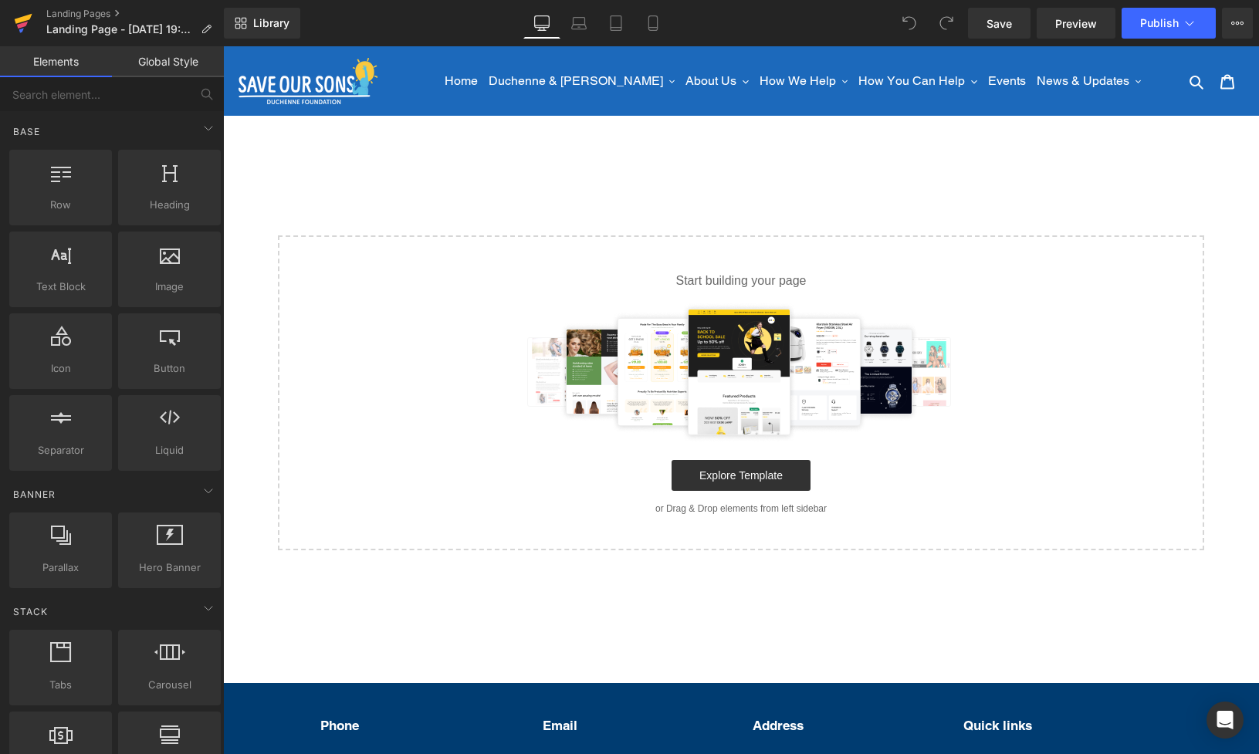
click at [19, 22] on icon at bounding box center [23, 23] width 19 height 39
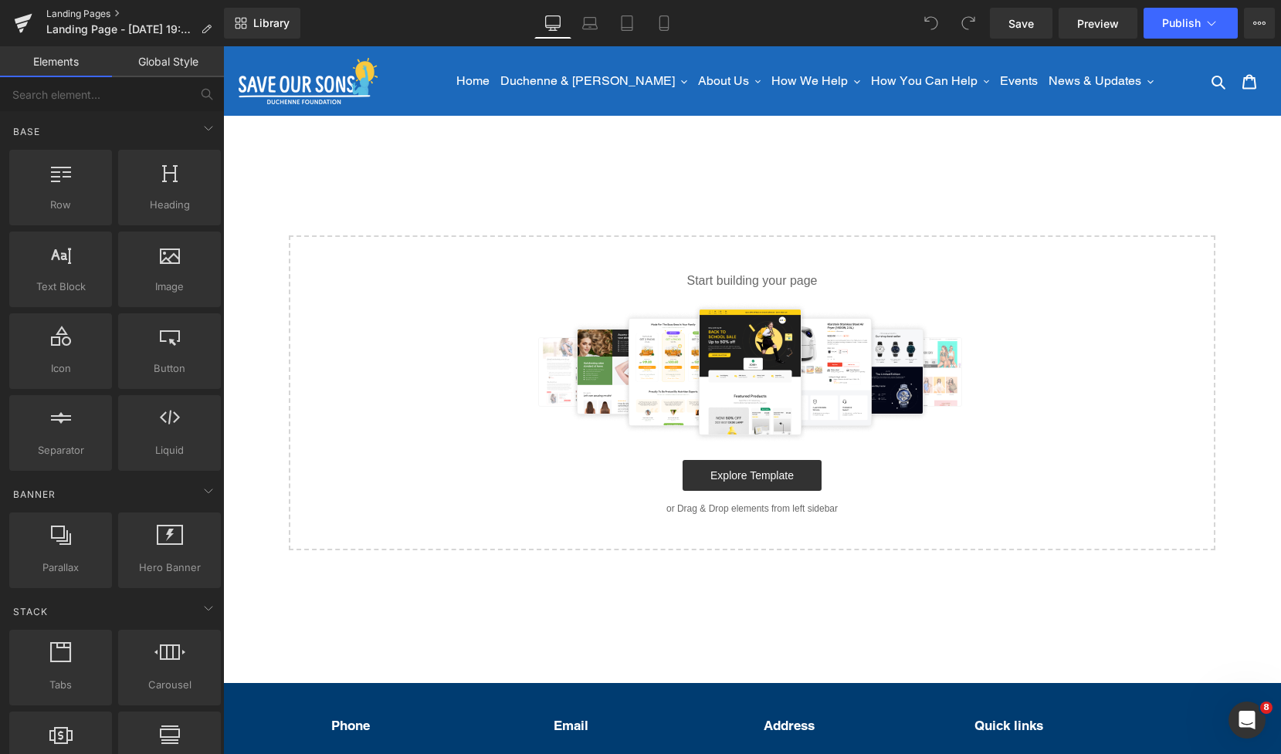
click at [77, 12] on link "Landing Pages" at bounding box center [135, 14] width 178 height 12
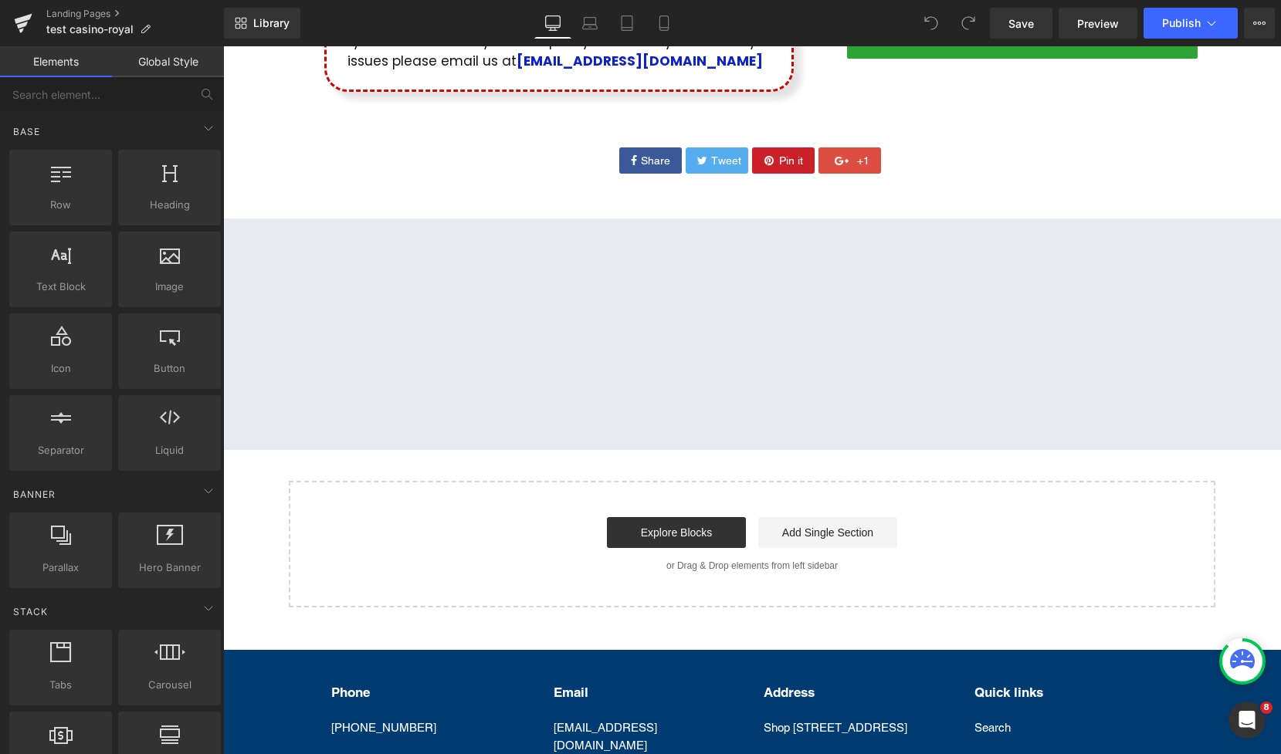
click at [1234, 667] on icon at bounding box center [1242, 658] width 25 height 19
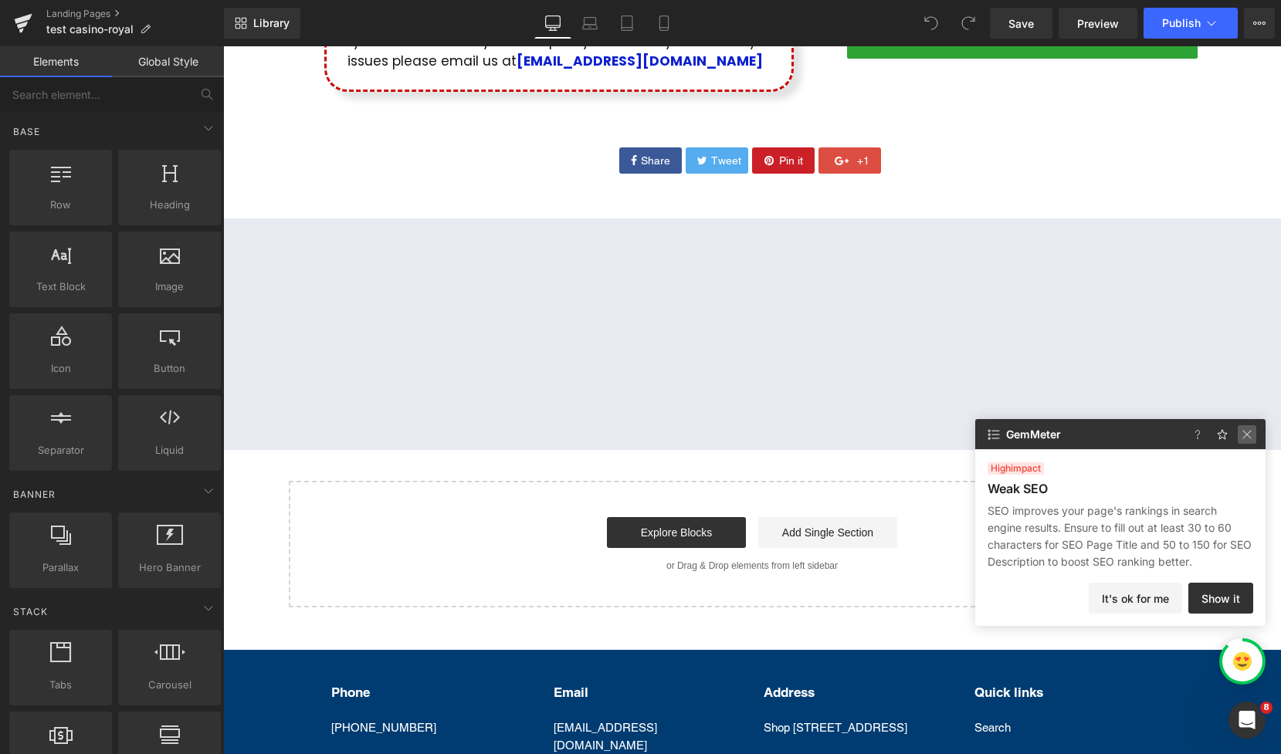
click at [1244, 438] on img at bounding box center [1247, 434] width 19 height 19
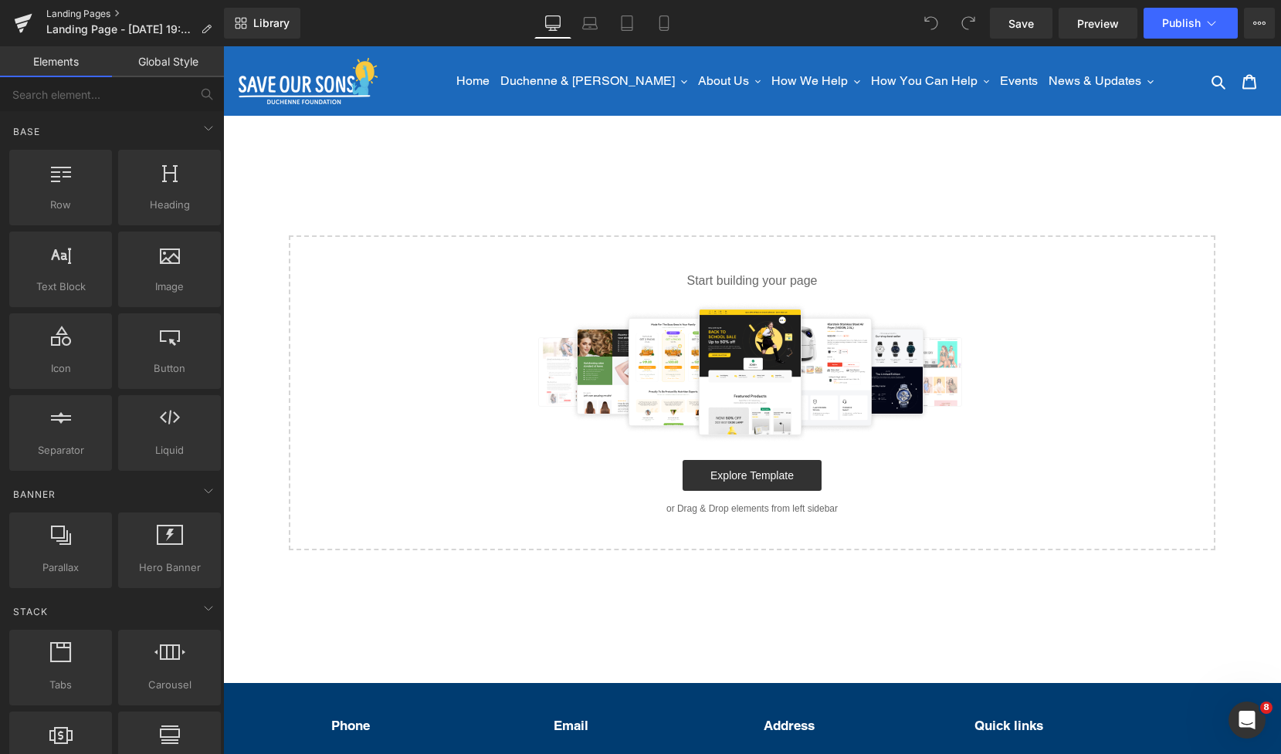
click at [76, 12] on link "Landing Pages" at bounding box center [135, 14] width 178 height 12
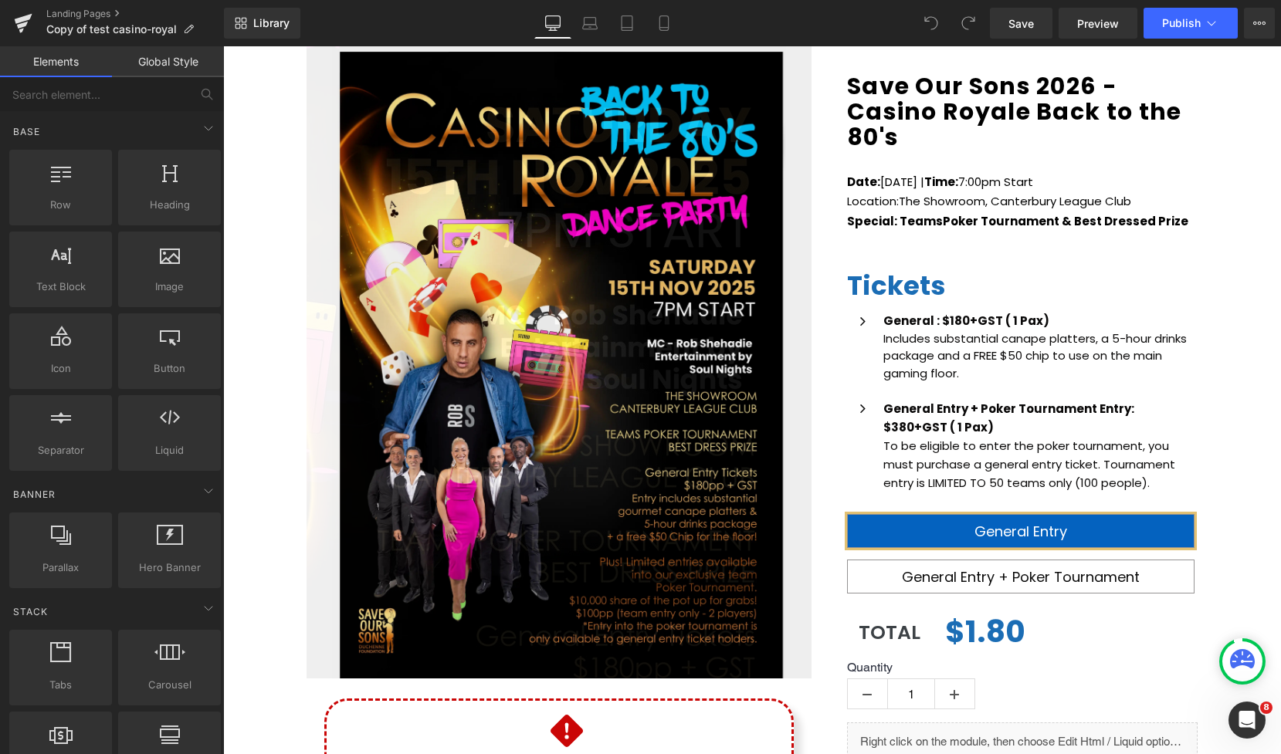
scroll to position [129, 0]
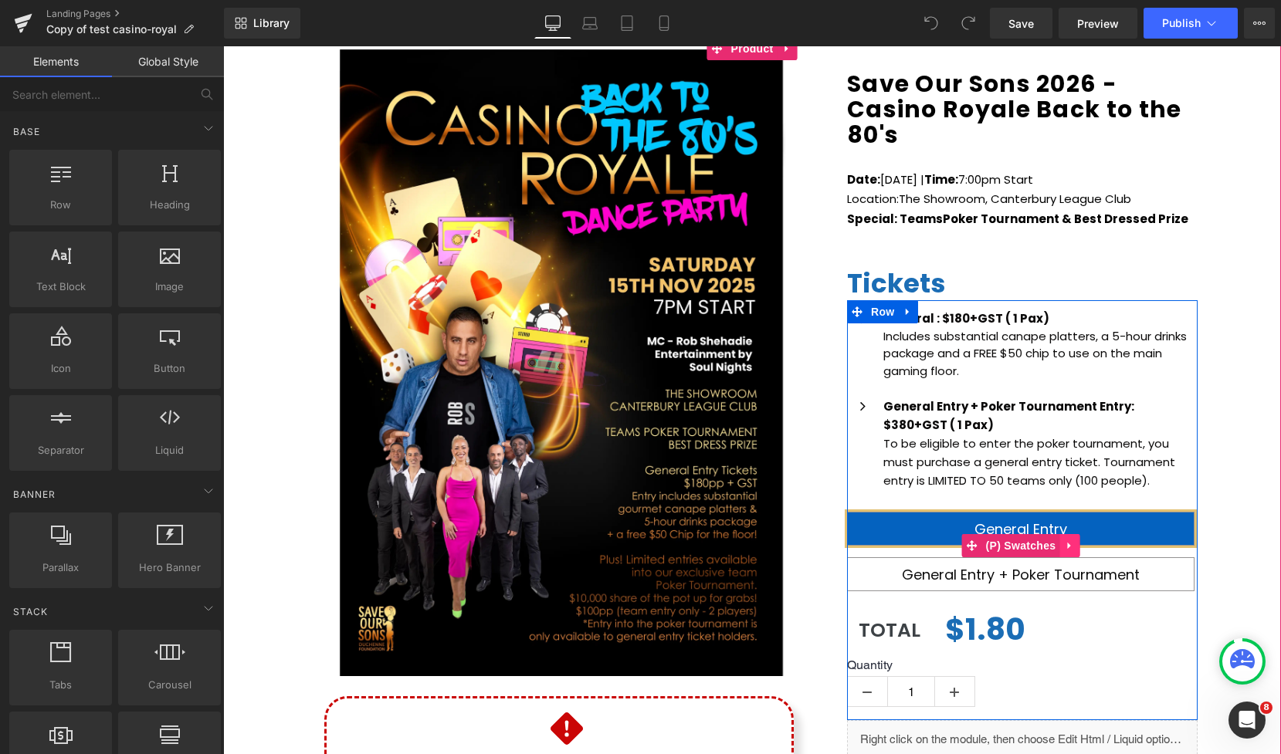
click at [1070, 545] on icon at bounding box center [1068, 546] width 3 height 7
click at [1083, 547] on icon at bounding box center [1079, 546] width 11 height 11
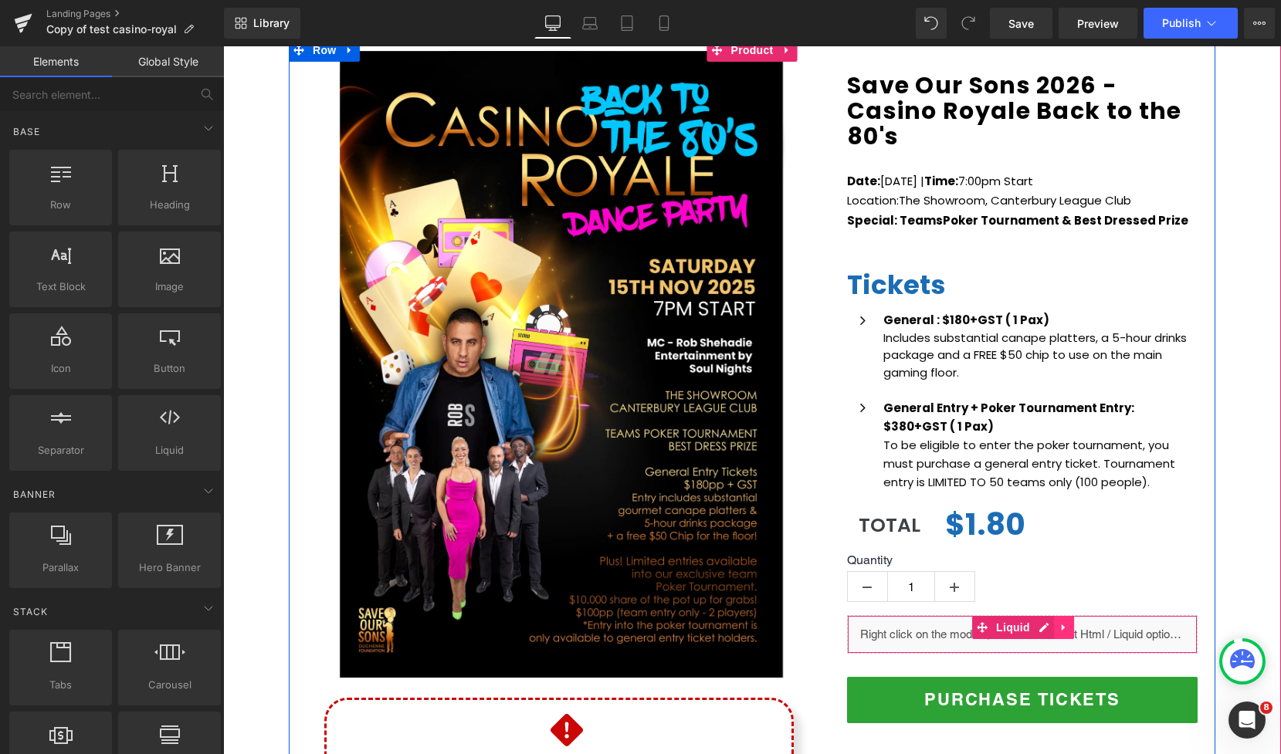
click at [1065, 625] on icon at bounding box center [1064, 628] width 11 height 12
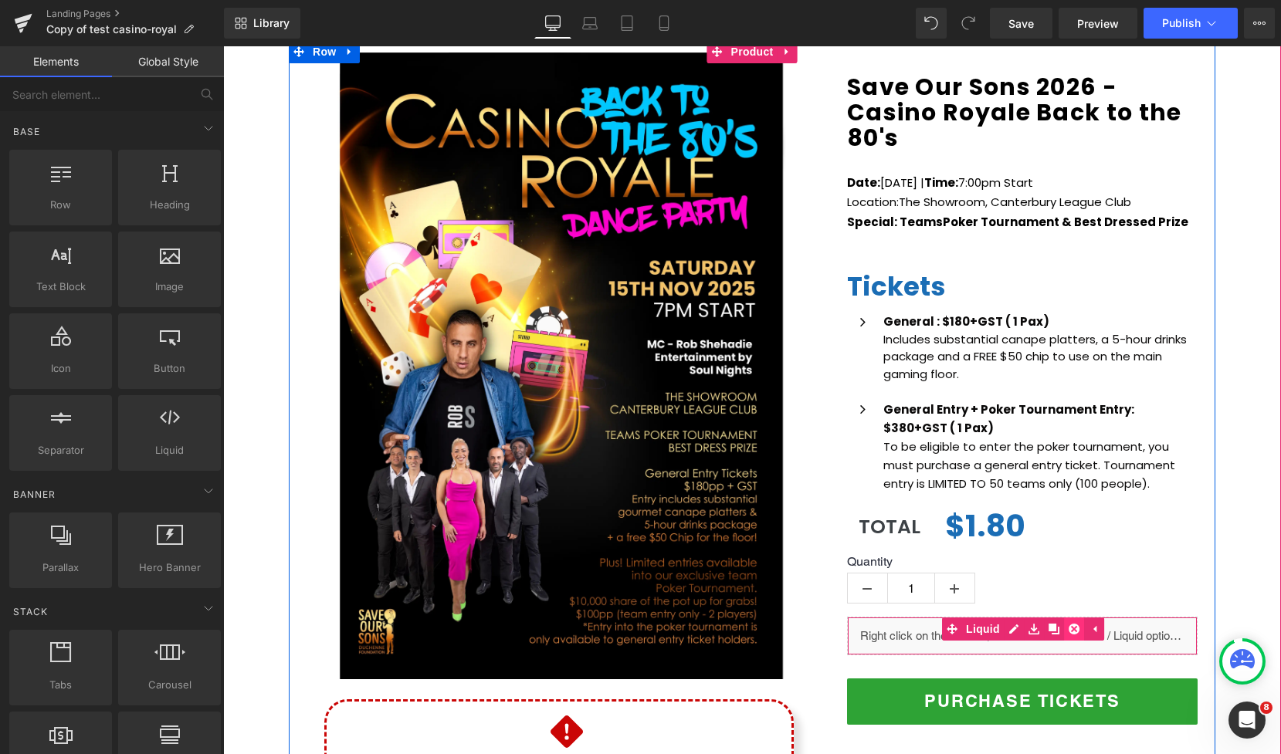
click at [1069, 629] on icon at bounding box center [1074, 629] width 11 height 11
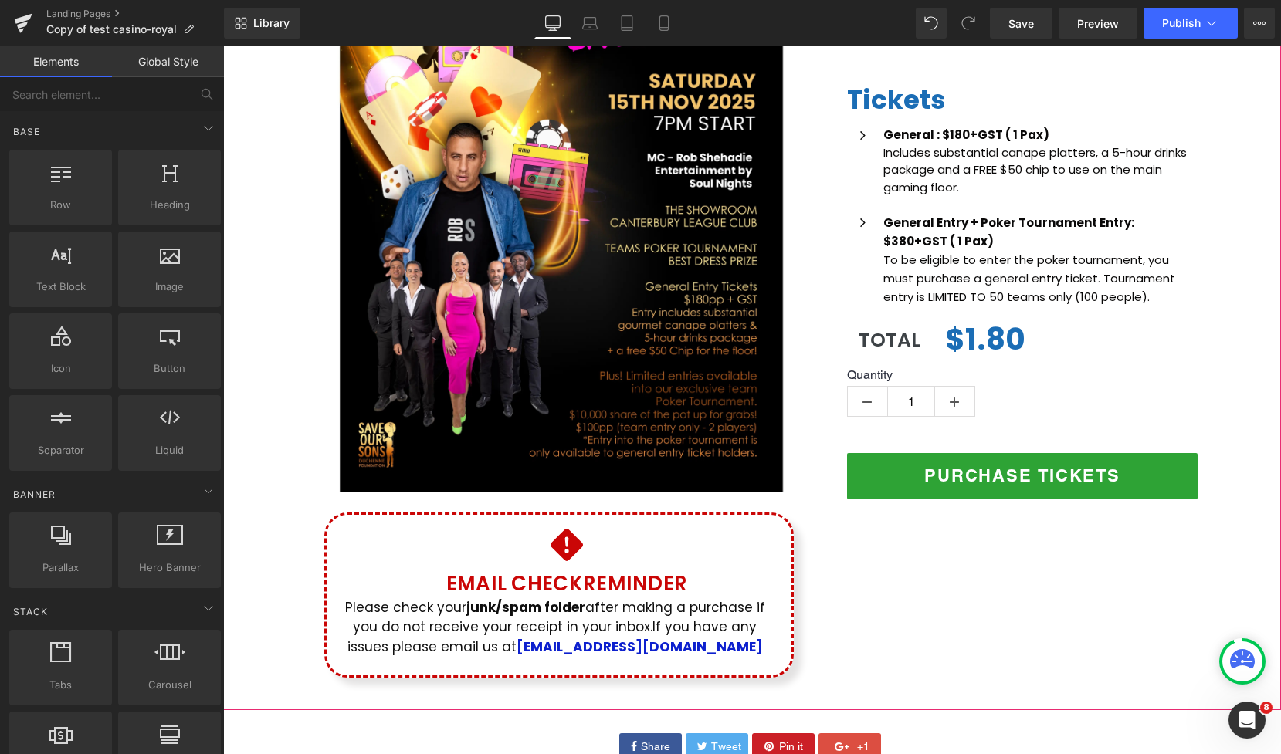
scroll to position [287, 0]
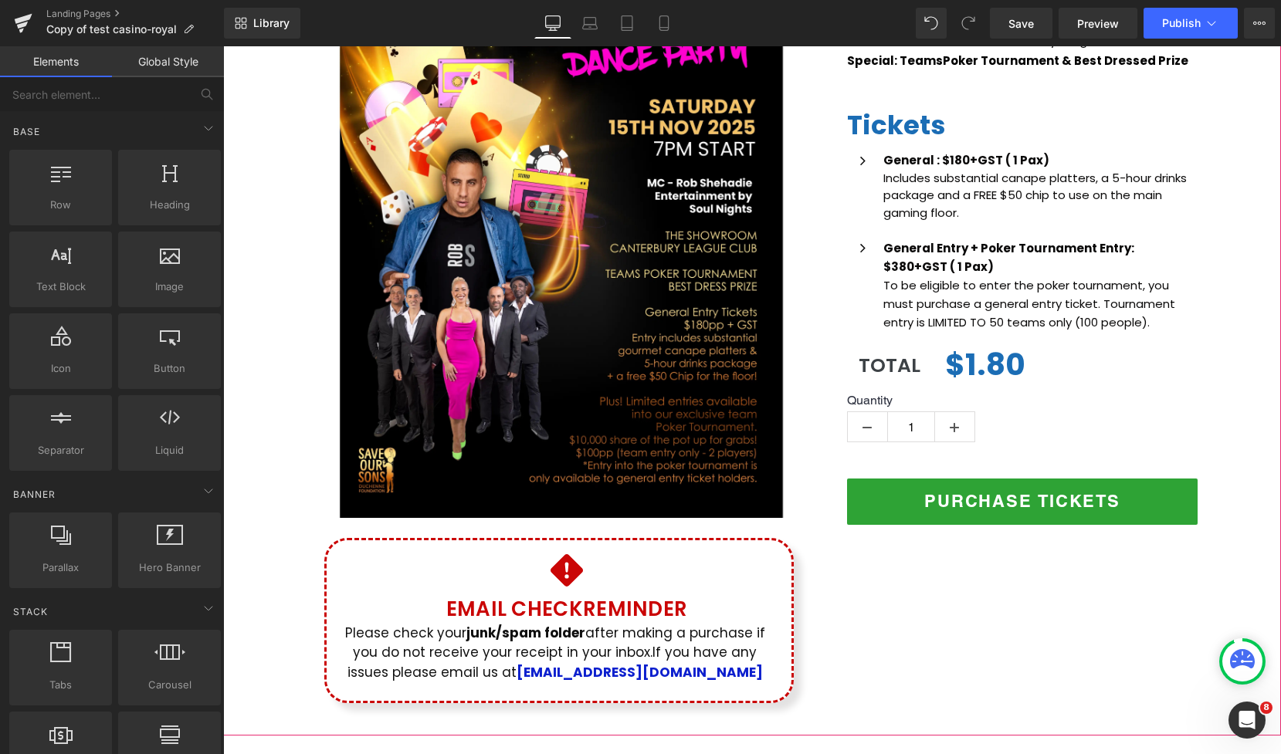
click at [964, 354] on div "$0 $1.80 (P) Price" at bounding box center [1064, 366] width 238 height 46
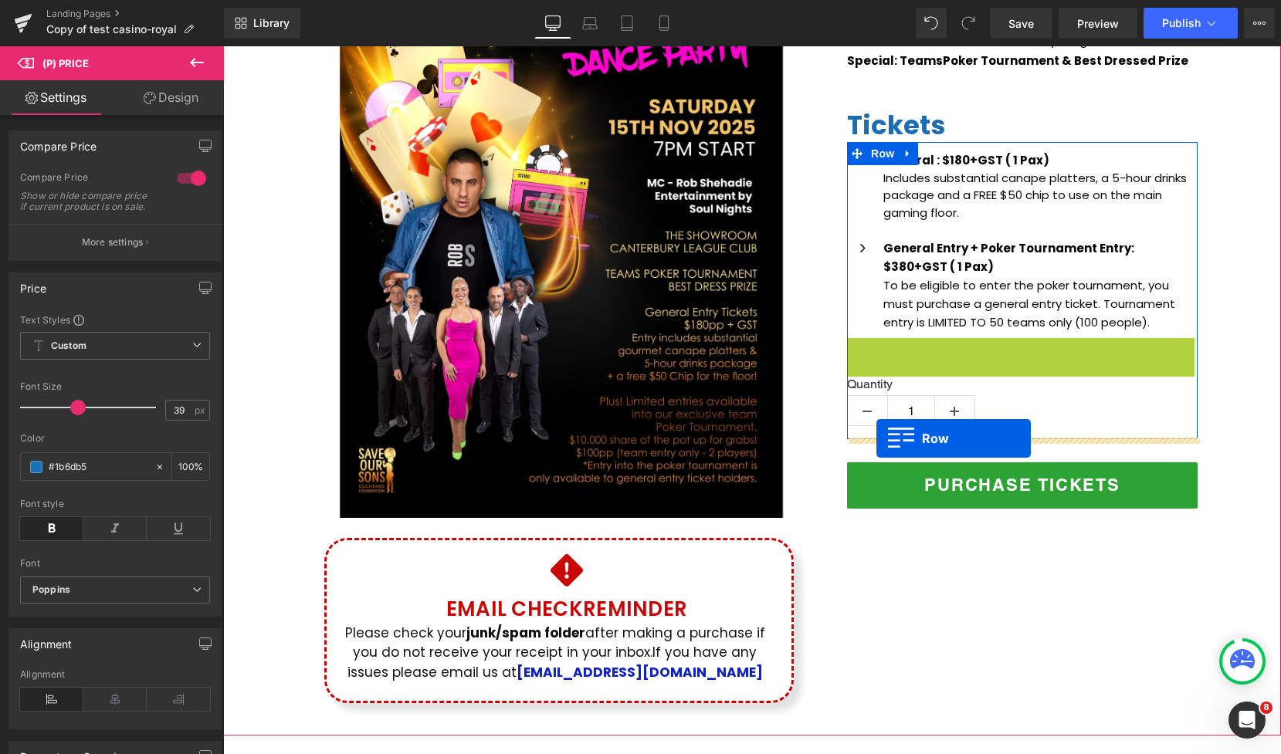
drag, startPoint x: 860, startPoint y: 347, endPoint x: 876, endPoint y: 439, distance: 93.3
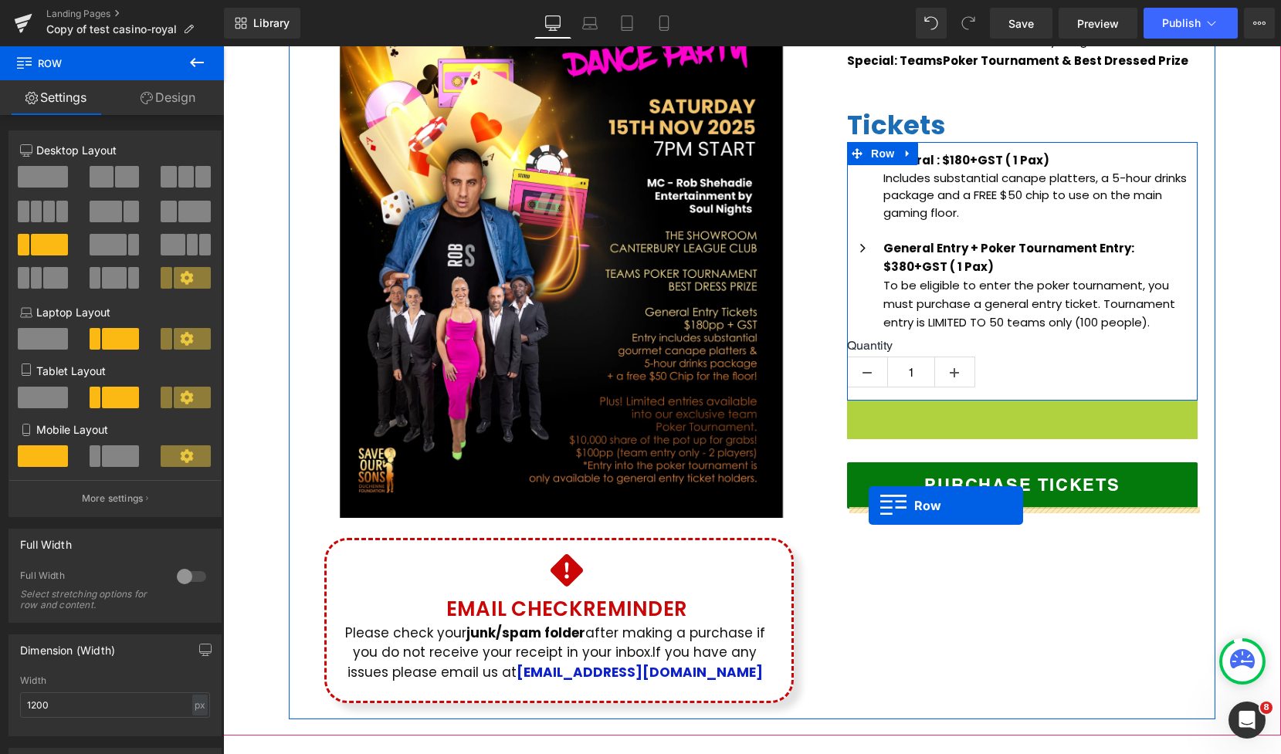
drag, startPoint x: 857, startPoint y: 409, endPoint x: 869, endPoint y: 505, distance: 96.5
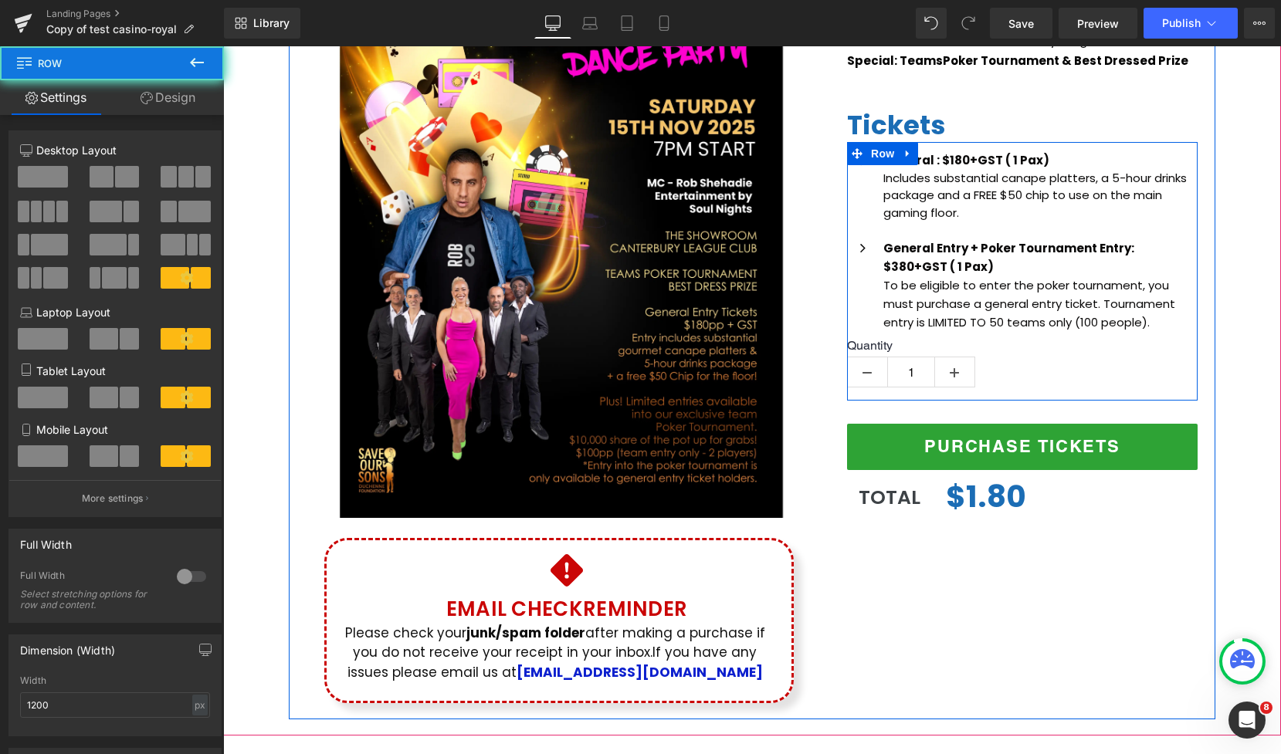
click at [1033, 564] on div "(P) Image Icon Email Check Reminder Text Block Please check your junk/spam fold…" at bounding box center [752, 299] width 927 height 841
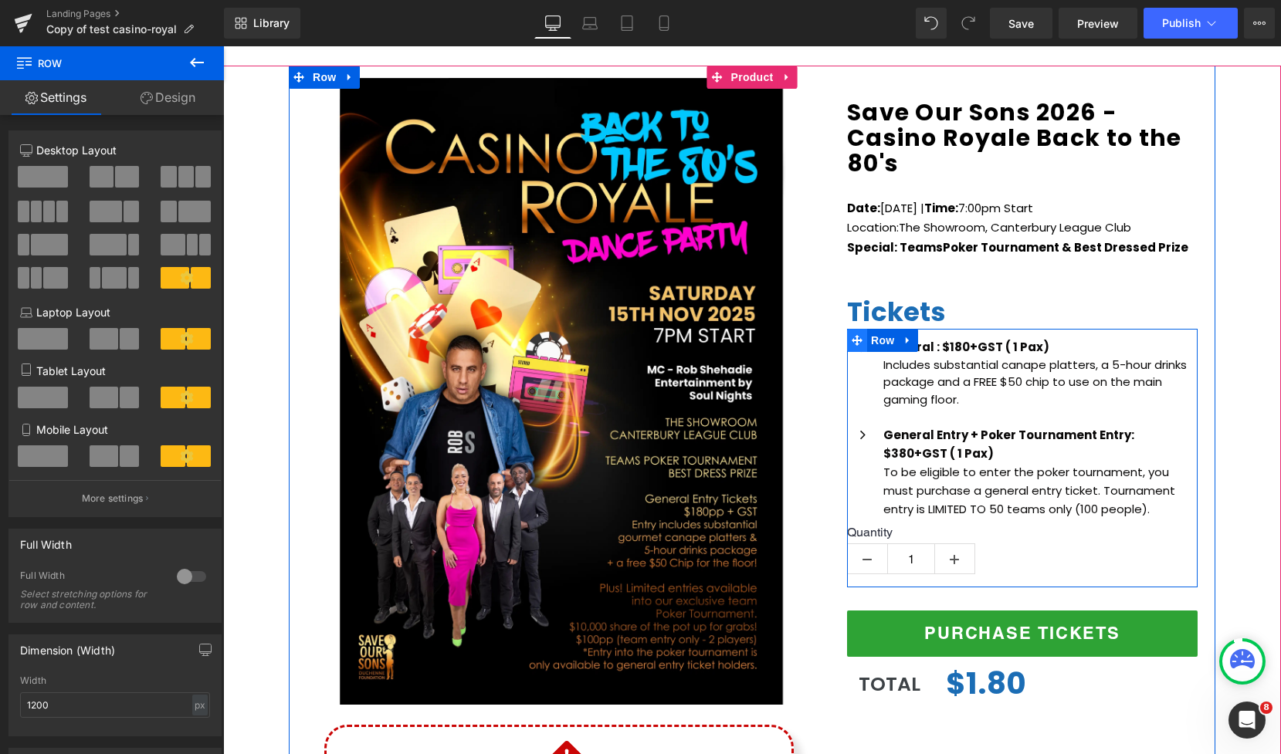
scroll to position [233, 0]
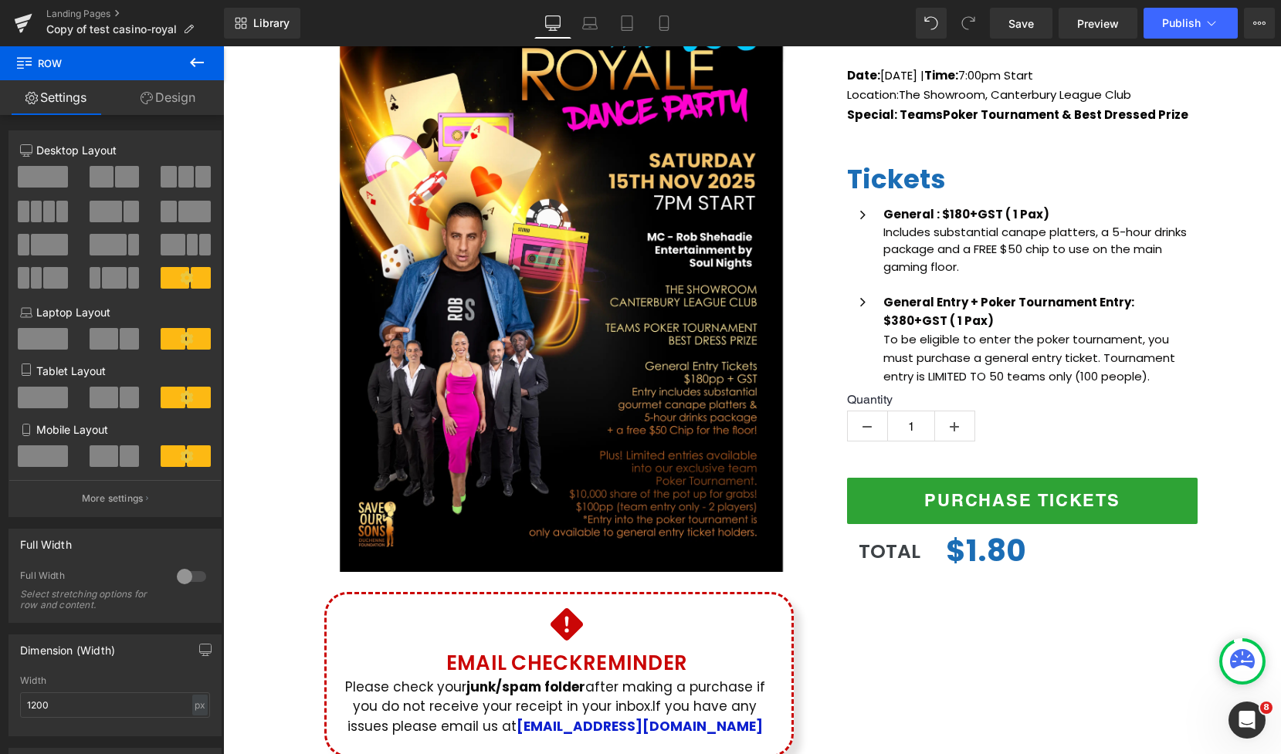
click at [186, 64] on button at bounding box center [197, 63] width 54 height 34
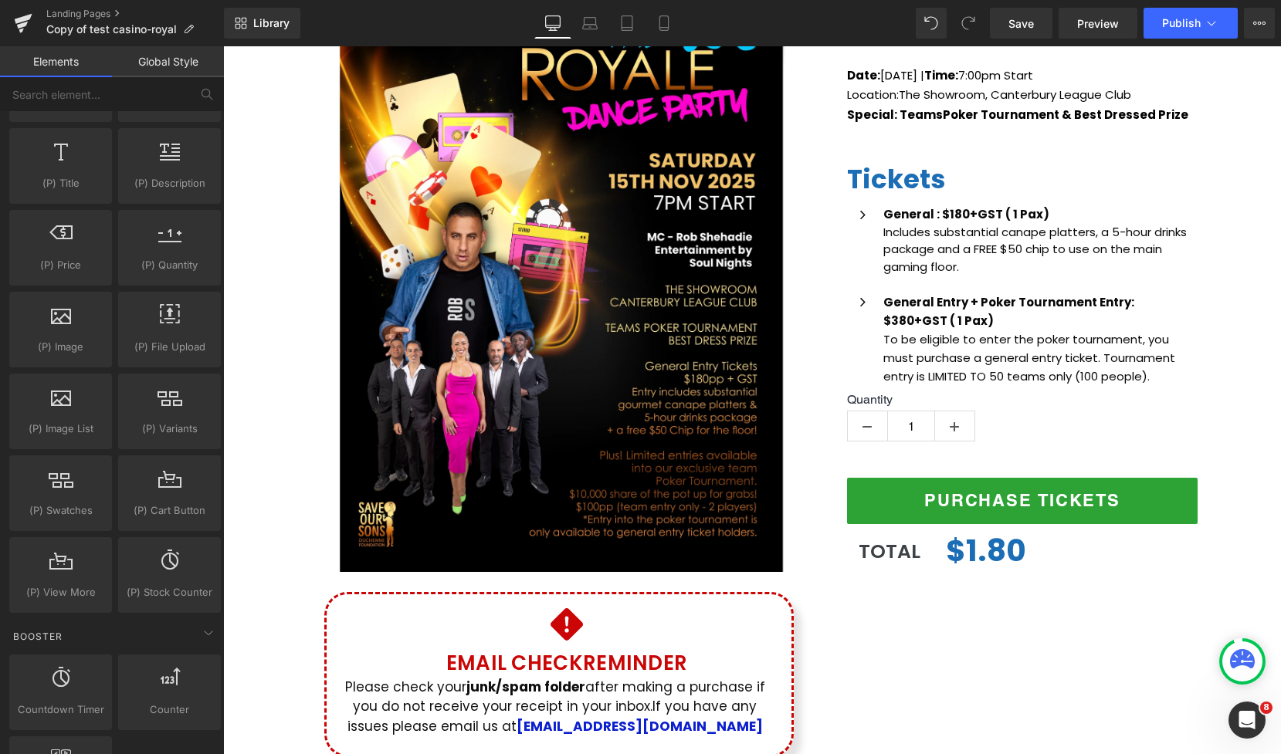
scroll to position [1437, 0]
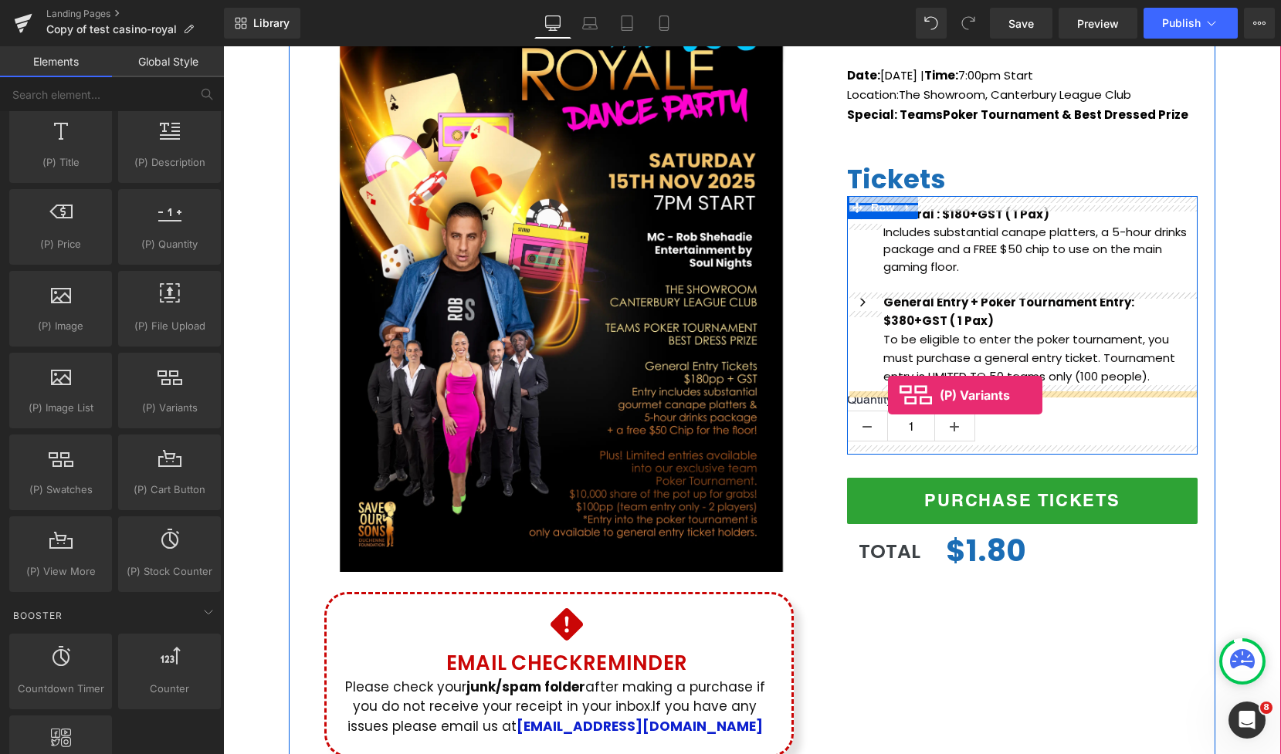
drag, startPoint x: 387, startPoint y: 432, endPoint x: 888, endPoint y: 395, distance: 502.5
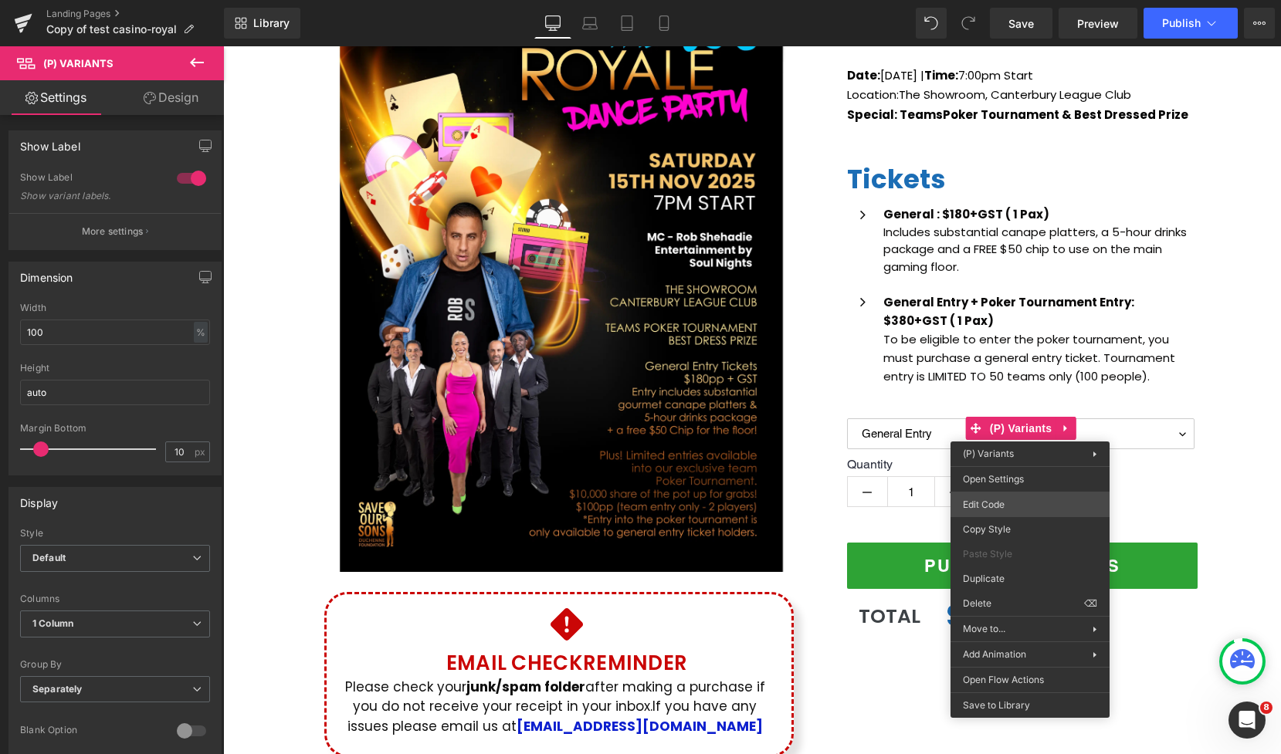
click at [1036, 0] on div "(P) Variants You are previewing how the will restyle your page. You can not edi…" at bounding box center [640, 0] width 1281 height 0
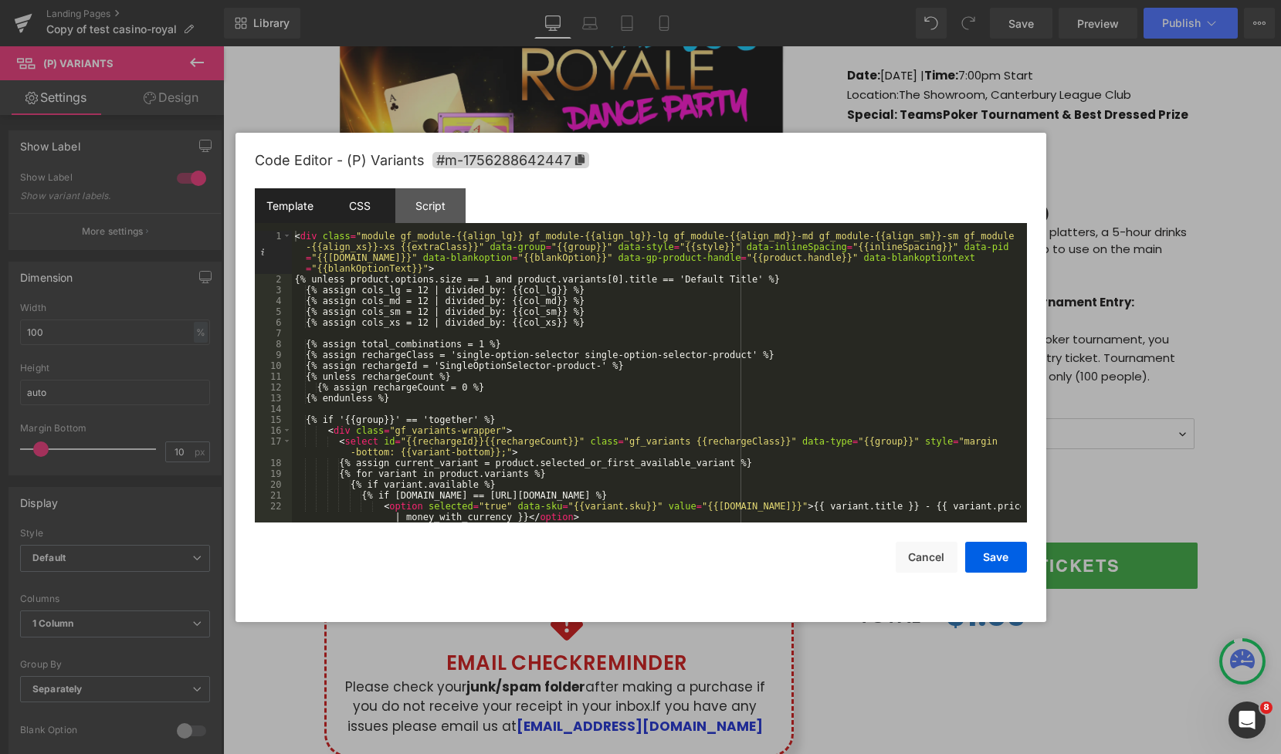
click at [331, 208] on div "CSS" at bounding box center [360, 205] width 70 height 35
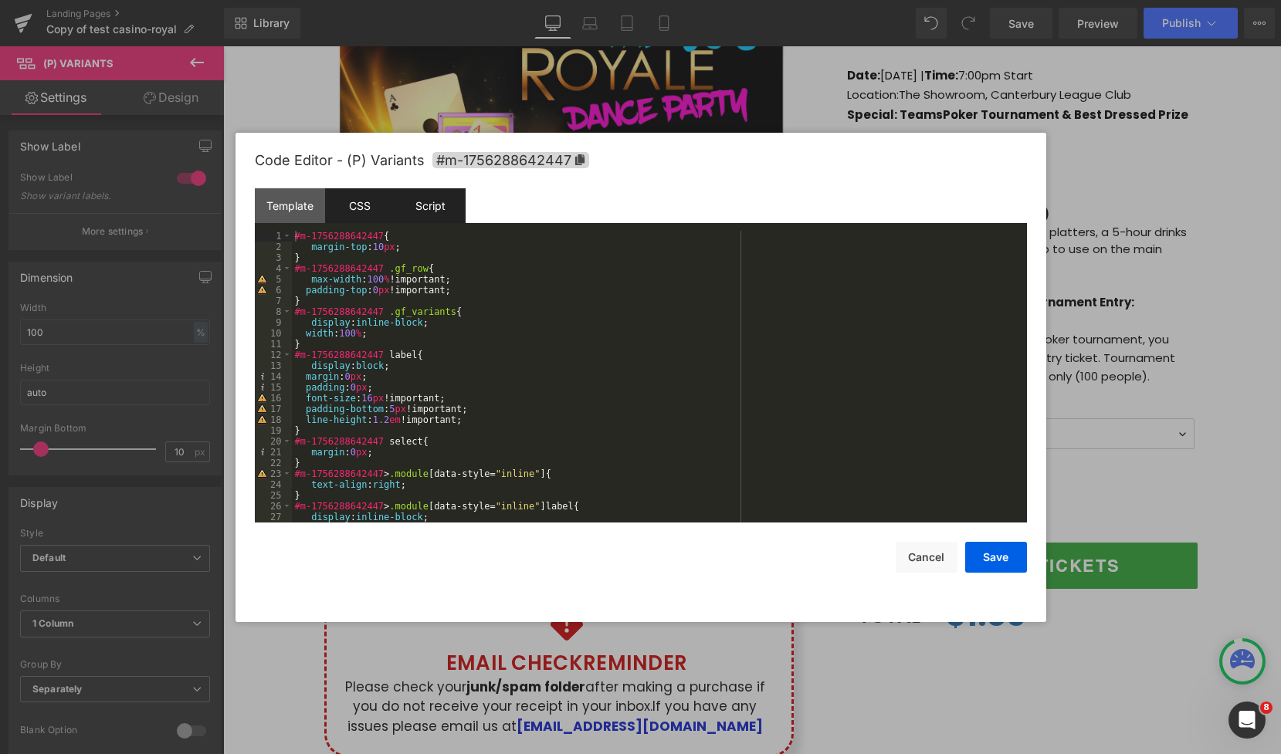
click at [413, 208] on div "Script" at bounding box center [430, 205] width 70 height 35
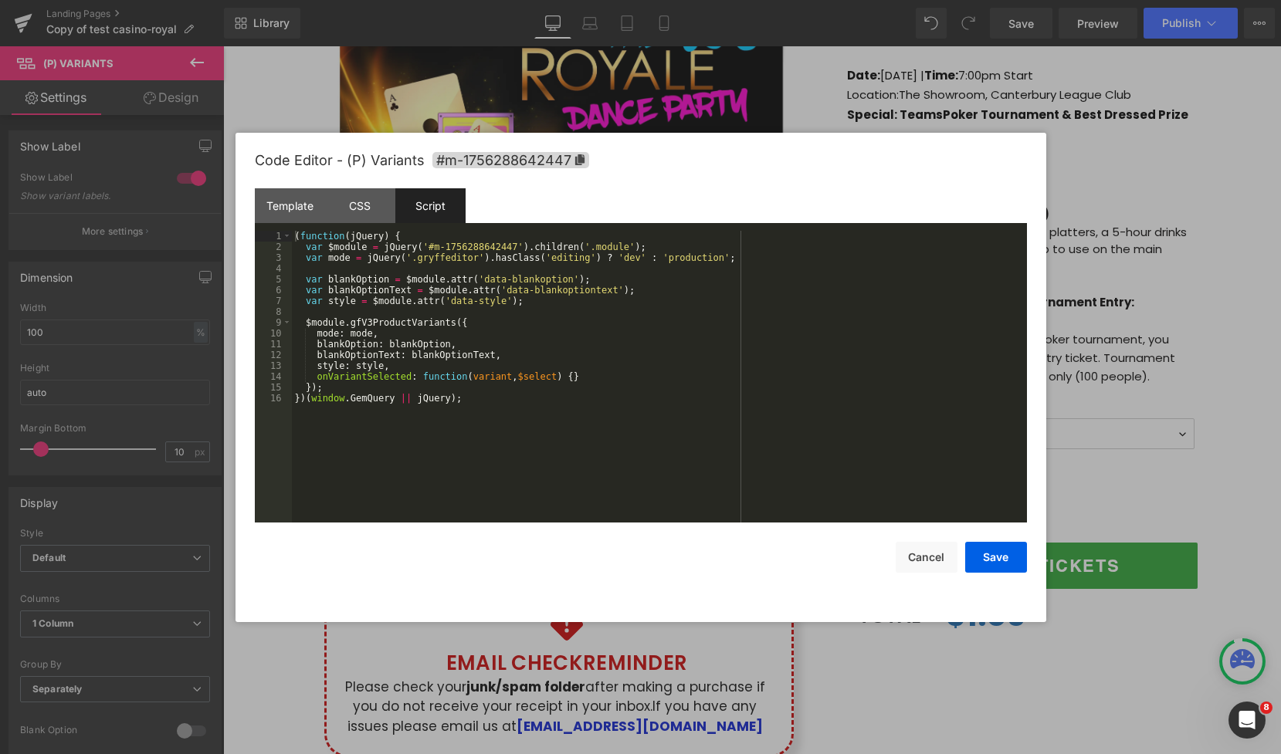
drag, startPoint x: 369, startPoint y: 202, endPoint x: 235, endPoint y: 221, distance: 135.7
click at [368, 202] on div "CSS" at bounding box center [360, 205] width 70 height 35
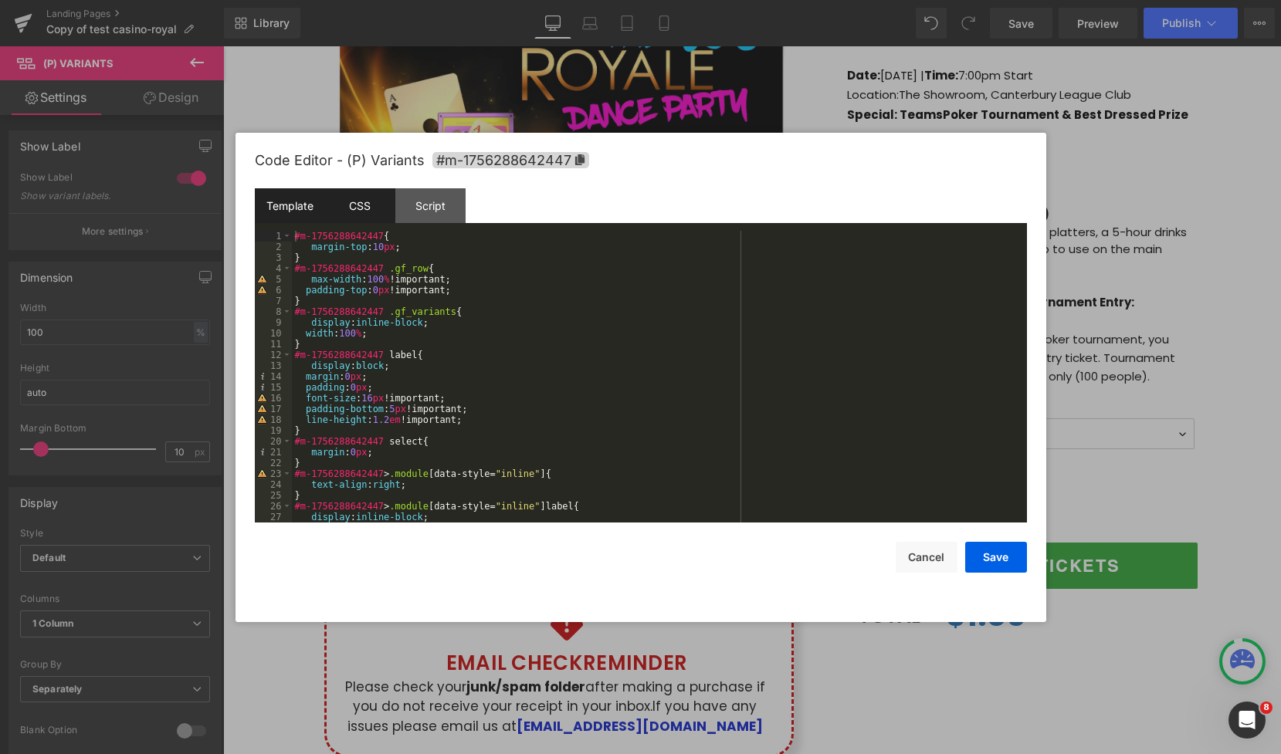
click at [274, 208] on div "Template" at bounding box center [290, 205] width 70 height 35
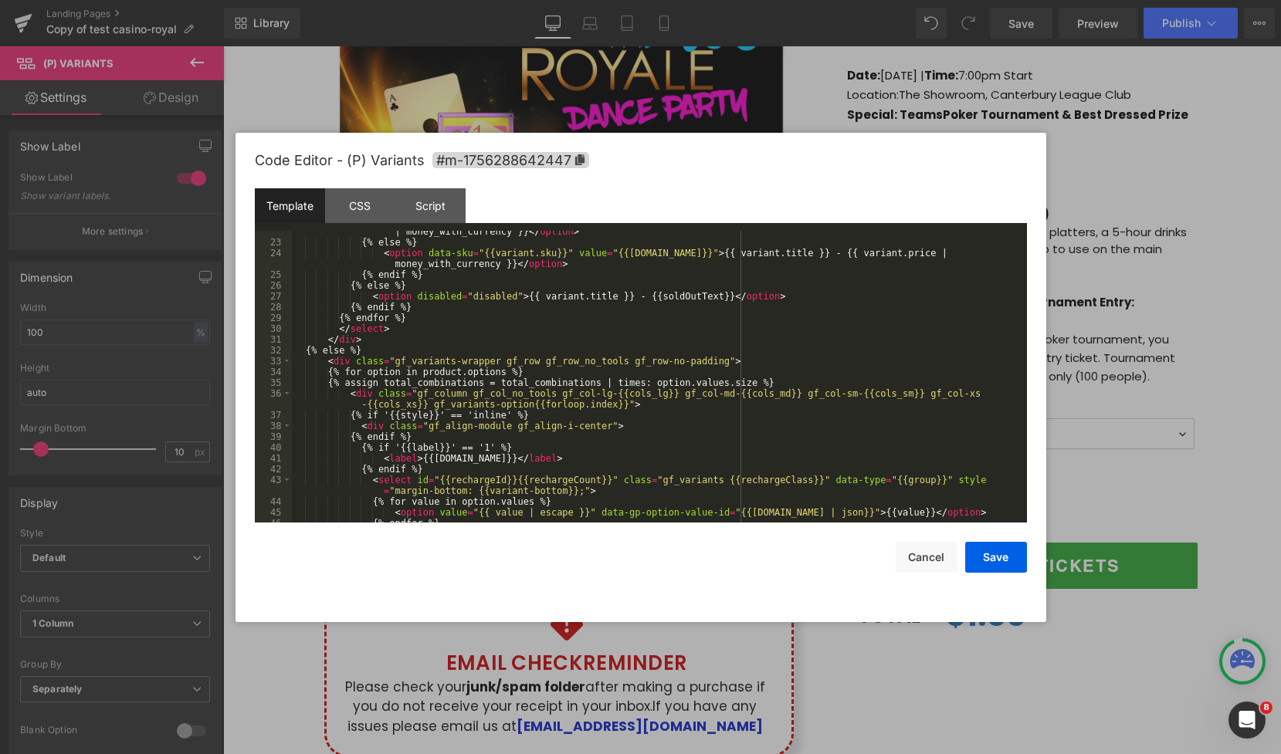
scroll to position [432, 0]
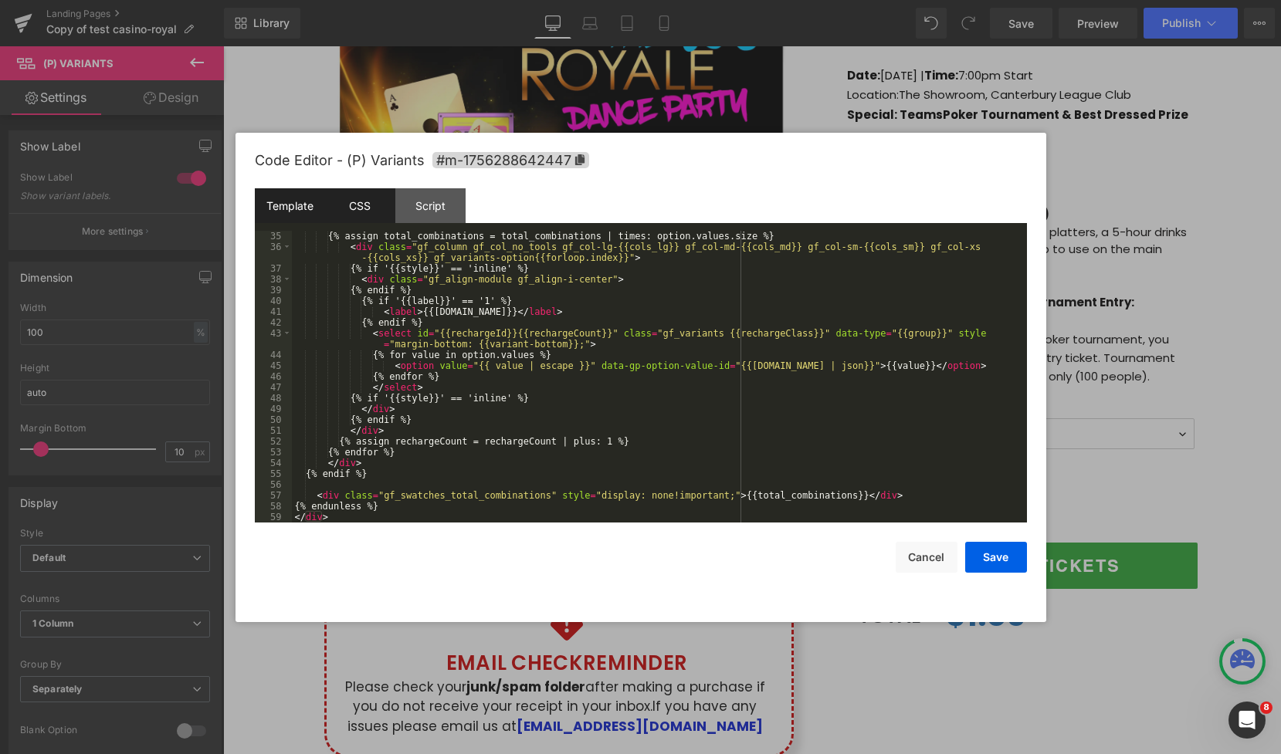
click at [372, 196] on div "CSS" at bounding box center [360, 205] width 70 height 35
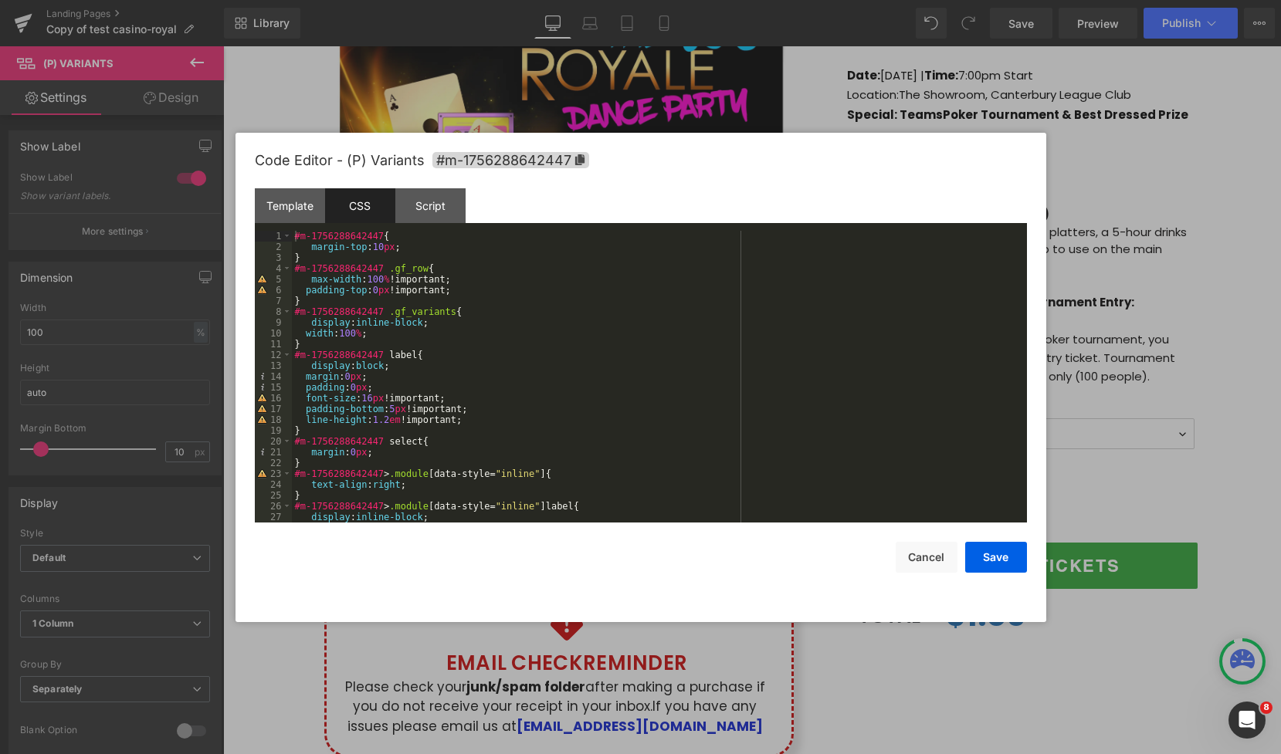
scroll to position [65, 0]
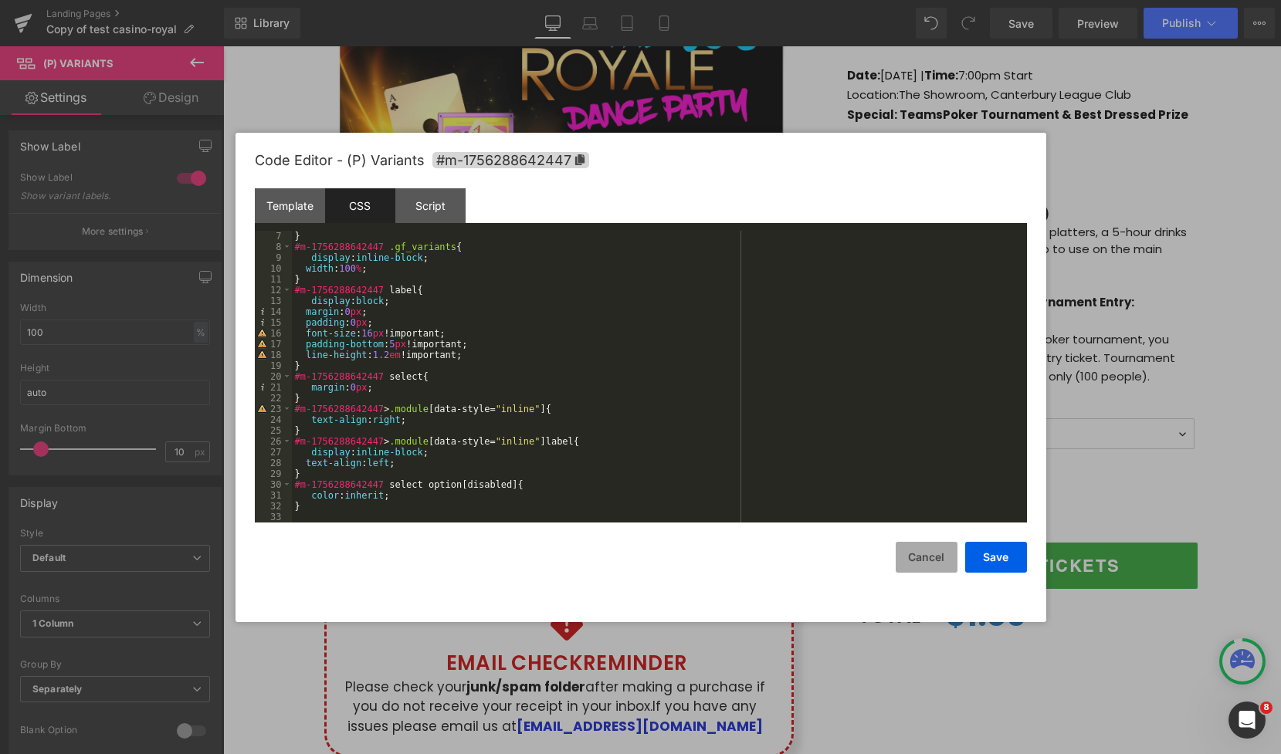
drag, startPoint x: 927, startPoint y: 567, endPoint x: 703, endPoint y: 520, distance: 227.9
click at [927, 567] on button "Cancel" at bounding box center [927, 557] width 62 height 31
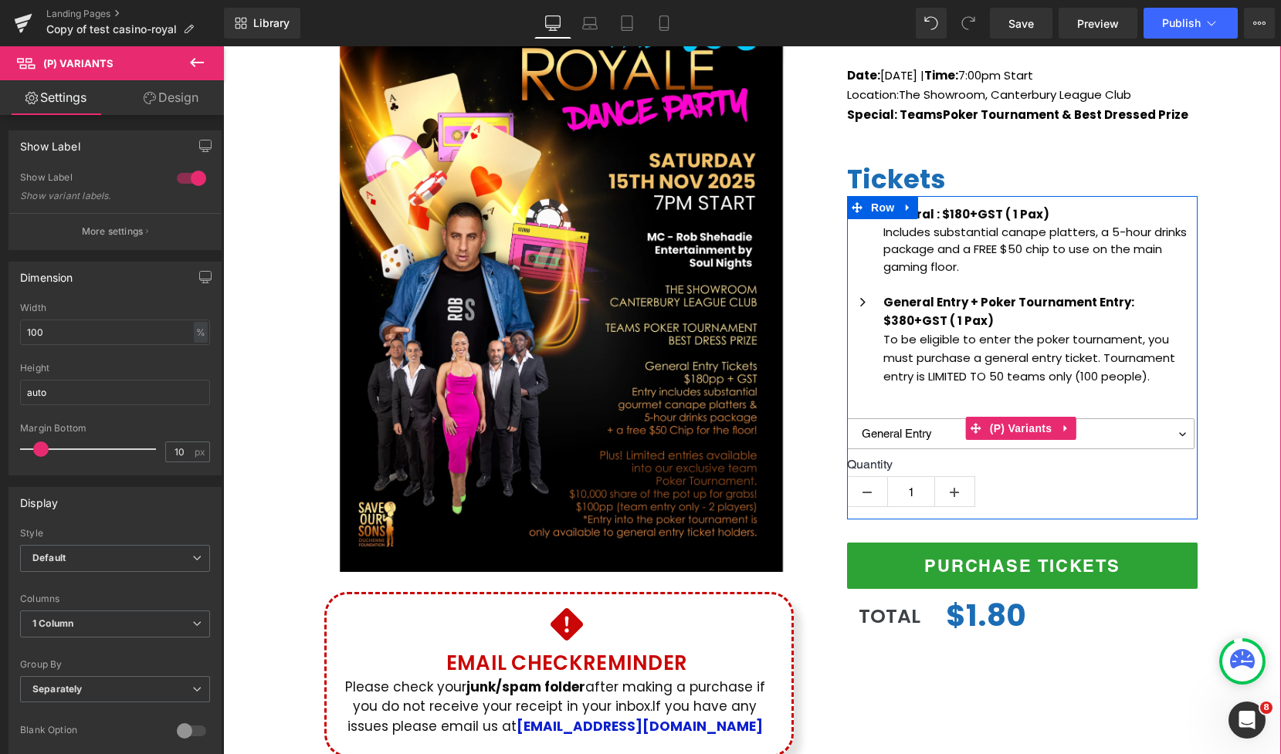
click at [1185, 433] on select "General Entry General Entry + Poker Tournament" at bounding box center [1020, 434] width 347 height 31
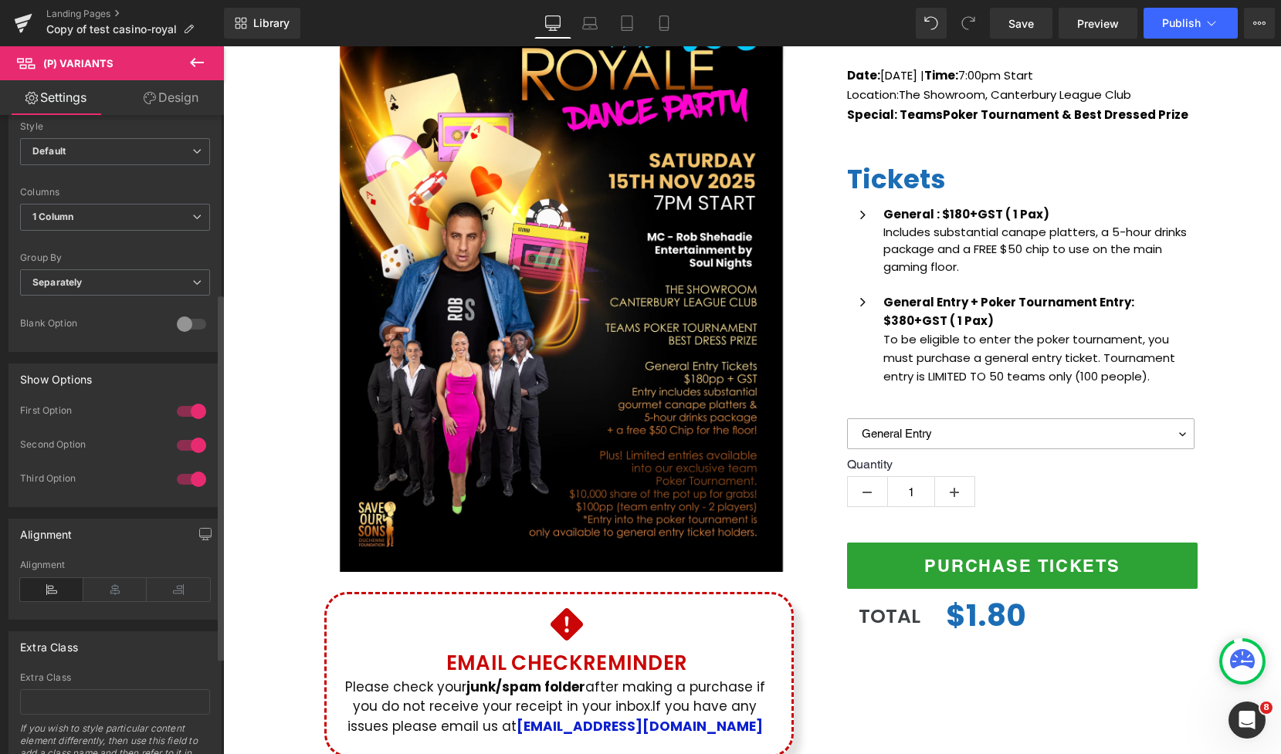
scroll to position [310, 0]
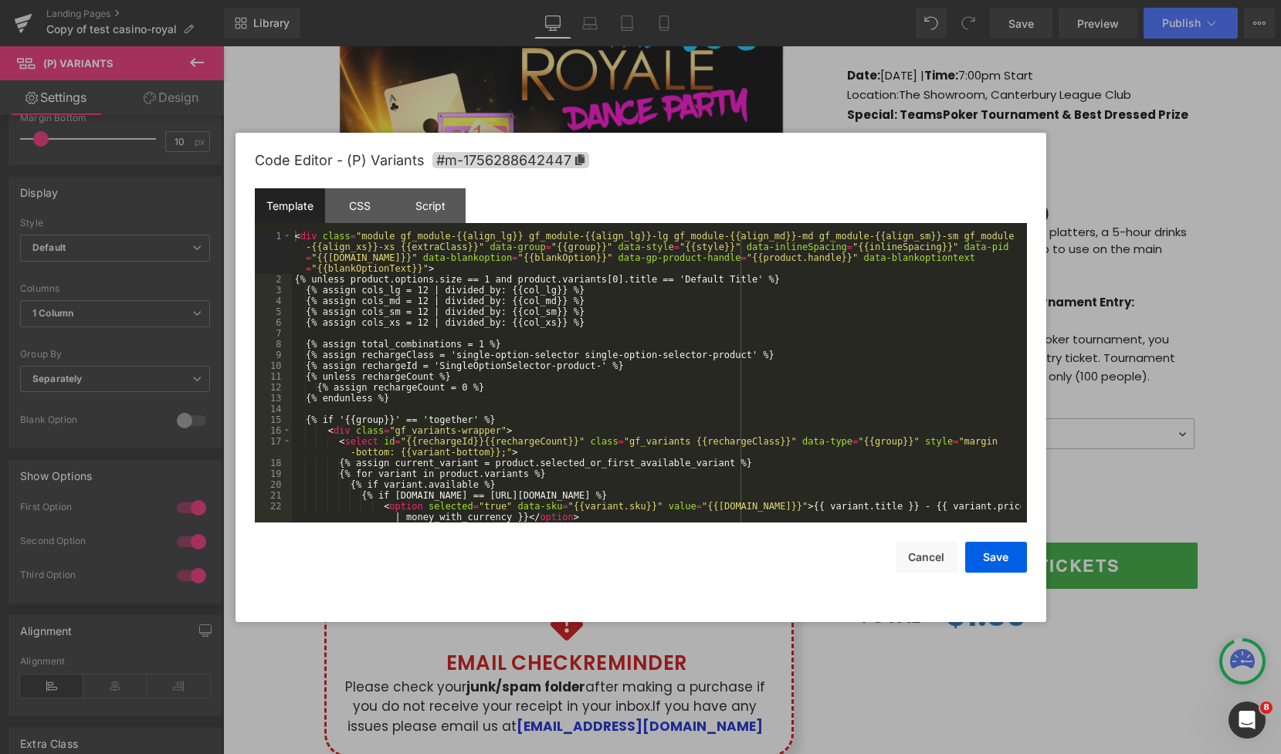
click at [1024, 0] on div "(P) Variants You are previewing how the will restyle your page. You can not edi…" at bounding box center [640, 0] width 1281 height 0
click at [366, 206] on div "CSS" at bounding box center [360, 205] width 70 height 35
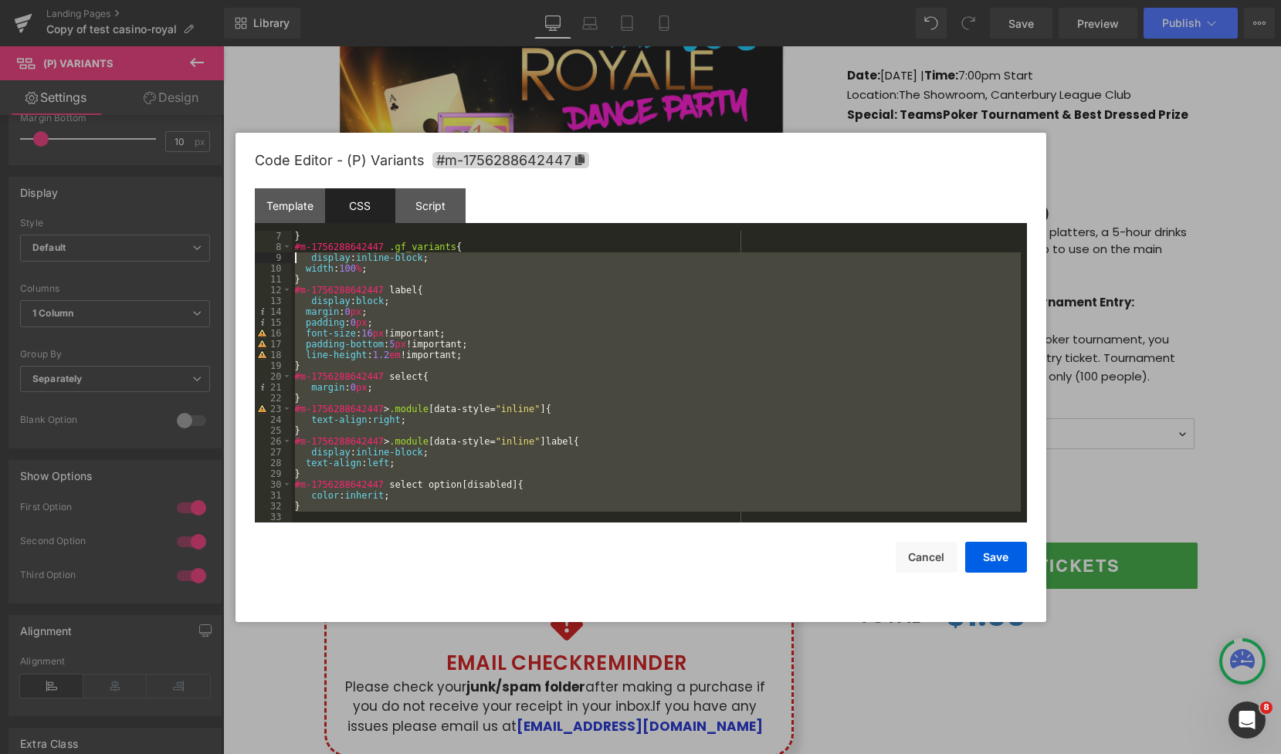
scroll to position [0, 0]
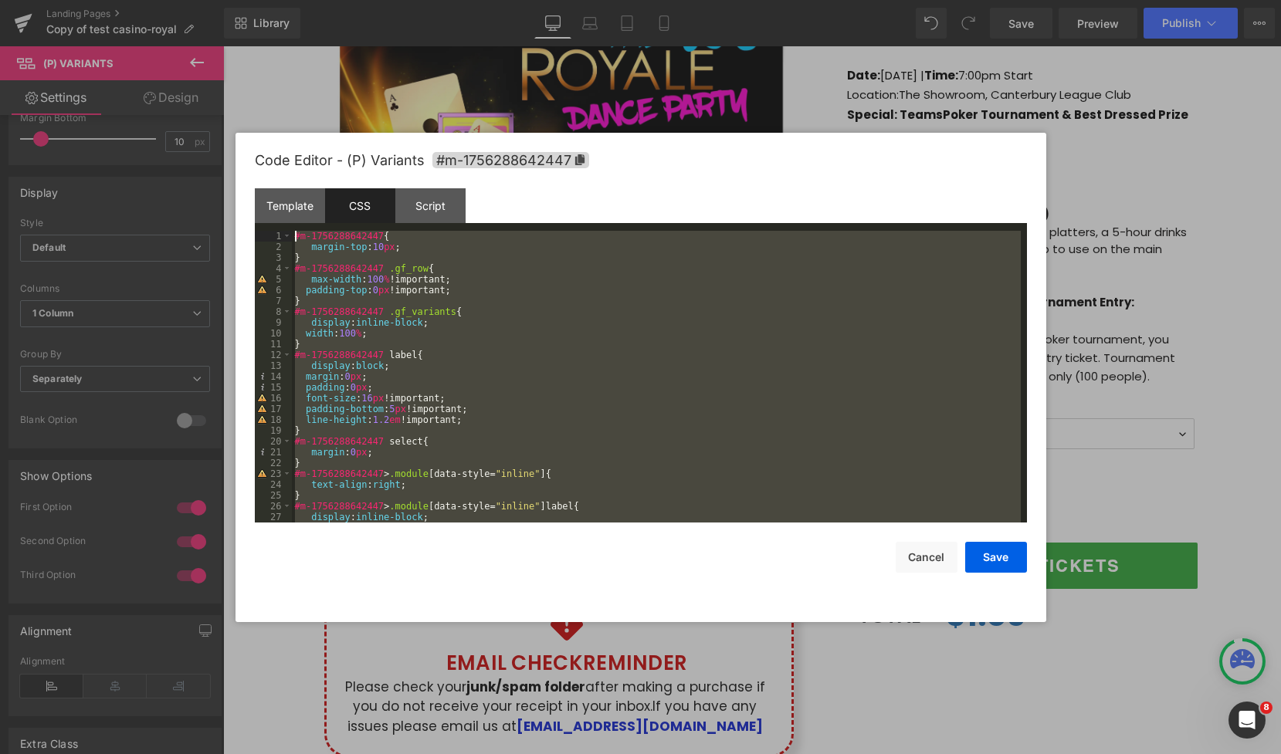
drag, startPoint x: 405, startPoint y: 460, endPoint x: 244, endPoint y: 174, distance: 328.4
click at [244, 174] on div "Code Editor - (P) Variants #m-1756288642447 Template CSS Script Data 1 2 3 4 5 …" at bounding box center [641, 378] width 811 height 490
click at [578, 358] on div "#m-1756288642447 { margin-top : 10 px ; } #m-1756288642447 .gf_row { max-width …" at bounding box center [656, 388] width 729 height 314
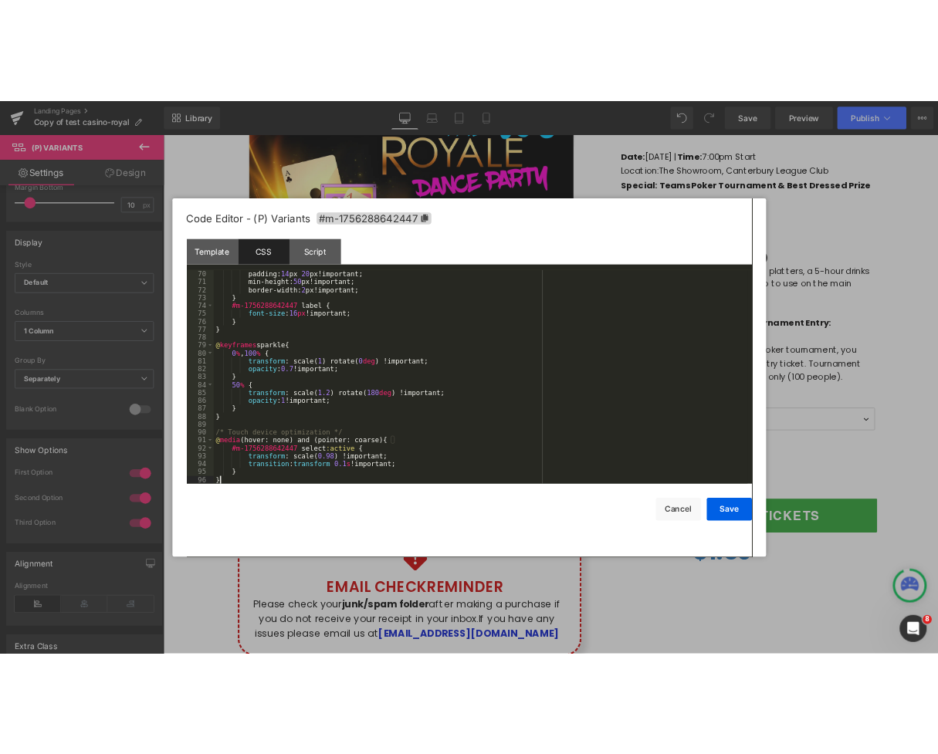
scroll to position [757, 0]
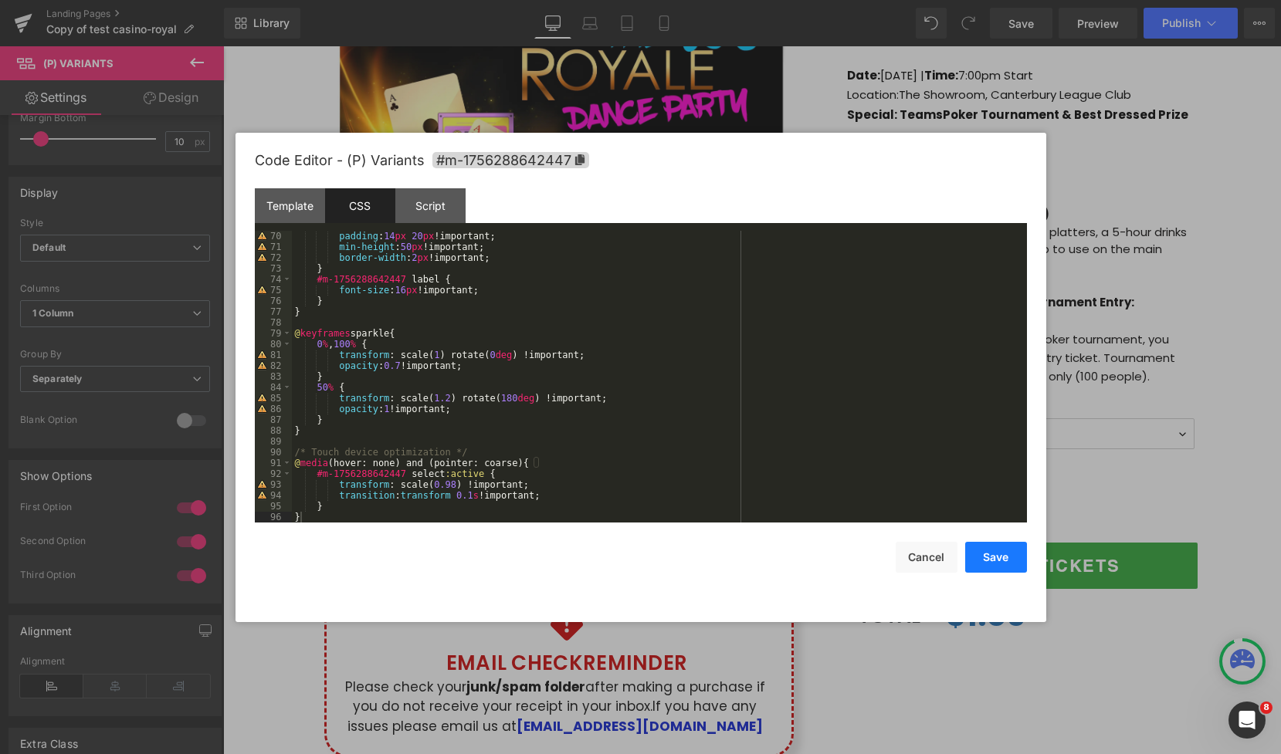
click at [989, 557] on button "Save" at bounding box center [996, 557] width 62 height 31
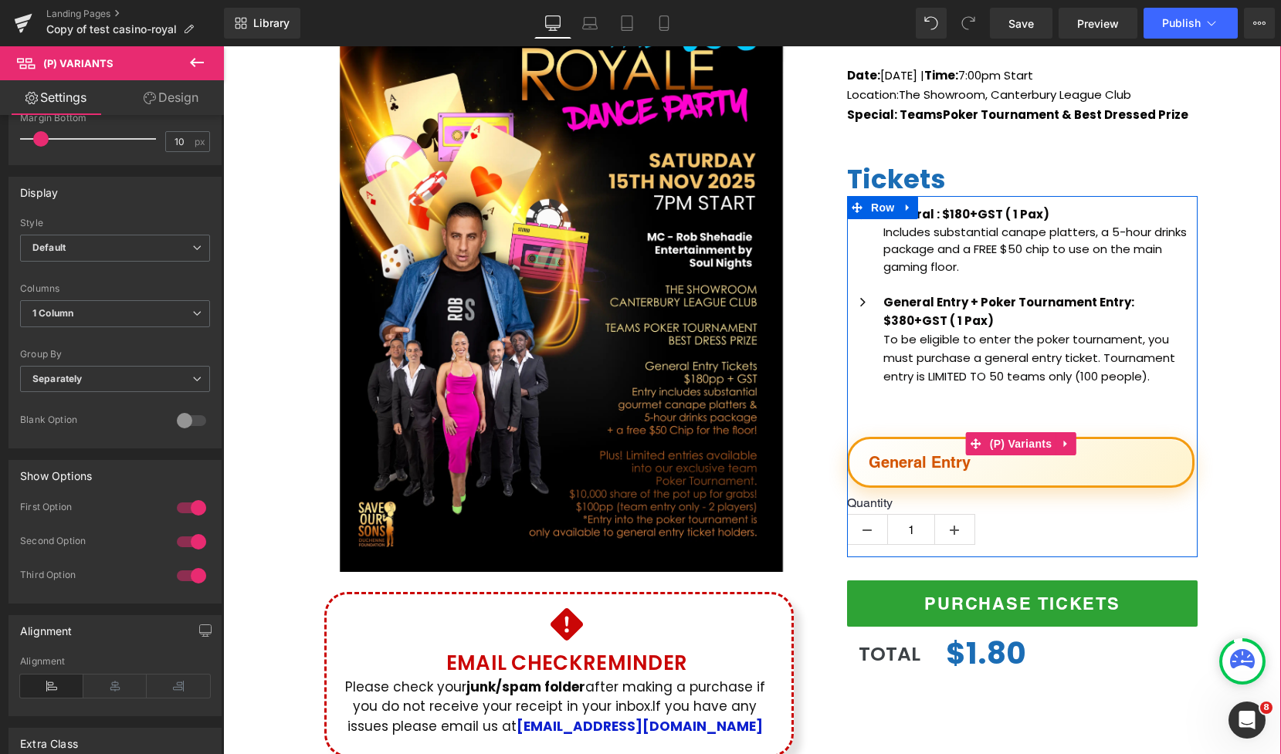
click at [1120, 469] on select "General Entry General Entry + Poker Tournament" at bounding box center [1020, 462] width 347 height 51
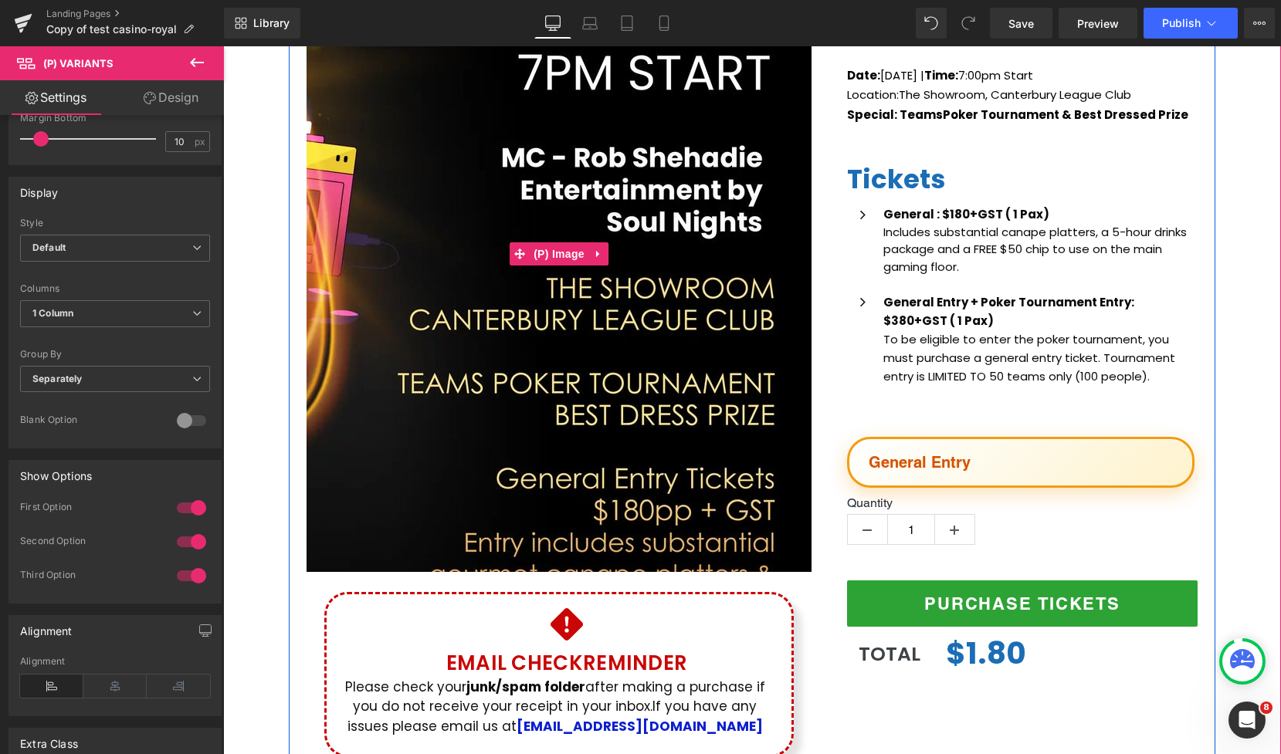
click at [783, 290] on img at bounding box center [282, 199] width 1130 height 1581
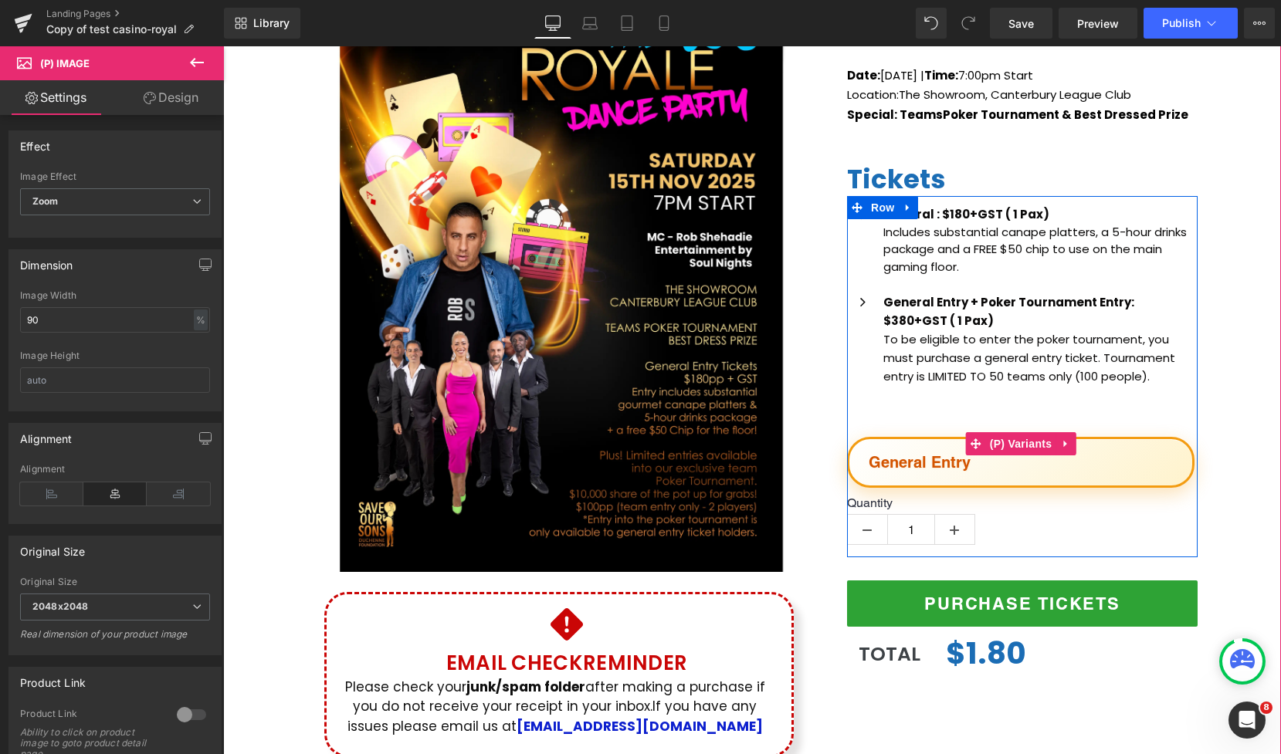
click at [1112, 454] on select "General Entry General Entry + Poker Tournament" at bounding box center [1020, 462] width 347 height 51
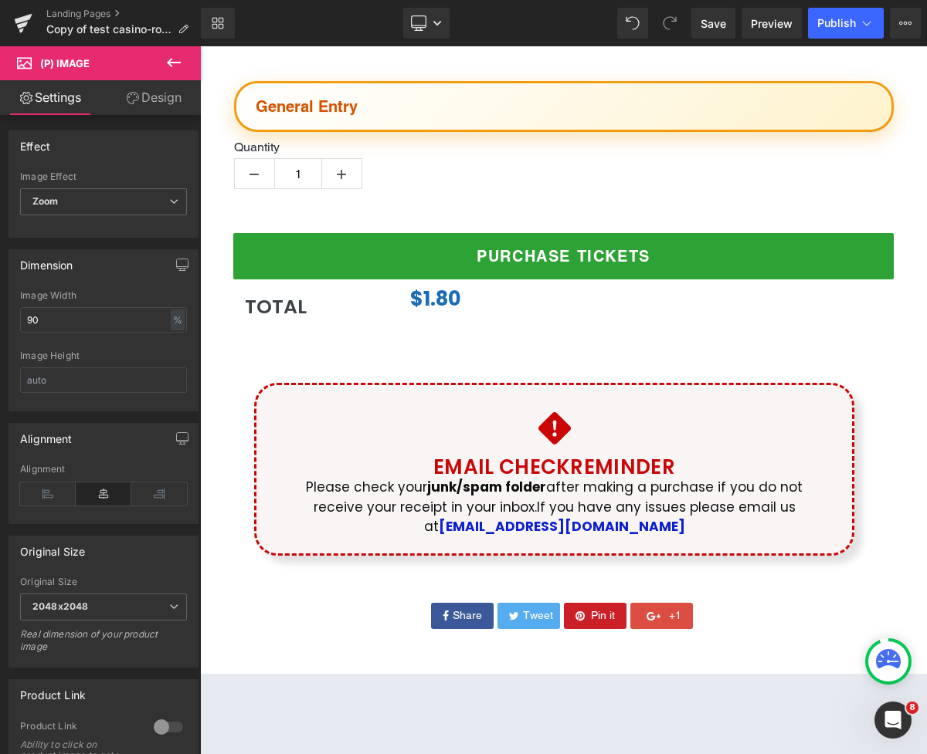
scroll to position [1317, 0]
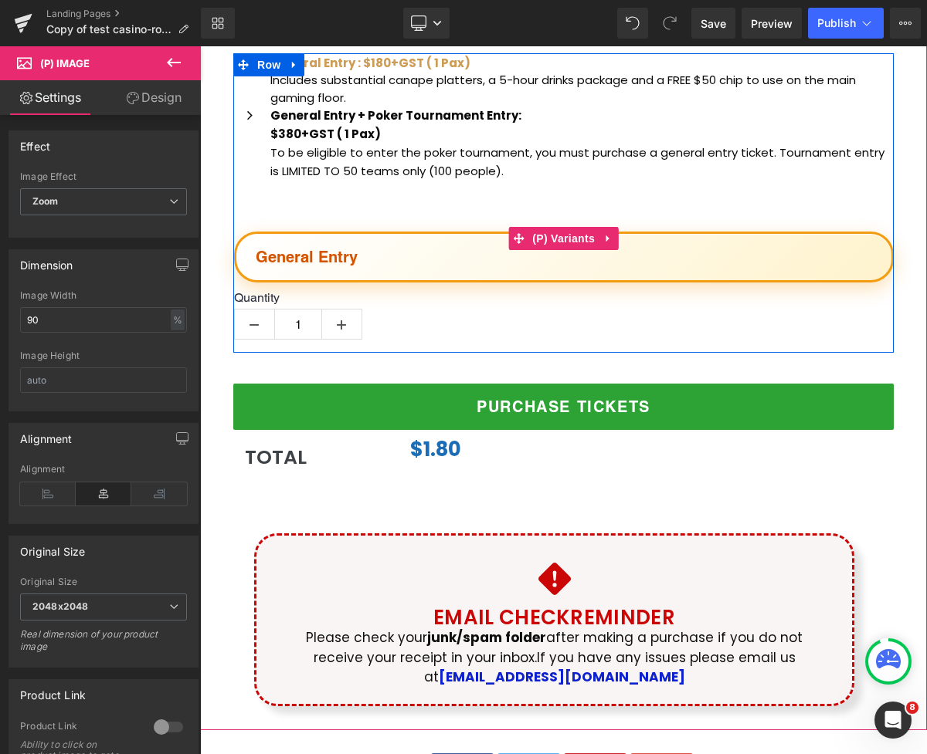
click at [672, 262] on select "General Entry General Entry + Poker Tournament" at bounding box center [563, 257] width 659 height 51
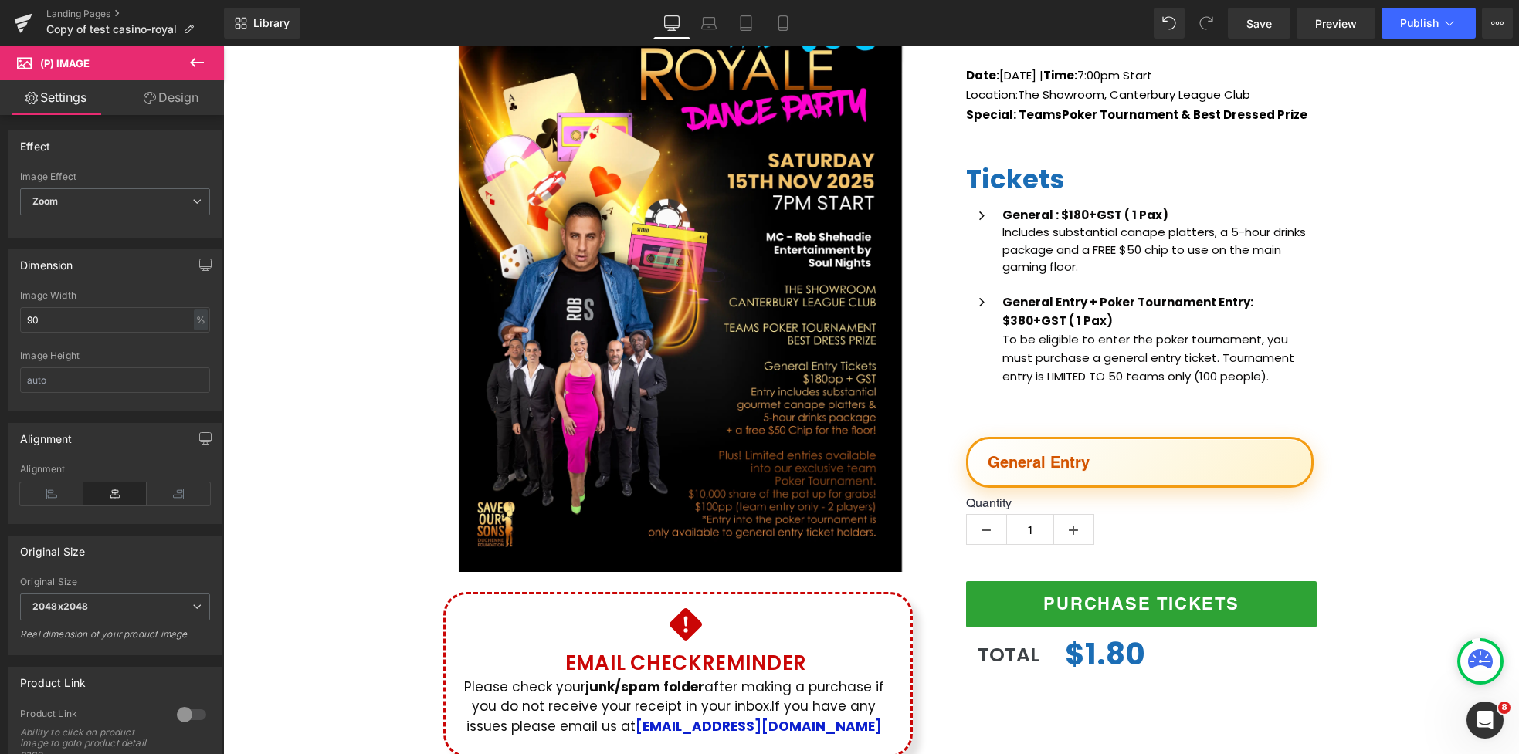
scroll to position [257, 0]
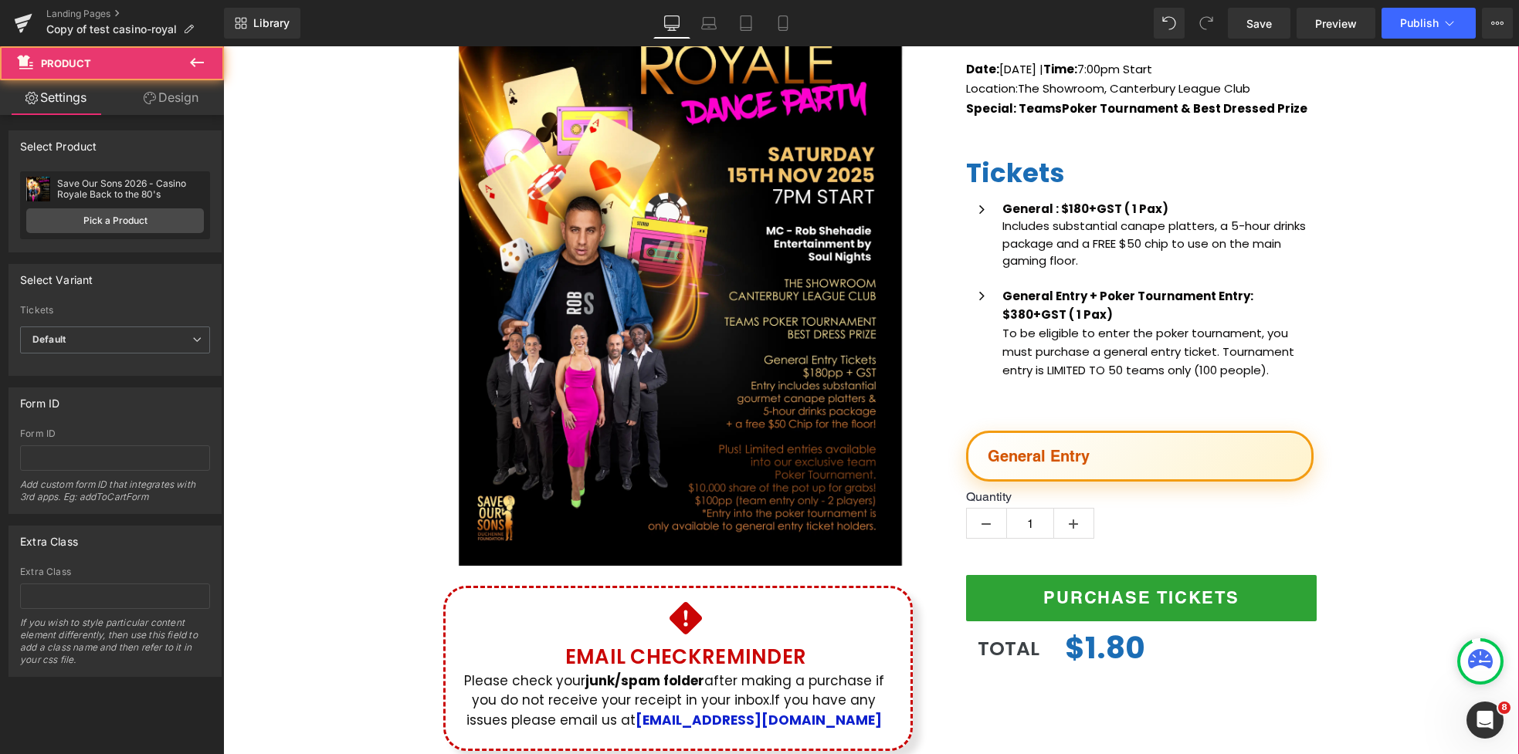
click at [1280, 520] on div "(P) Image Icon Email Check Reminder Text Block Please check your junk/spam fold…" at bounding box center [871, 347] width 1296 height 841
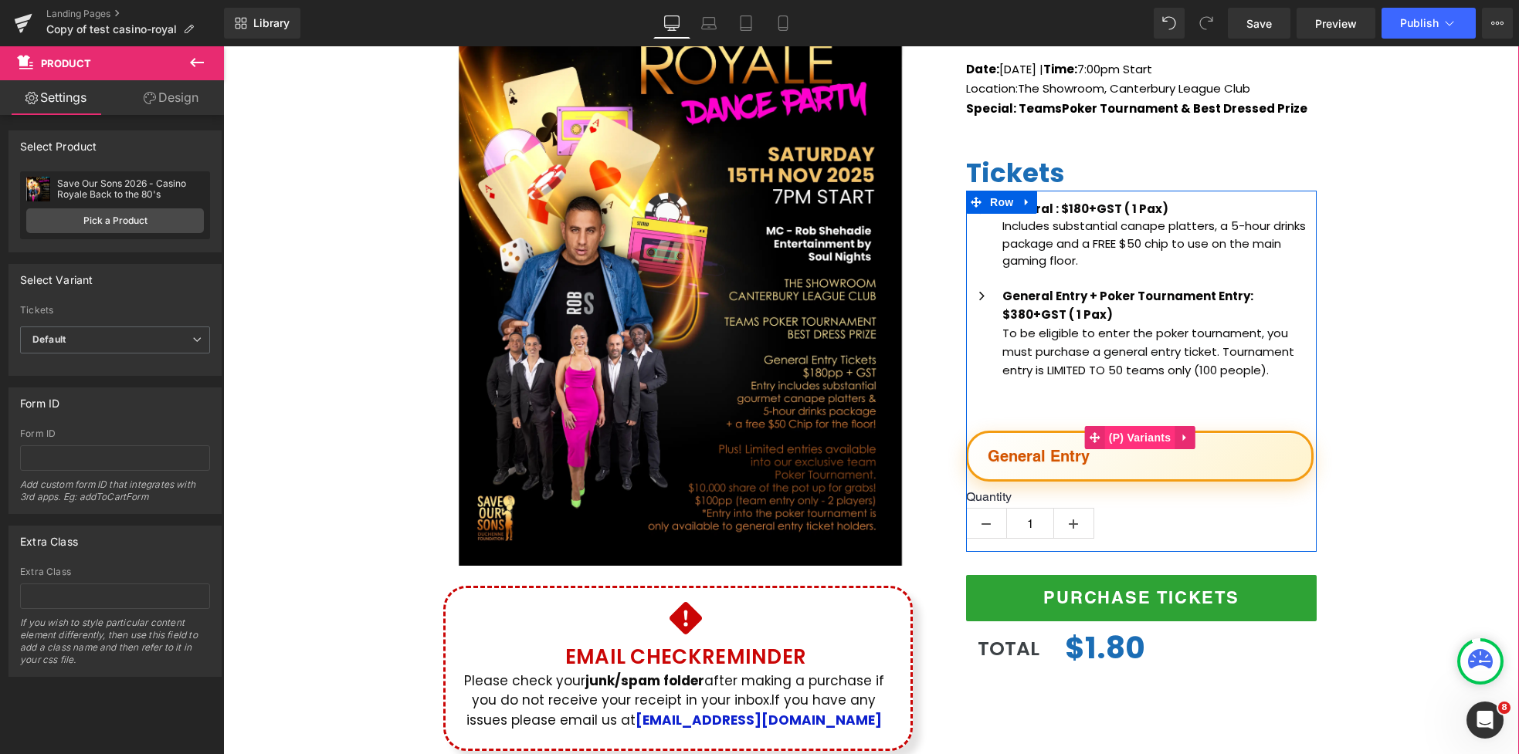
click at [1150, 439] on span "(P) Variants" at bounding box center [1140, 437] width 70 height 23
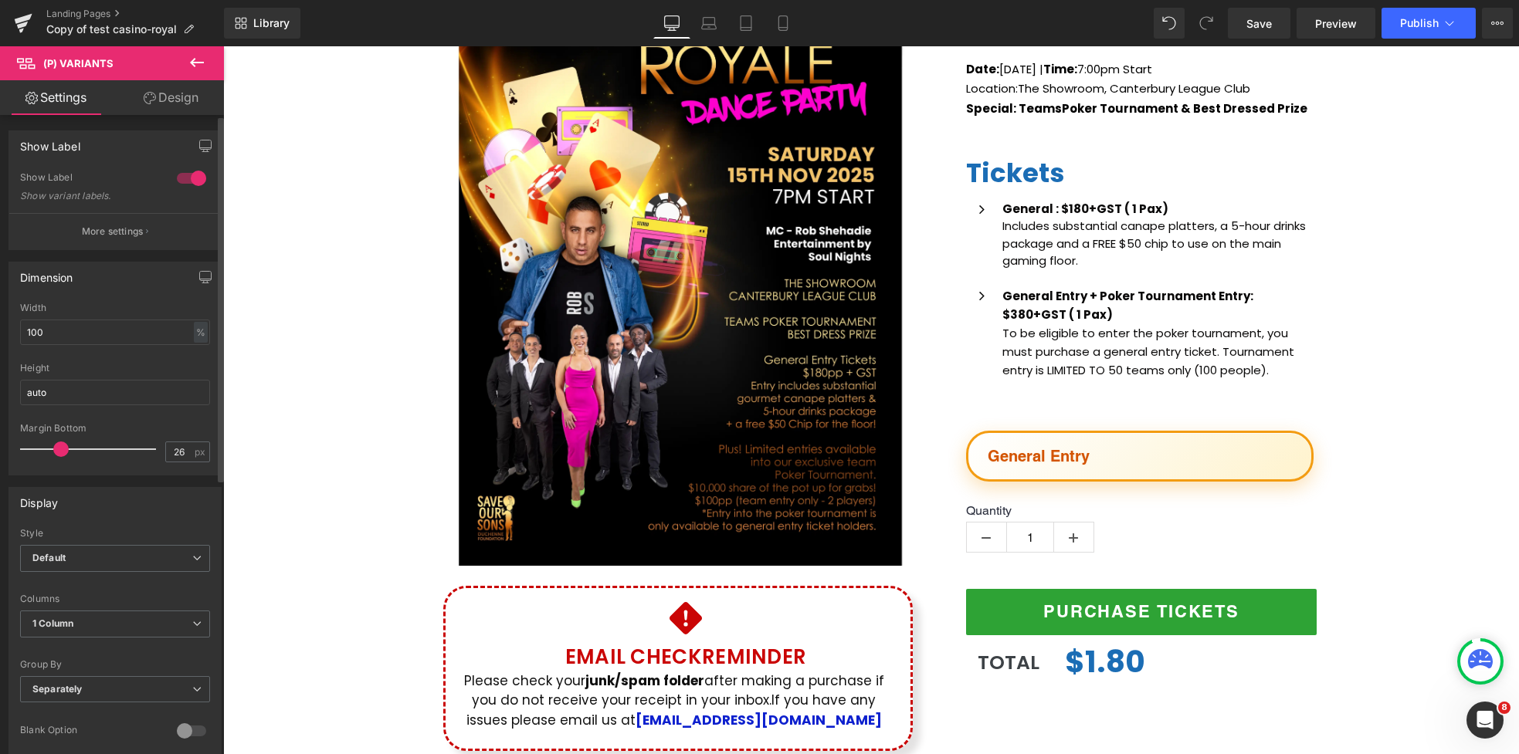
type input "25"
drag, startPoint x: 45, startPoint y: 449, endPoint x: 63, endPoint y: 448, distance: 17.8
click at [63, 448] on span at bounding box center [60, 449] width 15 height 15
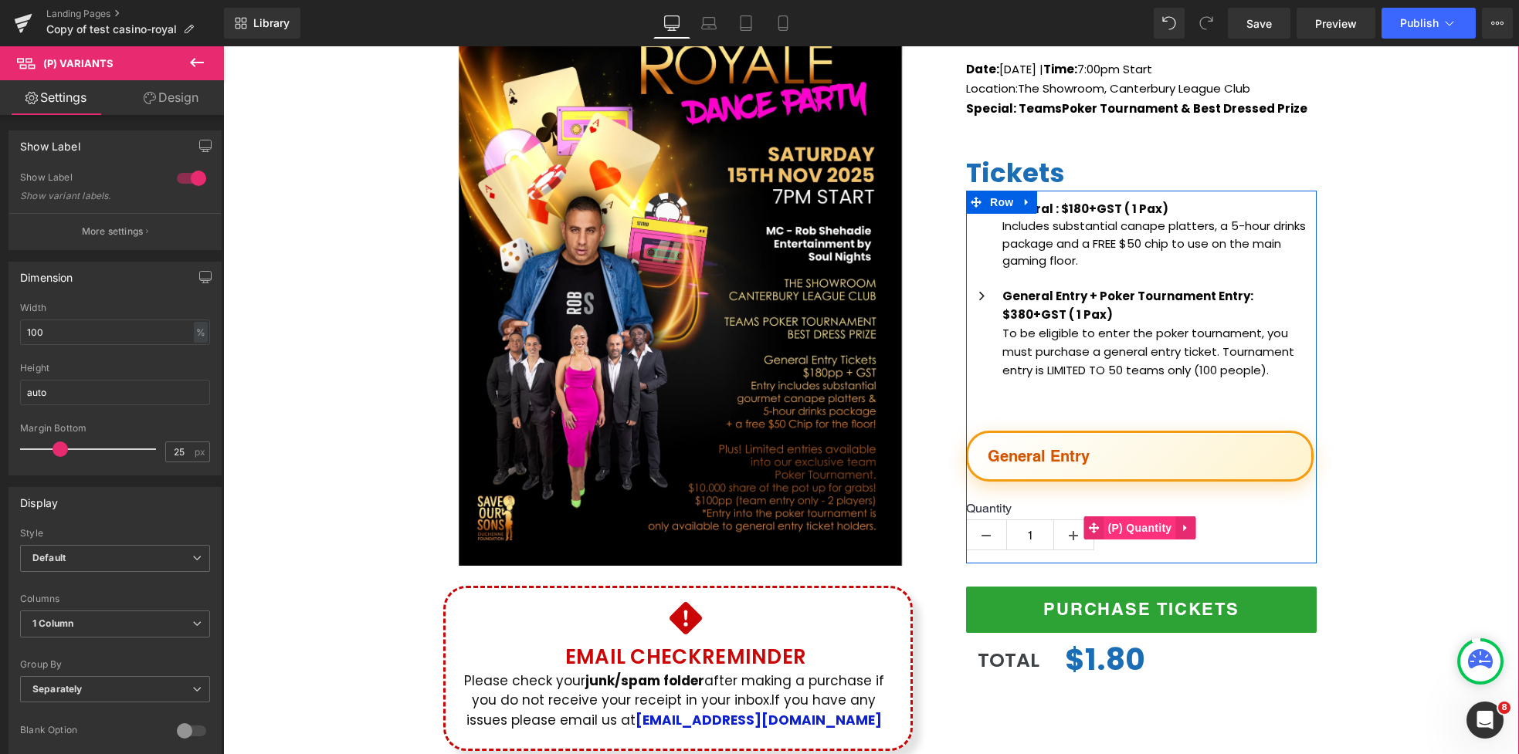
click at [1147, 527] on span "(P) Quantity" at bounding box center [1140, 528] width 72 height 23
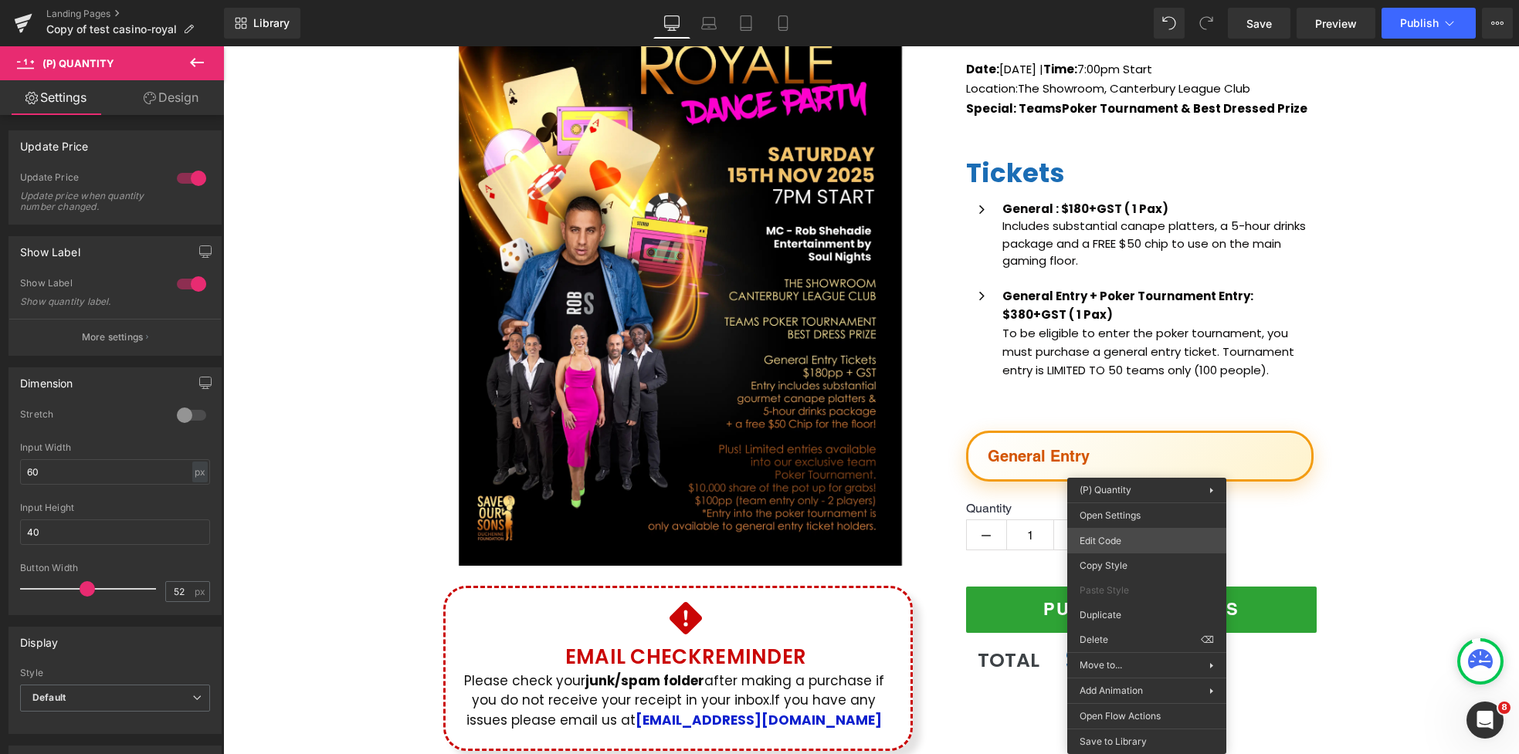
click at [1130, 0] on div "(P) Quantity You are previewing how the will restyle your page. You can not edi…" at bounding box center [759, 0] width 1519 height 0
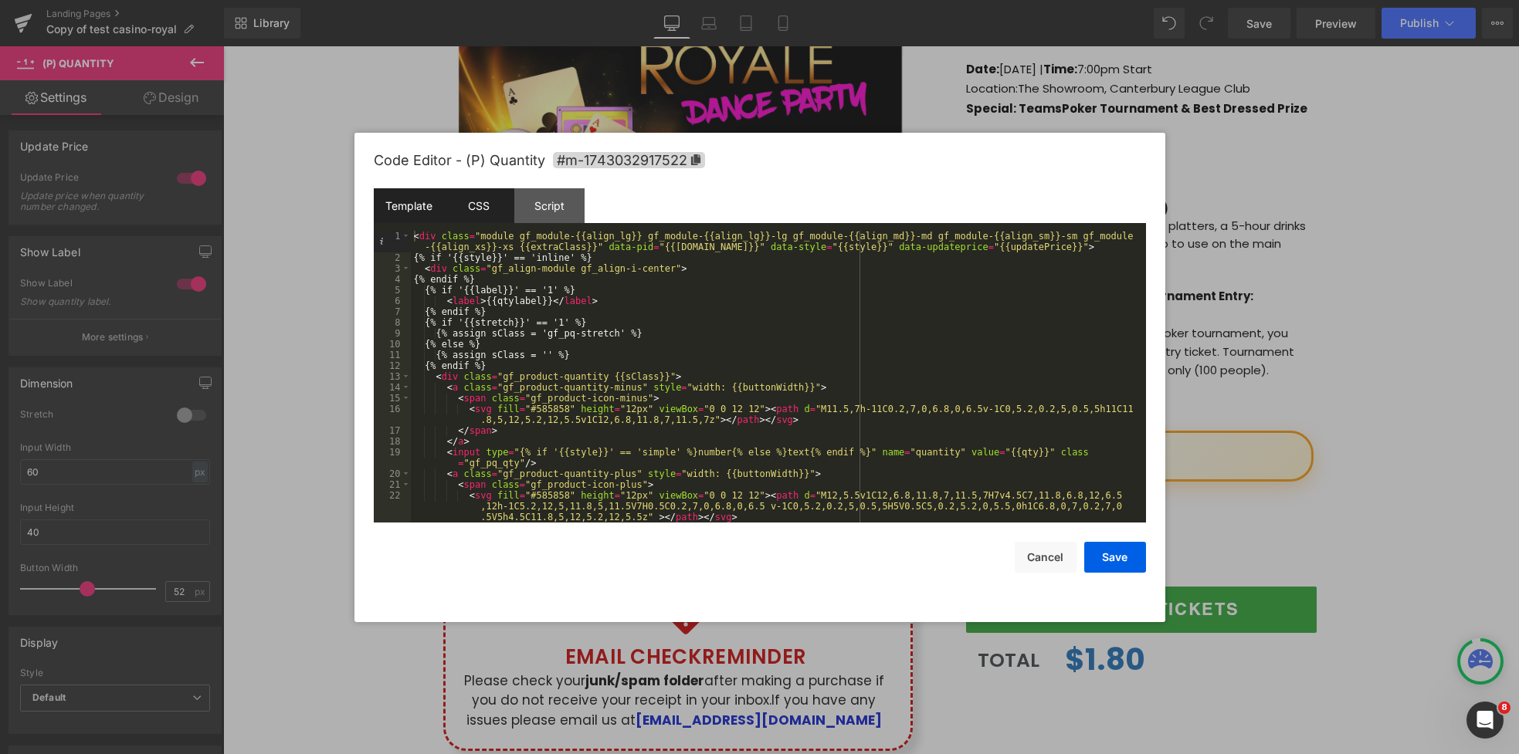
click at [469, 204] on div "CSS" at bounding box center [479, 205] width 70 height 35
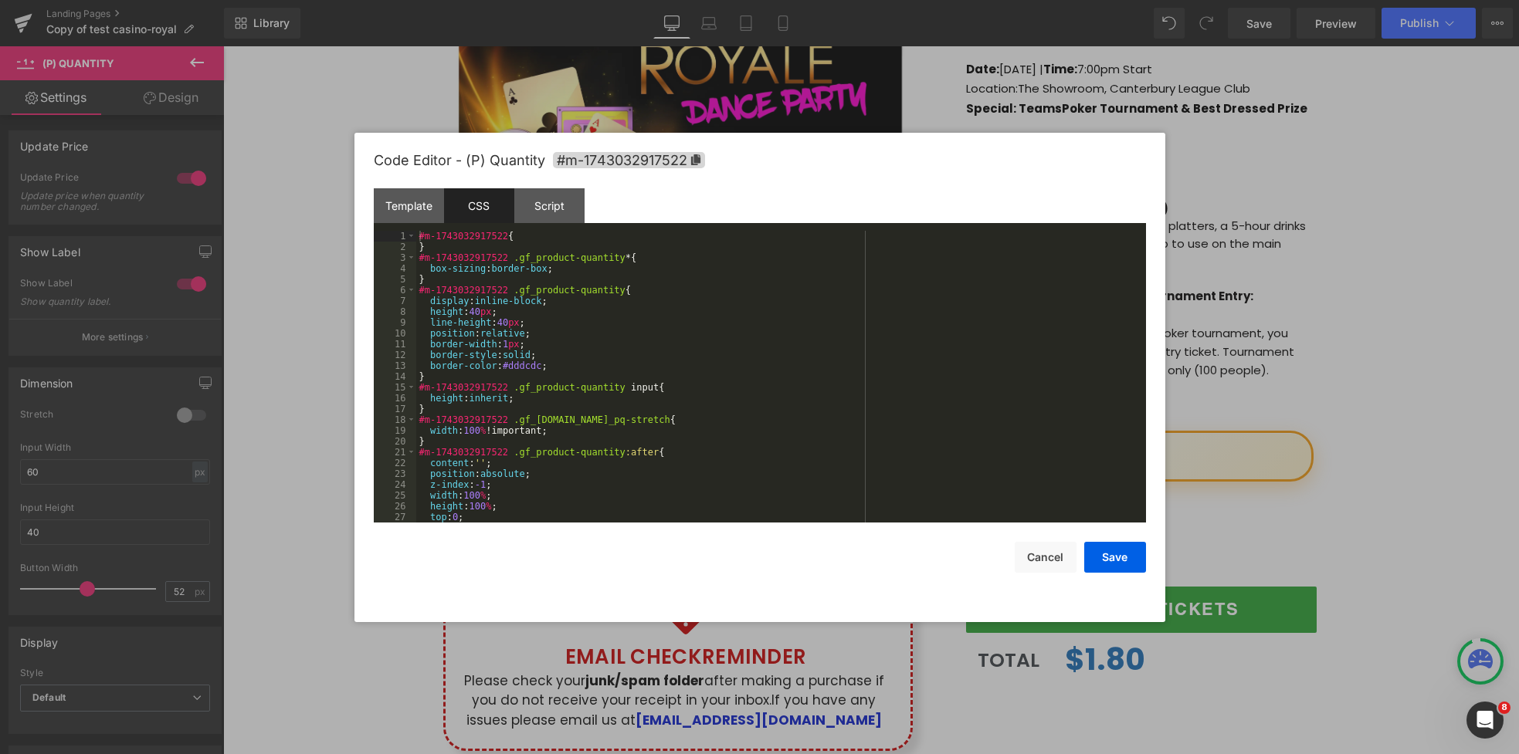
click at [527, 340] on div "#m-1743032917522 { } #m-1743032917522 .gf_product-quantity * { box-sizing : bor…" at bounding box center [778, 388] width 724 height 314
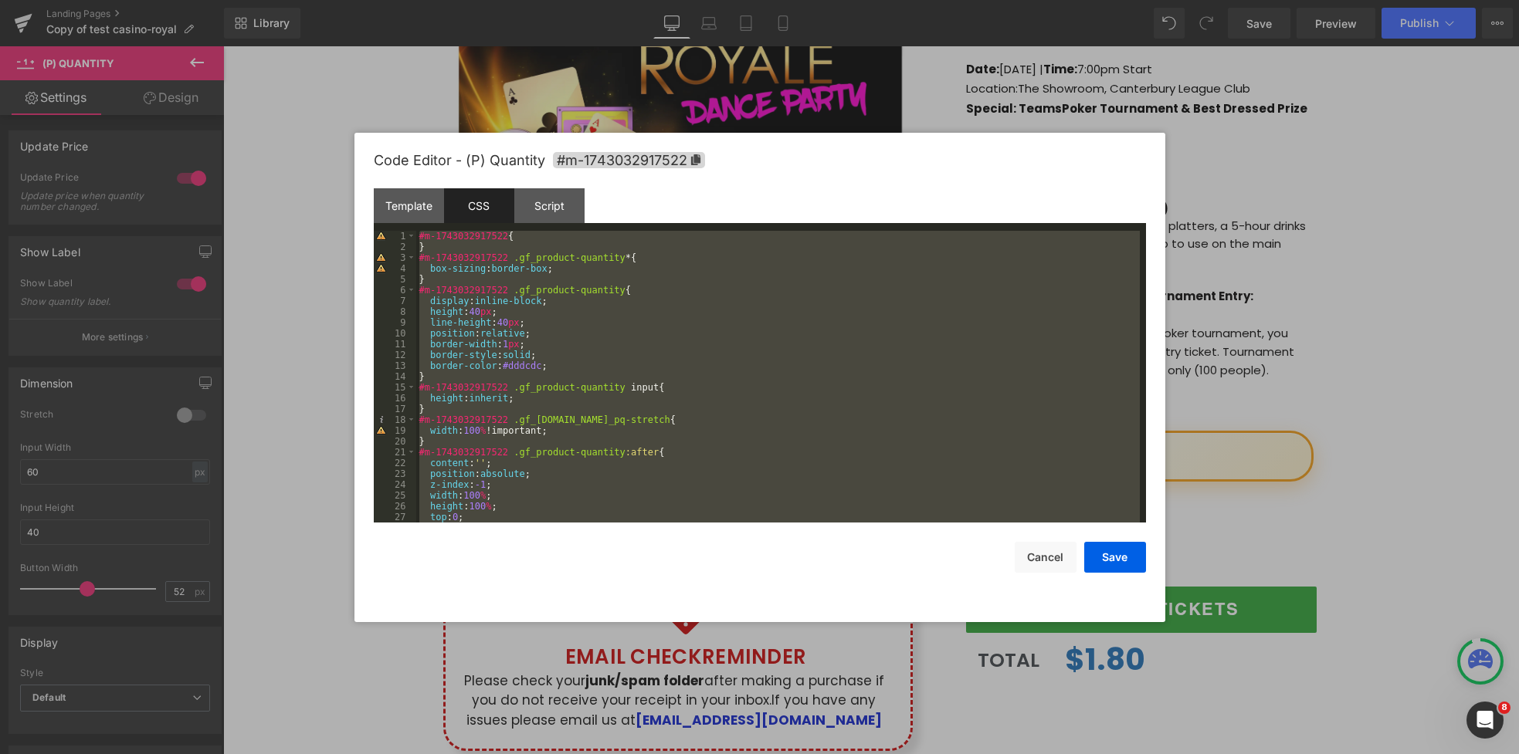
click at [1219, 167] on div at bounding box center [759, 377] width 1519 height 754
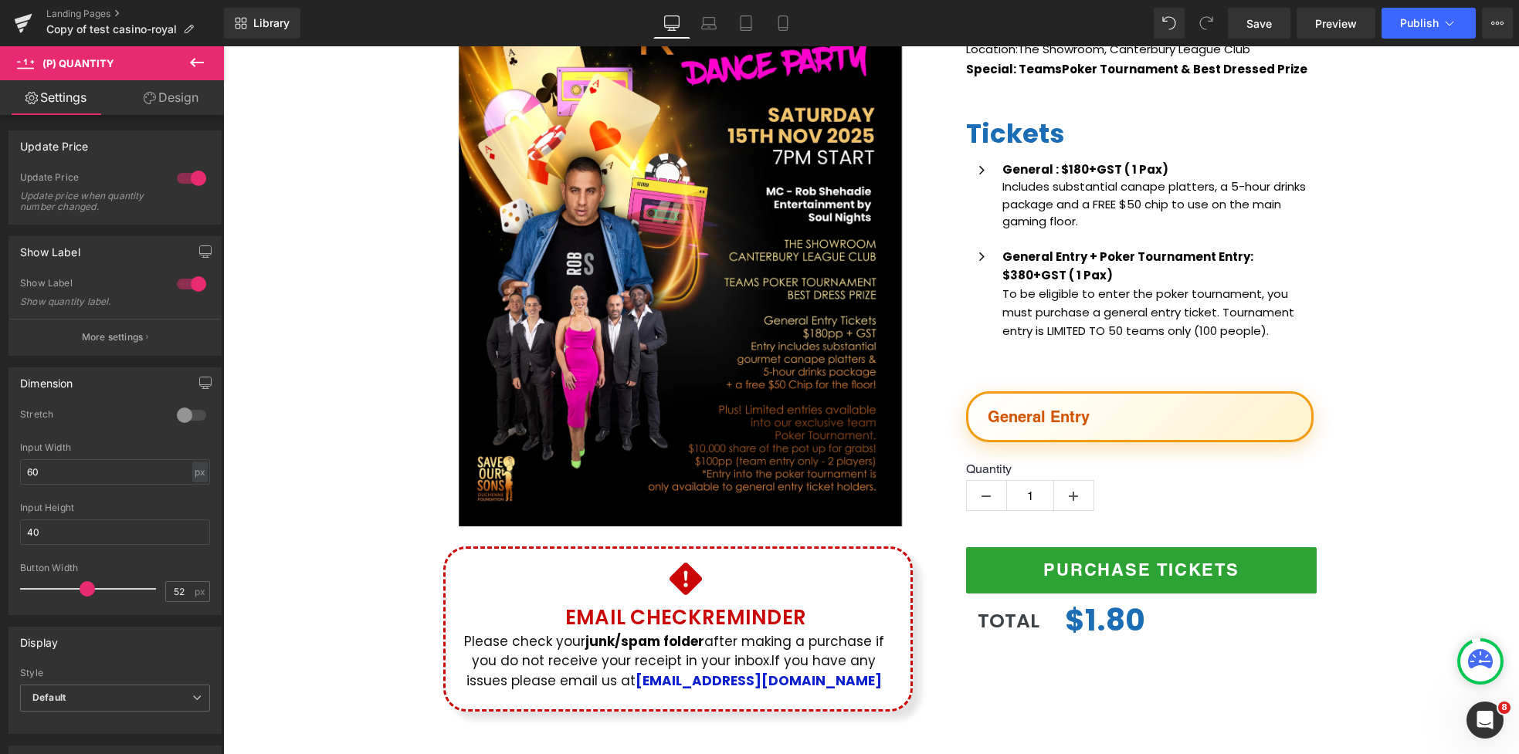
scroll to position [2, 0]
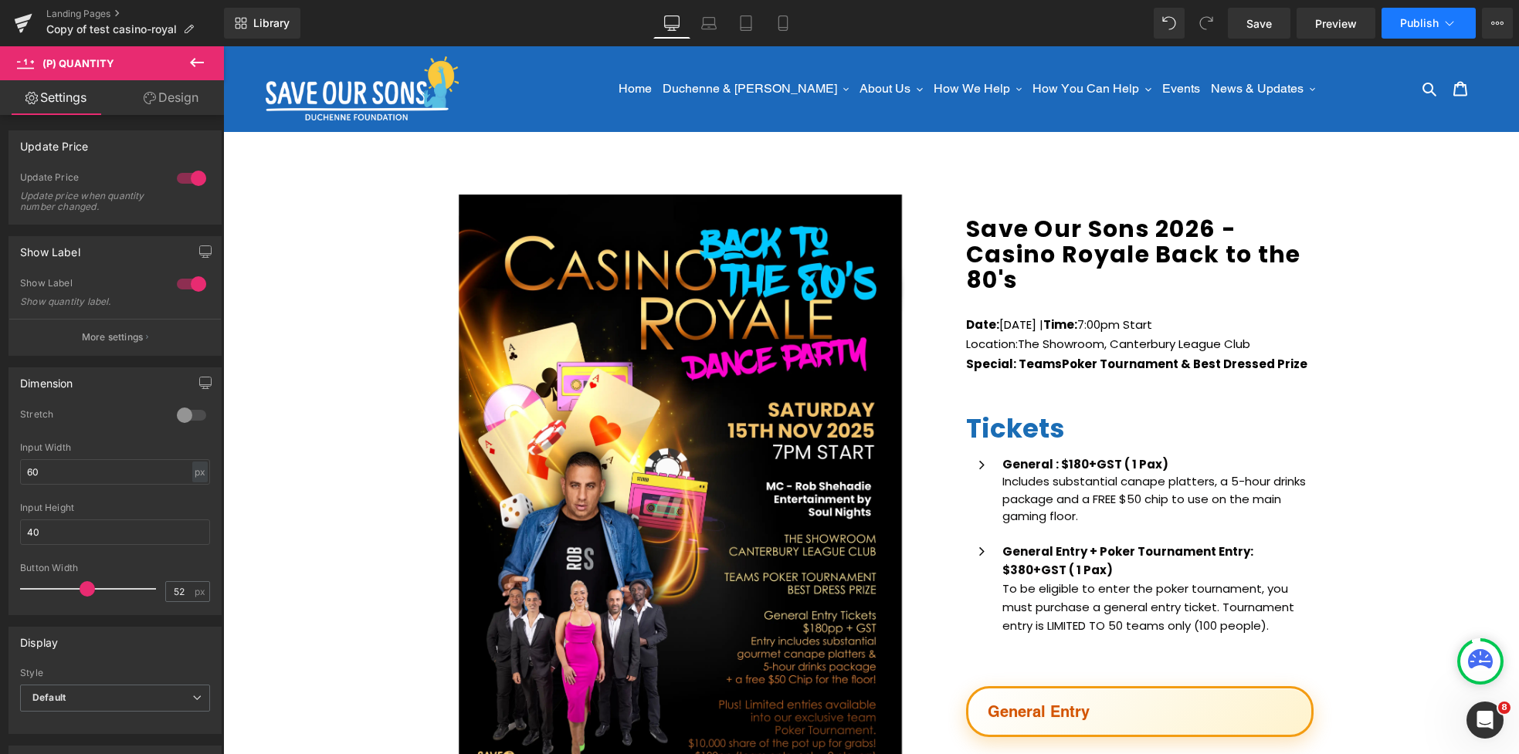
click at [1280, 32] on button "Publish" at bounding box center [1428, 23] width 94 height 31
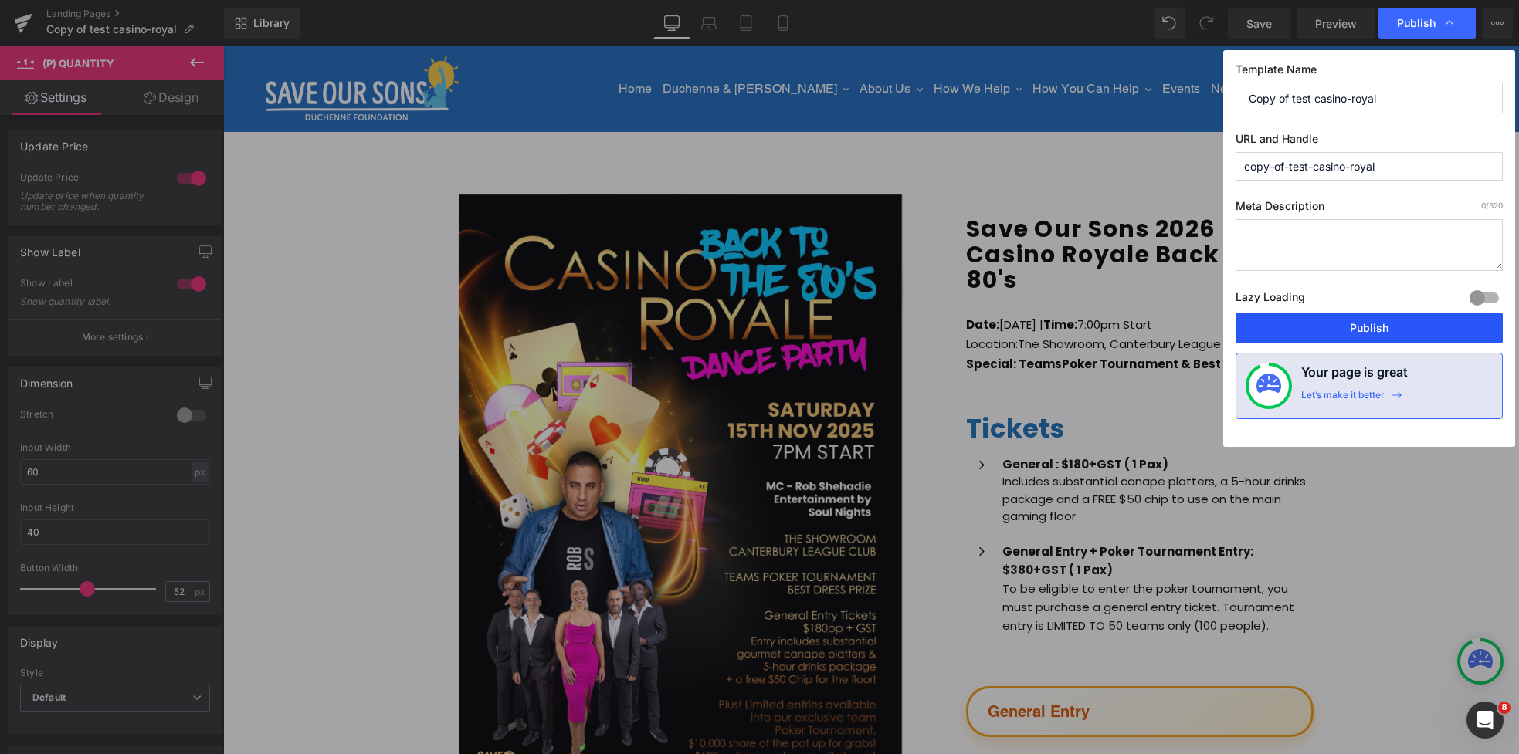
click at [1280, 331] on button "Publish" at bounding box center [1369, 328] width 267 height 31
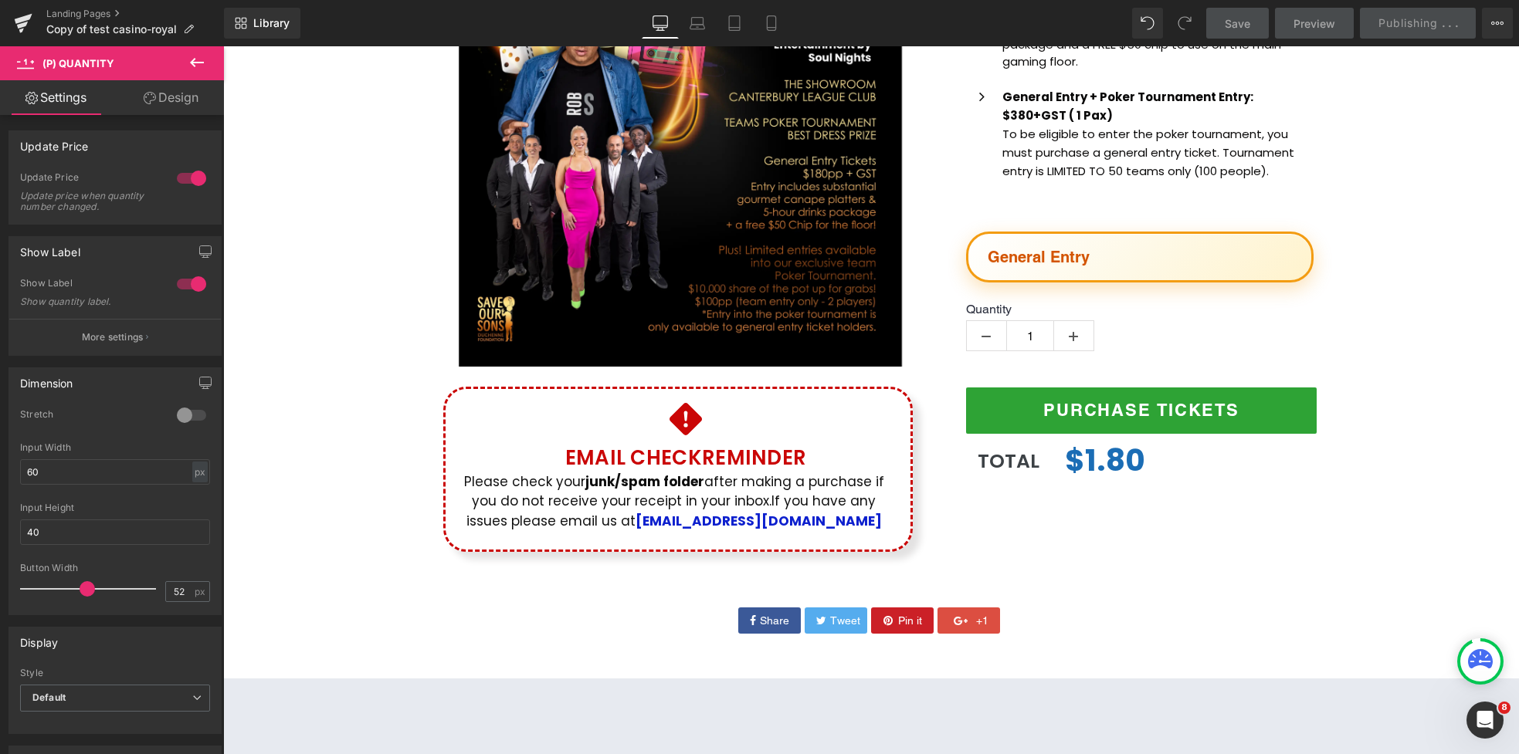
scroll to position [482, 0]
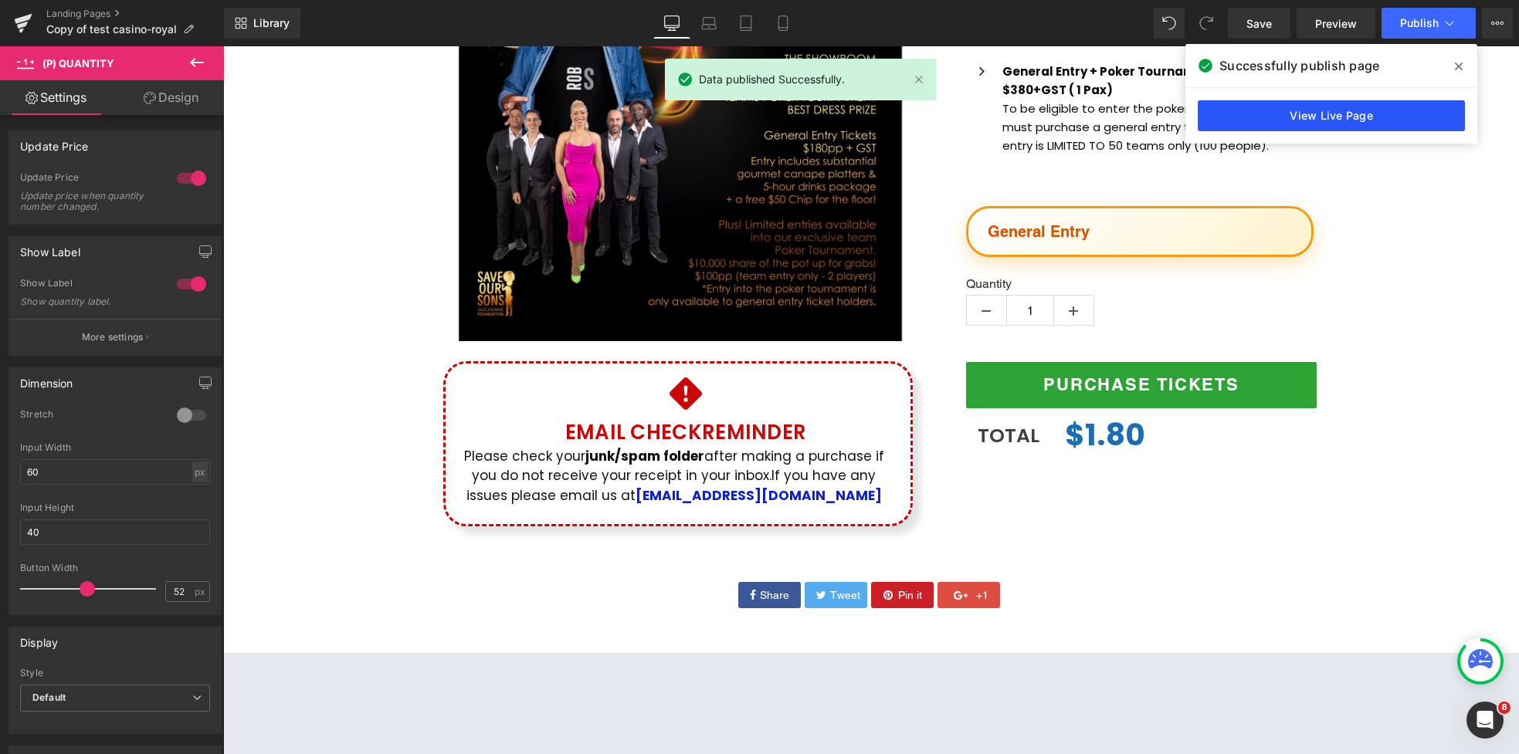
click at [1280, 121] on link "View Live Page" at bounding box center [1331, 115] width 267 height 31
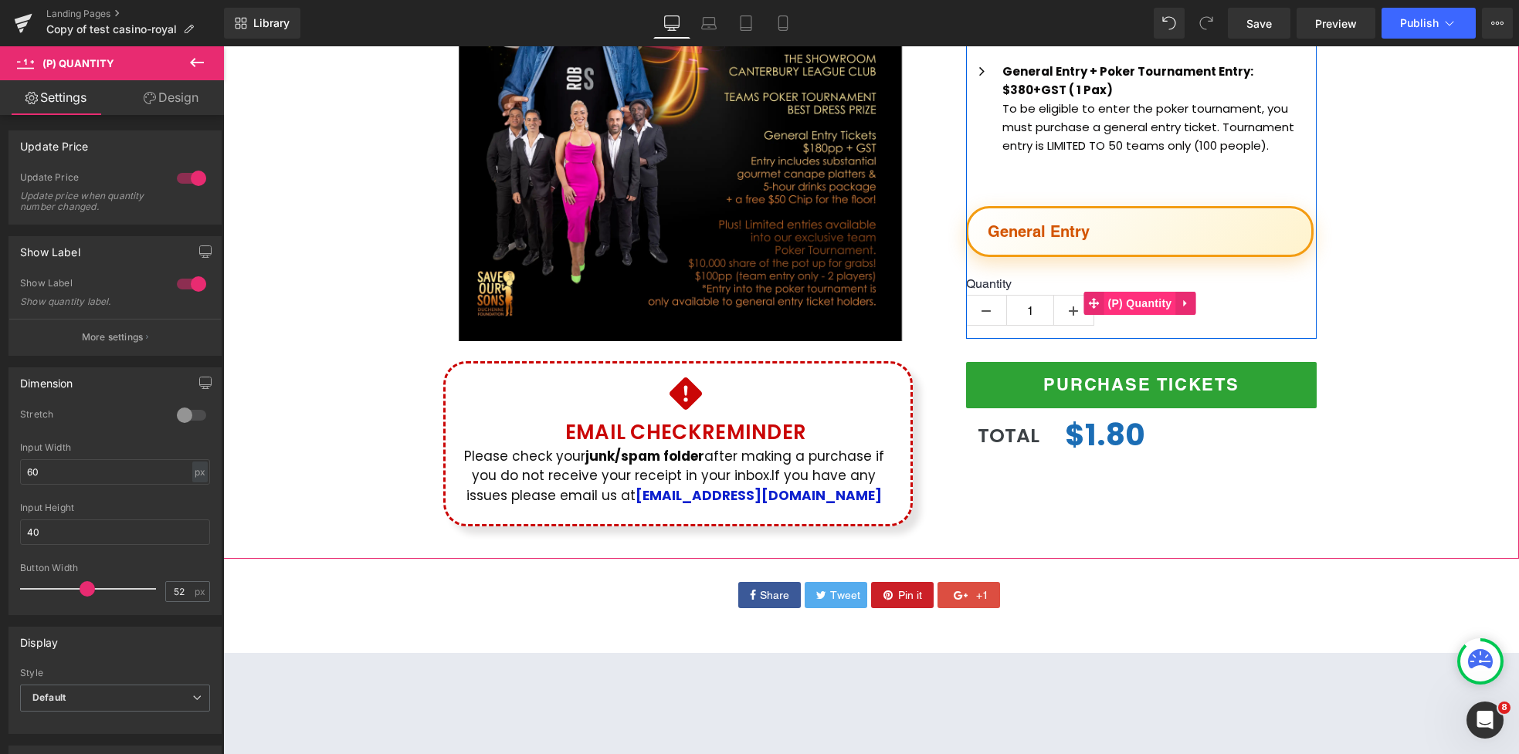
click at [1154, 304] on span "(P) Quantity" at bounding box center [1140, 303] width 72 height 23
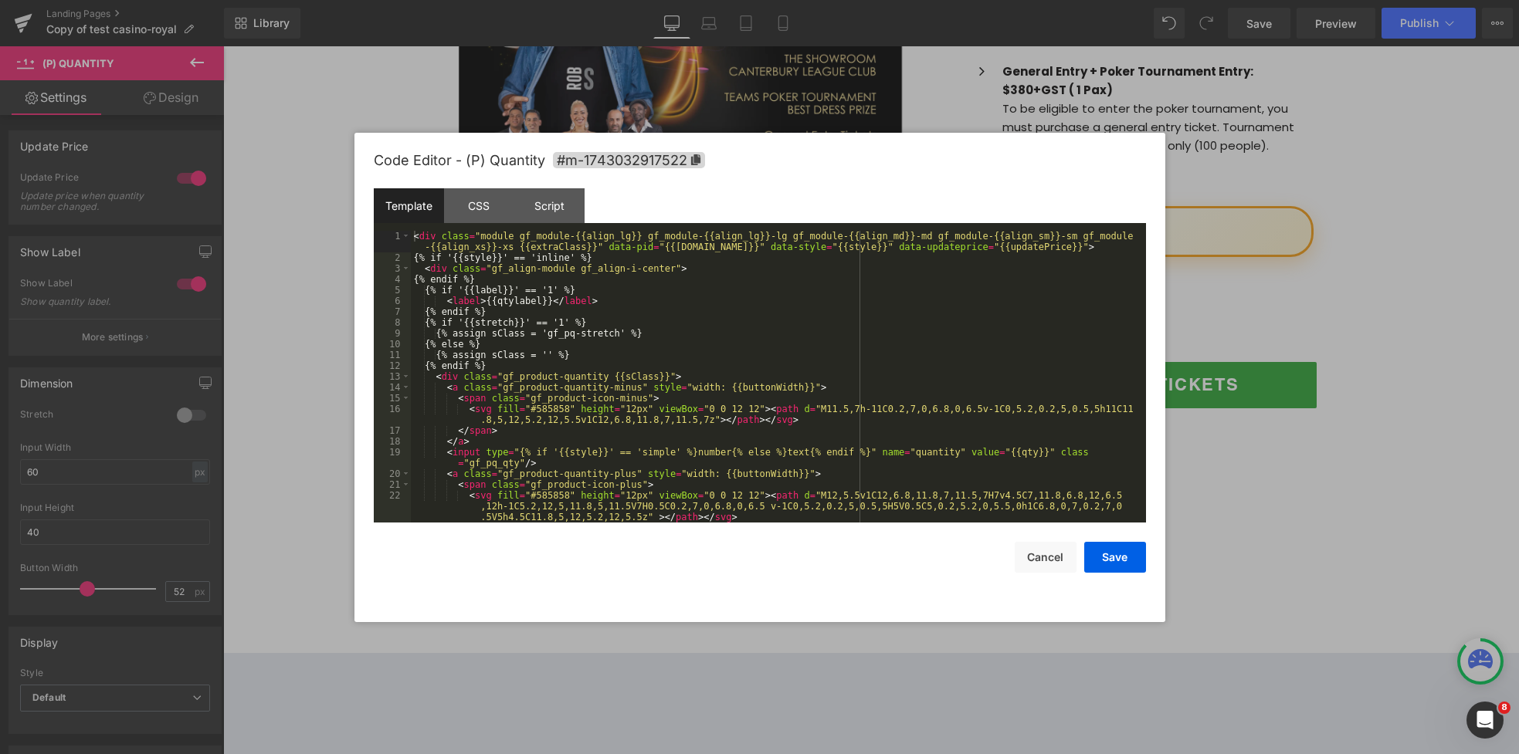
click at [1151, 0] on div "(P) Quantity You are previewing how the will restyle your page. You can not edi…" at bounding box center [759, 0] width 1519 height 0
click at [494, 198] on div "CSS" at bounding box center [479, 205] width 70 height 35
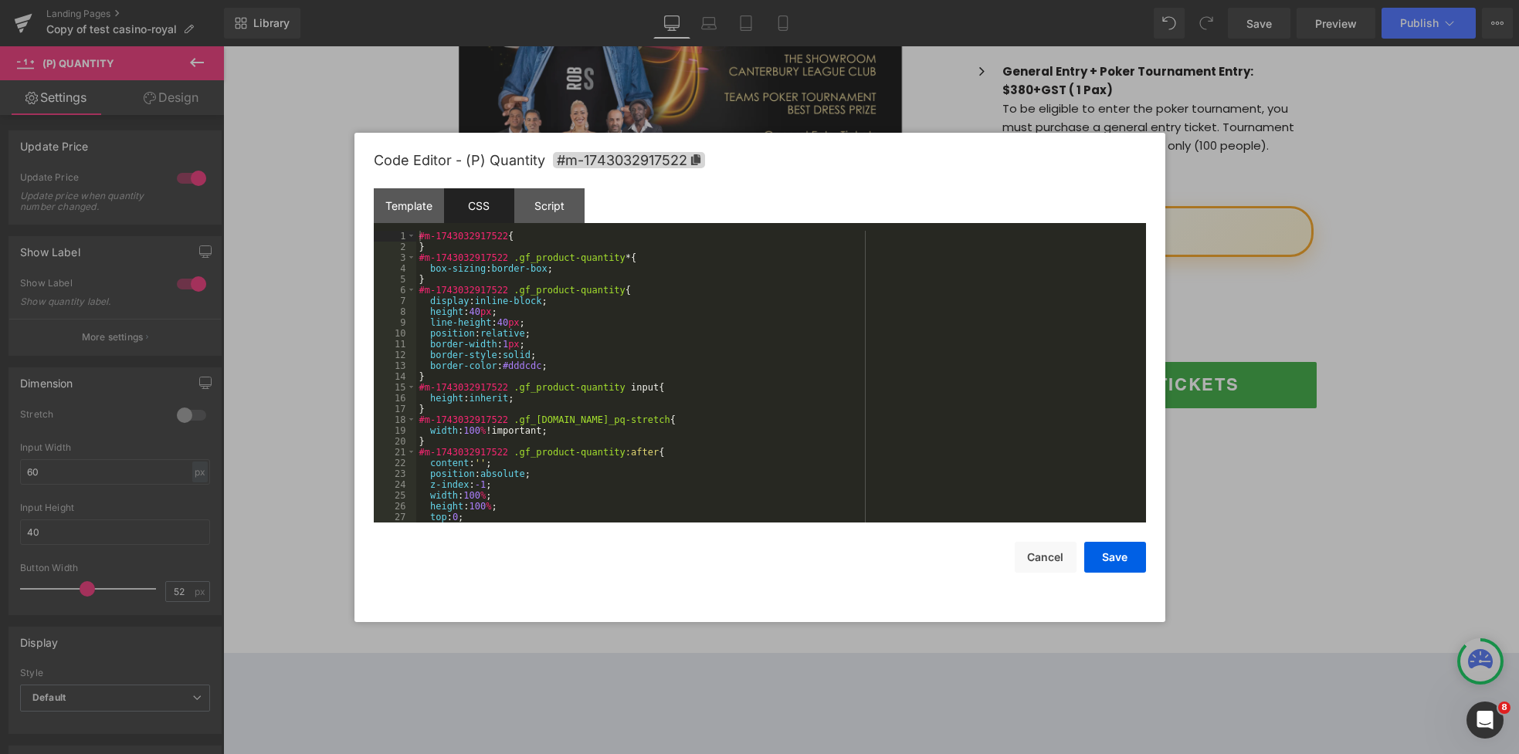
click at [502, 303] on div "#m-1743032917522 { } #m-1743032917522 .gf_product-quantity * { box-sizing : bor…" at bounding box center [778, 388] width 724 height 314
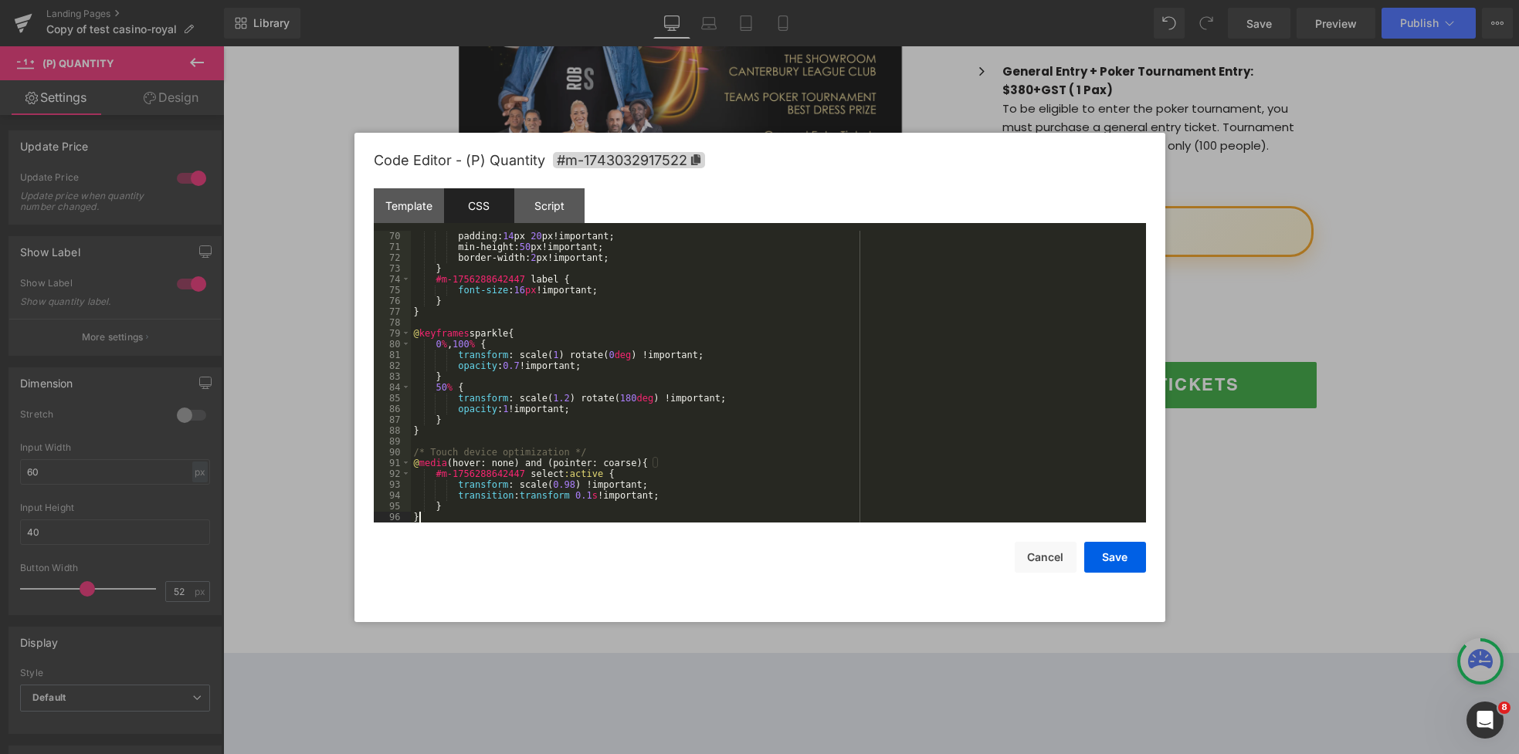
scroll to position [757, 0]
click at [928, 116] on div at bounding box center [759, 377] width 1519 height 754
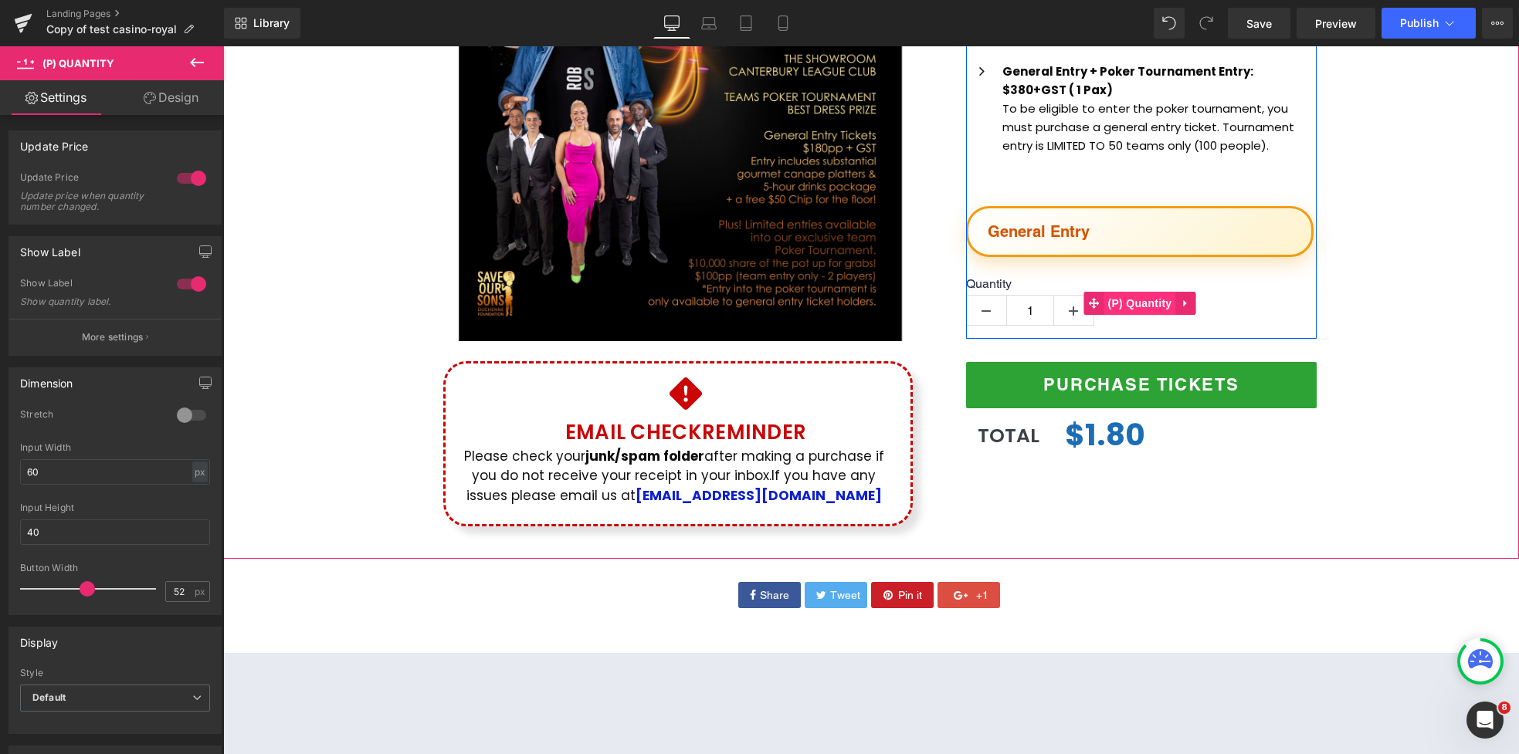
click at [1118, 306] on span "(P) Quantity" at bounding box center [1140, 303] width 72 height 23
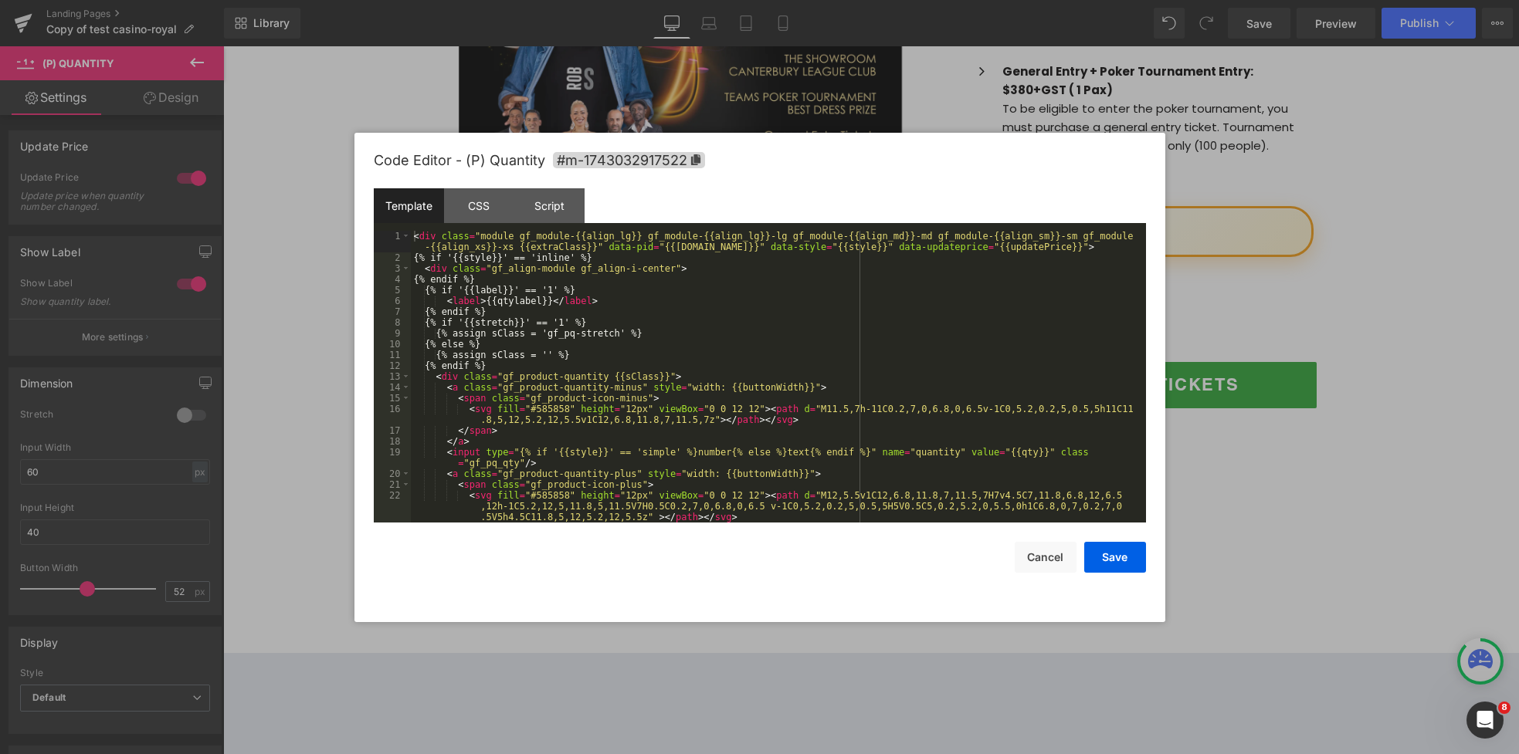
drag, startPoint x: 1092, startPoint y: 380, endPoint x: 1068, endPoint y: 378, distance: 24.0
click at [1092, 0] on div "(P) Quantity You are previewing how the will restyle your page. You can not edi…" at bounding box center [759, 0] width 1519 height 0
click at [484, 210] on div "CSS" at bounding box center [479, 205] width 70 height 35
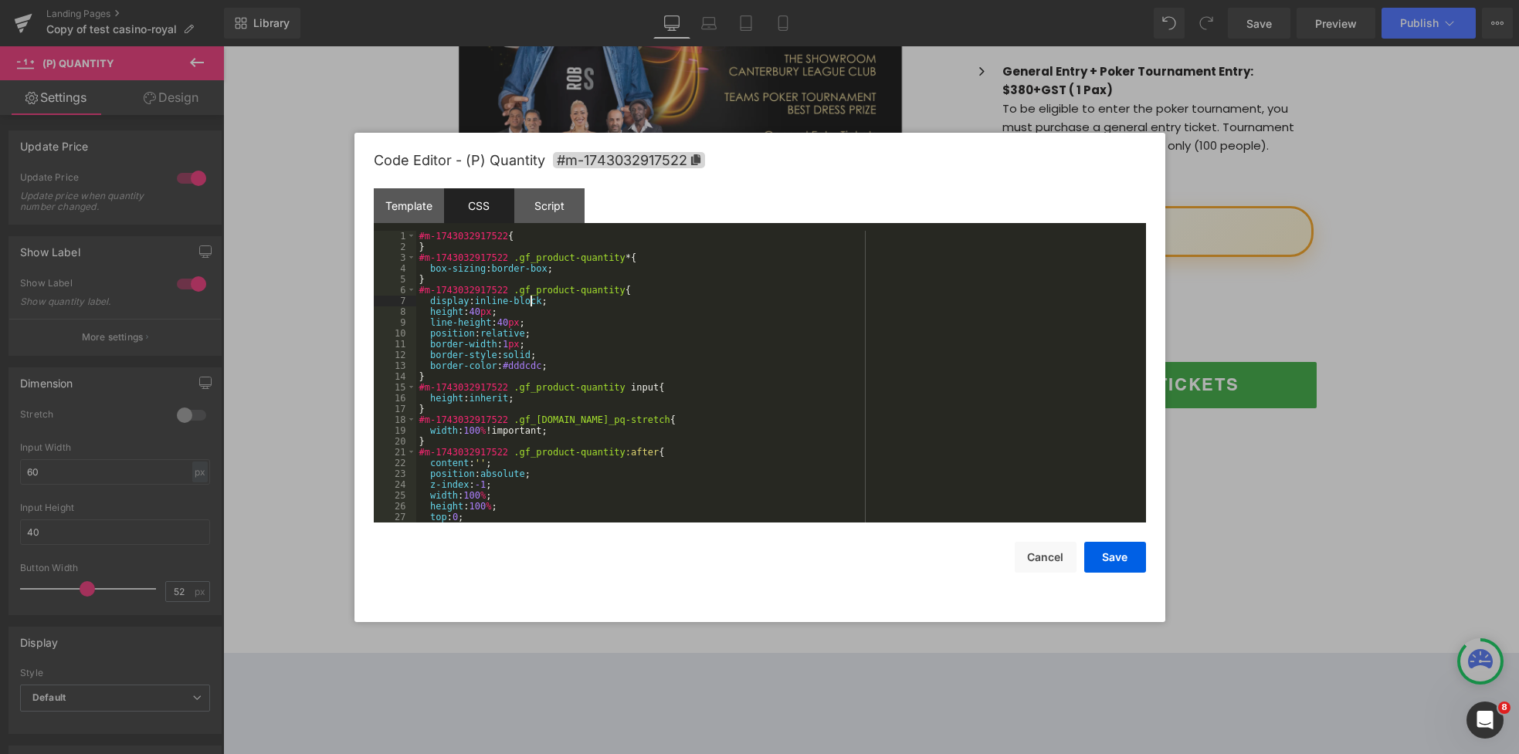
click at [530, 297] on div "#m-1743032917522 { } #m-1743032917522 .gf_product-quantity * { box-sizing : bor…" at bounding box center [778, 388] width 724 height 314
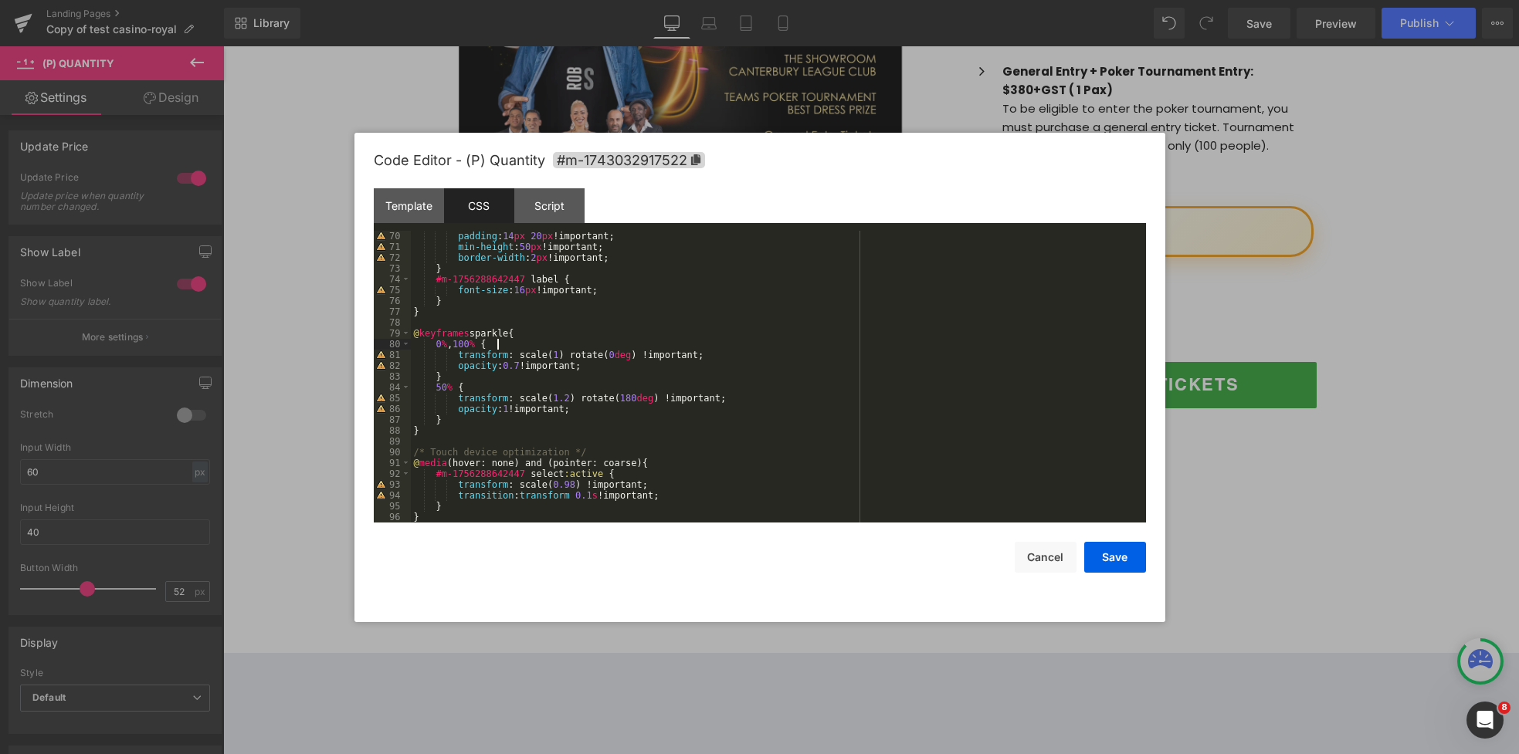
click at [727, 342] on div "padding : 14 px 20 px !important; min-height : 50 px !important; border-width :…" at bounding box center [775, 388] width 729 height 314
click at [825, 183] on div "Code Editor - (P) Quantity #m-1743032917522" at bounding box center [760, 161] width 772 height 56
click at [428, 215] on div "Template" at bounding box center [409, 205] width 70 height 35
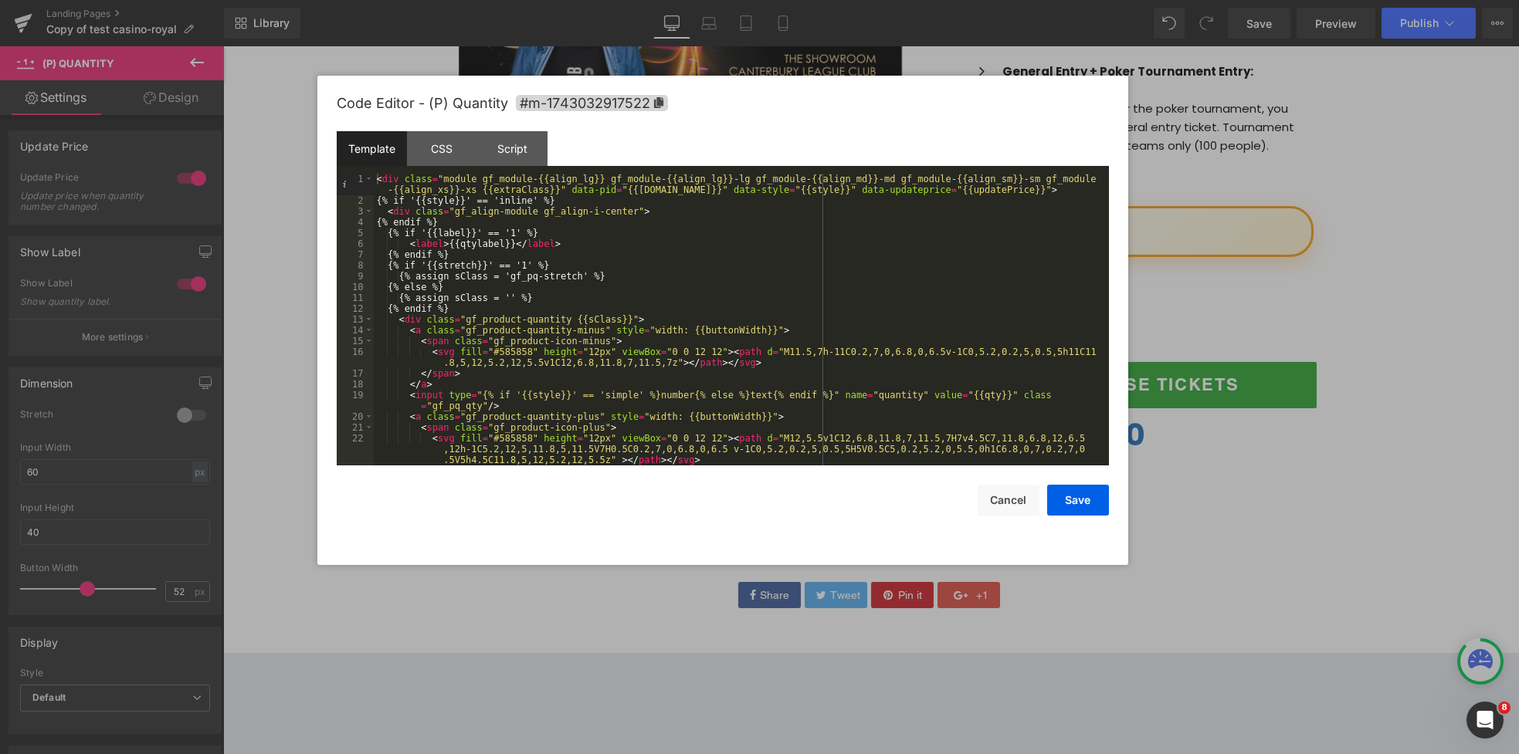
drag, startPoint x: 887, startPoint y: 113, endPoint x: 876, endPoint y: 103, distance: 15.3
click at [876, 103] on div "Code Editor - (P) Quantity #m-1743032917522" at bounding box center [723, 104] width 772 height 56
click at [1068, 504] on button "Save" at bounding box center [1078, 500] width 62 height 31
